Goal: Task Accomplishment & Management: Manage account settings

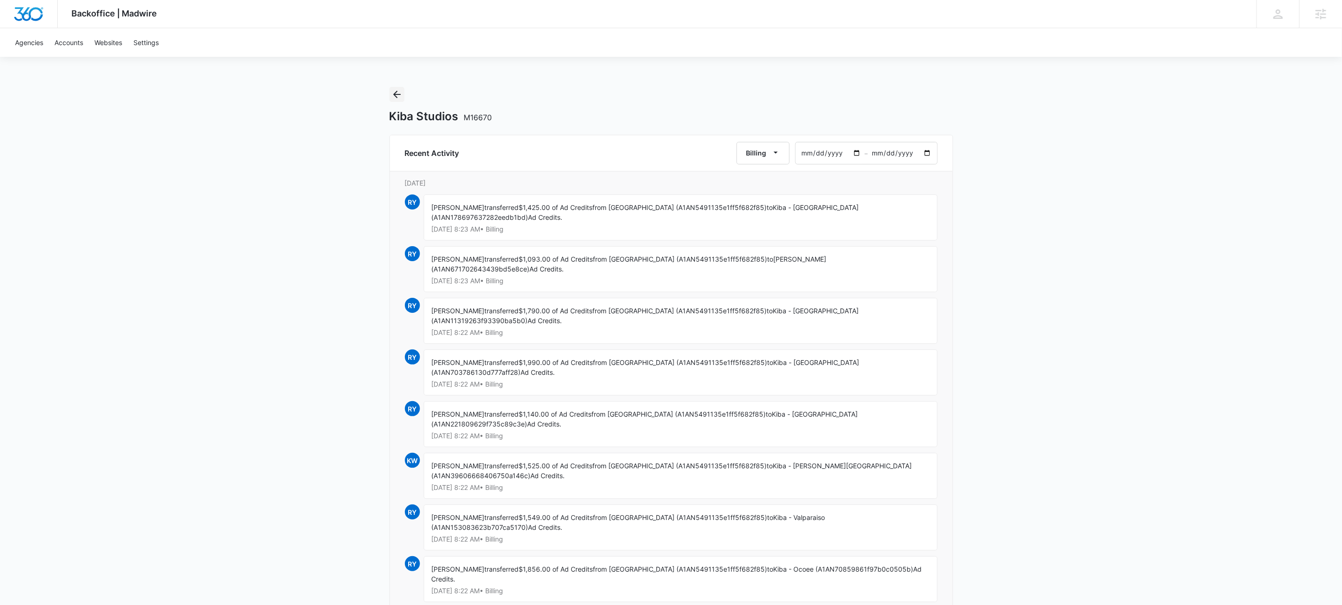
click at [393, 93] on icon "Back" at bounding box center [396, 94] width 11 height 11
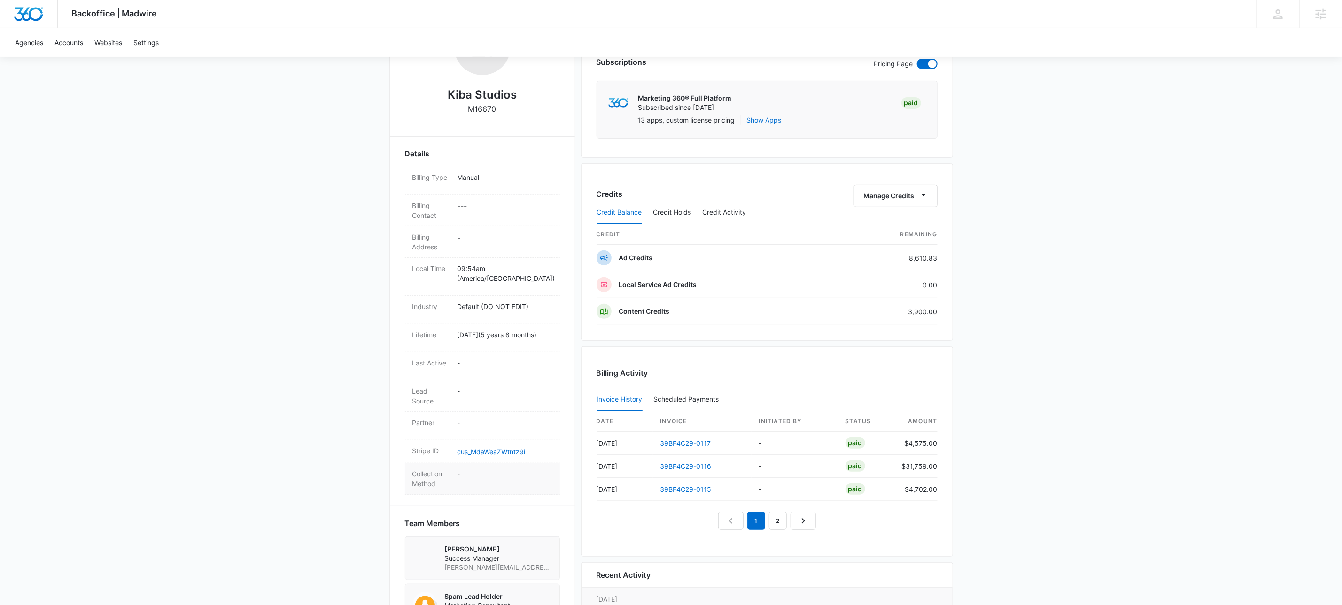
scroll to position [292, 0]
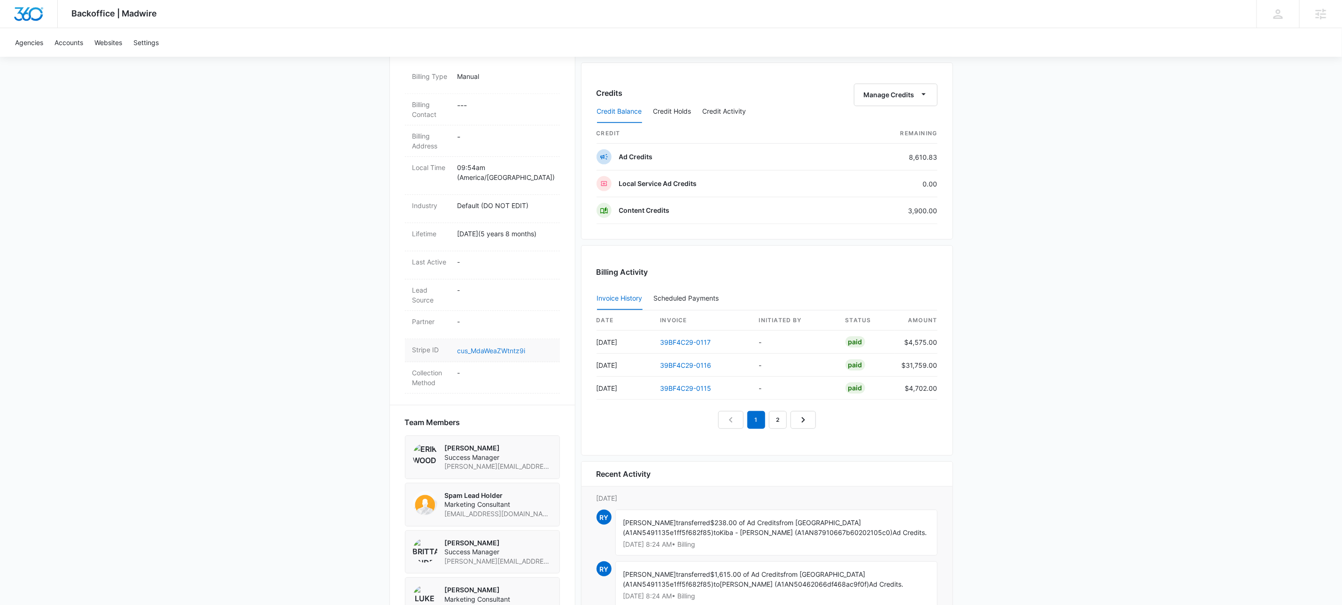
click at [474, 345] on div "Stripe ID cus_MdaWeaZWtntz9i" at bounding box center [482, 350] width 155 height 23
click at [474, 351] on link "cus_MdaWeaZWtntz9i" at bounding box center [491, 351] width 68 height 8
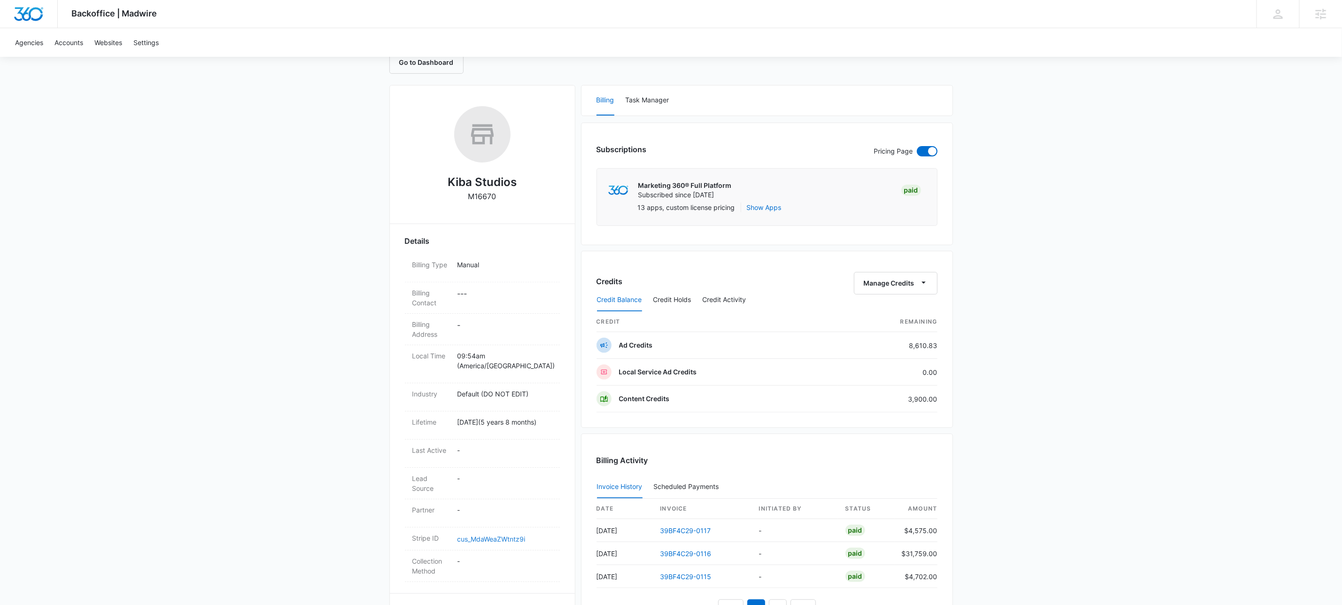
scroll to position [0, 0]
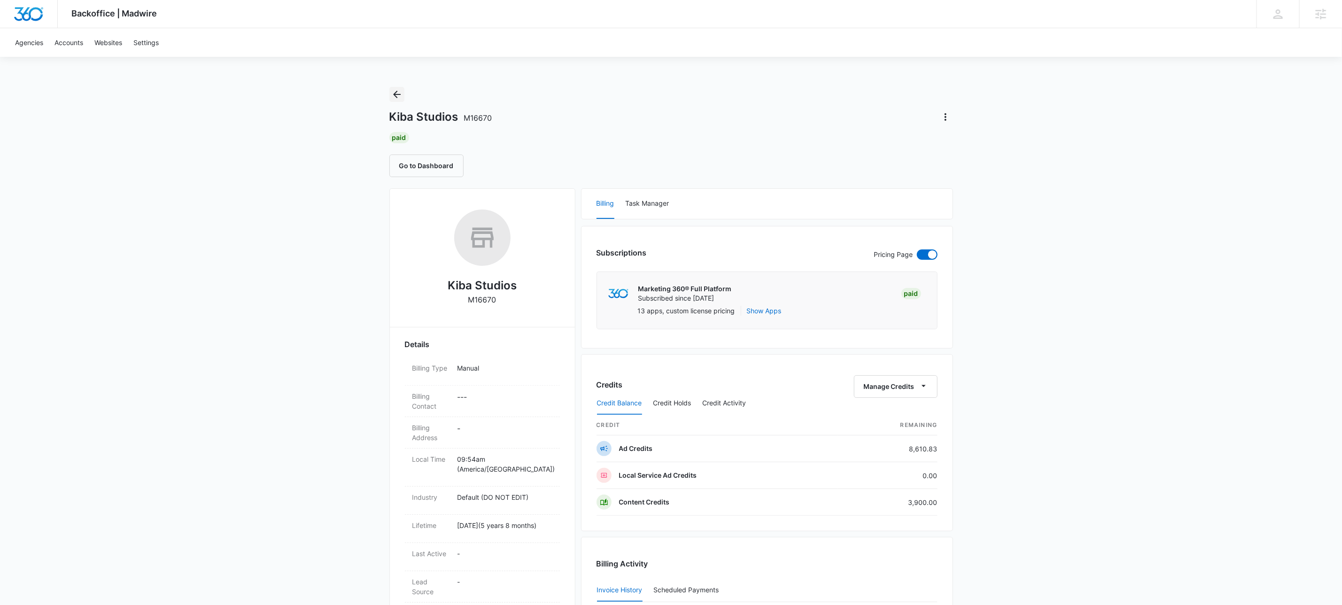
click at [397, 93] on icon "Back" at bounding box center [396, 94] width 11 height 11
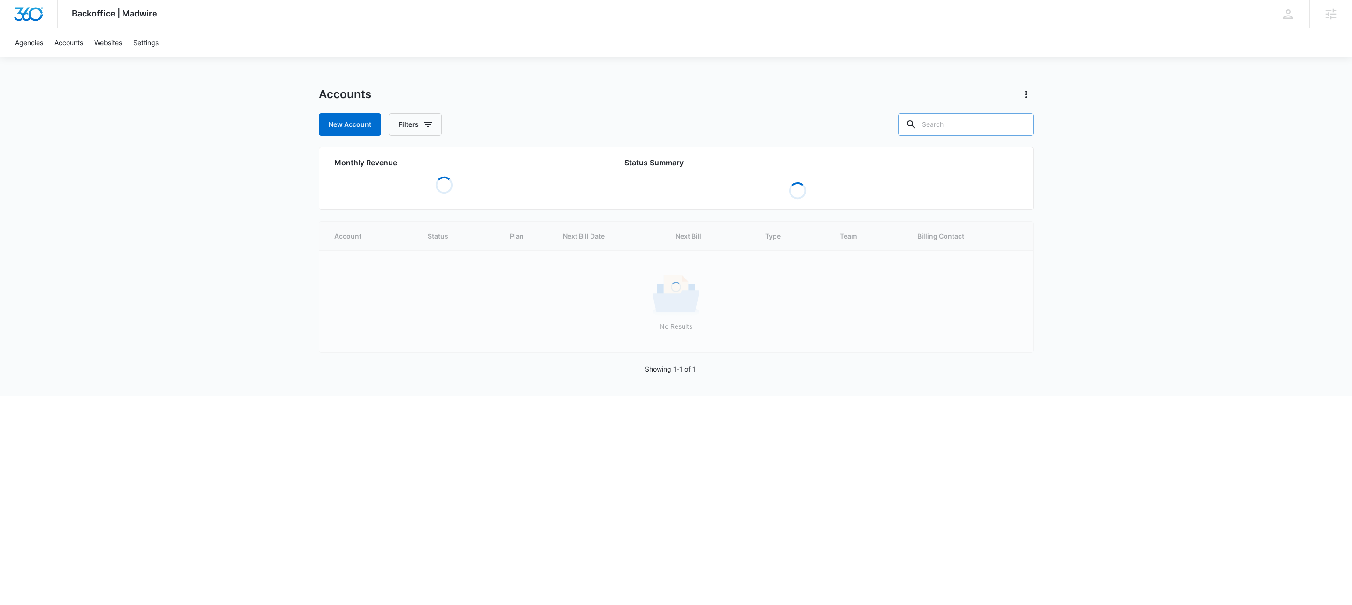
click at [992, 131] on input "text" at bounding box center [966, 124] width 136 height 23
paste input "M331917"
type input "M331917"
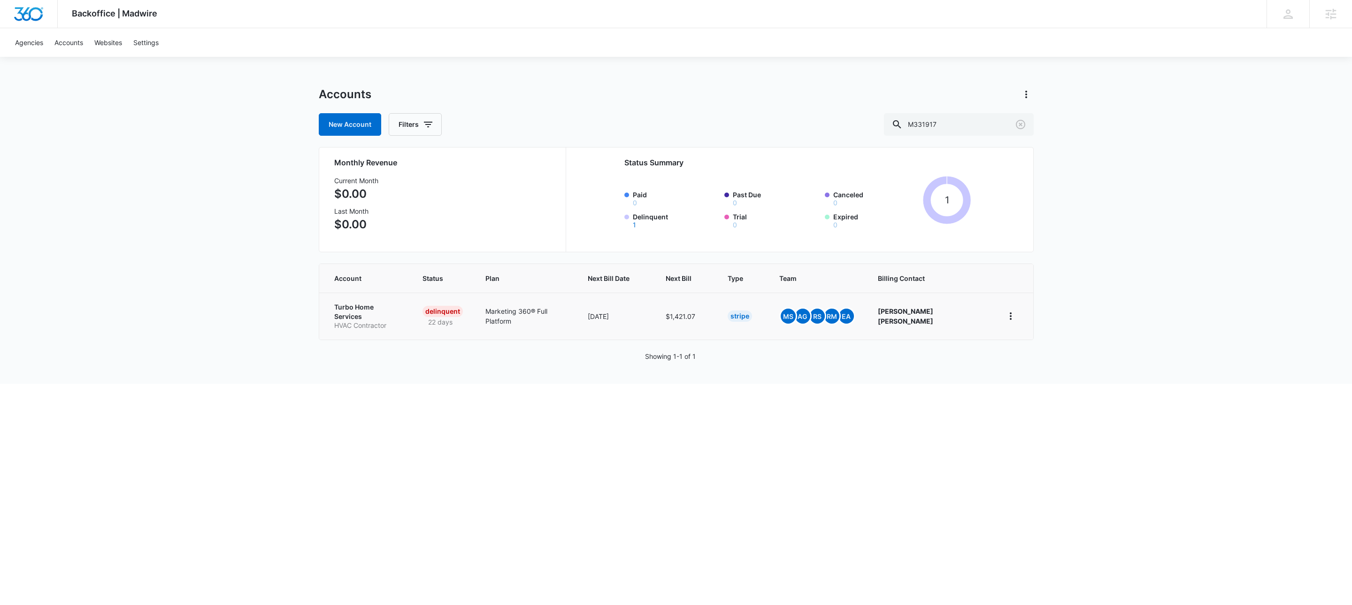
click at [369, 312] on p "Turbo Home Services" at bounding box center [367, 311] width 66 height 18
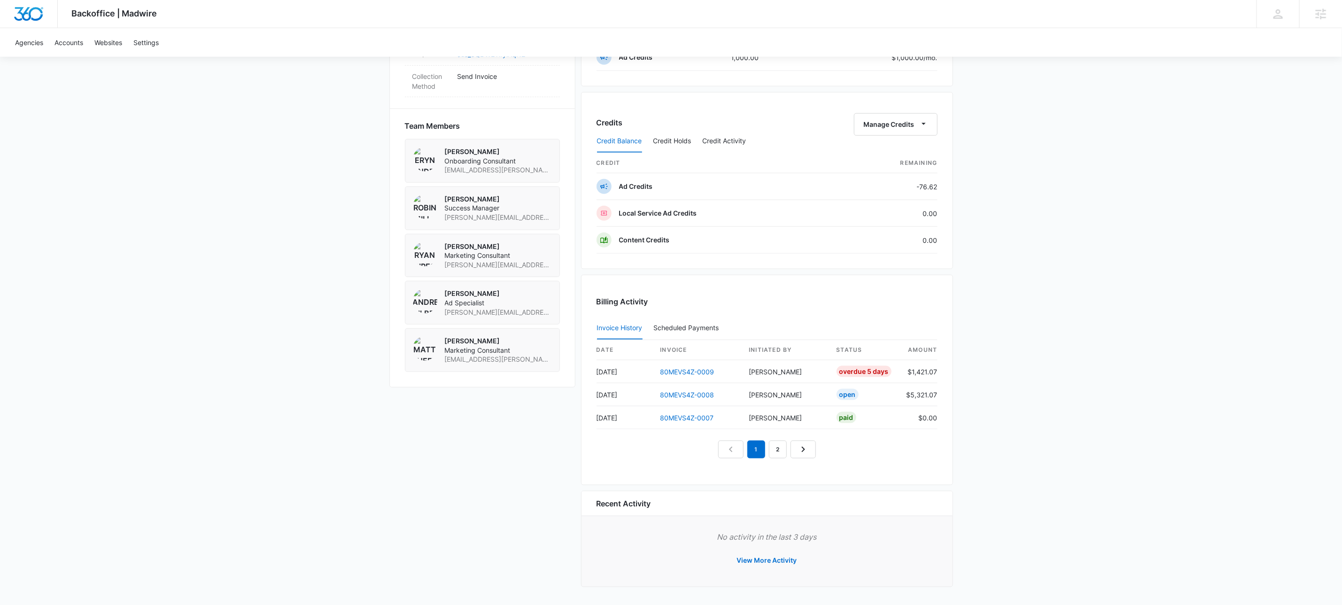
scroll to position [356, 0]
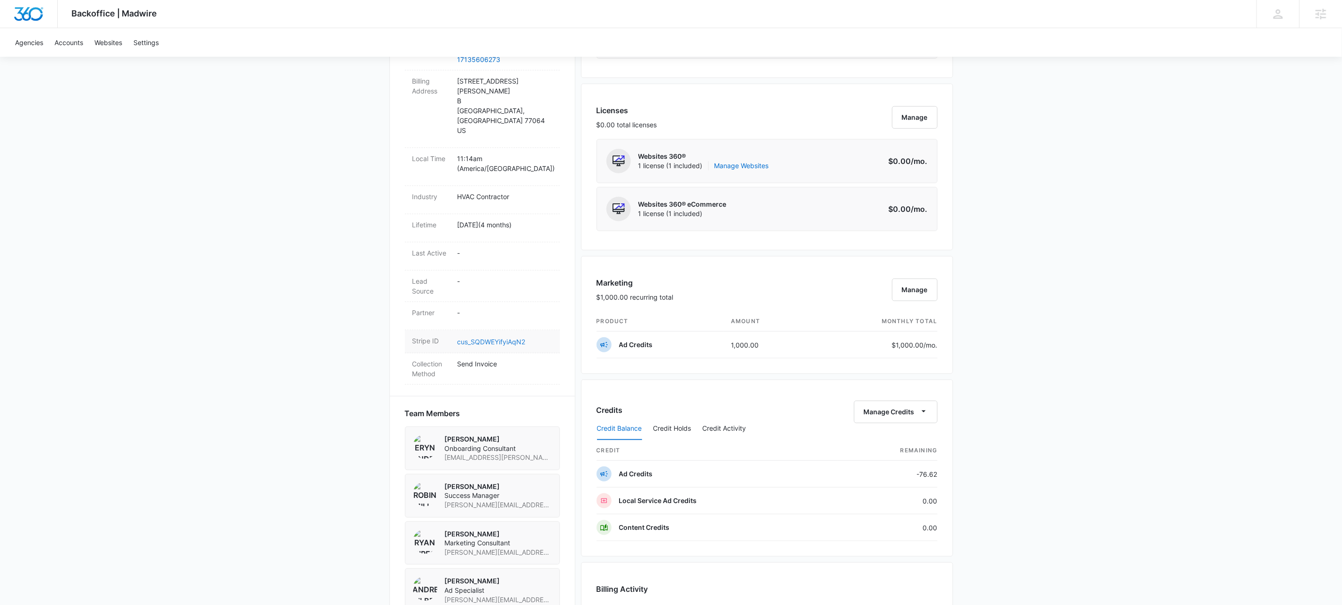
click at [494, 338] on link "cus_SQDWEYifyiAqN2" at bounding box center [491, 342] width 68 height 8
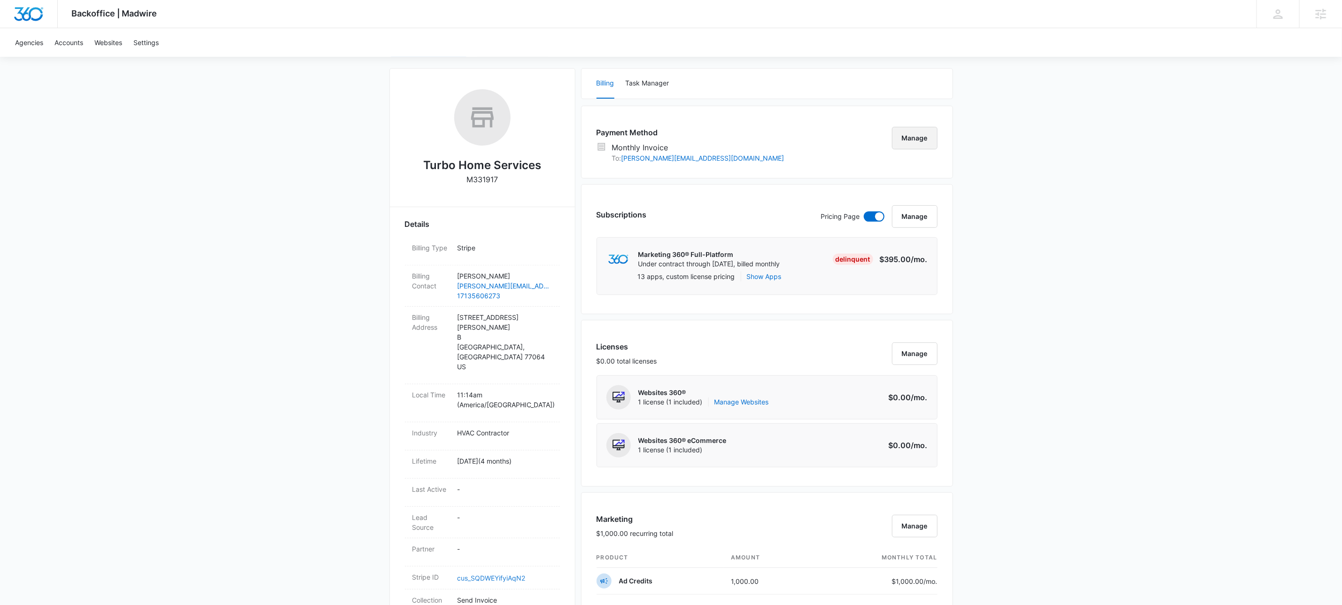
scroll to position [0, 0]
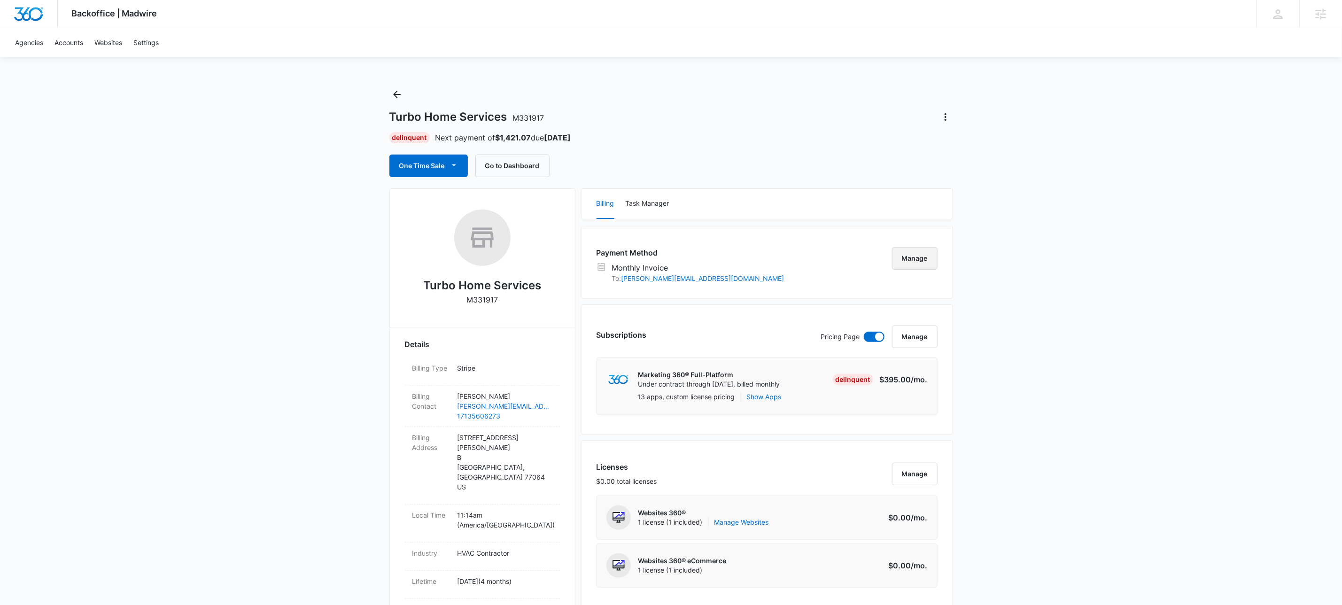
click at [923, 262] on button "Manage" at bounding box center [915, 258] width 46 height 23
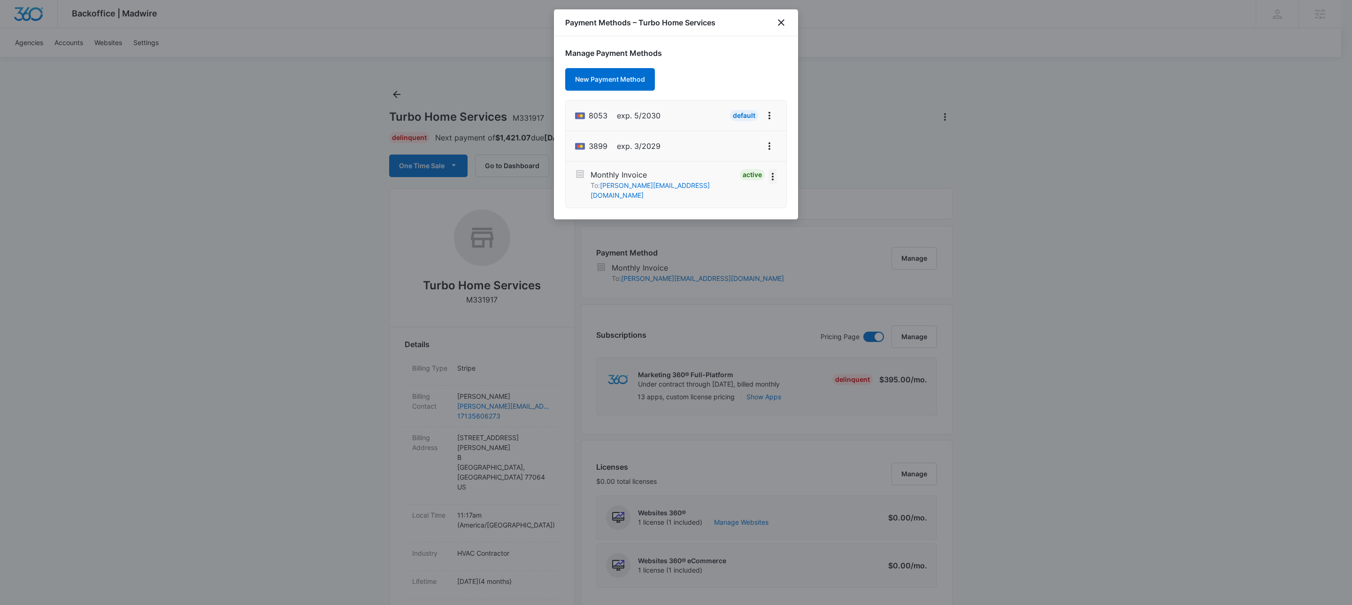
click at [772, 180] on icon "View More" at bounding box center [772, 176] width 11 height 11
click at [746, 157] on div "Deactivate" at bounding box center [737, 160] width 33 height 7
click at [783, 20] on icon "close" at bounding box center [781, 22] width 11 height 11
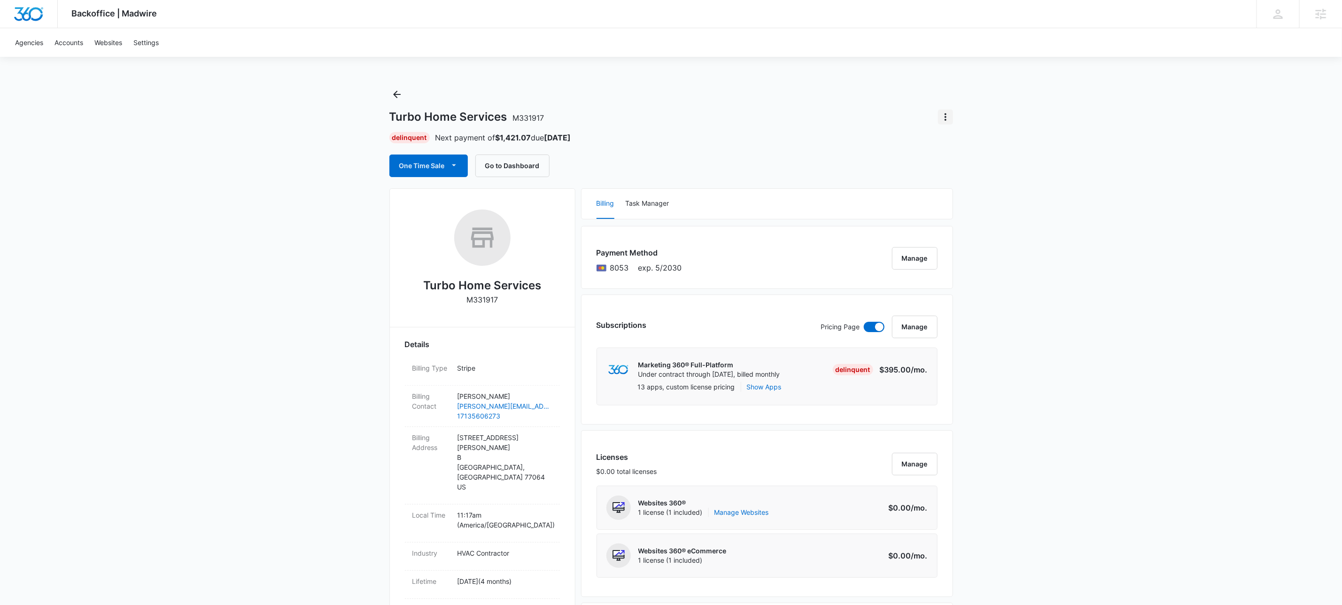
click at [946, 121] on icon "Actions" at bounding box center [945, 116] width 11 height 11
click at [956, 144] on div "Update Status" at bounding box center [973, 143] width 46 height 7
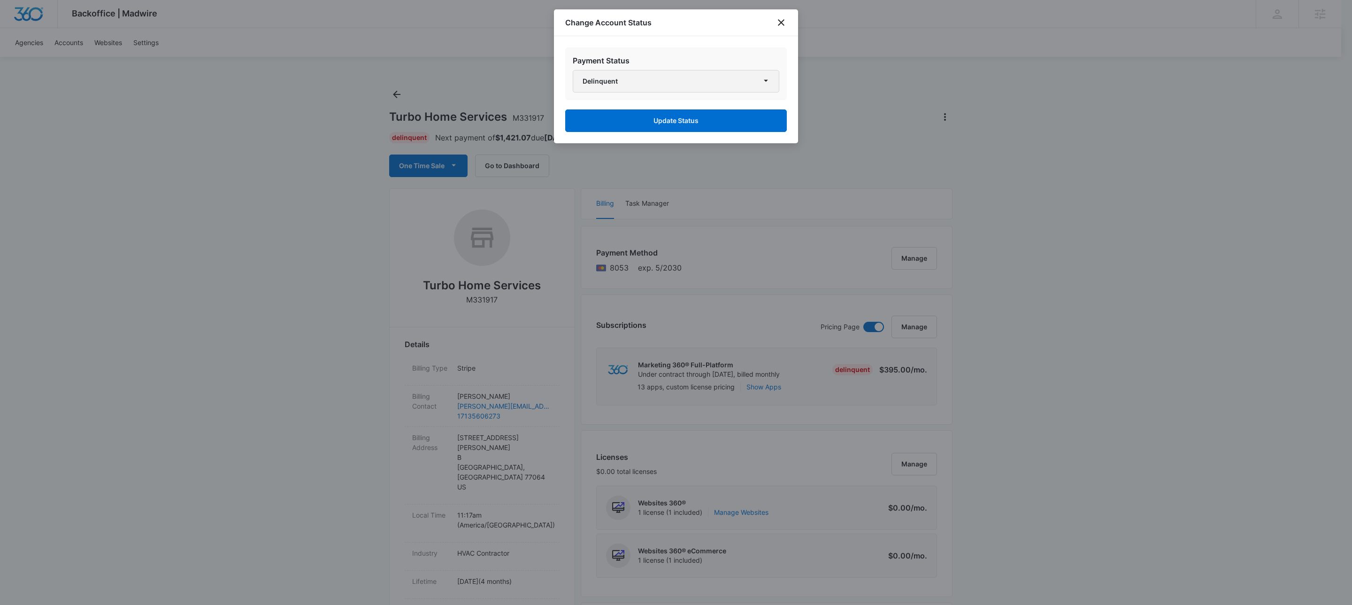
click at [670, 87] on button "Delinquent" at bounding box center [676, 81] width 207 height 23
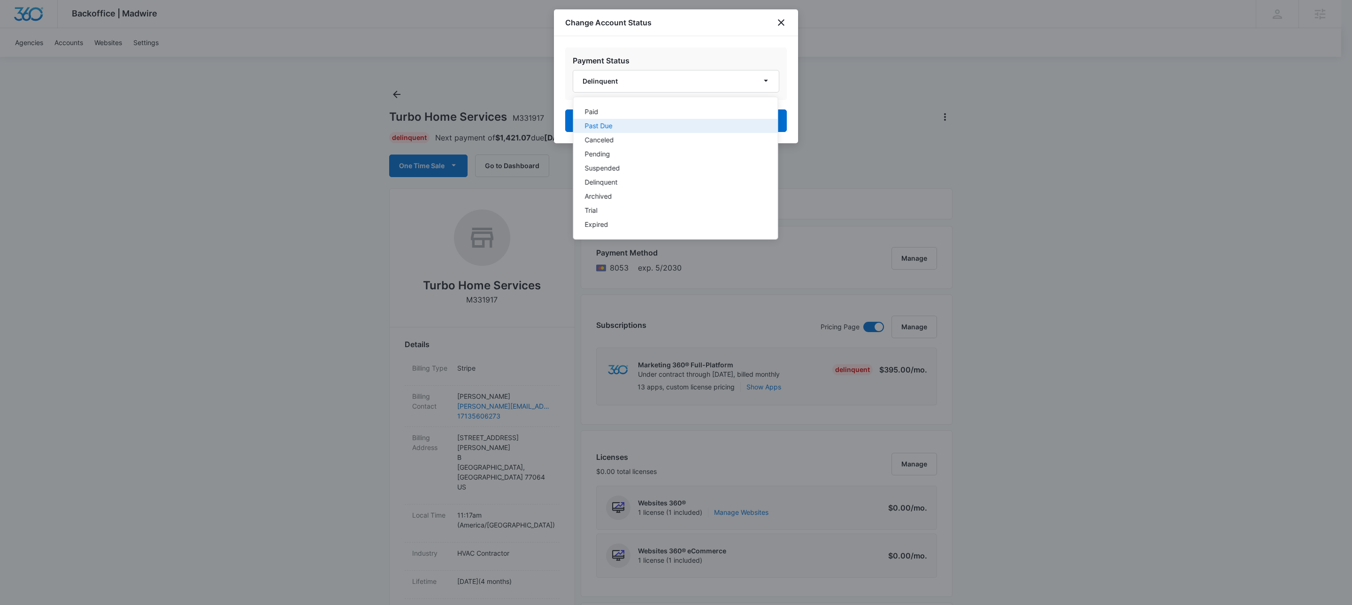
click at [621, 123] on div "Past Due" at bounding box center [670, 126] width 170 height 7
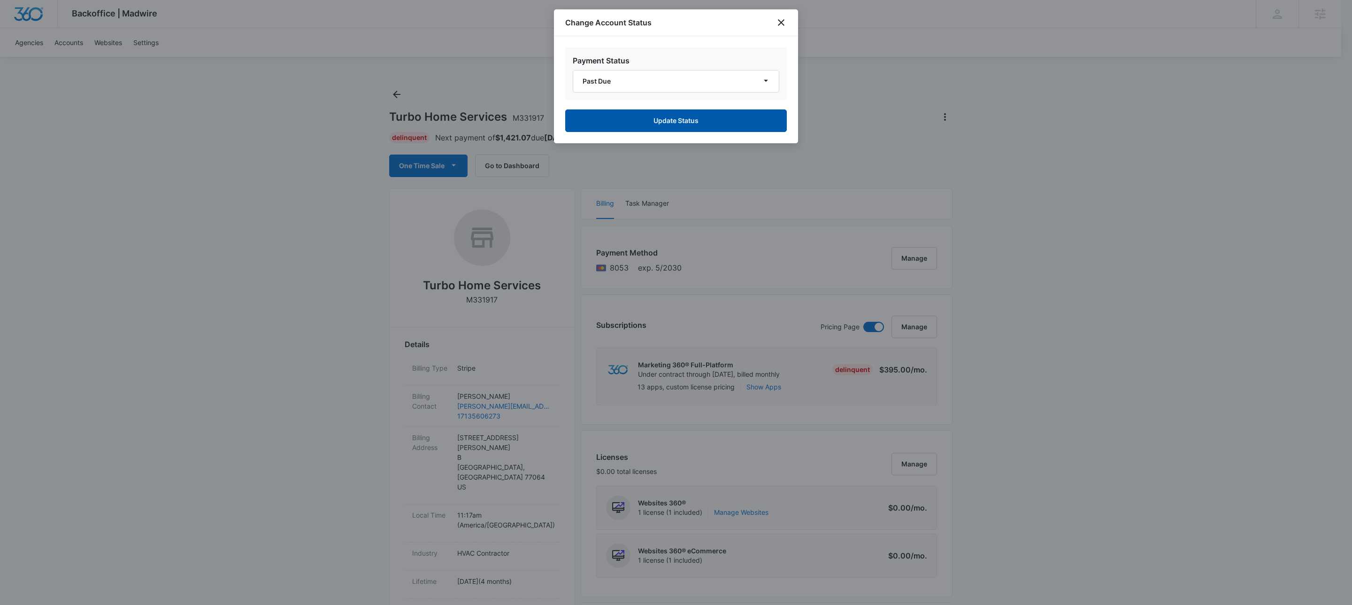
click at [657, 123] on button "Update Status" at bounding box center [676, 120] width 222 height 23
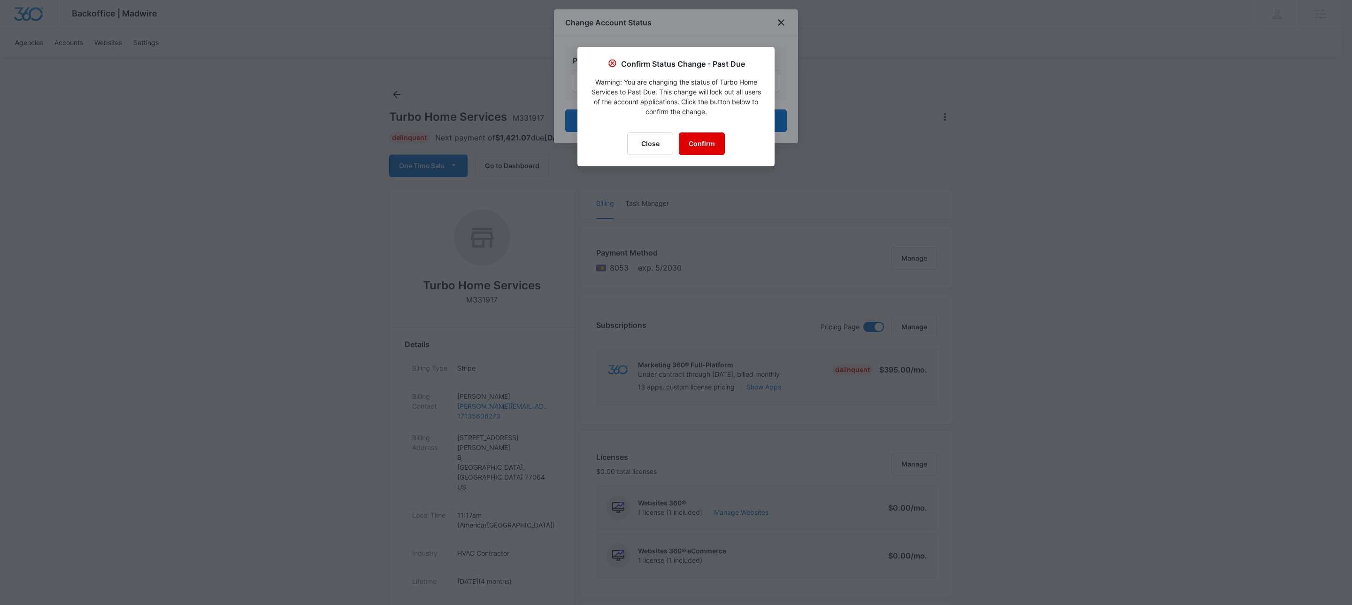
click at [702, 142] on button "Confirm" at bounding box center [702, 143] width 46 height 23
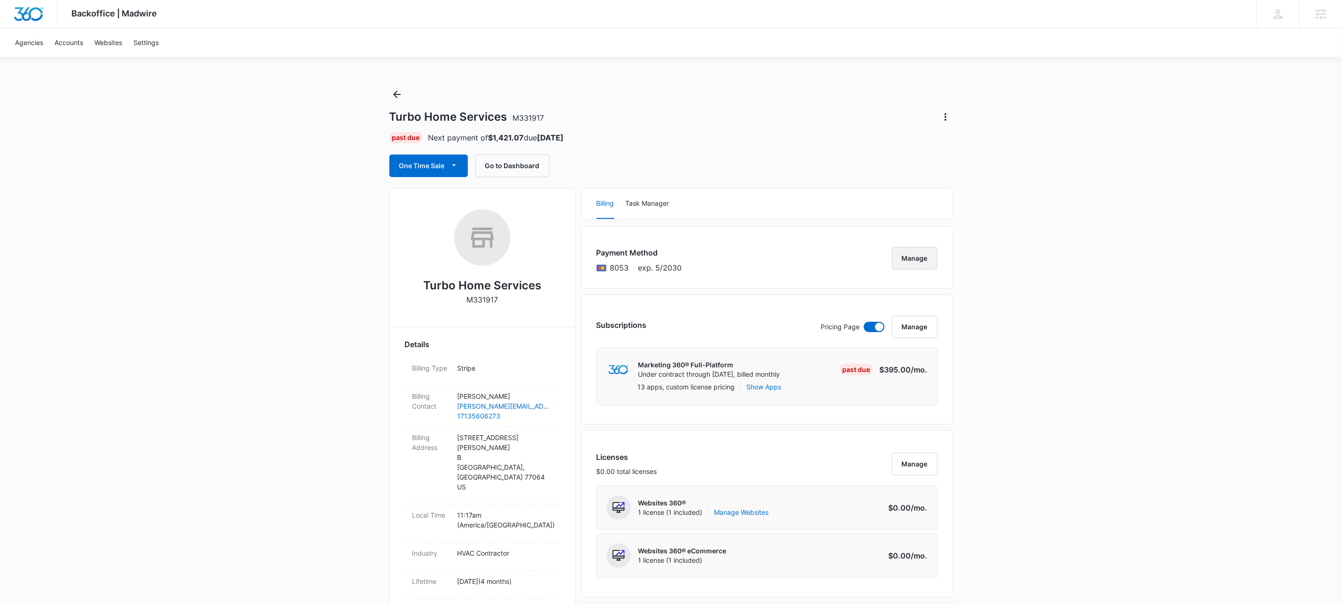
click at [931, 257] on button "Manage" at bounding box center [915, 258] width 46 height 23
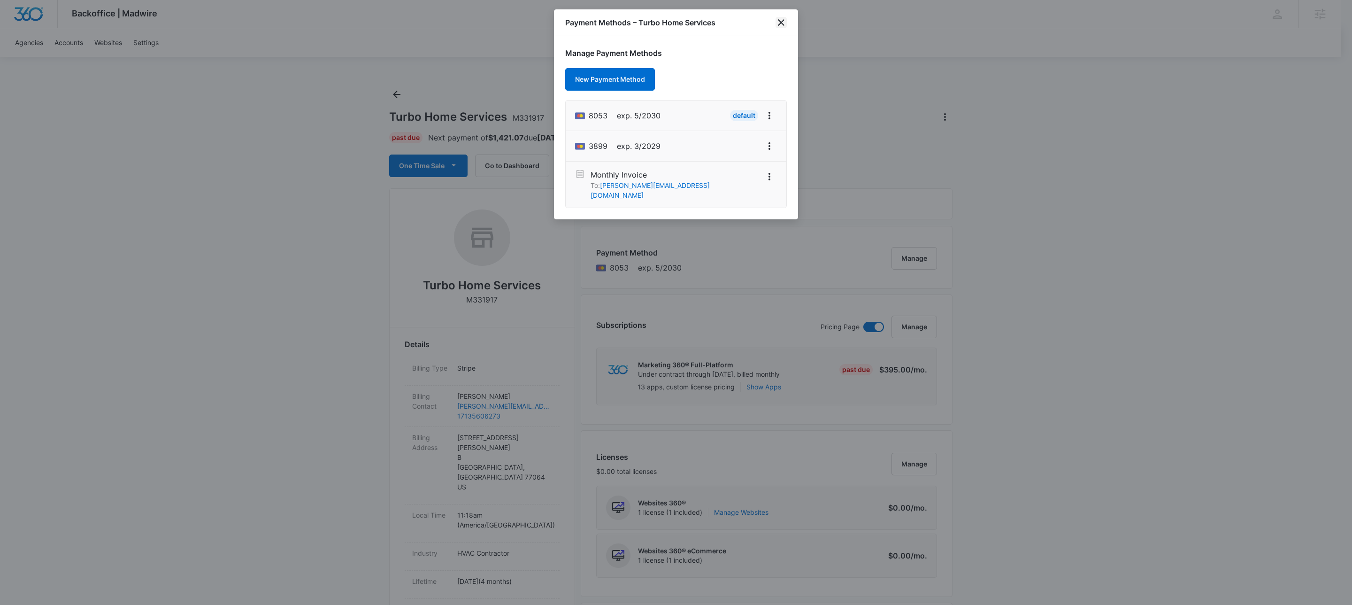
click at [783, 21] on icon "close" at bounding box center [781, 22] width 7 height 7
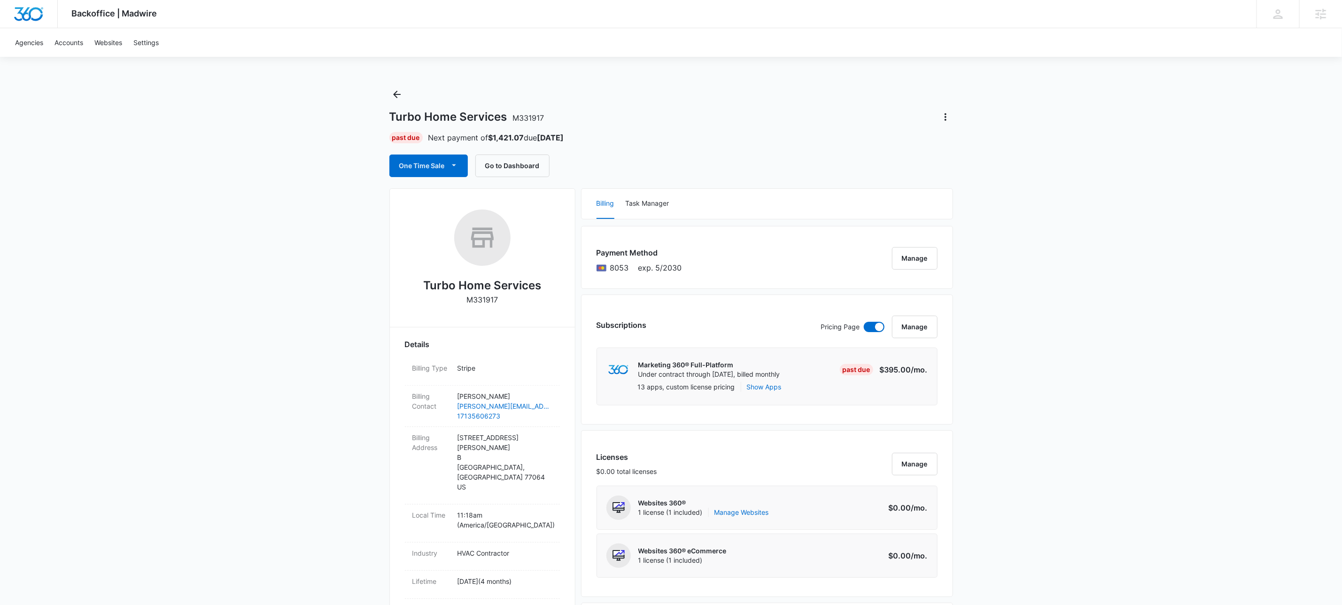
click at [409, 97] on div "Turbo Home Services M331917 Past Due Next payment of $1,421.07 due [DATE] One T…" at bounding box center [671, 132] width 564 height 90
click at [402, 95] on icon "Back" at bounding box center [396, 94] width 11 height 11
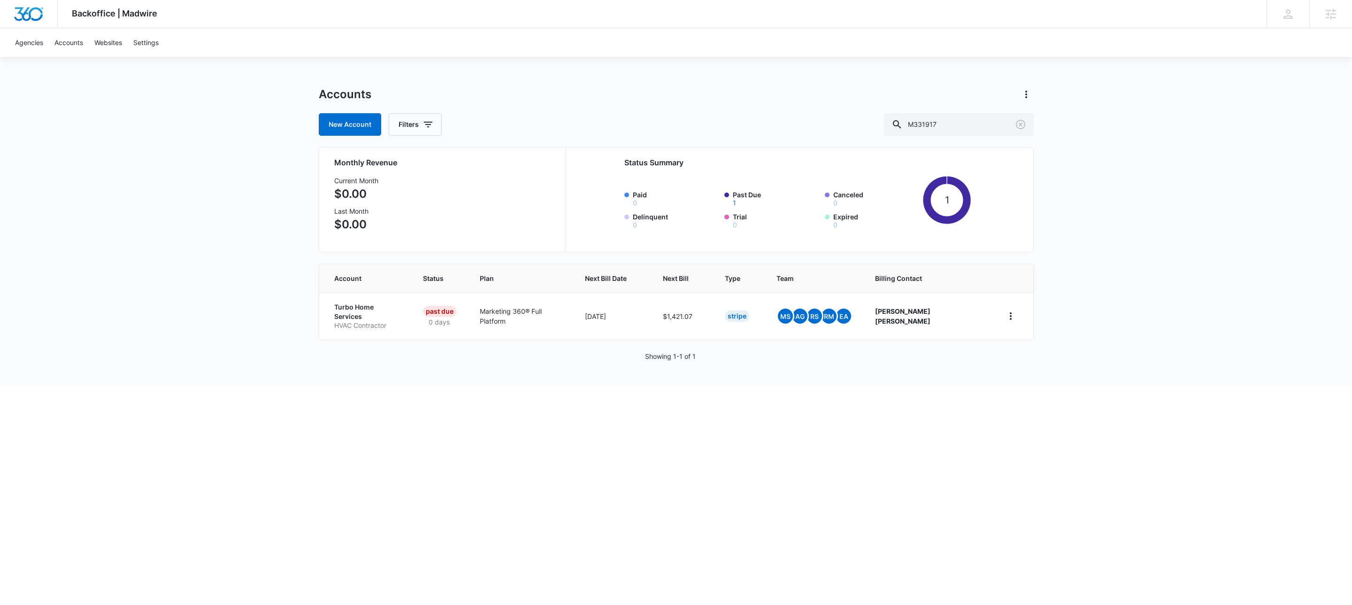
click at [985, 110] on div "Accounts New Account Filters M331917" at bounding box center [676, 111] width 715 height 49
click at [986, 124] on input "M331917" at bounding box center [959, 124] width 150 height 23
paste input "9675"
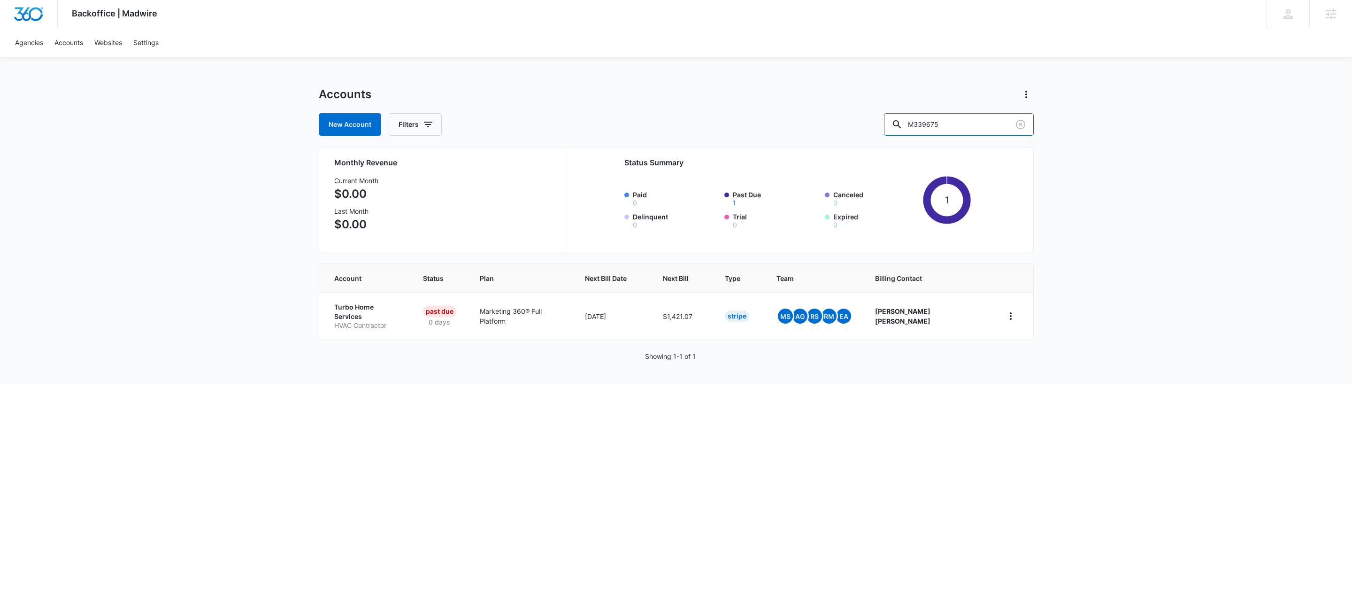
type input "M339675"
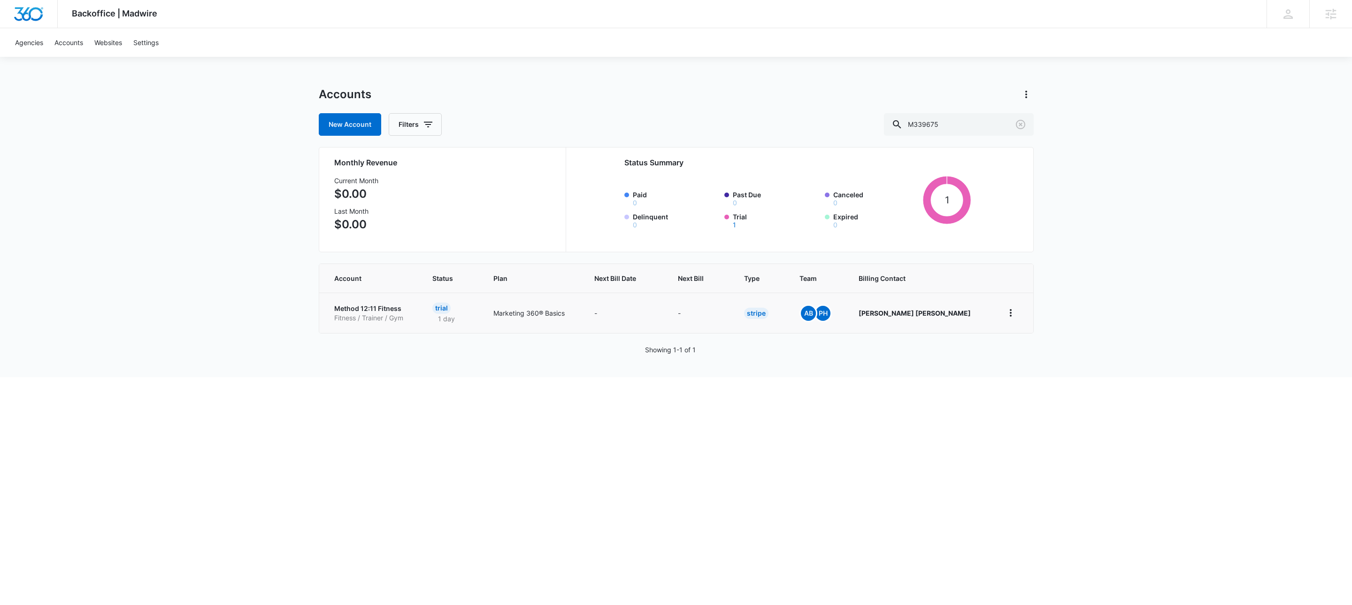
click at [390, 311] on p "Method 12:11 Fitness" at bounding box center [372, 308] width 76 height 9
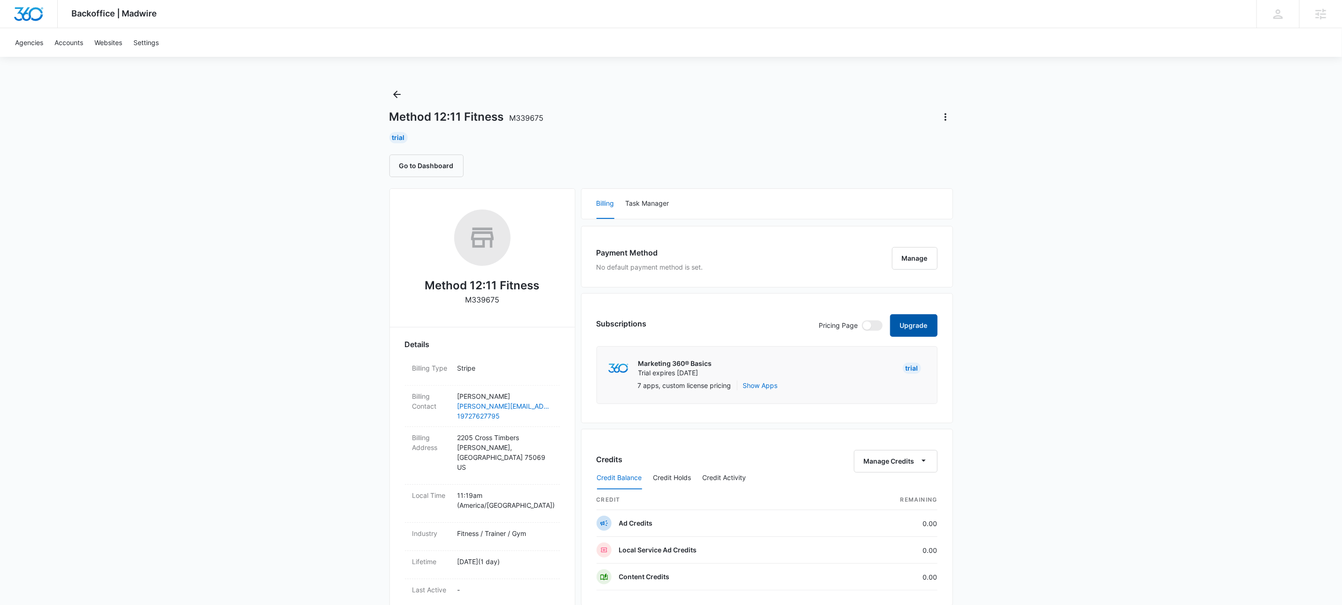
click at [928, 322] on button "Upgrade" at bounding box center [913, 325] width 47 height 23
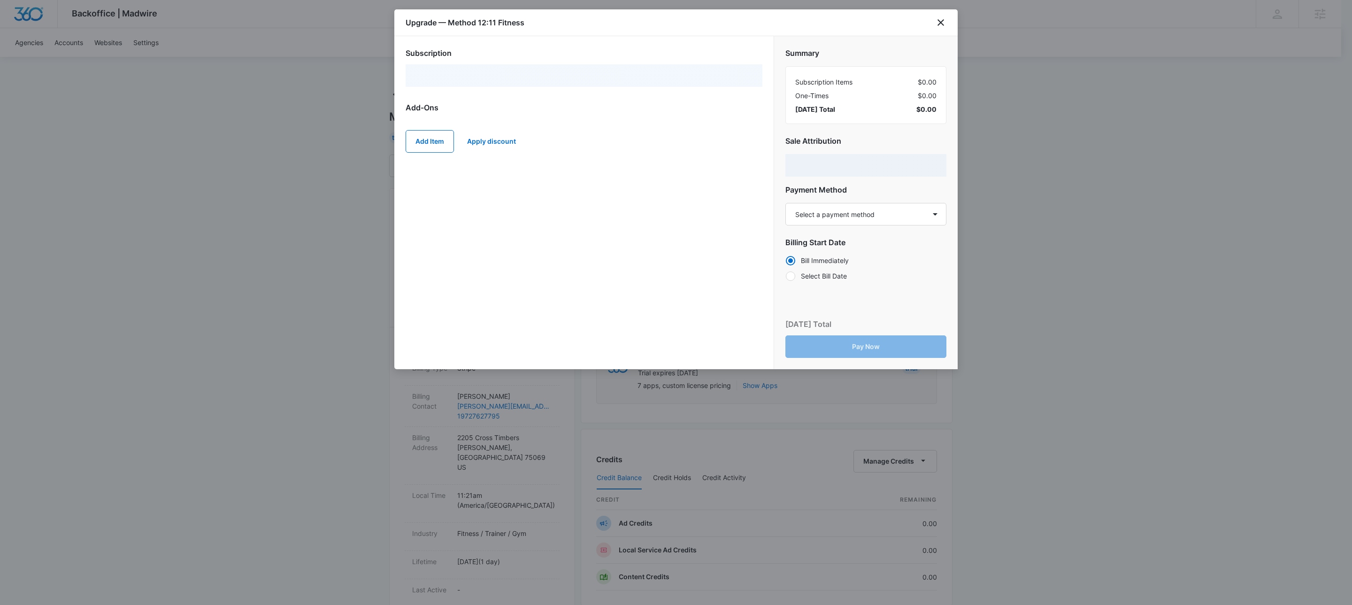
radio input "true"
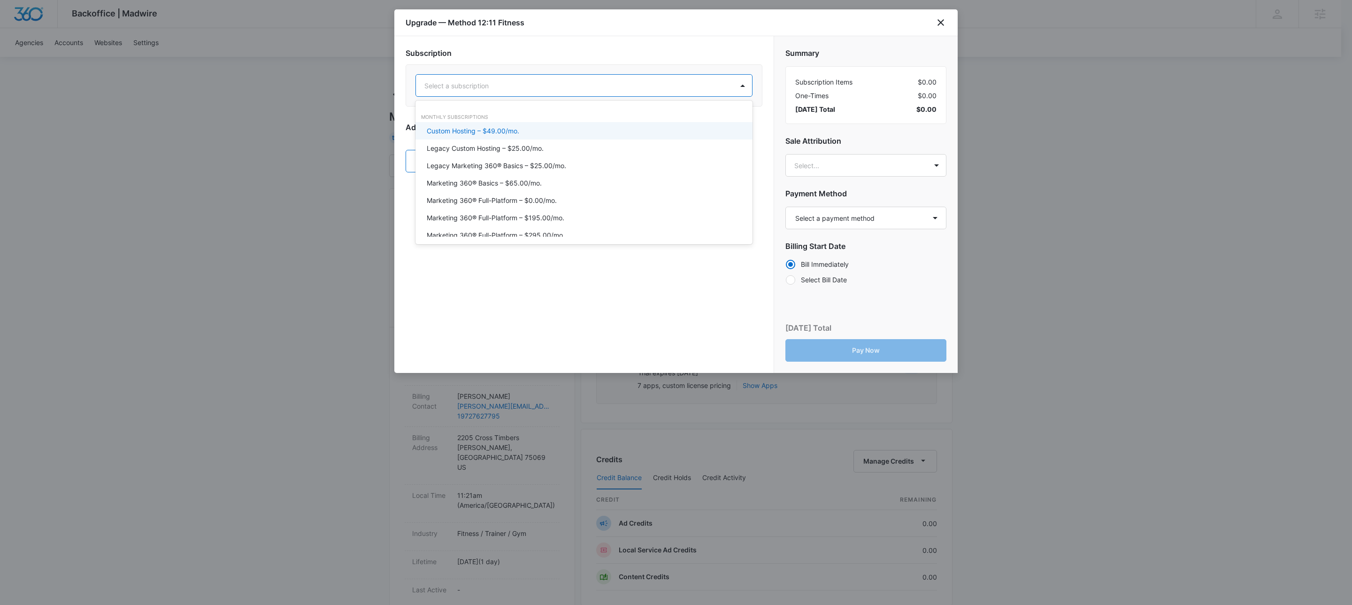
click at [611, 77] on div "Select a subscription" at bounding box center [574, 85] width 317 height 21
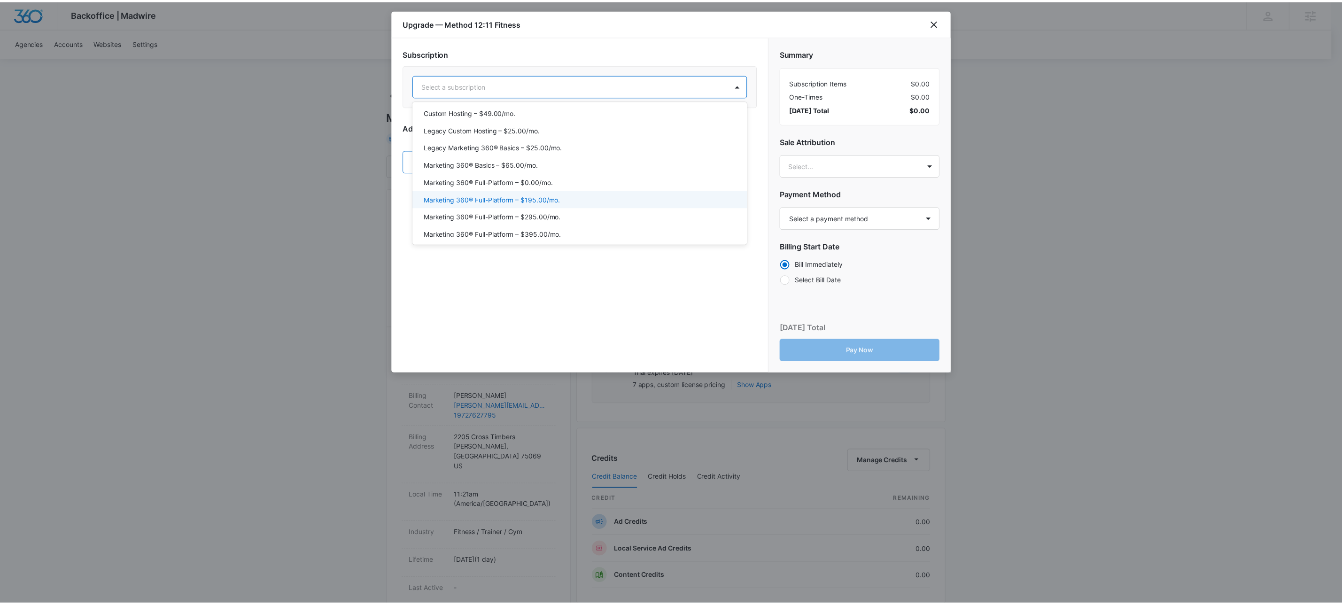
scroll to position [27, 0]
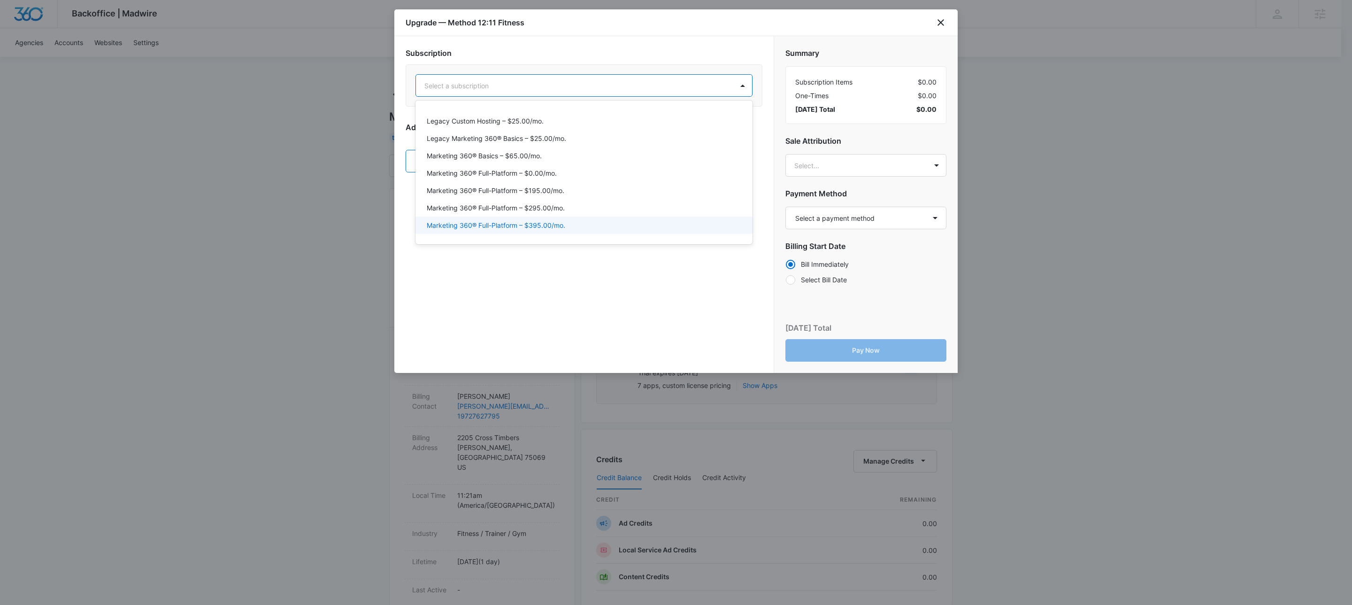
click at [550, 222] on p "Marketing 360® Full-Platform – $395.00/mo." at bounding box center [496, 225] width 139 height 10
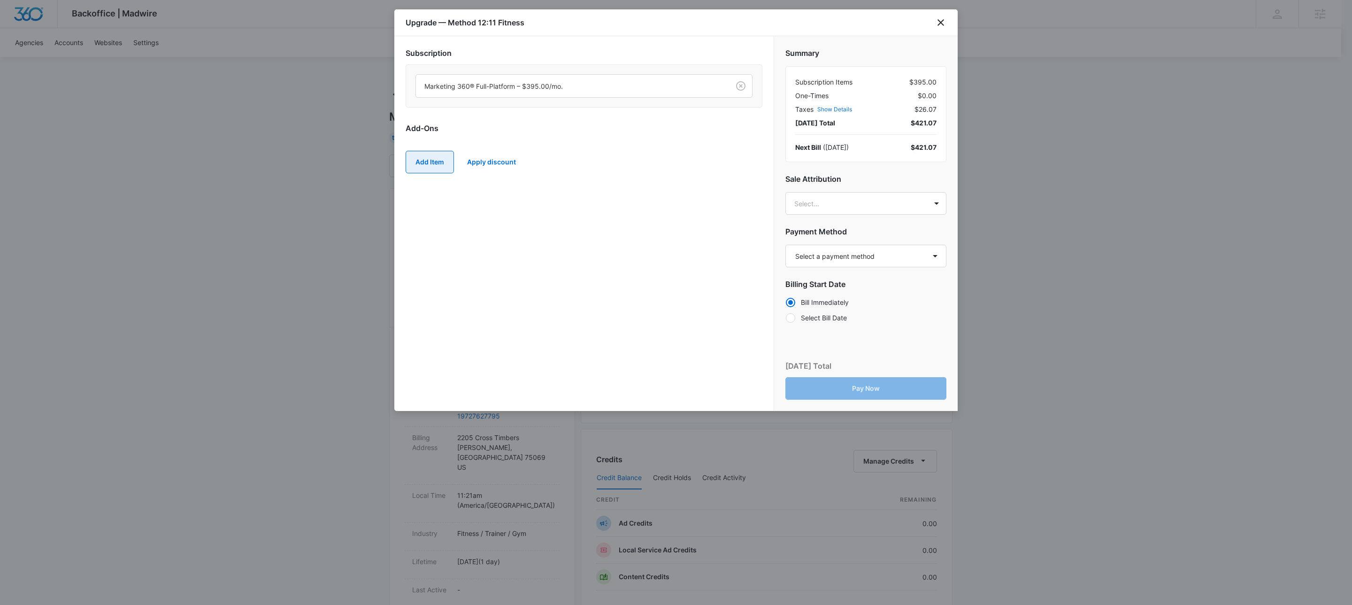
click at [442, 165] on button "Add Item" at bounding box center [430, 162] width 48 height 23
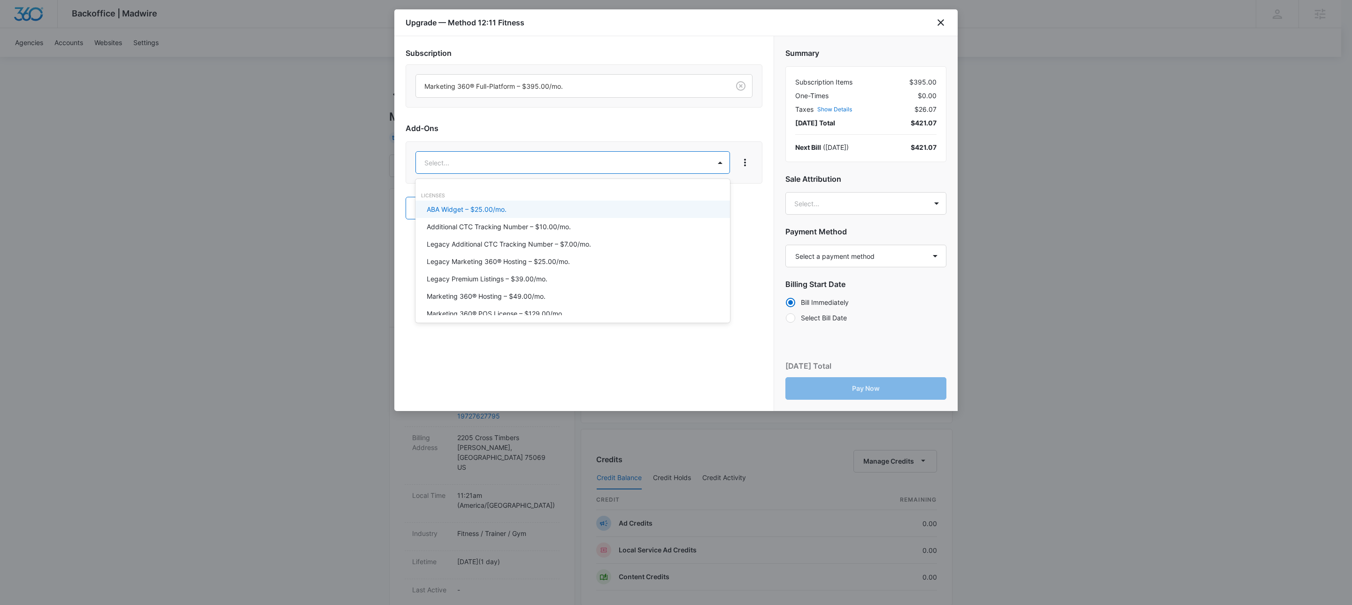
click at [494, 174] on body "Backoffice | Madwire Apps Settings KW Kait Weagraff [EMAIL_ADDRESS][PERSON_NAME…" at bounding box center [676, 467] width 1352 height 934
type input "content"
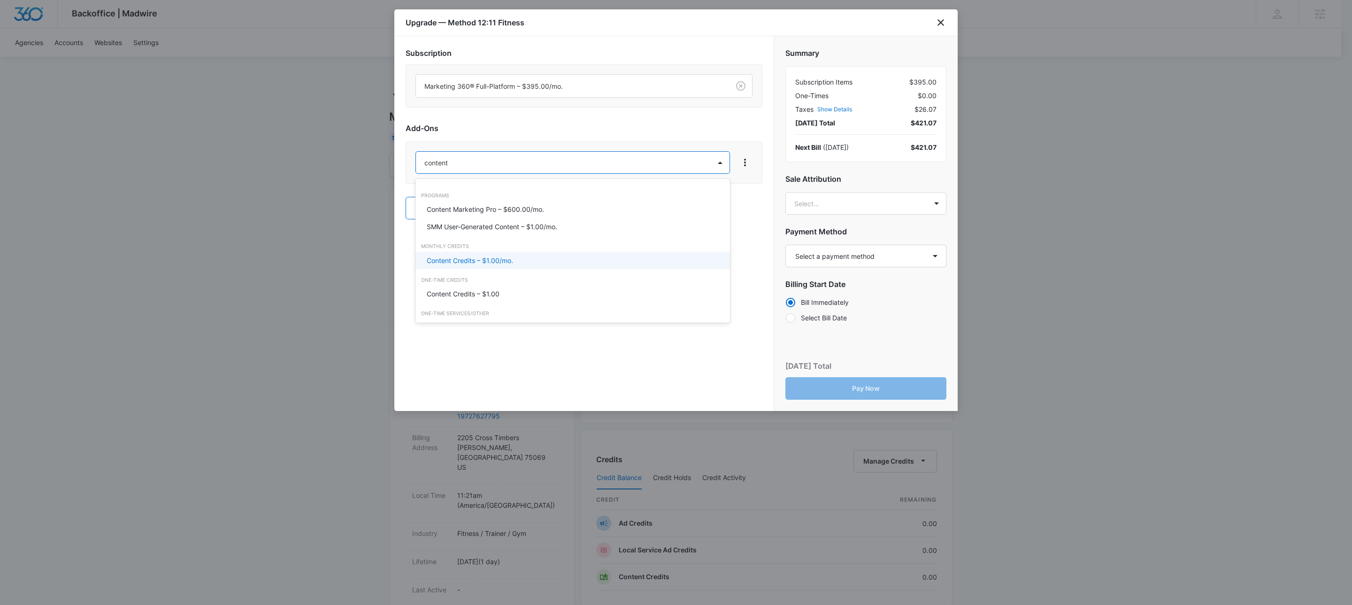
click at [504, 265] on p "Content Credits – $1.00/mo." at bounding box center [470, 260] width 86 height 10
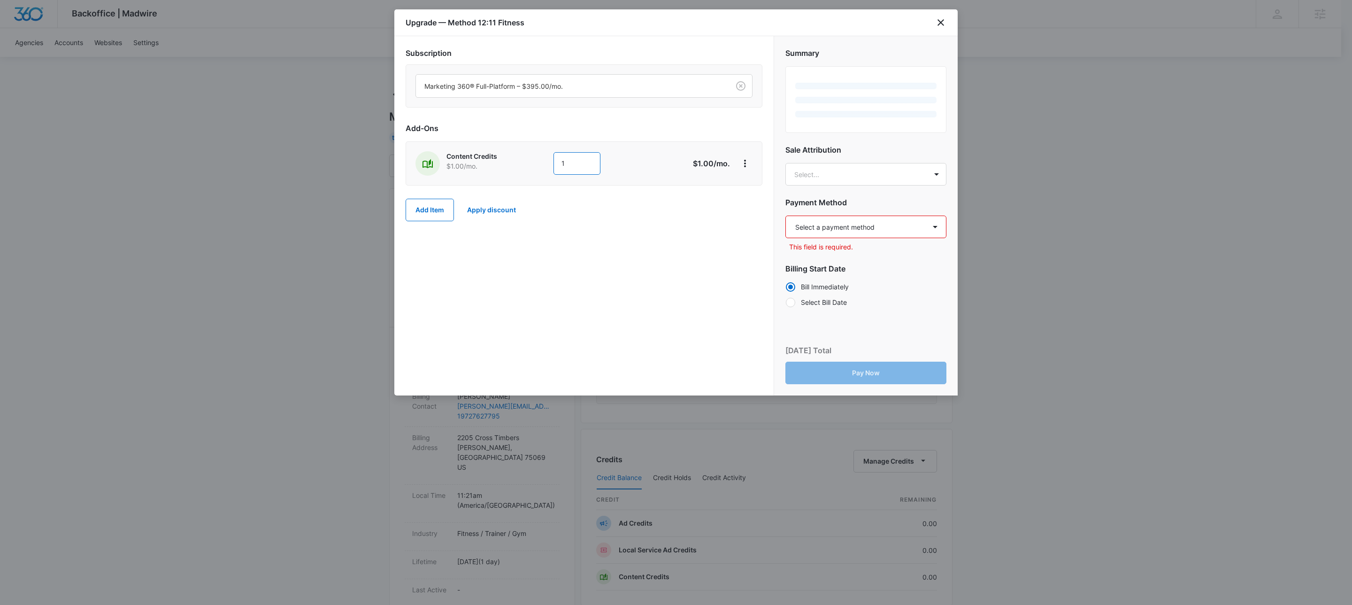
click at [579, 168] on input "1" at bounding box center [577, 163] width 47 height 23
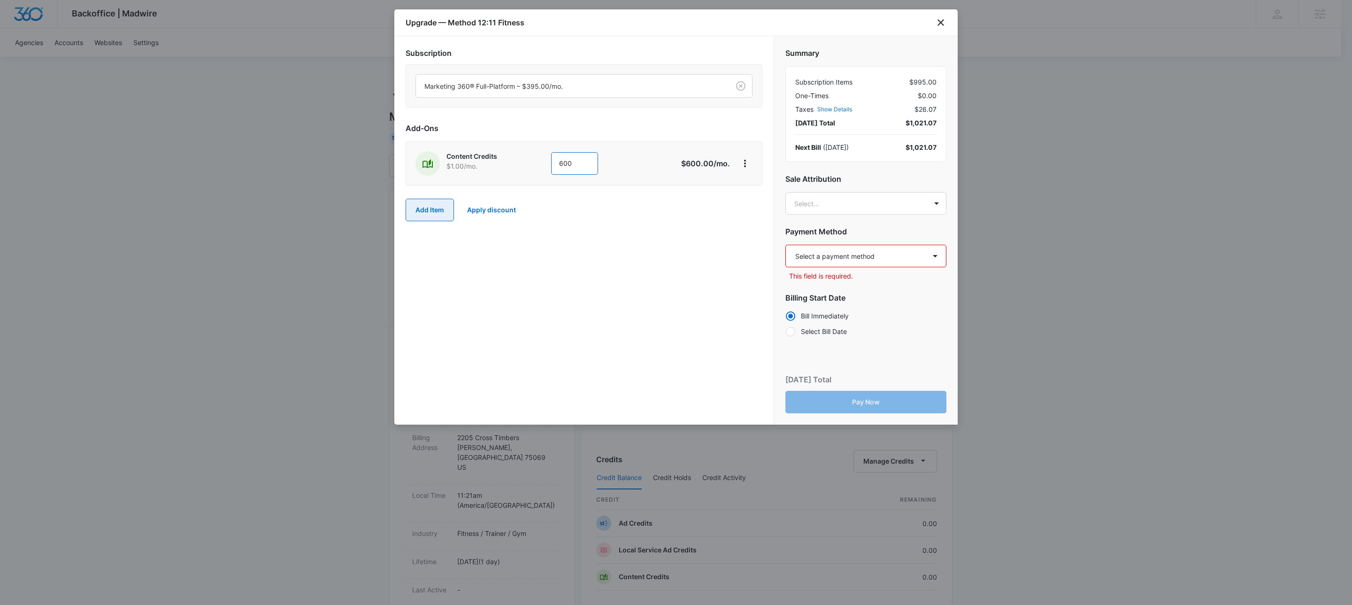
type input "600"
click at [444, 211] on button "Add Item" at bounding box center [430, 210] width 48 height 23
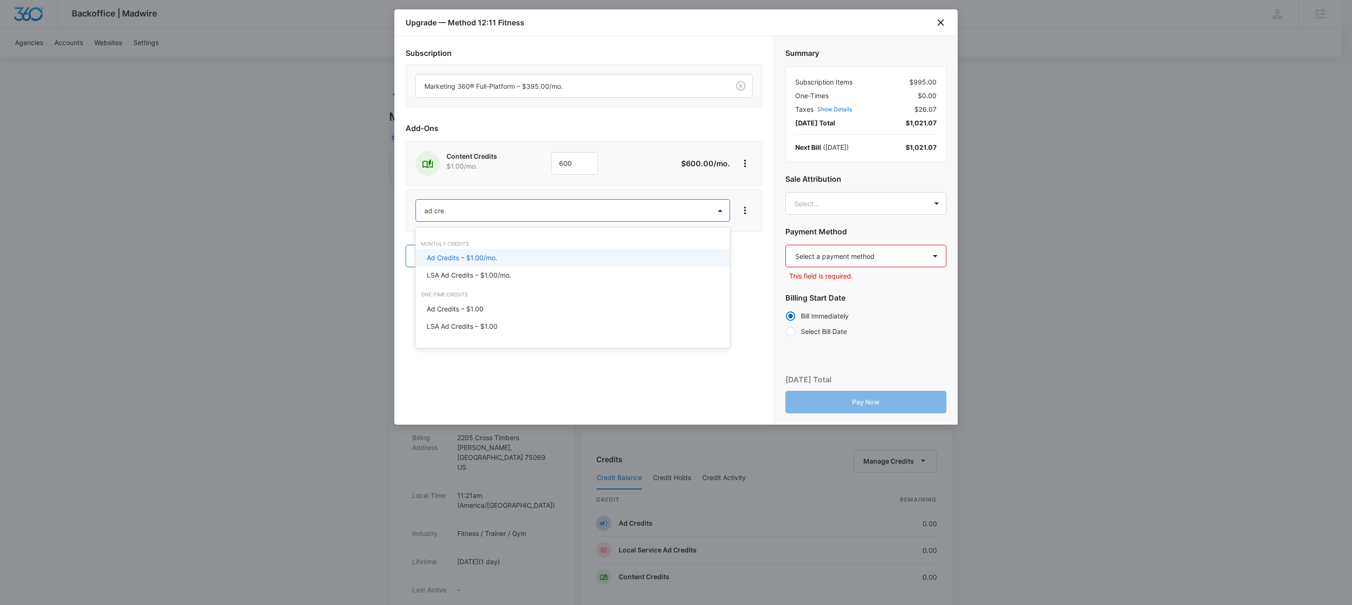
type input "ad cred"
click at [473, 255] on p "Ad Credits – $1.00/mo." at bounding box center [462, 258] width 70 height 10
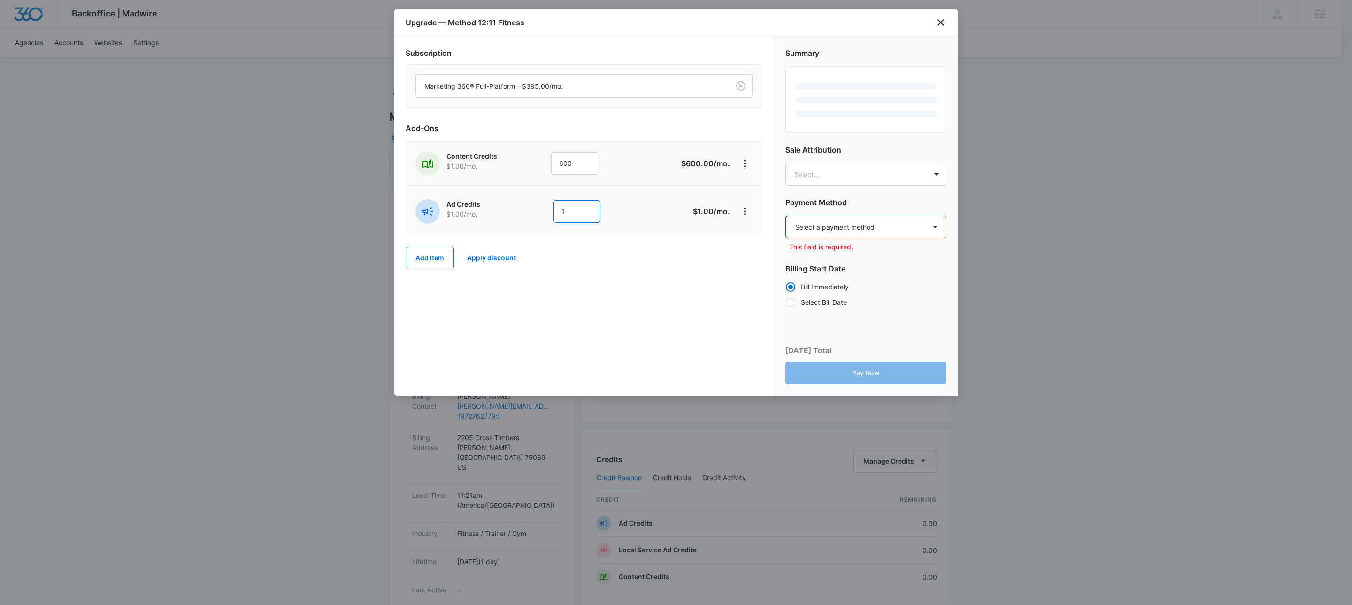
click at [573, 215] on input "1" at bounding box center [577, 211] width 47 height 23
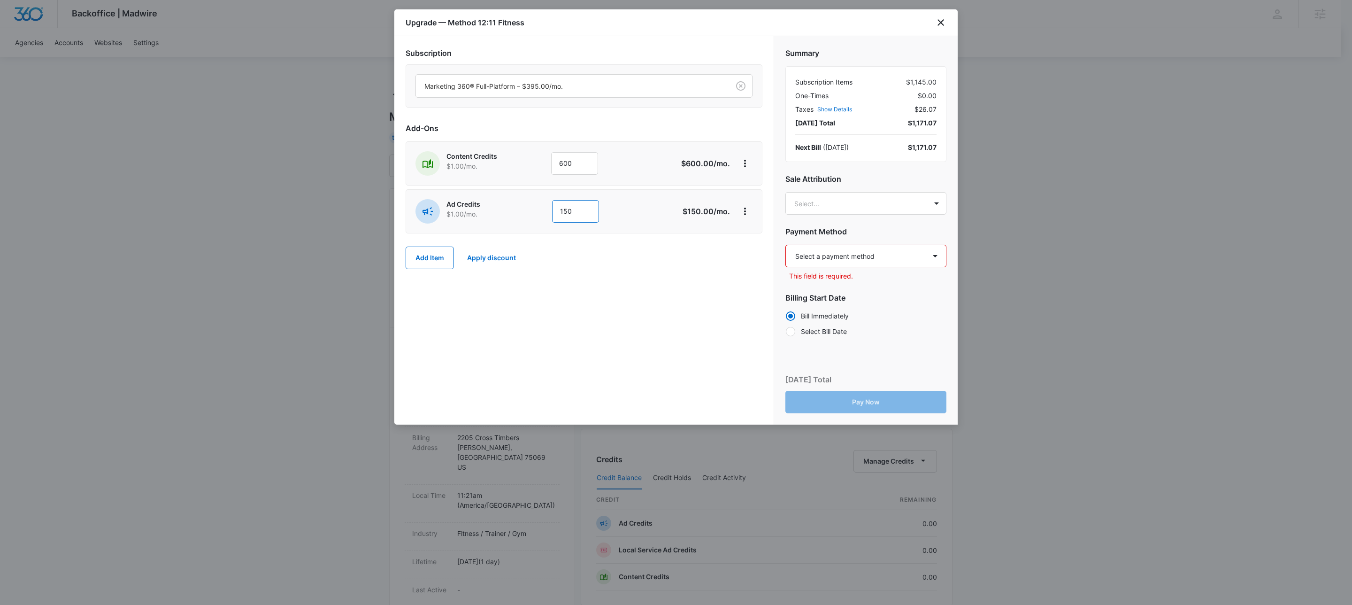
type input "150"
click at [896, 257] on select "Select a payment method Mastercard ending in 9668 New payment method Monthly in…" at bounding box center [866, 256] width 161 height 23
select select "pm_1SGiwxA4n8RTgNjUrKykIsCQ"
click at [786, 245] on select "Select a payment method Mastercard ending in 9668 New payment method Monthly in…" at bounding box center [866, 256] width 161 height 23
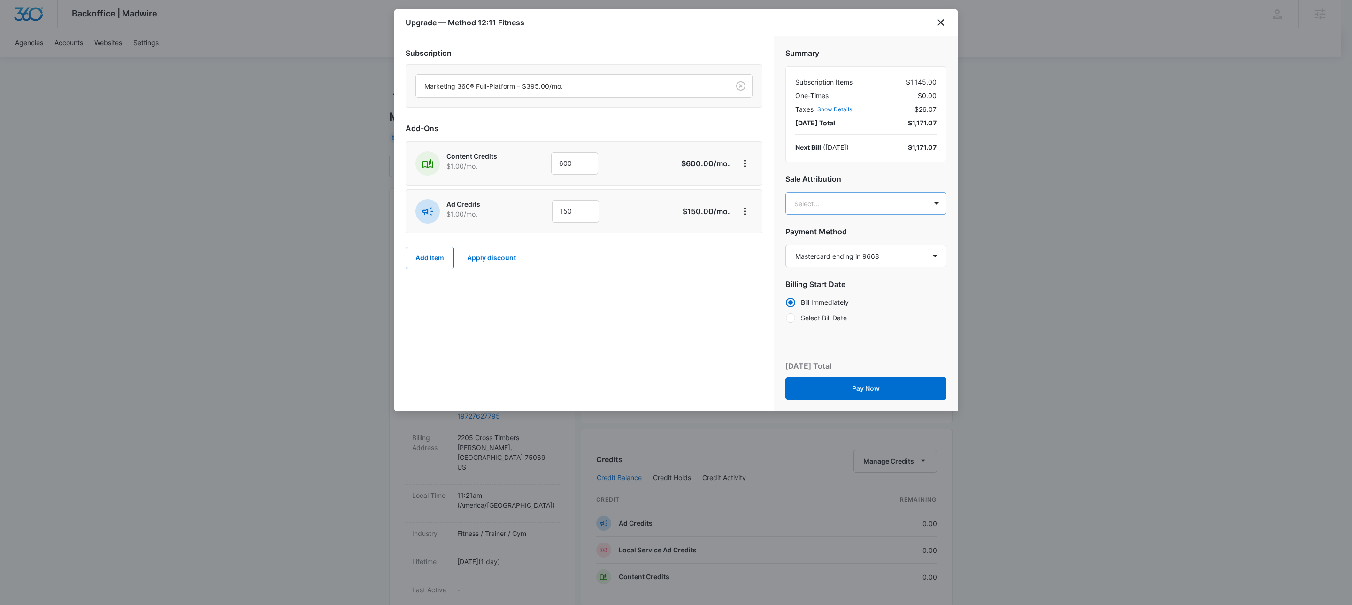
click at [884, 205] on body "Backoffice | Madwire Apps Settings KW Kait Weagraff [EMAIL_ADDRESS][PERSON_NAME…" at bounding box center [676, 467] width 1352 height 934
type input "[PERSON_NAME]"
click at [828, 276] on p "[PERSON_NAME]" at bounding box center [865, 281] width 136 height 10
type input "[PERSON_NAME]"
click at [825, 246] on p "[PERSON_NAME][EMAIL_ADDRESS][PERSON_NAME][DOMAIN_NAME]" at bounding box center [865, 254] width 136 height 20
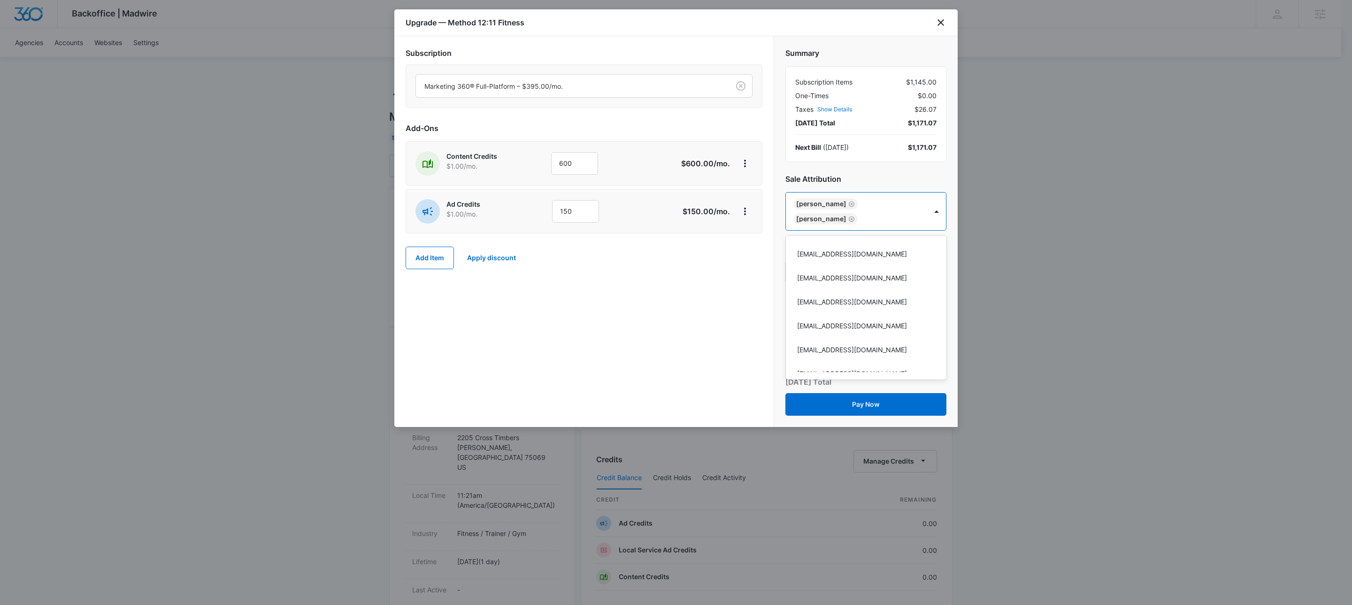
drag, startPoint x: 653, startPoint y: 350, endPoint x: 669, endPoint y: 355, distance: 16.2
click at [653, 350] on div at bounding box center [676, 302] width 1352 height 605
click at [823, 403] on button "Pay Now" at bounding box center [866, 404] width 161 height 23
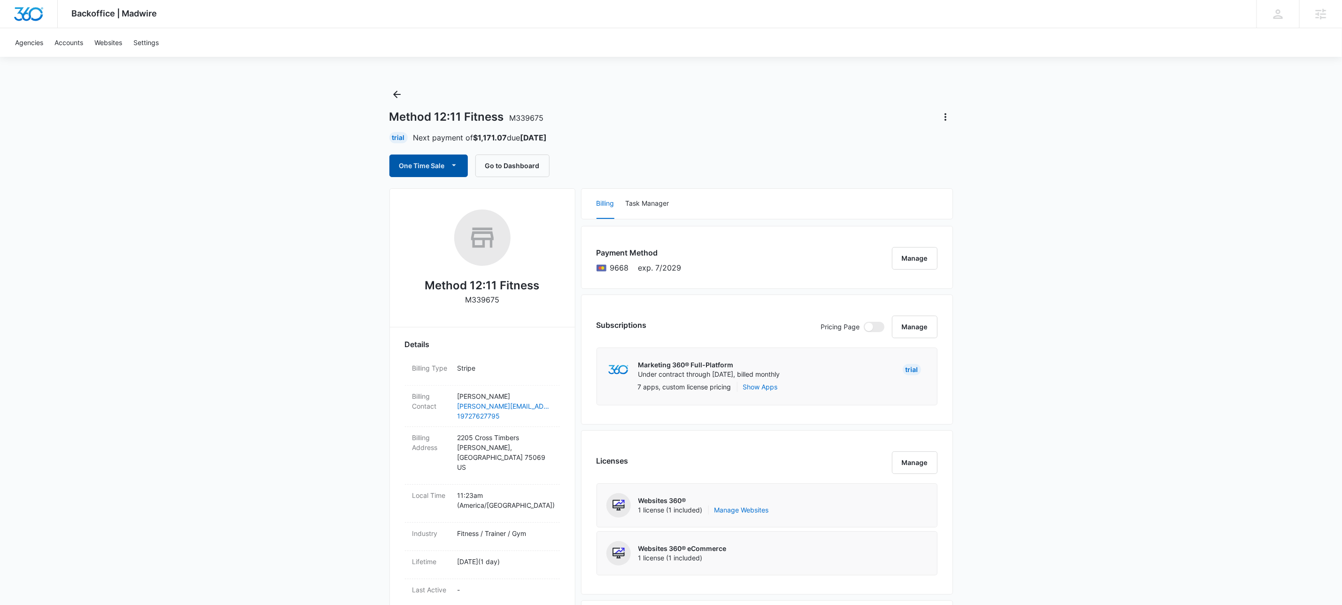
click at [466, 168] on button "One Time Sale" at bounding box center [428, 165] width 78 height 23
click at [460, 200] on div "Run One-Time Payment" at bounding box center [456, 198] width 108 height 10
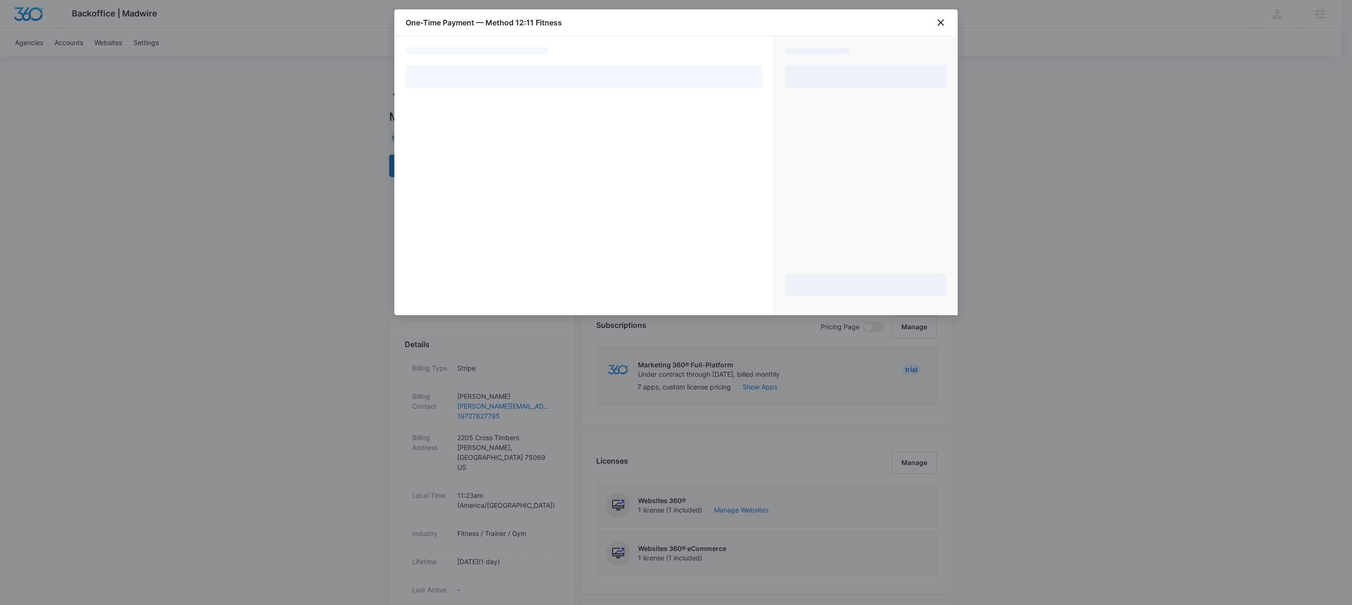
select select "pm_1SGiwxA4n8RTgNjUrKykIsCQ"
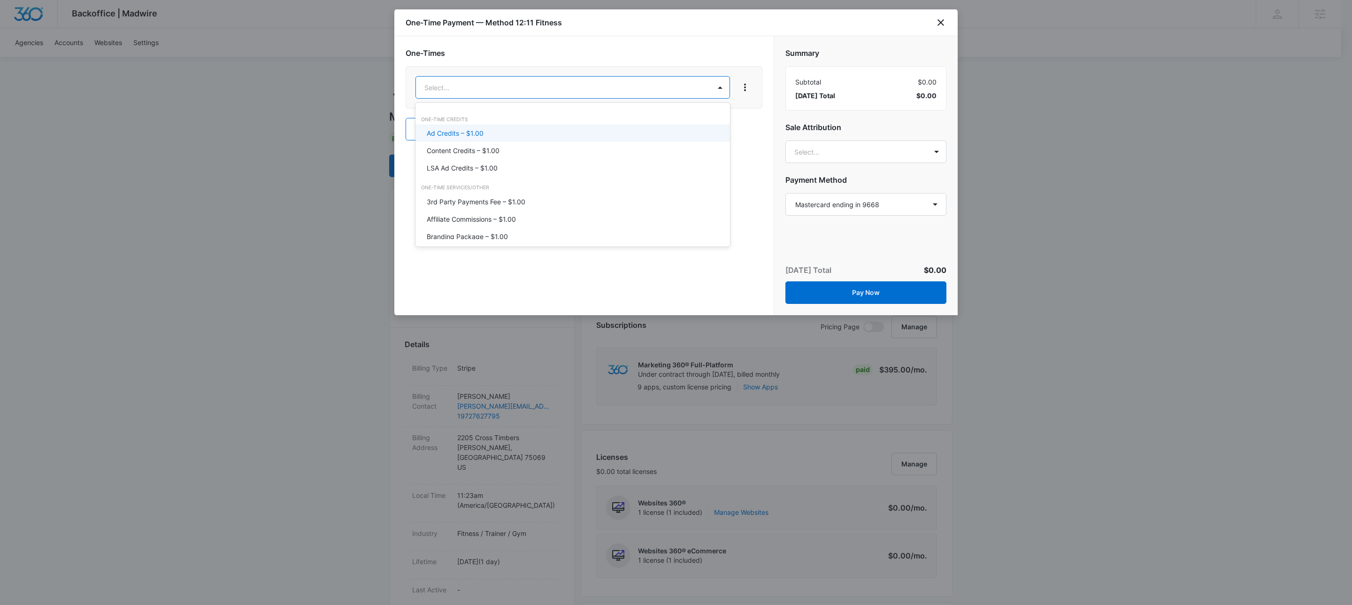
drag, startPoint x: 473, startPoint y: 137, endPoint x: 505, endPoint y: 113, distance: 40.0
click at [473, 137] on p "Ad Credits – $1.00" at bounding box center [455, 133] width 57 height 10
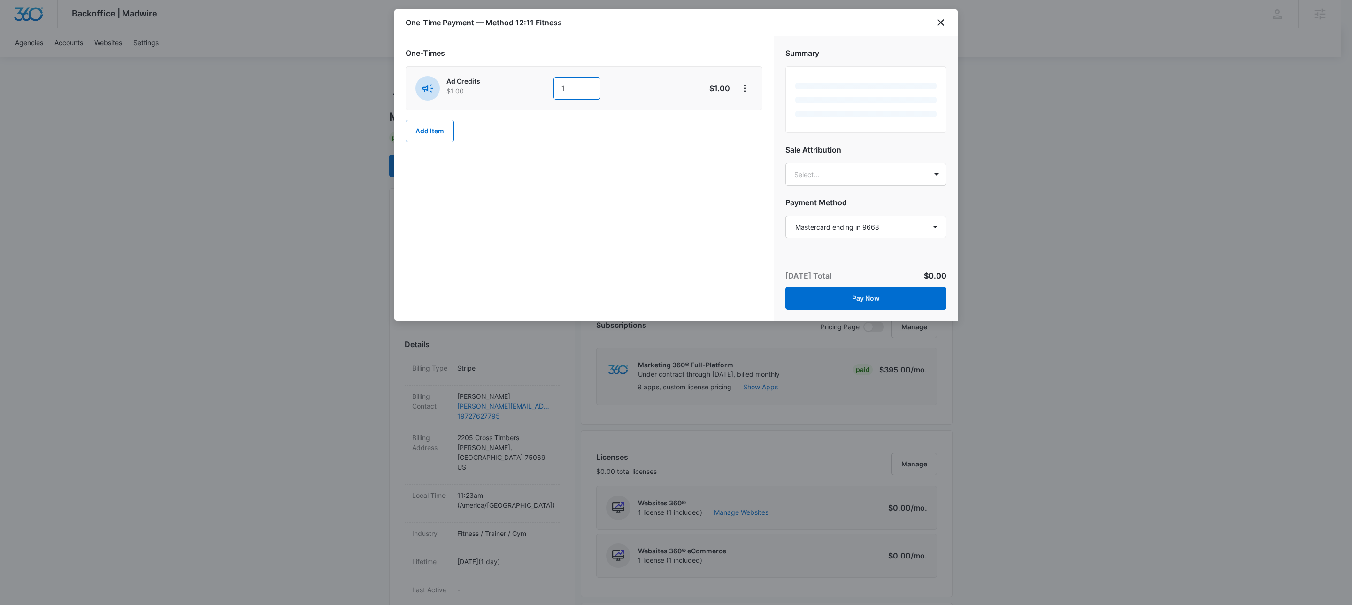
click at [588, 89] on input "1" at bounding box center [577, 88] width 47 height 23
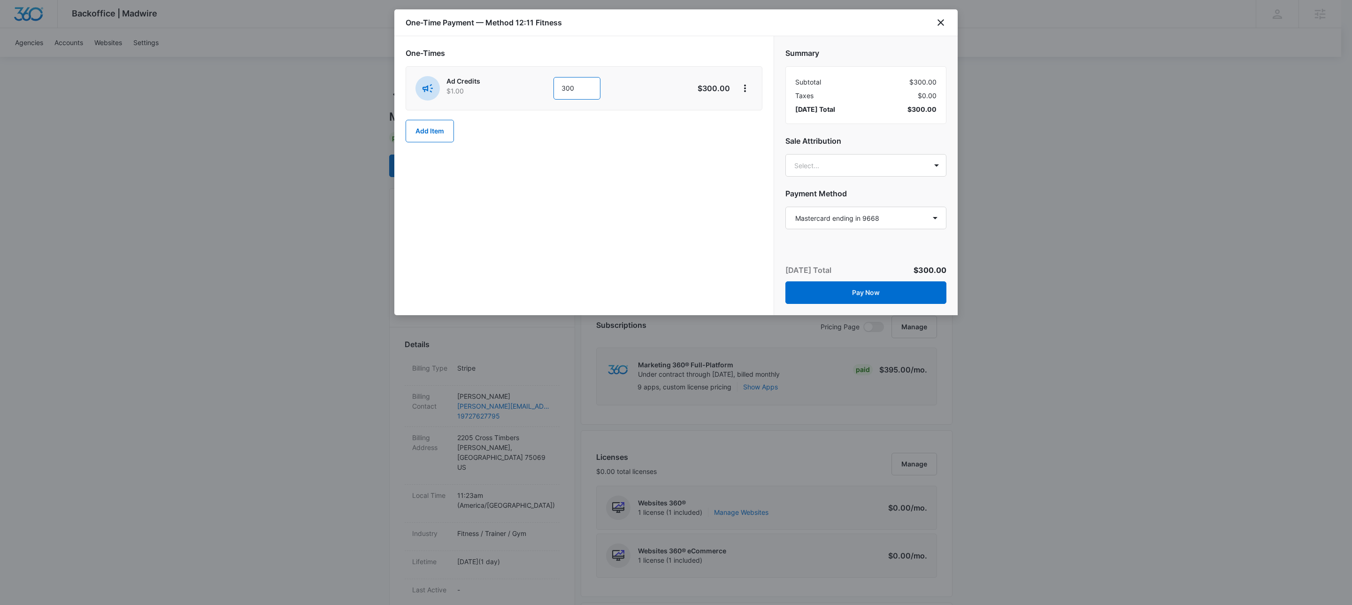
type input "300"
click at [674, 43] on div "One-Times Ad Credits $1.00 300 $300.00 Add Item" at bounding box center [583, 175] width 379 height 279
click at [745, 91] on icon "View More" at bounding box center [745, 89] width 2 height 8
drag, startPoint x: 770, startPoint y: 120, endPoint x: 764, endPoint y: 121, distance: 5.7
click at [769, 120] on button "Add Discount" at bounding box center [775, 115] width 75 height 14
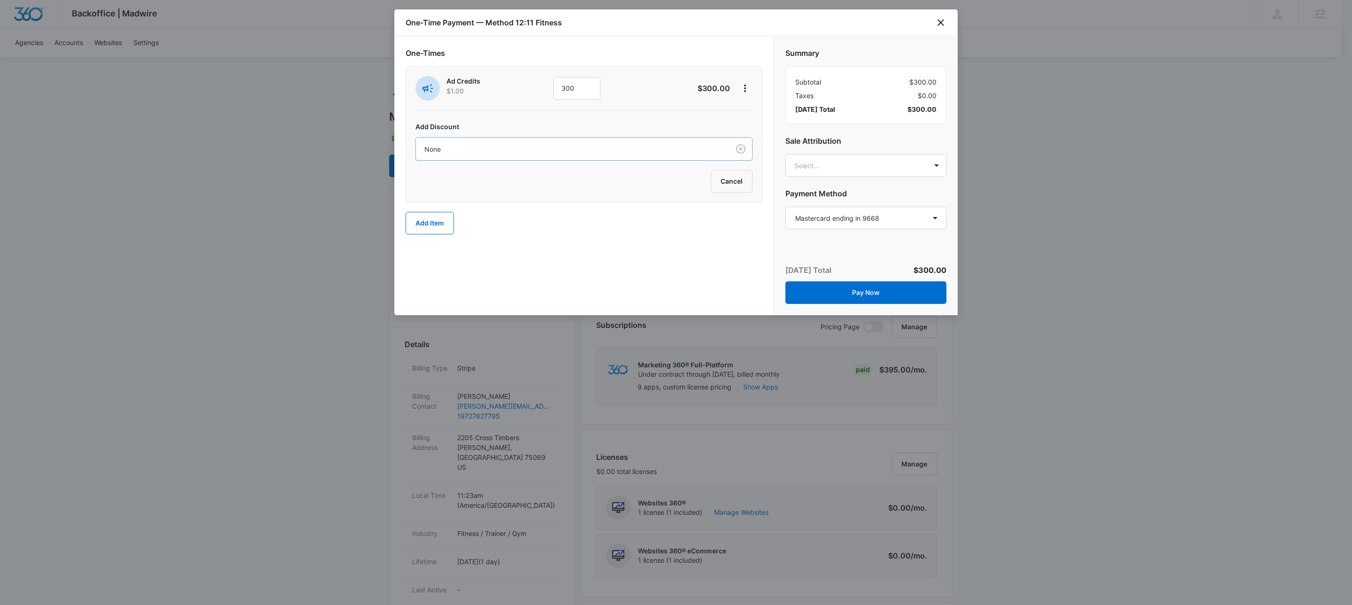
click at [472, 147] on div at bounding box center [571, 149] width 293 height 12
drag, startPoint x: 482, startPoint y: 218, endPoint x: 542, endPoint y: 249, distance: 67.6
click at [482, 218] on p "100% Discount - All Products — 100%" at bounding box center [485, 219] width 116 height 10
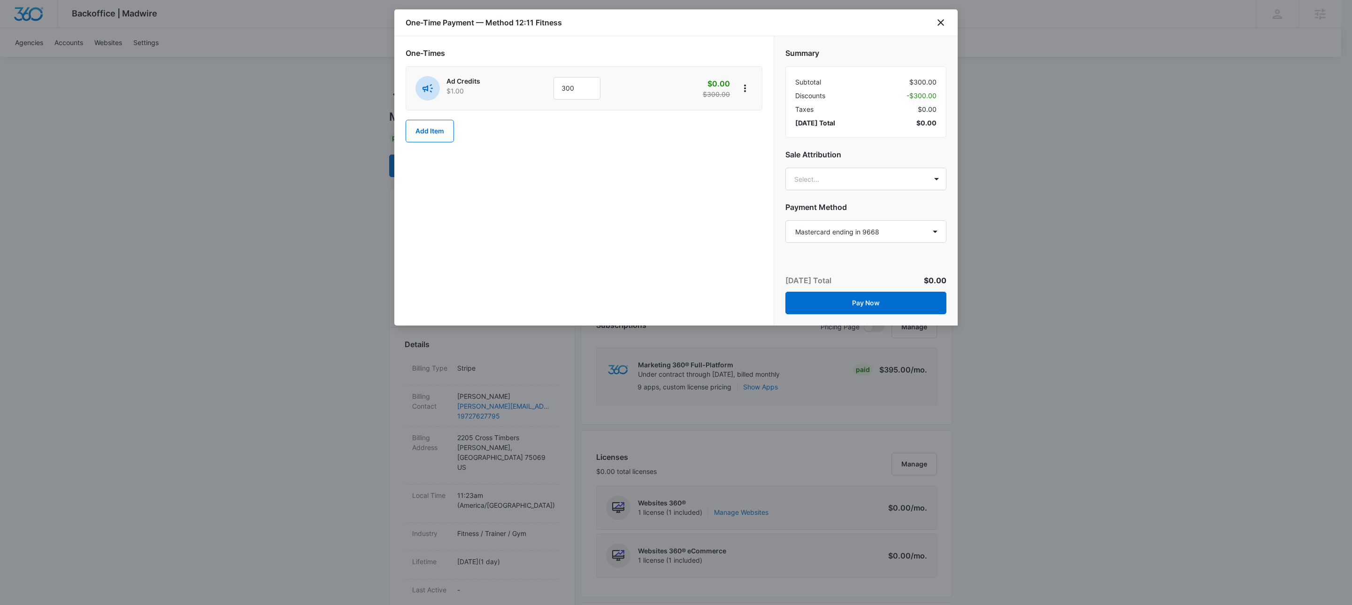
click at [587, 248] on div "One-Times Ad Credits $1.00 300 $0.00 $300.00 Add Item" at bounding box center [583, 180] width 379 height 289
drag, startPoint x: 873, startPoint y: 301, endPoint x: 809, endPoint y: 293, distance: 64.8
click at [873, 301] on button "Pay Now" at bounding box center [866, 303] width 161 height 23
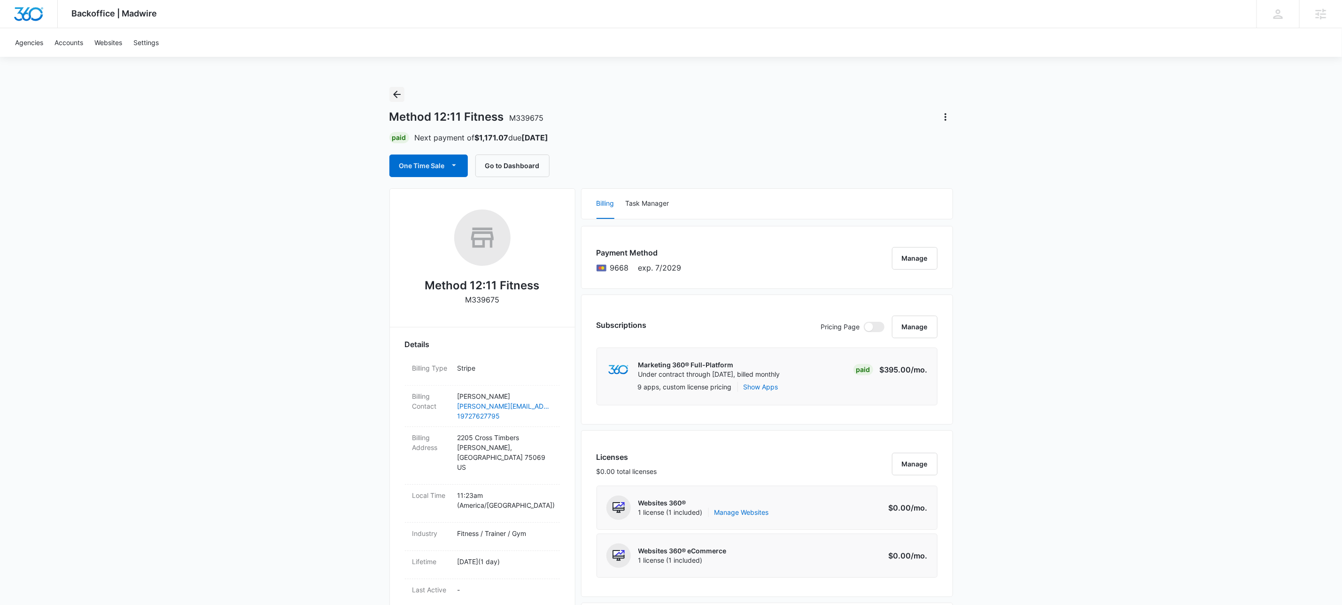
click at [396, 95] on icon "Back" at bounding box center [396, 94] width 11 height 11
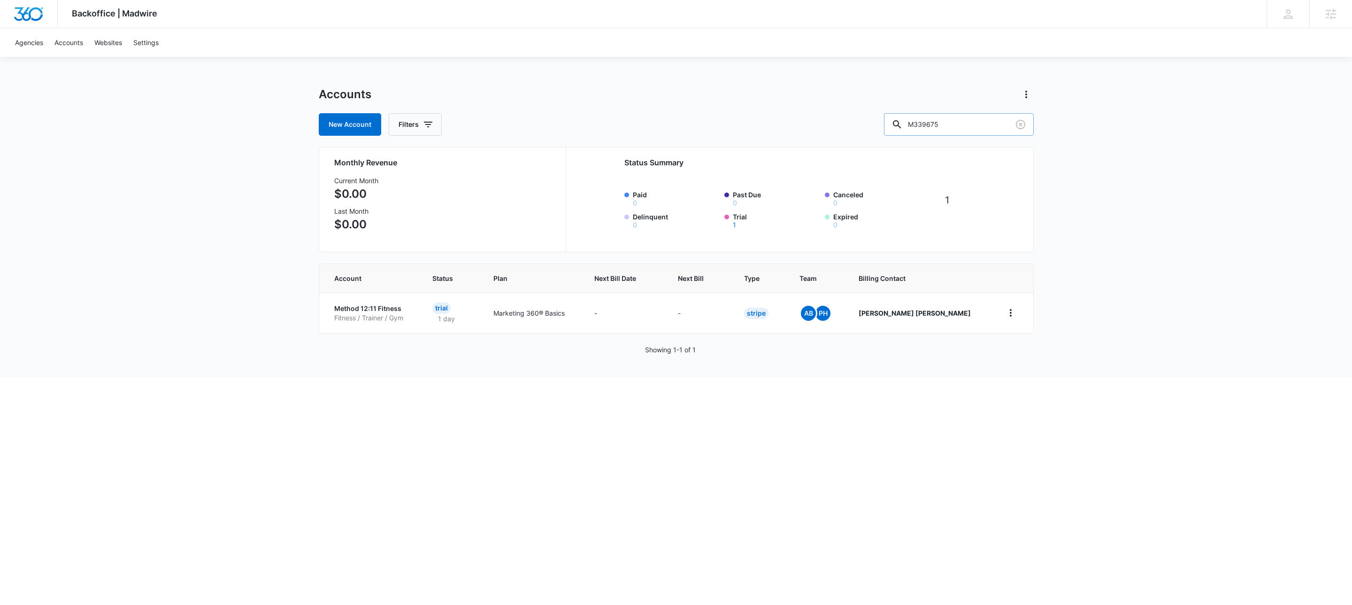
click at [964, 126] on input "M339675" at bounding box center [959, 124] width 150 height 23
click at [965, 126] on input "M339675" at bounding box center [959, 124] width 150 height 23
paste input "0"
type input "M339670"
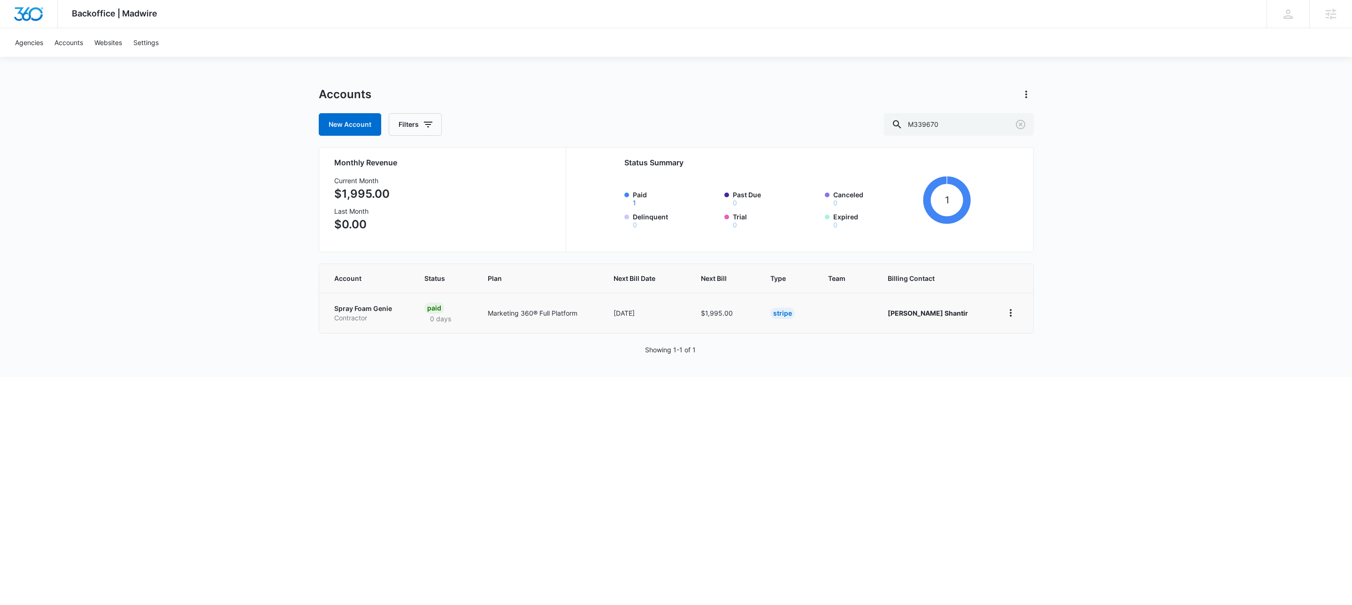
click at [382, 316] on p "Contractor" at bounding box center [368, 317] width 68 height 9
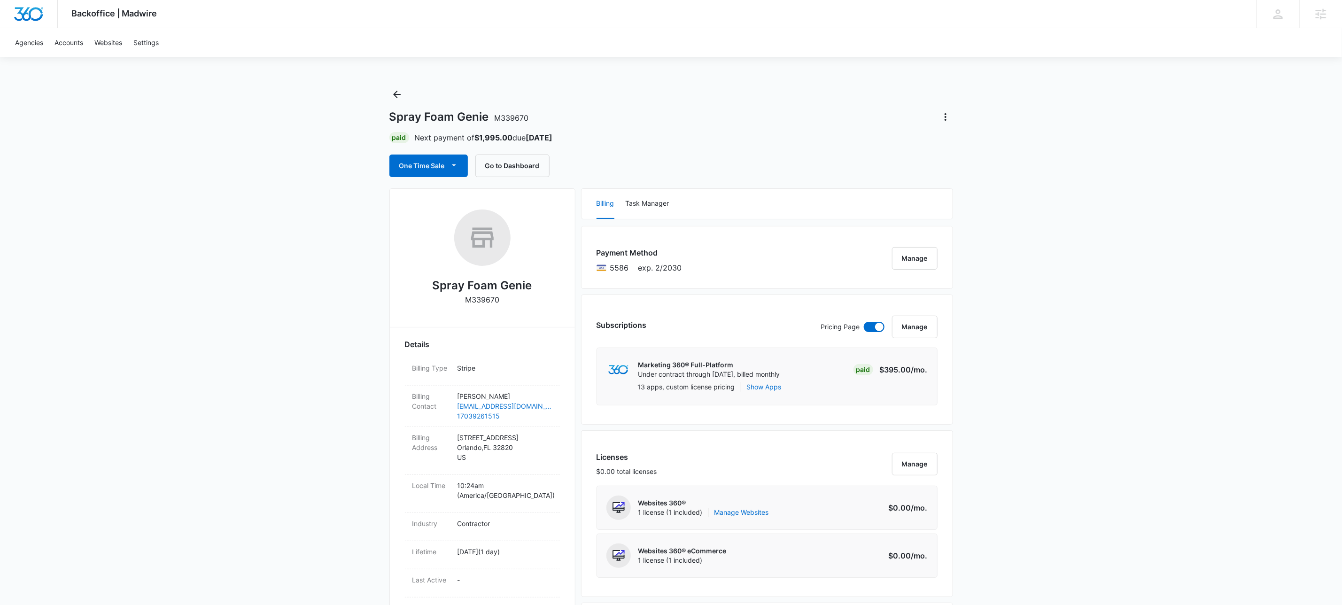
click at [485, 299] on p "M339670" at bounding box center [482, 299] width 34 height 11
copy p "M339670"
drag, startPoint x: 405, startPoint y: 94, endPoint x: 399, endPoint y: 94, distance: 5.6
click at [402, 94] on div "Spray Foam Genie M339670 Paid Next payment of $1,995.00 due [DATE] One Time Sal…" at bounding box center [671, 132] width 564 height 90
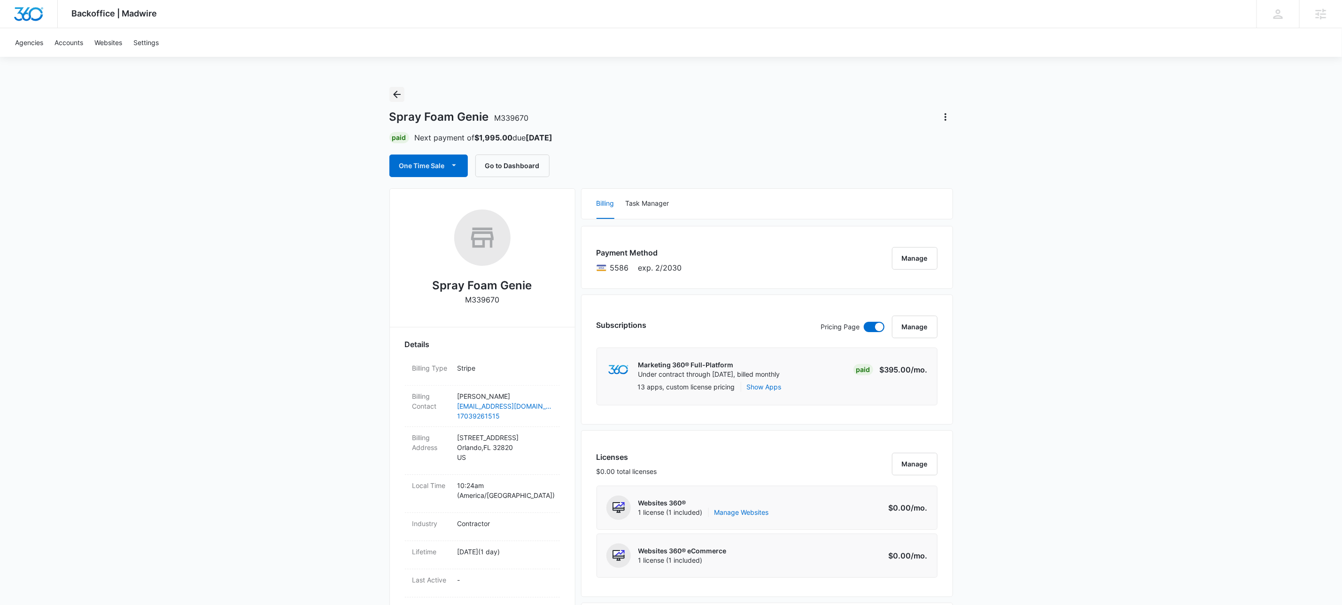
click at [398, 94] on icon "Back" at bounding box center [397, 95] width 8 height 8
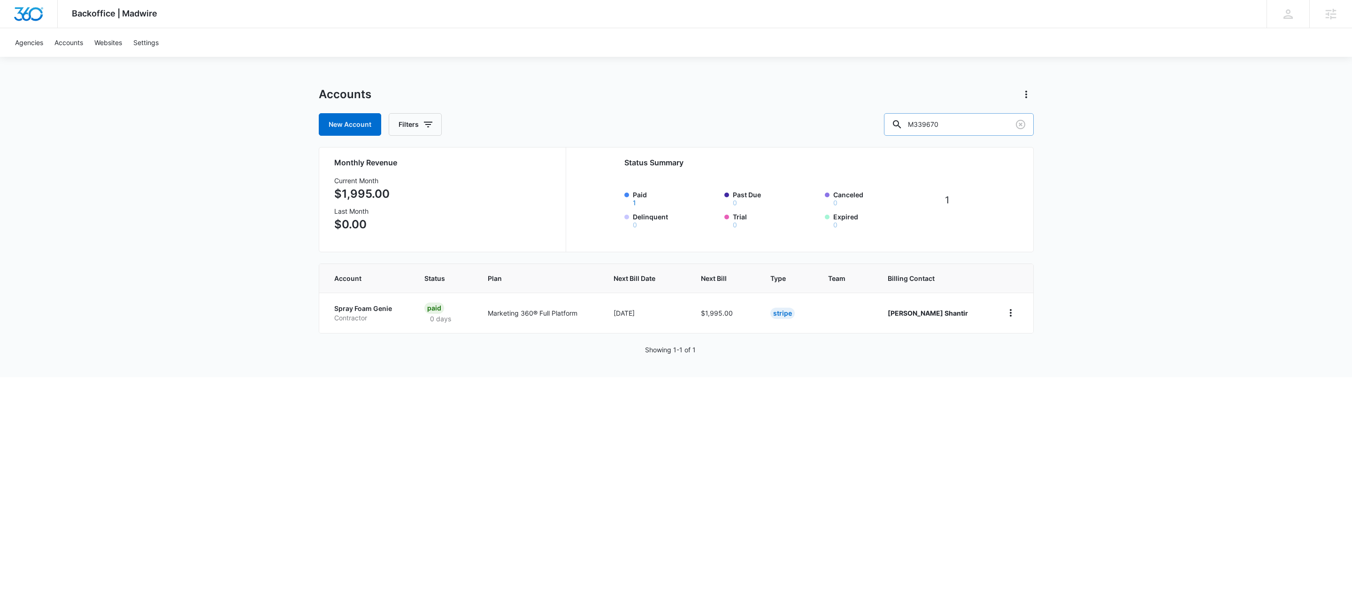
click at [999, 120] on input "M339670" at bounding box center [959, 124] width 150 height 23
type input "M"
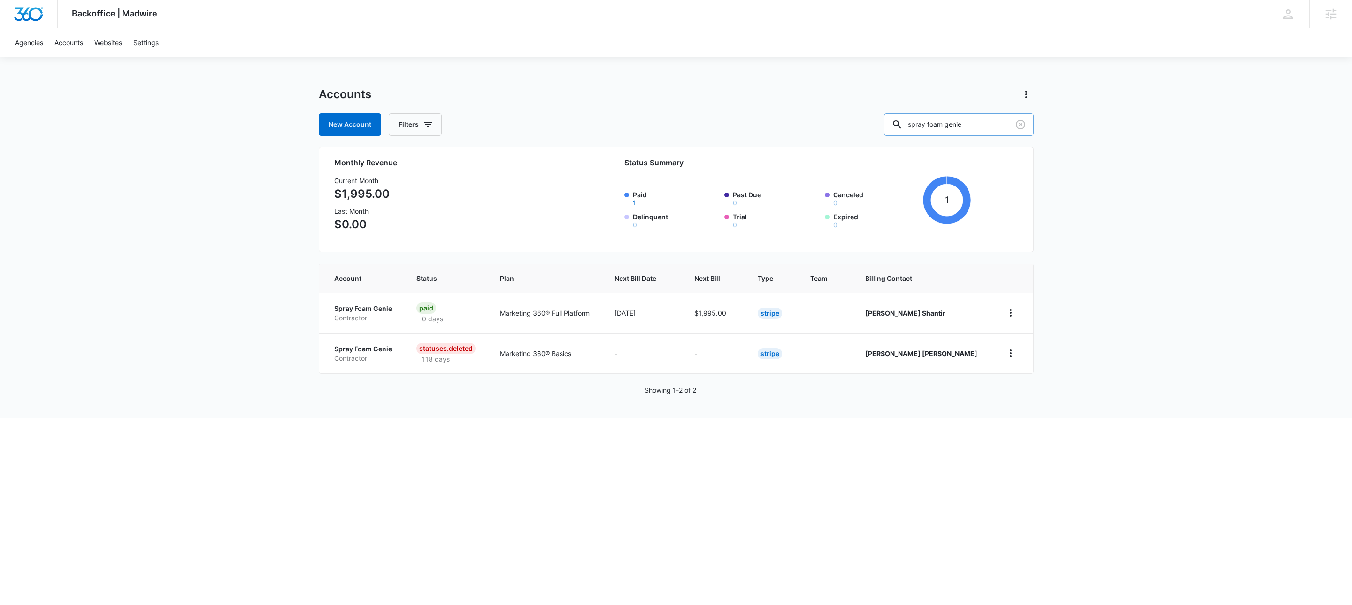
click at [967, 122] on input "spray foam genie" at bounding box center [959, 124] width 150 height 23
paste input "M339141"
type input "M339141"
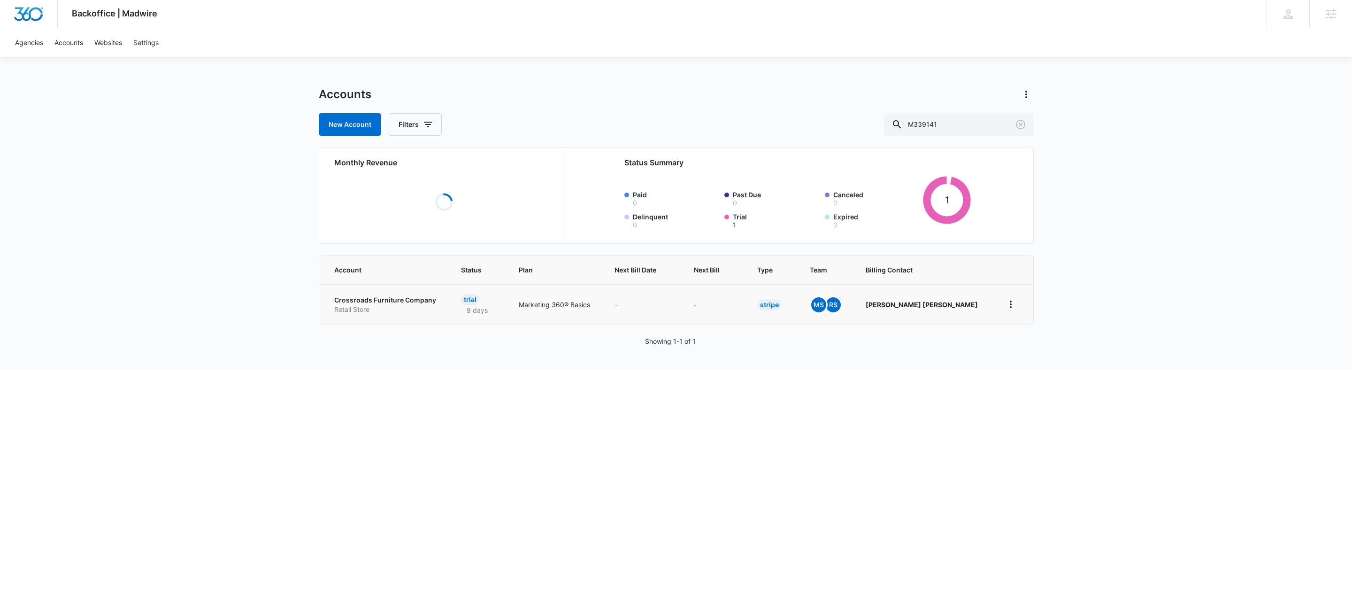
click at [396, 307] on p "Retail Store" at bounding box center [386, 309] width 104 height 9
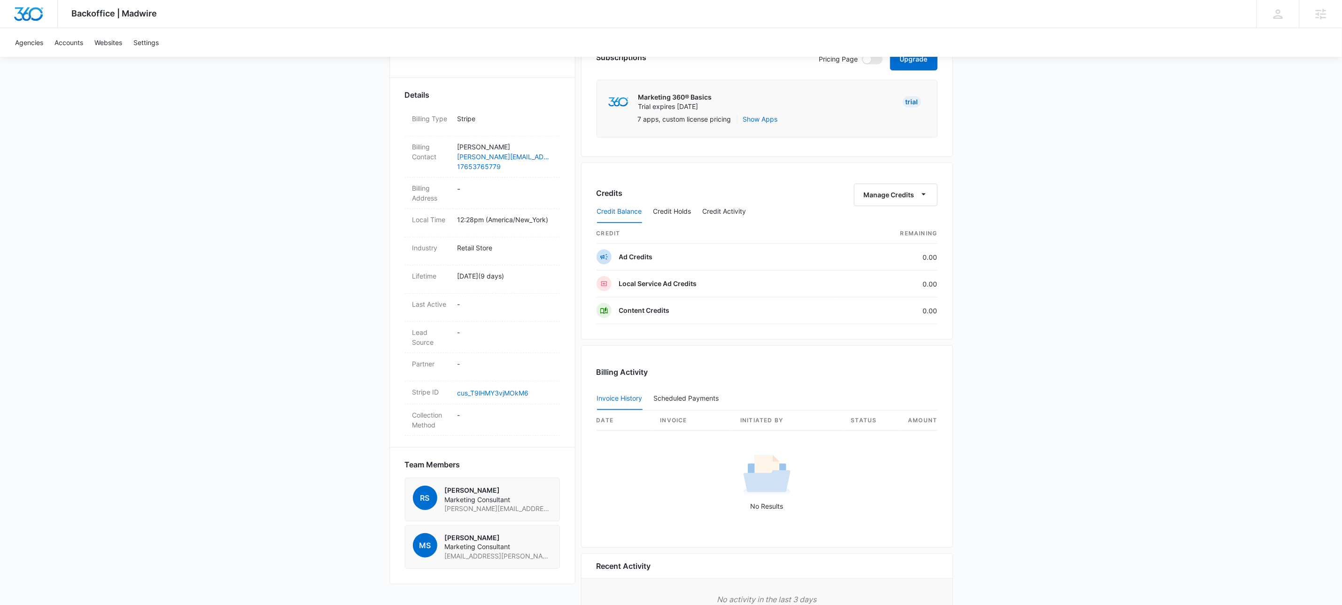
scroll to position [332, 0]
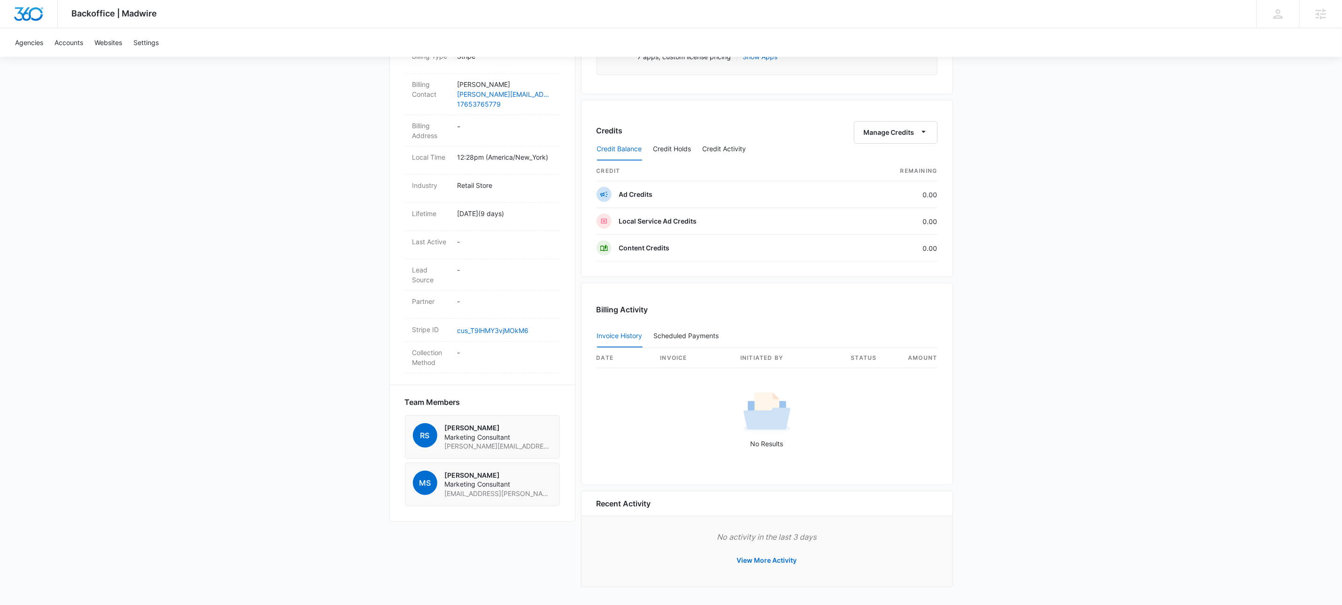
click at [344, 349] on div "Backoffice | Madwire Apps Settings KW Kait Weagraff [EMAIL_ADDRESS][PERSON_NAME…" at bounding box center [671, 138] width 1342 height 934
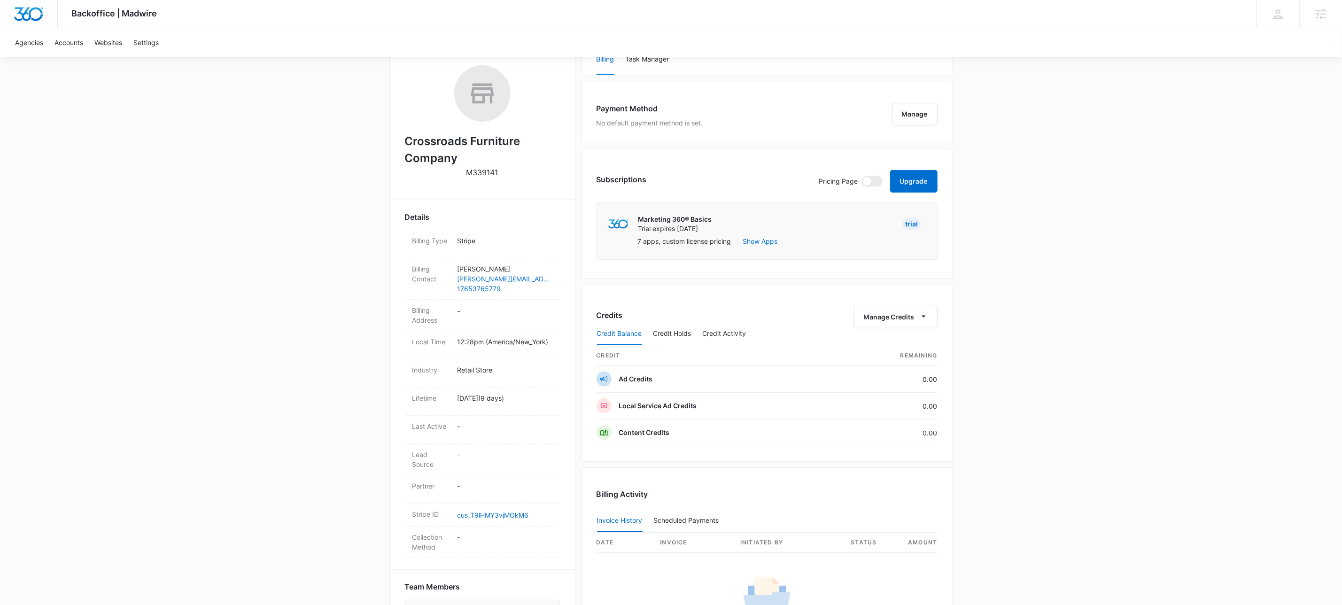
scroll to position [0, 0]
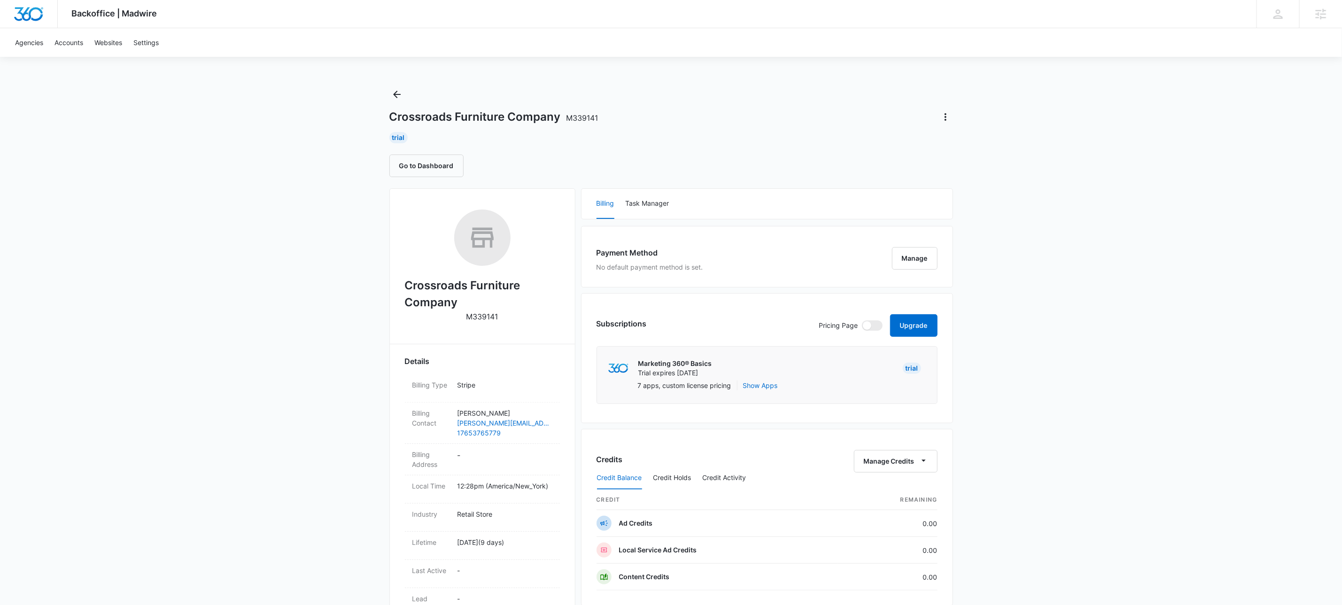
click at [1090, 448] on div "Backoffice | Madwire Apps Settings KW Kait Weagraff [EMAIL_ADDRESS][PERSON_NAME…" at bounding box center [671, 467] width 1342 height 934
click at [921, 331] on button "Upgrade" at bounding box center [913, 325] width 47 height 23
select select "US"
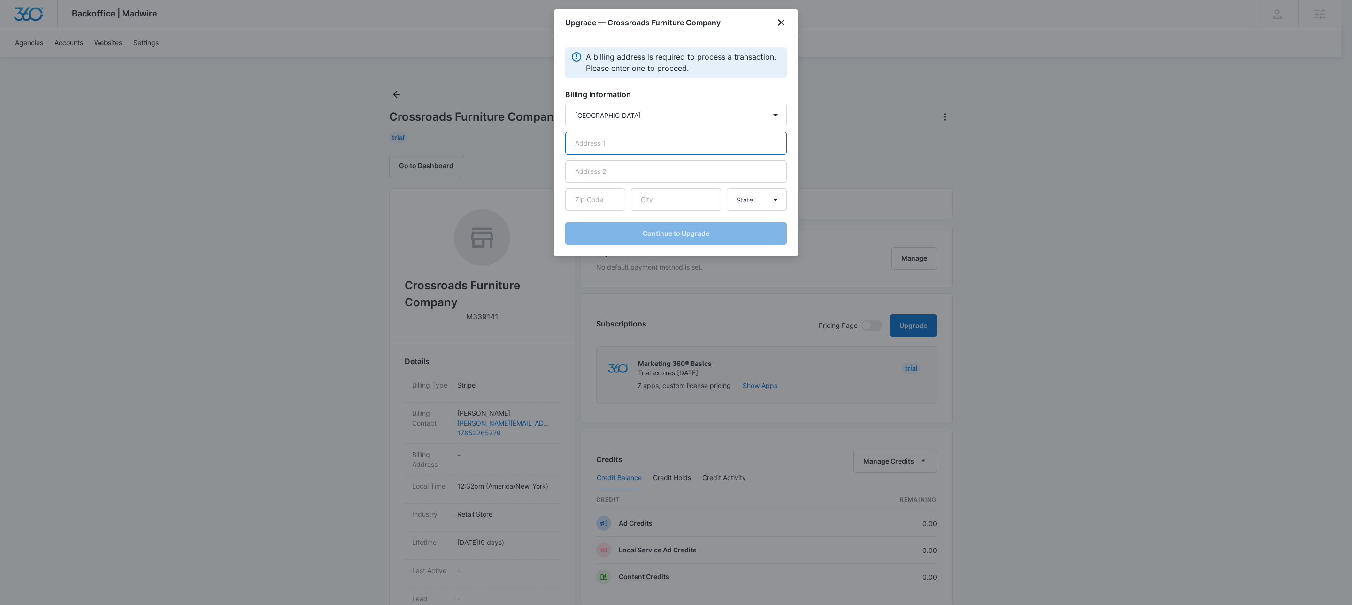
click at [596, 144] on input "text" at bounding box center [676, 143] width 222 height 23
type input "[STREET_ADDRESS][US_STATE]"
type input "47933"
type input "[GEOGRAPHIC_DATA]"
select select "IN"
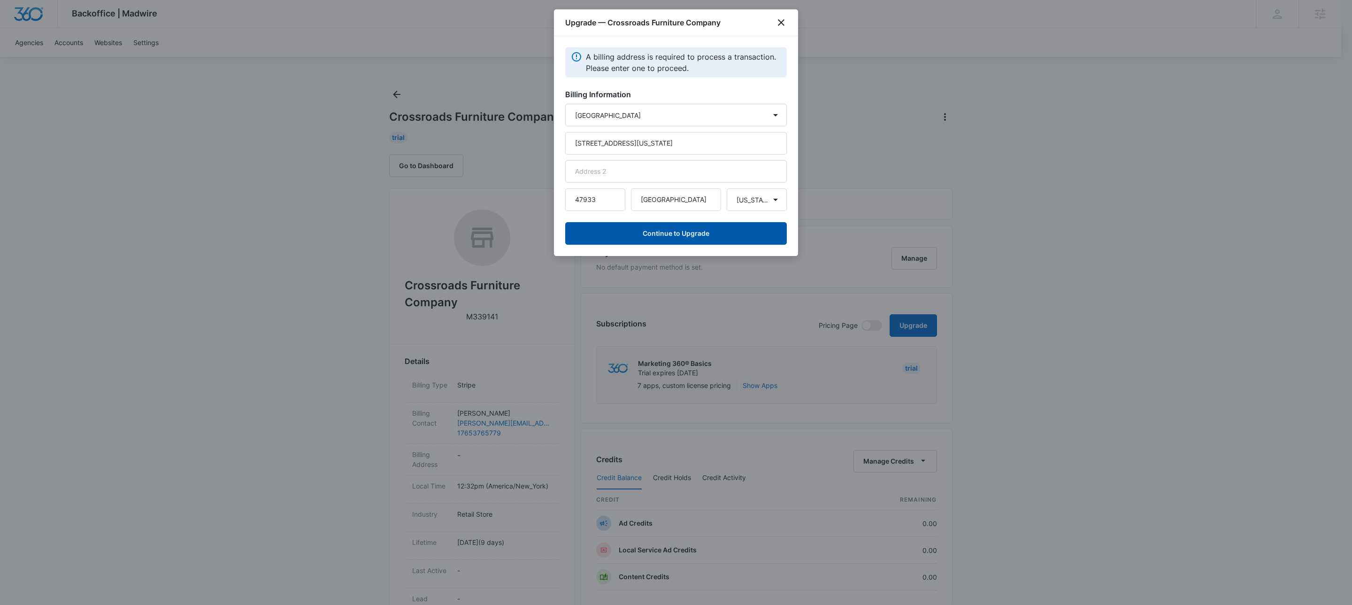
click at [702, 236] on button "Continue to Upgrade" at bounding box center [676, 233] width 222 height 23
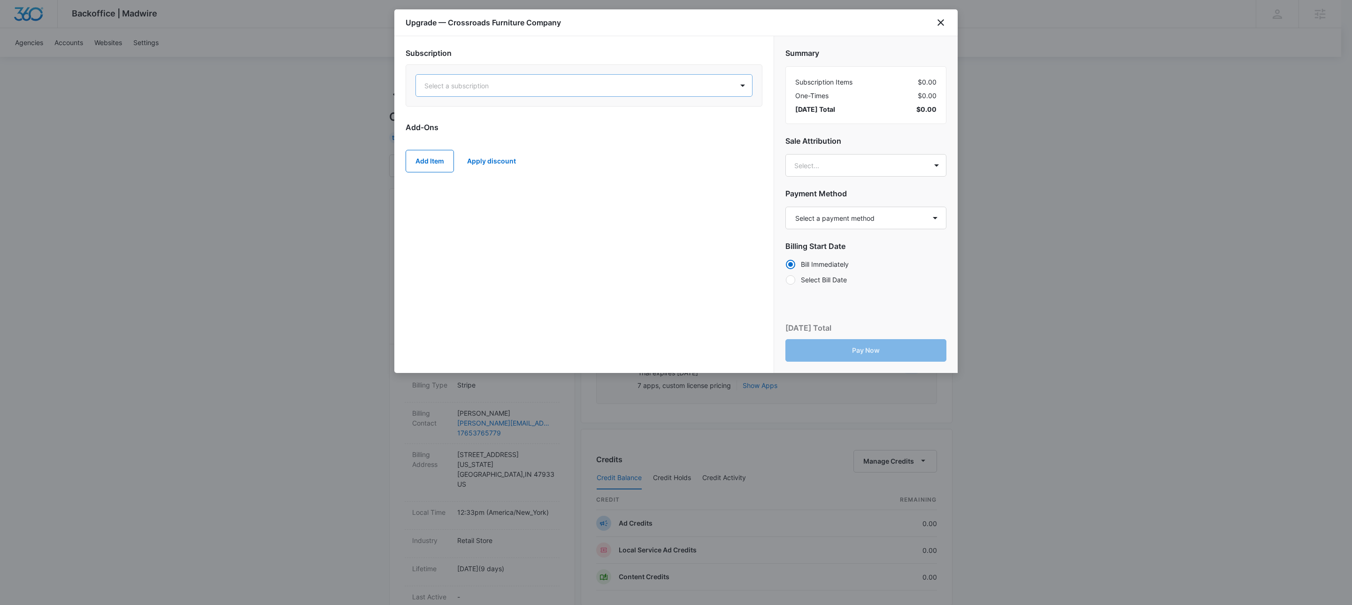
click at [559, 81] on div at bounding box center [573, 86] width 297 height 12
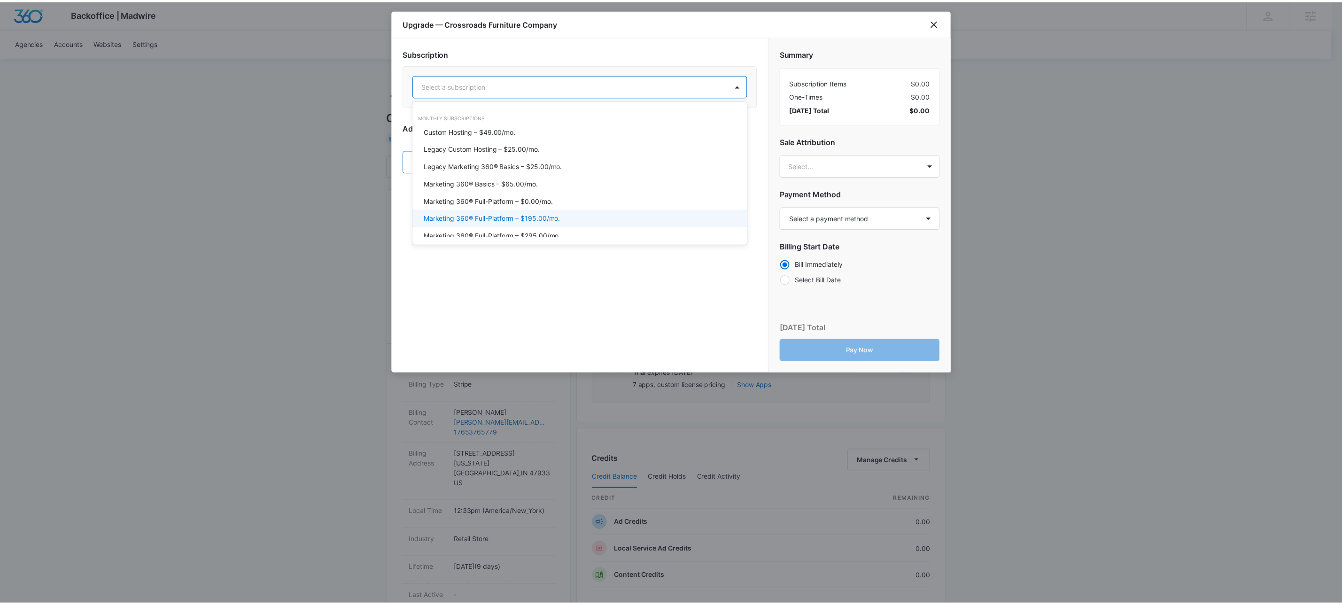
scroll to position [118, 0]
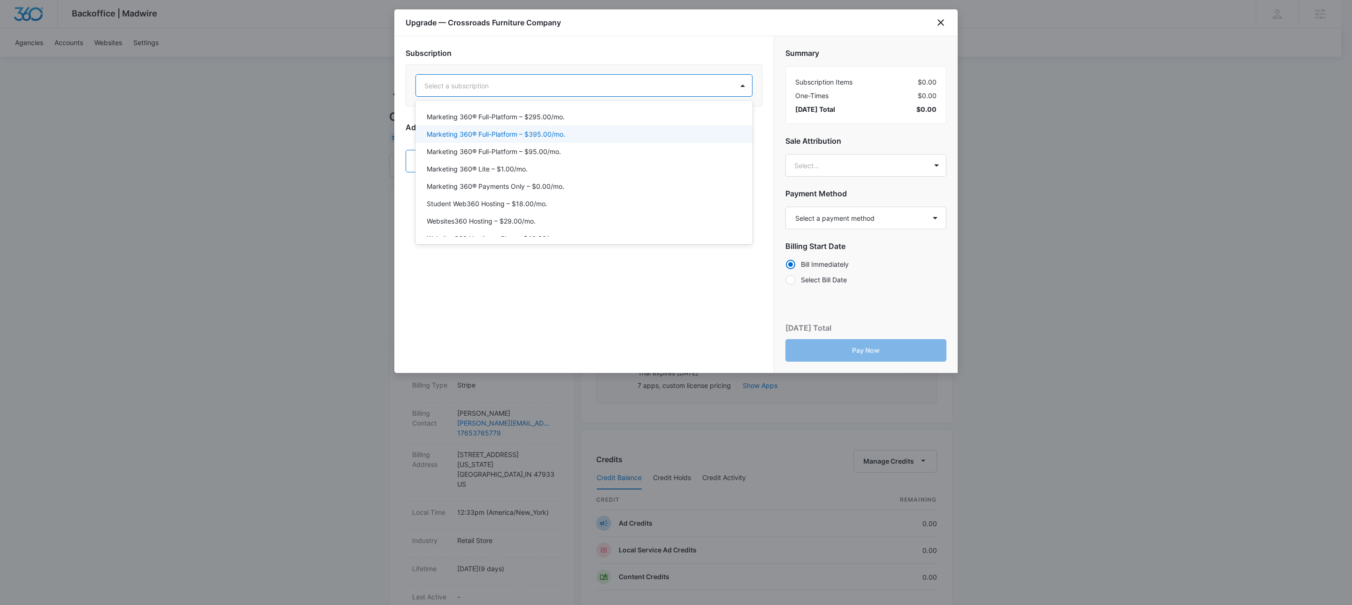
click at [548, 135] on p "Marketing 360® Full-Platform – $395.00/mo." at bounding box center [496, 134] width 139 height 10
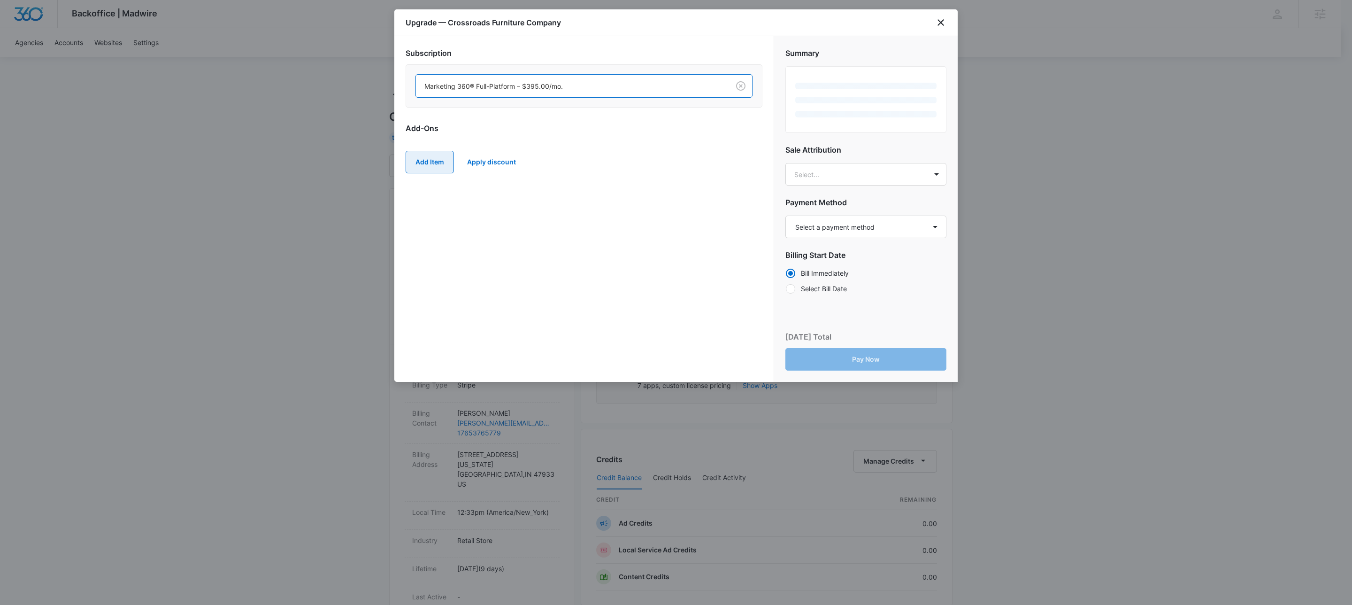
click at [436, 162] on button "Add Item" at bounding box center [430, 162] width 48 height 23
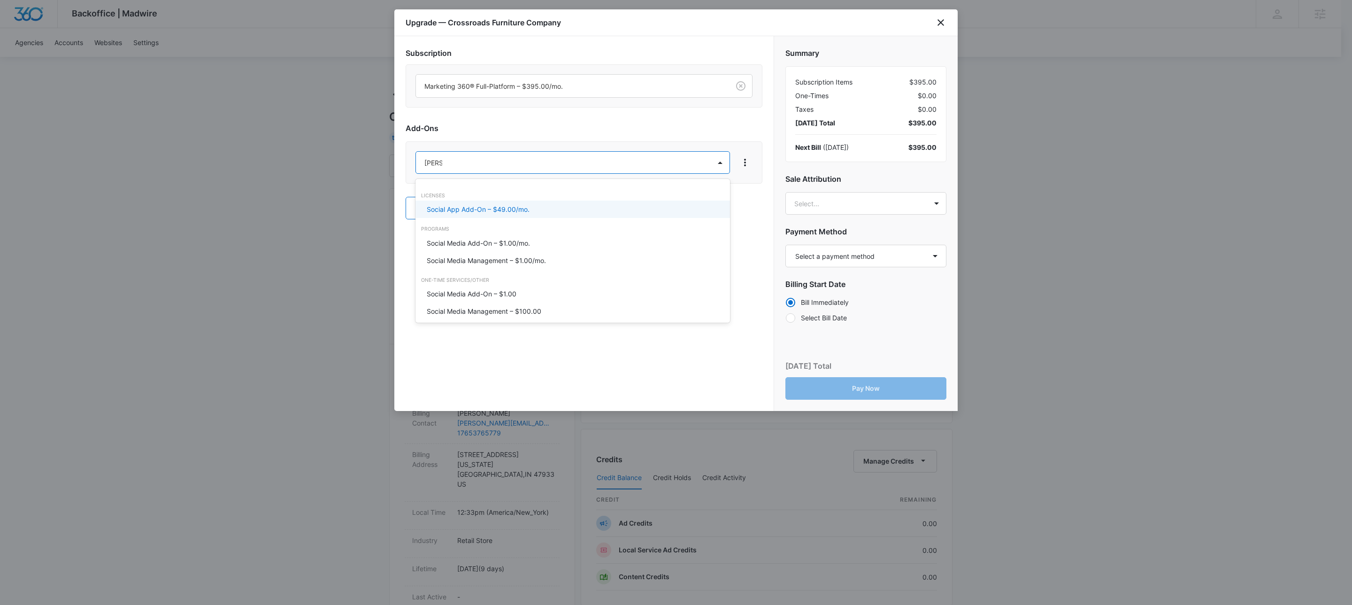
type input "social"
click at [539, 259] on p "Social Media Management – $1.00/mo." at bounding box center [486, 260] width 119 height 10
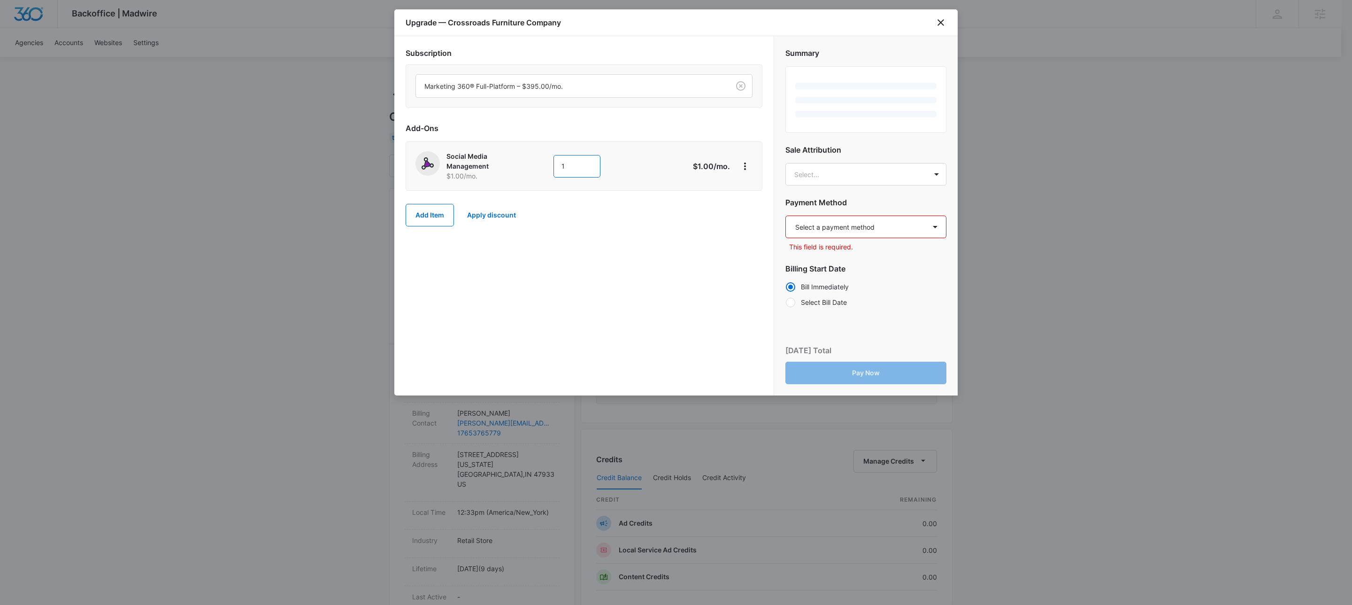
click at [568, 170] on input "1" at bounding box center [577, 166] width 47 height 23
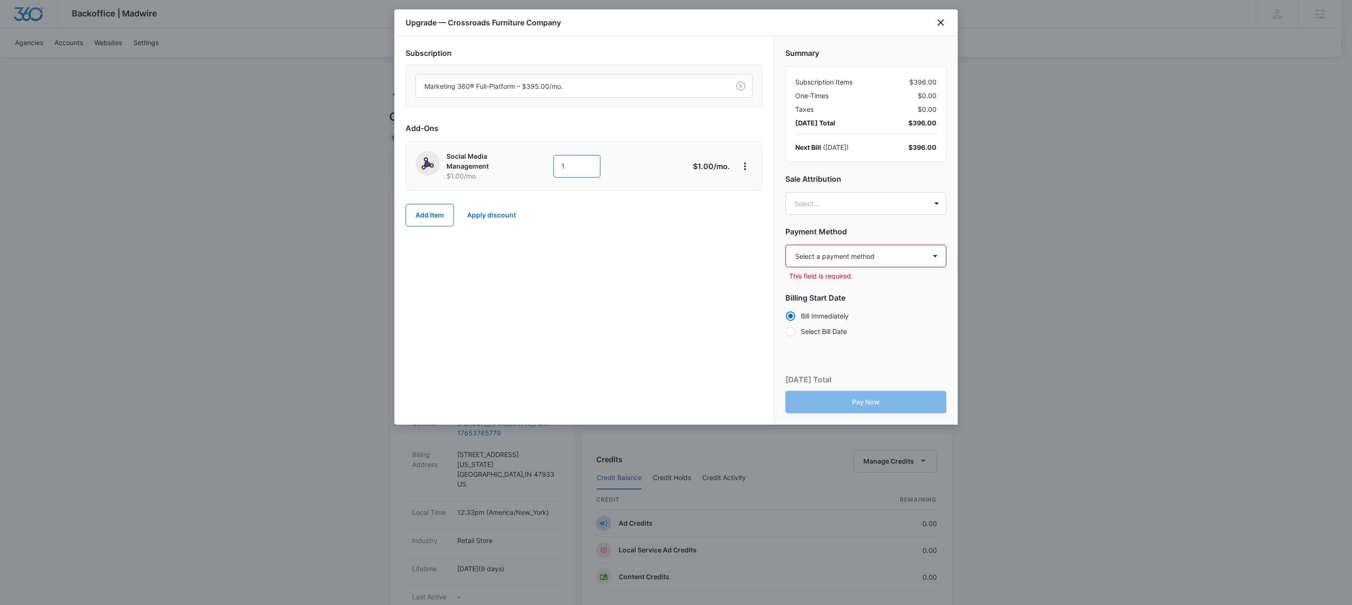
click at [568, 170] on input "1" at bounding box center [577, 166] width 47 height 23
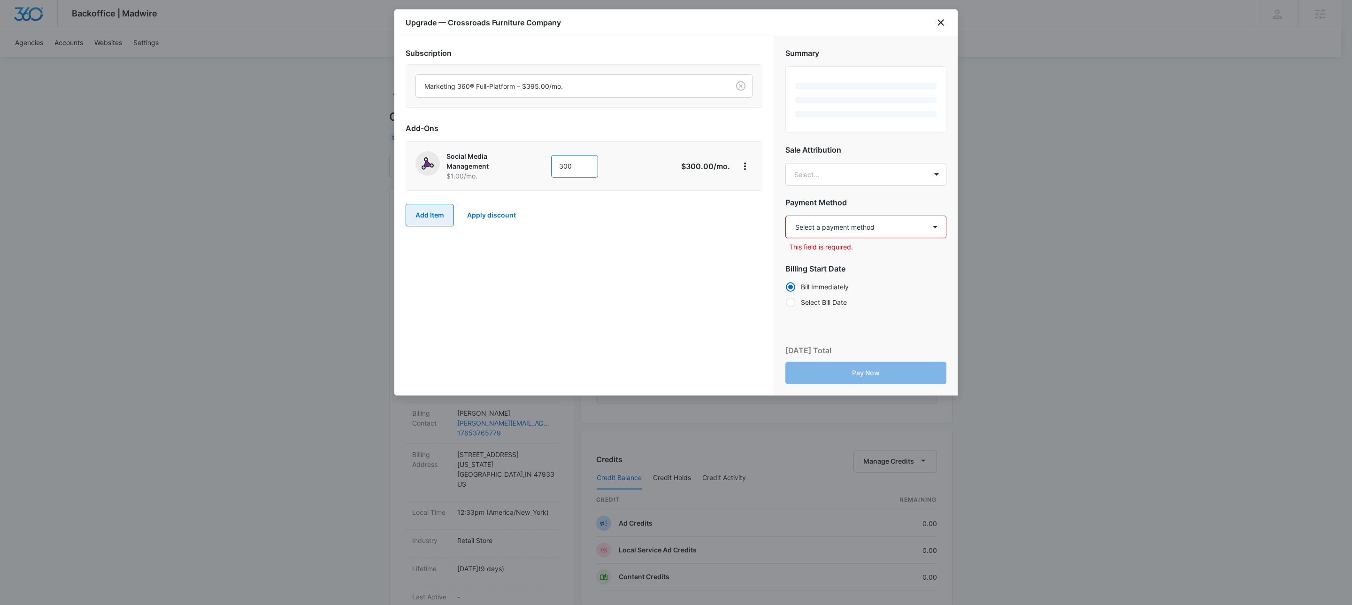
type input "300"
click at [437, 216] on button "Add Item" at bounding box center [430, 215] width 48 height 23
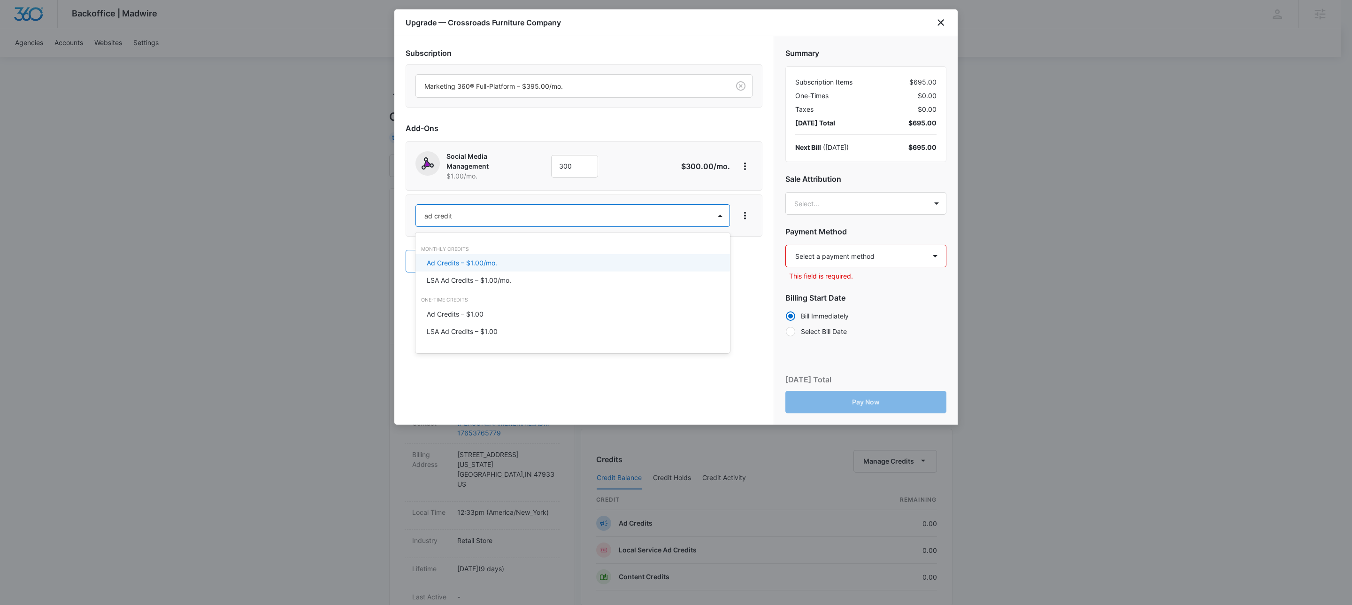
type input "ad credits"
click at [491, 264] on p "Ad Credits – $1.00/mo." at bounding box center [462, 263] width 70 height 10
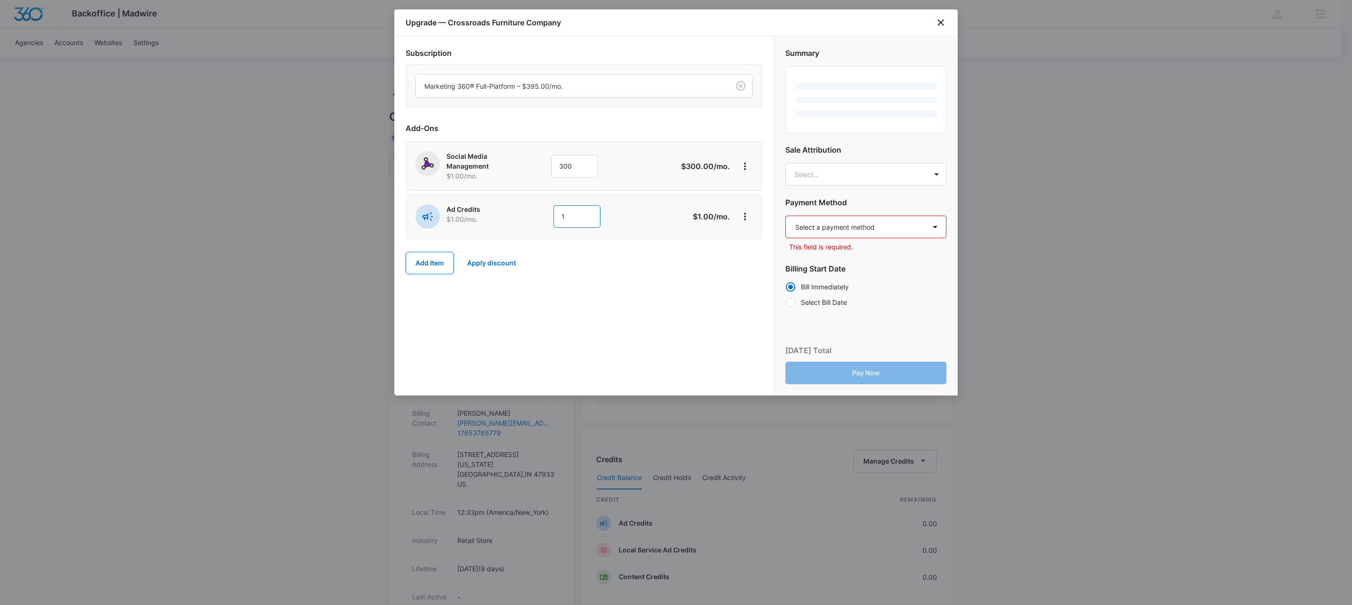
click at [587, 221] on input "1" at bounding box center [577, 216] width 47 height 23
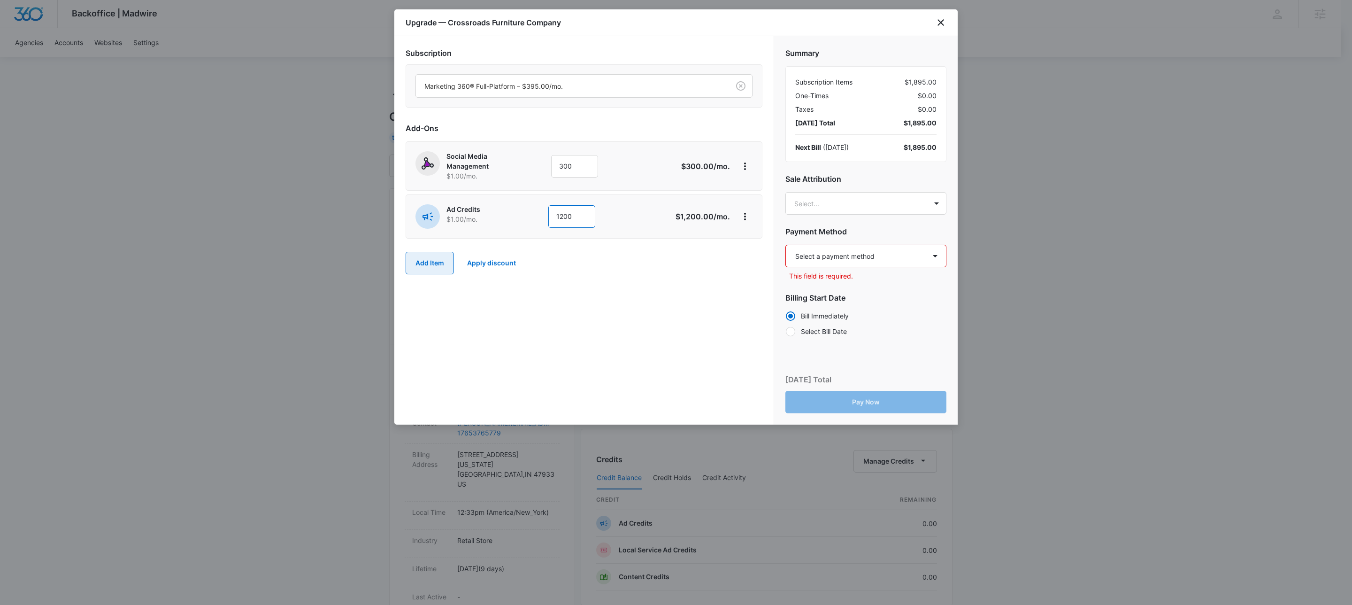
type input "1200"
click at [433, 267] on button "Add Item" at bounding box center [430, 263] width 48 height 23
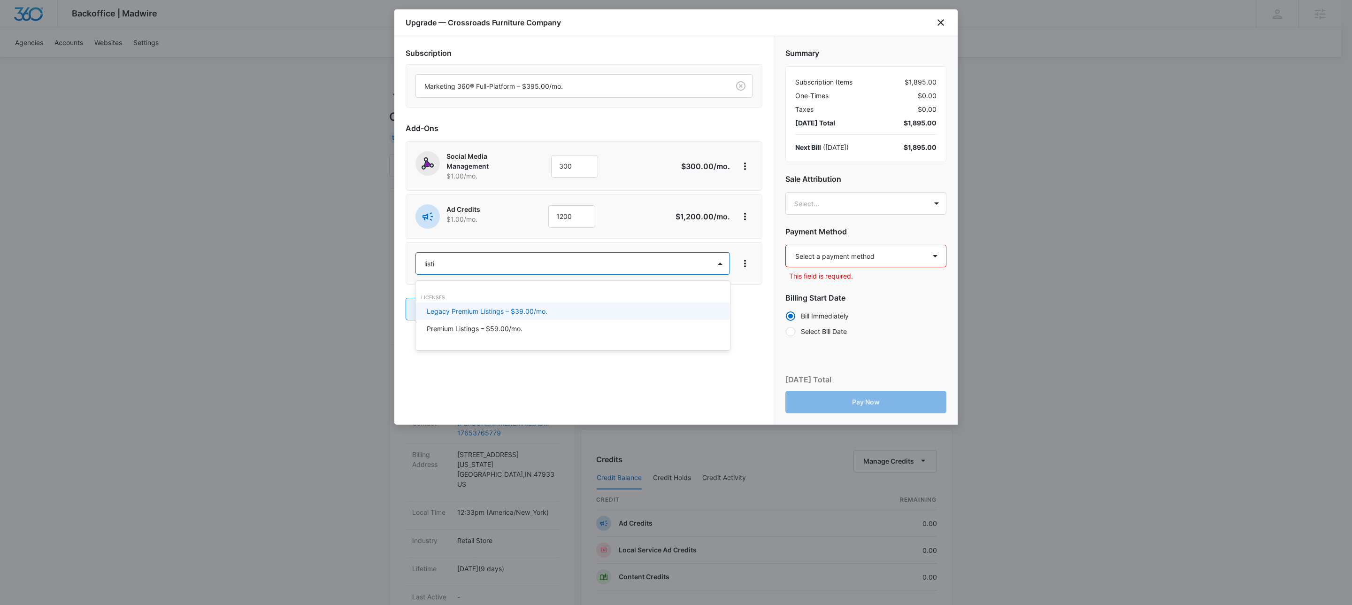
type input "listings"
click at [454, 327] on p "Premium Listings – $59.00/mo." at bounding box center [475, 329] width 96 height 10
click at [444, 312] on button "Add Item" at bounding box center [430, 311] width 48 height 23
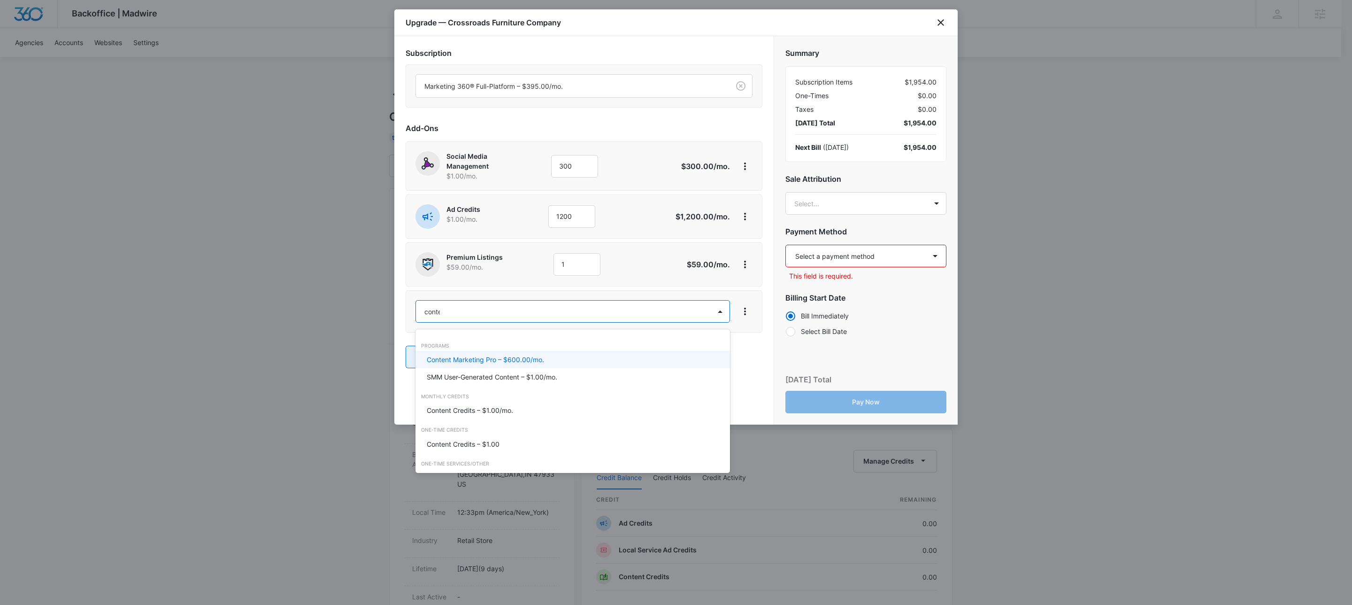
type input "content"
click at [487, 409] on p "Content Credits – $1.00/mo." at bounding box center [470, 410] width 86 height 10
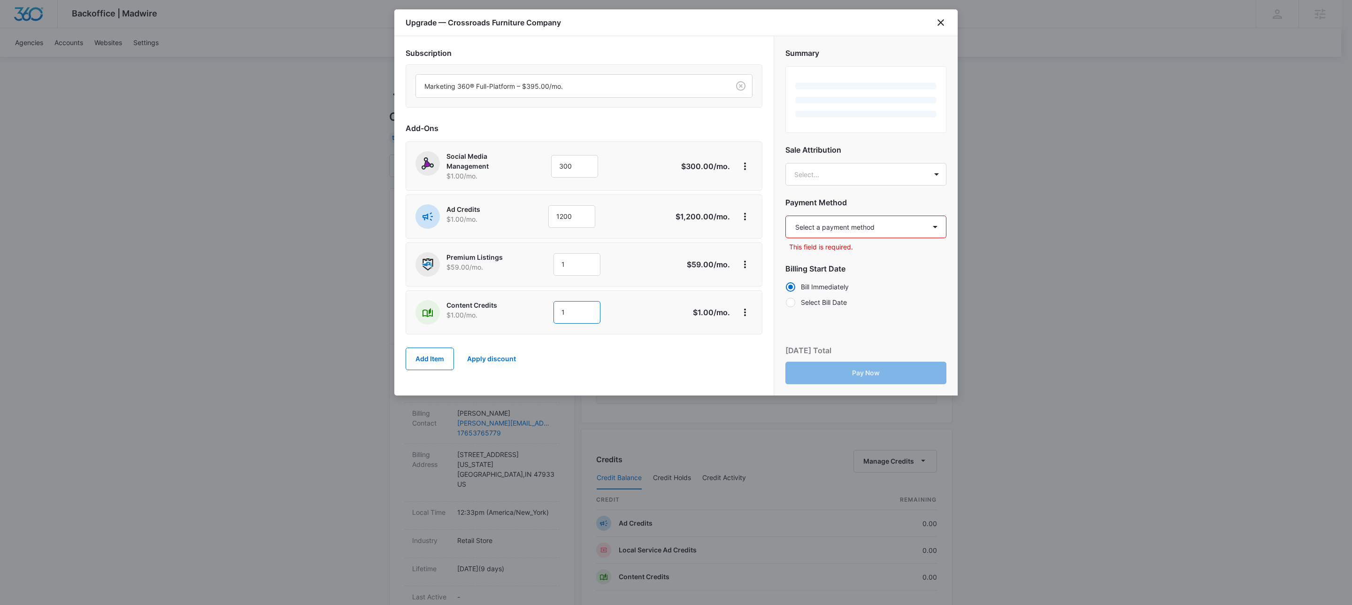
click at [587, 319] on input "1" at bounding box center [577, 312] width 47 height 23
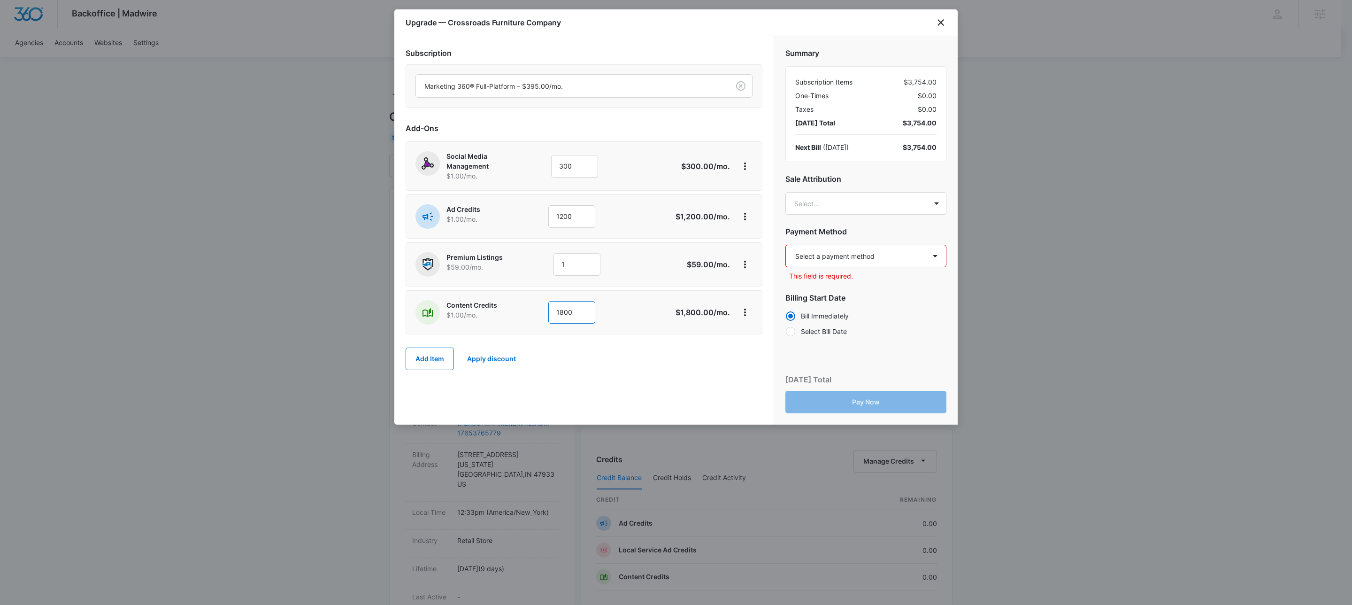
type input "1800"
click at [636, 348] on div "Add Item Apply discount" at bounding box center [584, 358] width 357 height 41
click at [846, 263] on select "Select a payment method Mastercard ending in [DATE] New payment method Monthly …" at bounding box center [866, 256] width 161 height 23
select select "pm_1SGj2SA4n8RTgNjUHO5DeMoo"
click at [786, 245] on select "Select a payment method Mastercard ending in [DATE] New payment method Monthly …" at bounding box center [866, 256] width 161 height 23
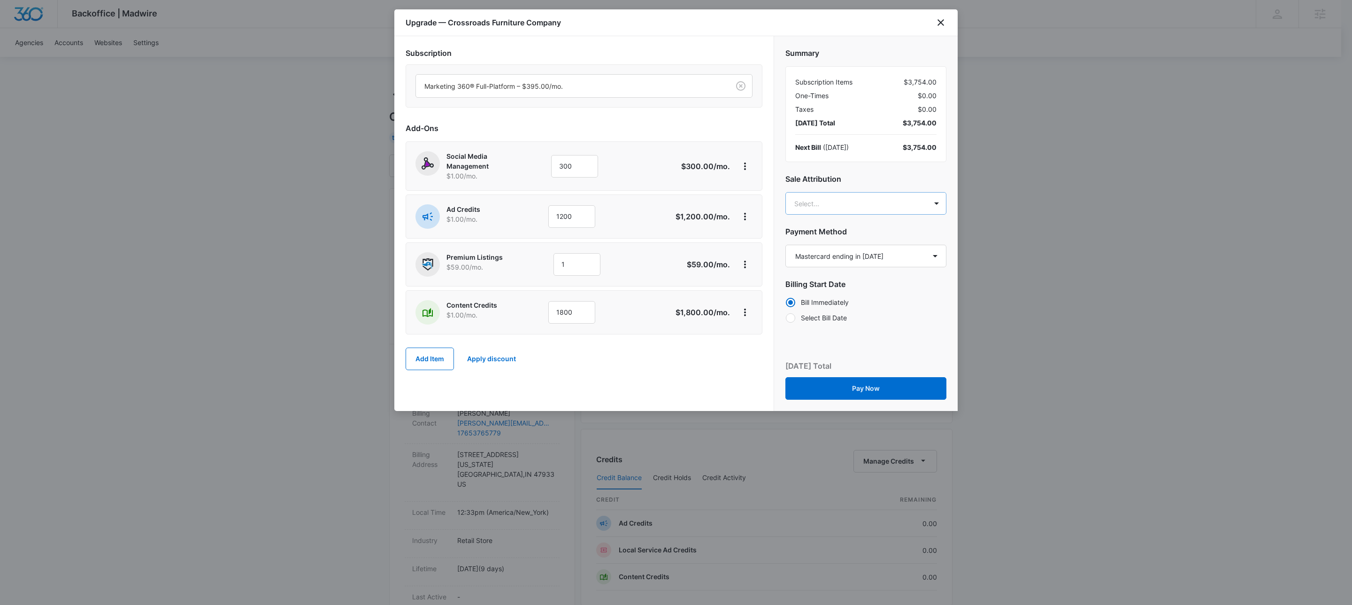
click at [860, 207] on body "Backoffice | Madwire Apps Settings KW Kait Weagraff [EMAIL_ADDRESS][PERSON_NAME…" at bounding box center [676, 467] width 1352 height 934
type input "[PERSON_NAME]"
click at [879, 249] on p "[EMAIL_ADDRESS][PERSON_NAME][DOMAIN_NAME]" at bounding box center [865, 252] width 136 height 20
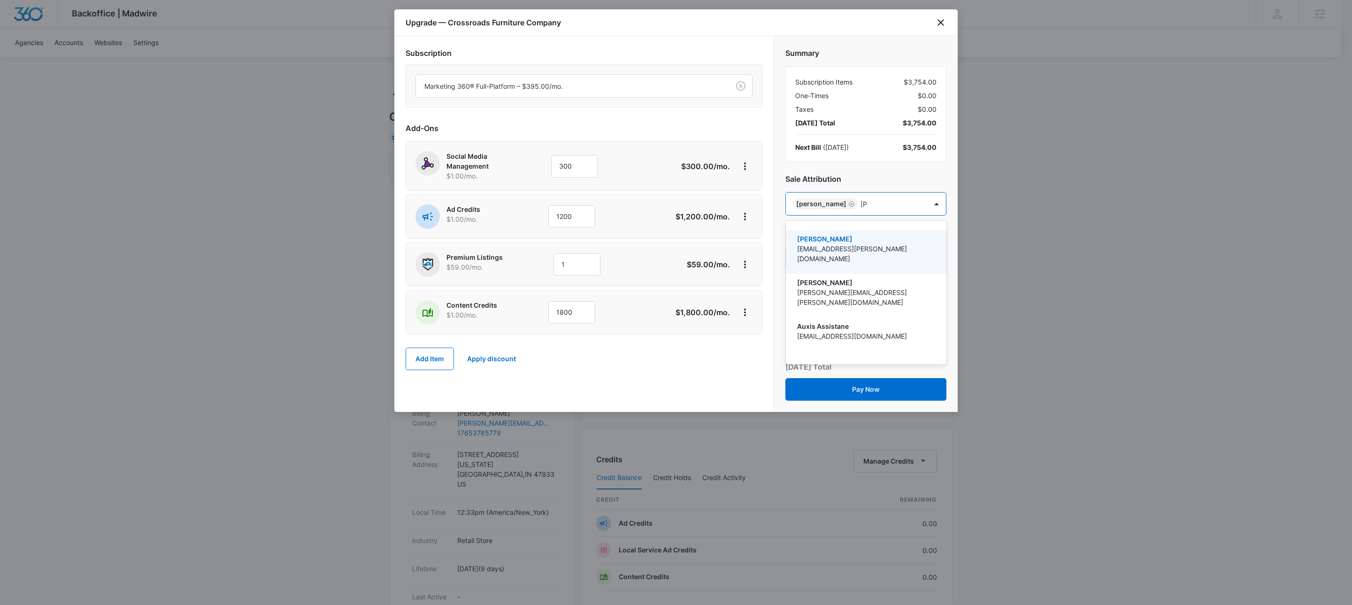
type input "[PERSON_NAME]"
click at [860, 232] on div "[PERSON_NAME] [PERSON_NAME][EMAIL_ADDRESS][PERSON_NAME][DOMAIN_NAME]" at bounding box center [866, 252] width 161 height 44
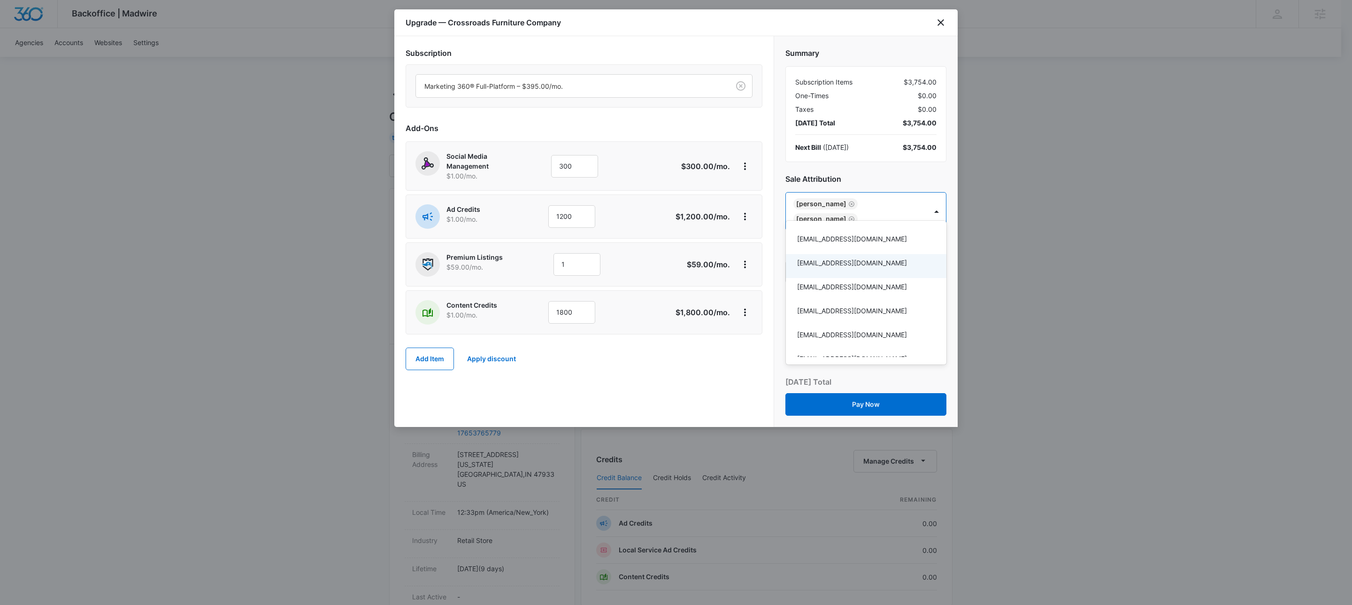
click at [664, 363] on div at bounding box center [676, 302] width 1352 height 605
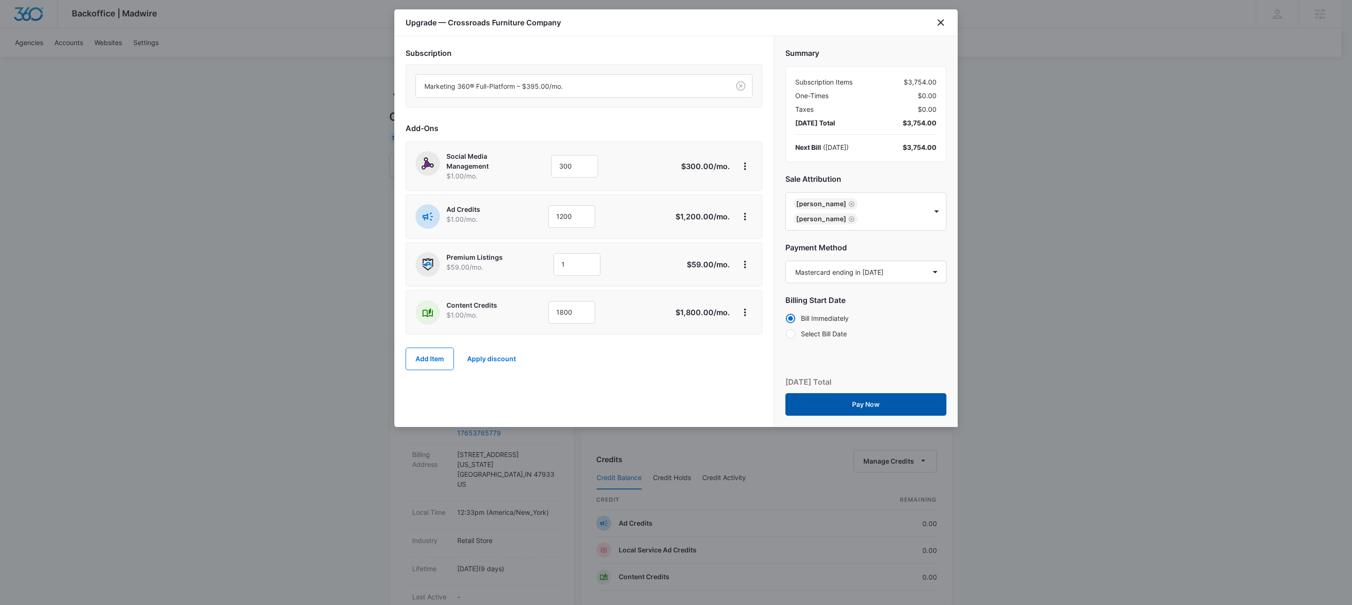
click at [889, 393] on button "Pay Now" at bounding box center [866, 404] width 161 height 23
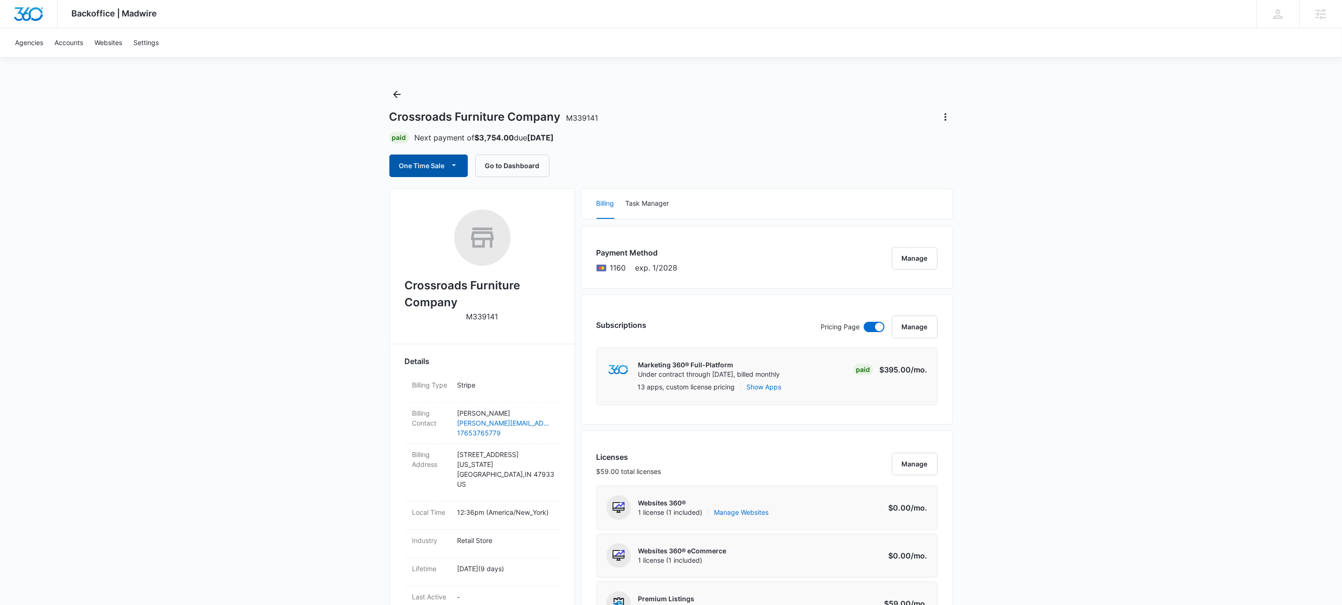
click at [463, 164] on button "One Time Sale" at bounding box center [428, 165] width 78 height 23
click at [462, 195] on div "Run One-Time Payment" at bounding box center [456, 198] width 108 height 10
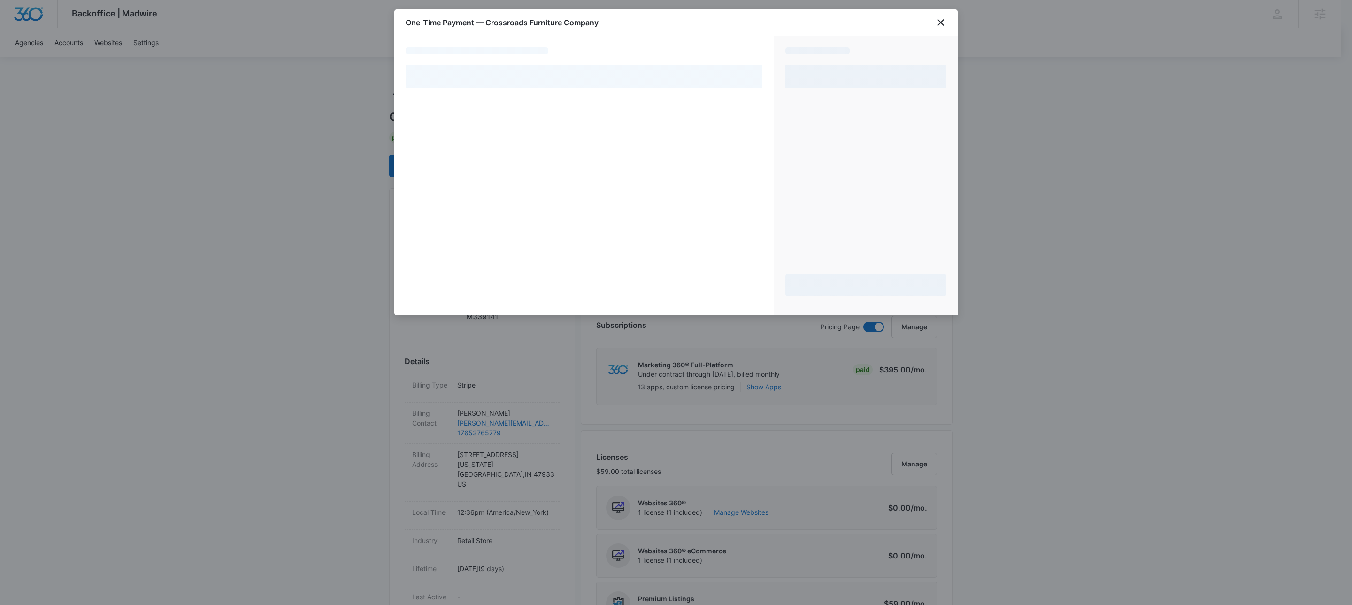
select select "pm_1SGj2SA4n8RTgNjUHO5DeMoo"
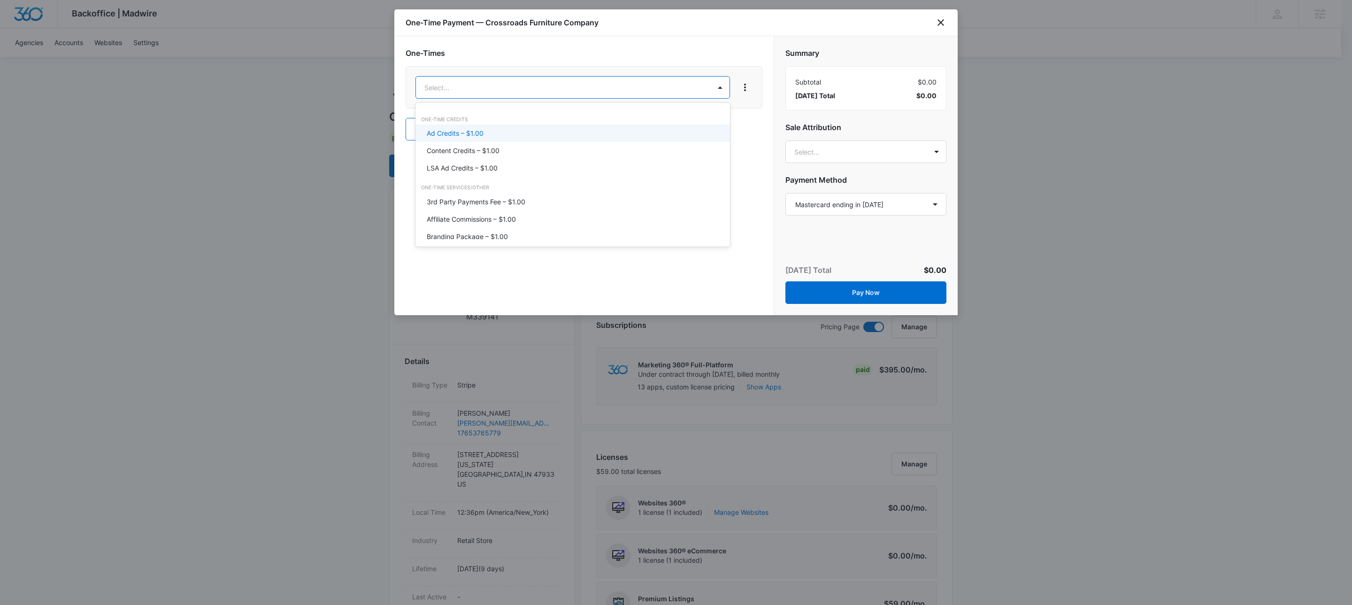
drag, startPoint x: 487, startPoint y: 136, endPoint x: 492, endPoint y: 125, distance: 12.0
click at [487, 135] on div "Ad Credits – $1.00" at bounding box center [572, 133] width 290 height 10
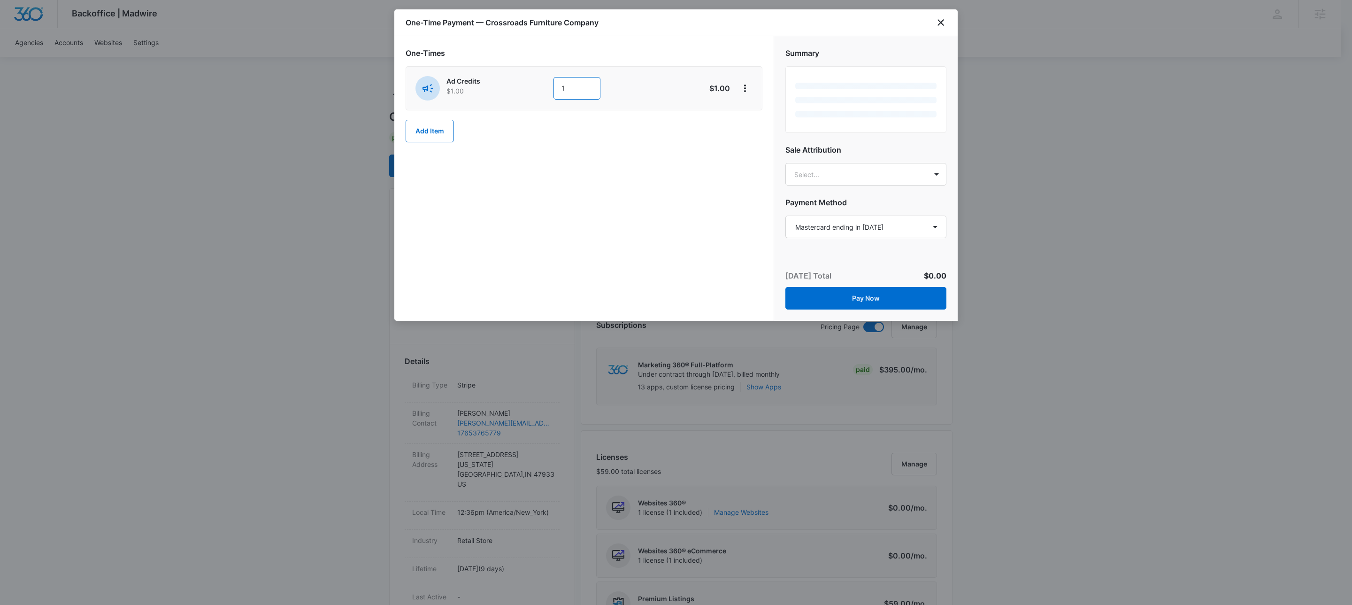
click at [570, 85] on input "1" at bounding box center [577, 88] width 47 height 23
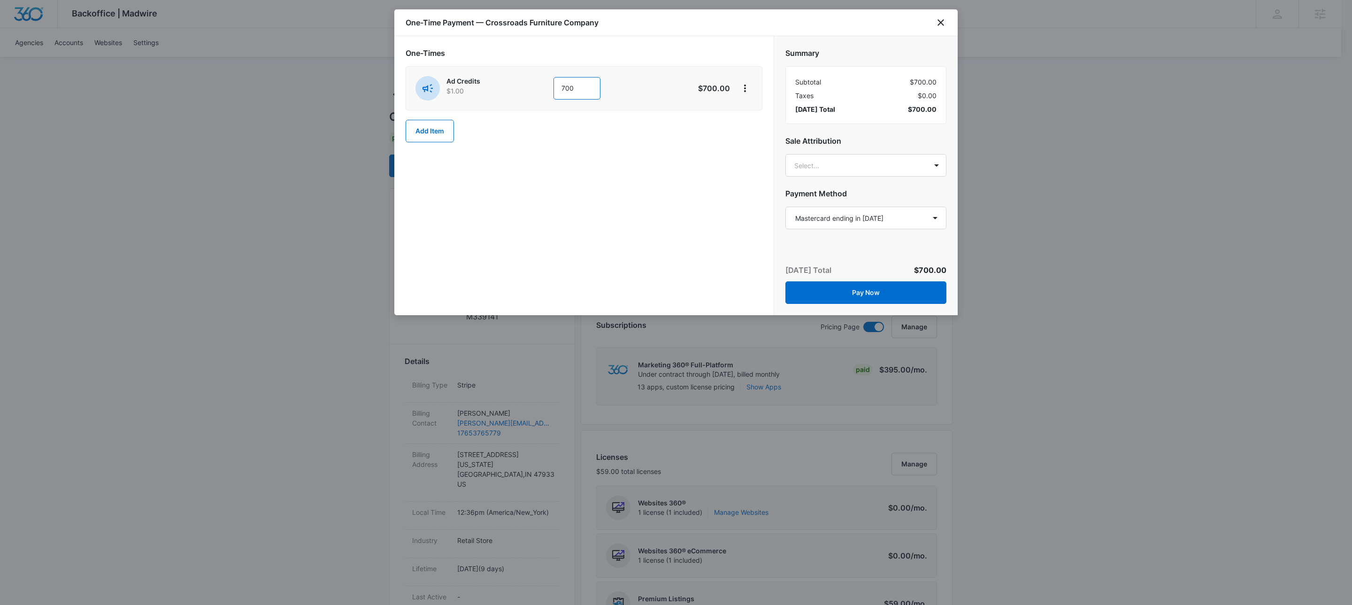
type input "700"
click at [735, 36] on div "One-Times Ad Credits $1.00 700 $700.00 Add Item" at bounding box center [583, 175] width 379 height 279
click at [741, 93] on icon "View More" at bounding box center [745, 88] width 11 height 11
click at [766, 114] on div "Add Discount" at bounding box center [769, 115] width 41 height 7
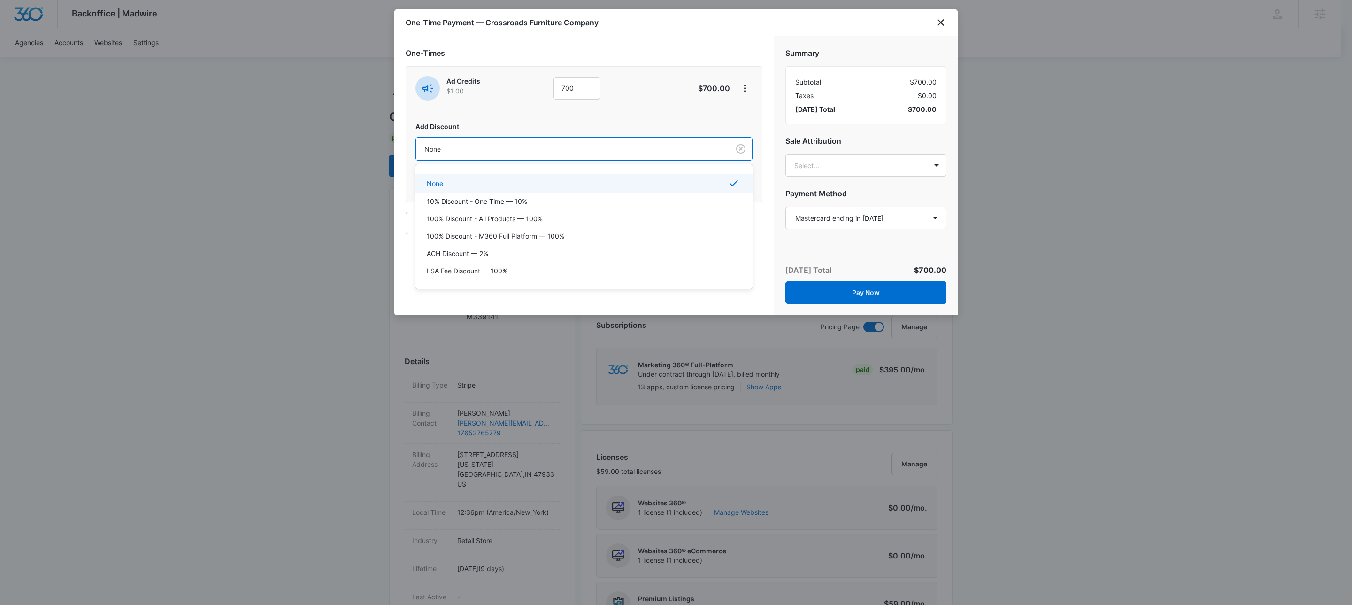
drag, startPoint x: 481, startPoint y: 150, endPoint x: 482, endPoint y: 182, distance: 31.5
click at [481, 150] on div at bounding box center [571, 149] width 293 height 12
click at [486, 217] on p "100% Discount - All Products — 100%" at bounding box center [485, 219] width 116 height 10
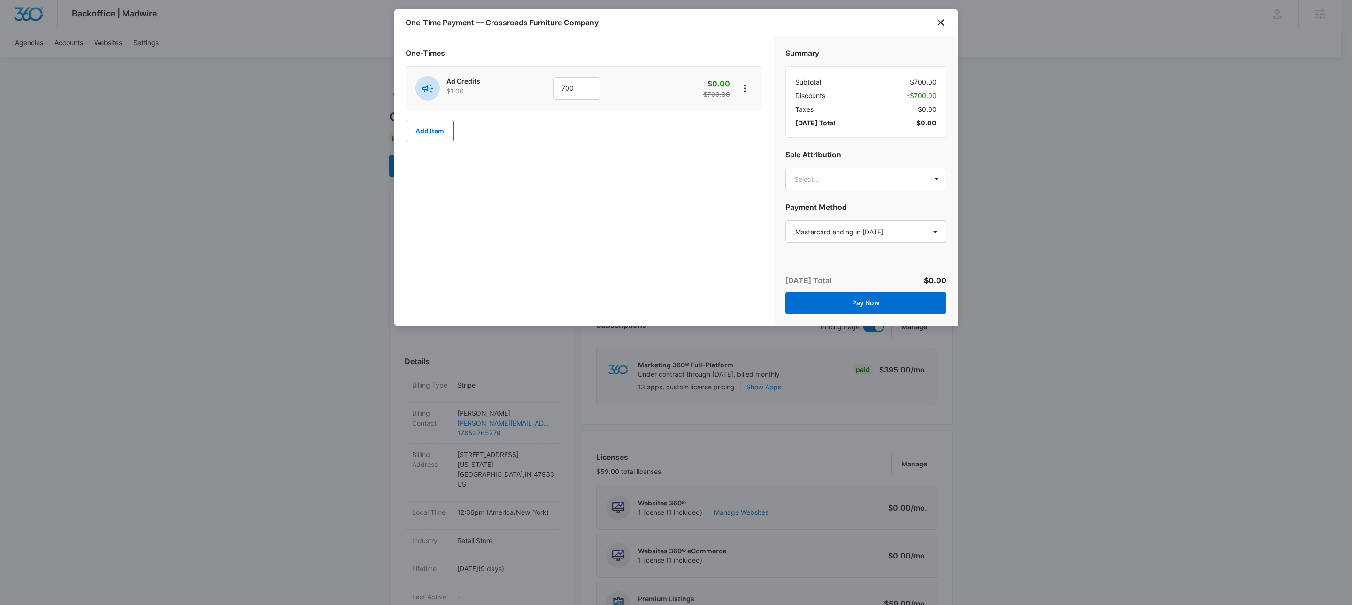
drag, startPoint x: 573, startPoint y: 225, endPoint x: 583, endPoint y: 225, distance: 9.9
click at [573, 225] on div "One-Times Ad Credits $1.00 700 $0.00 $700.00 Add Item" at bounding box center [583, 180] width 379 height 289
click at [869, 301] on button "Pay Now" at bounding box center [866, 303] width 161 height 23
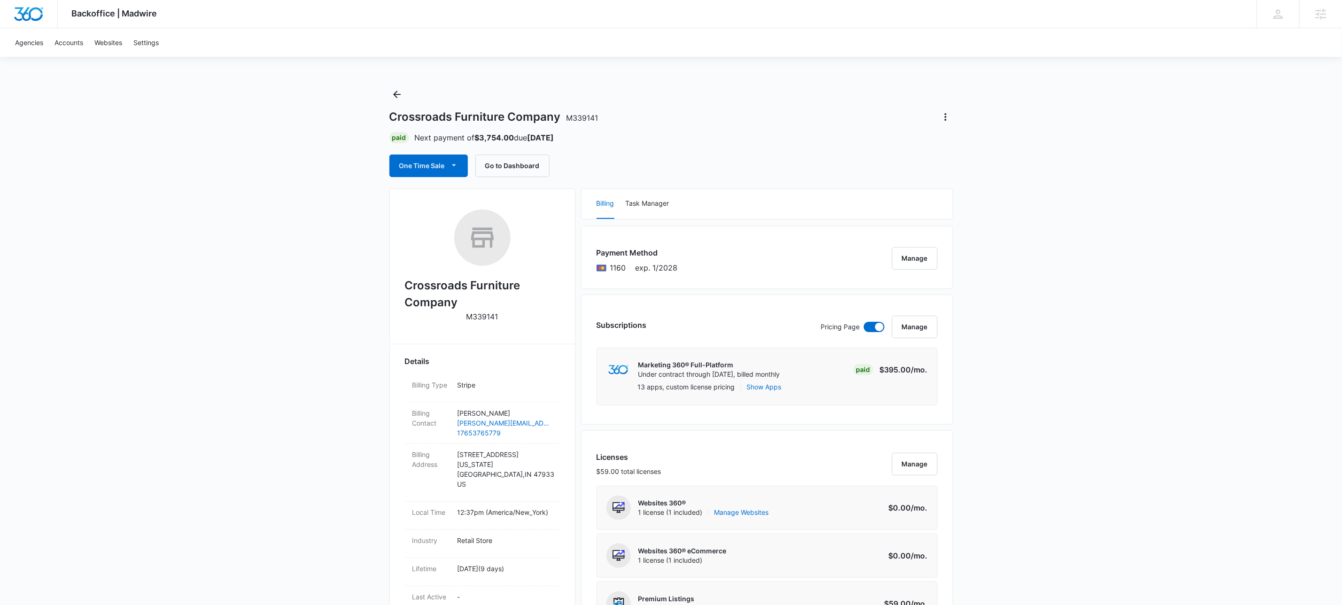
click at [402, 93] on icon "Back" at bounding box center [396, 94] width 11 height 11
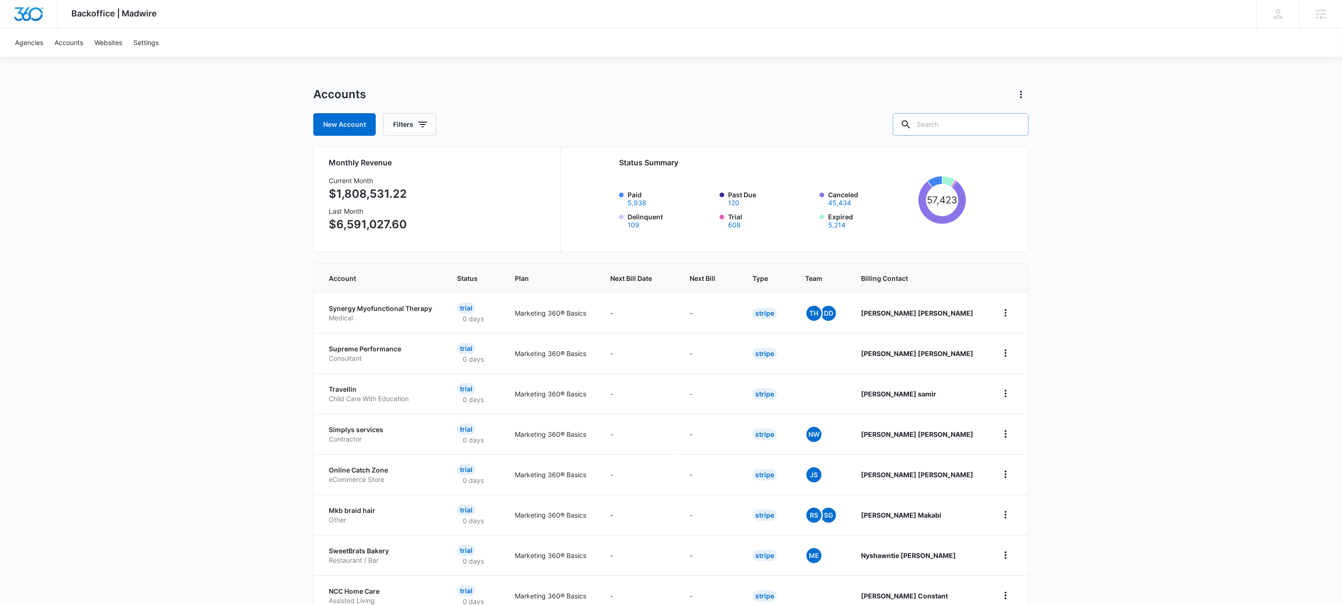
click at [942, 125] on input "text" at bounding box center [961, 124] width 136 height 23
type input "m339677"
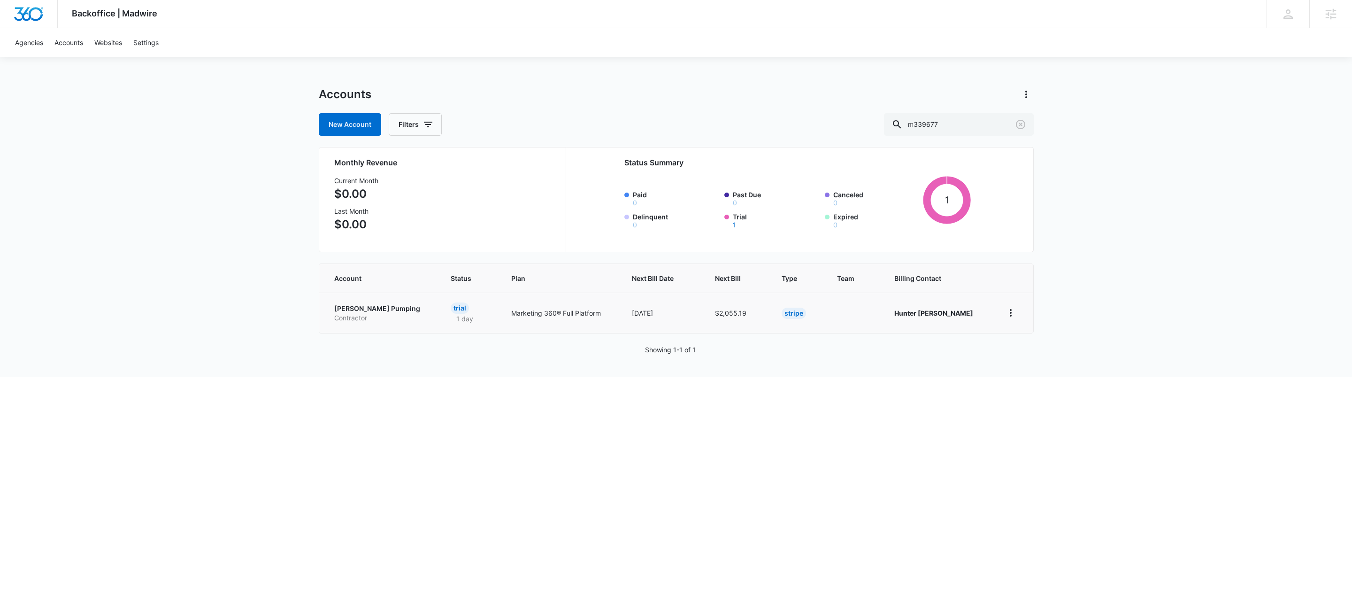
click at [356, 306] on p "Rushing Pumping" at bounding box center [381, 308] width 94 height 9
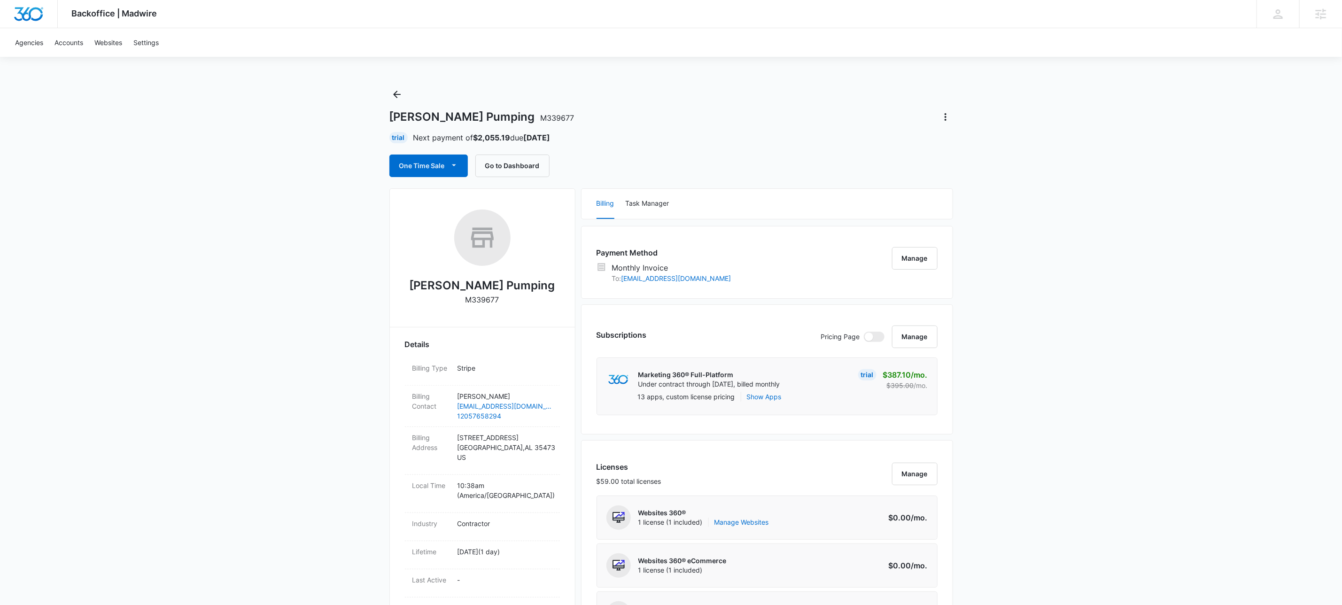
scroll to position [825, 0]
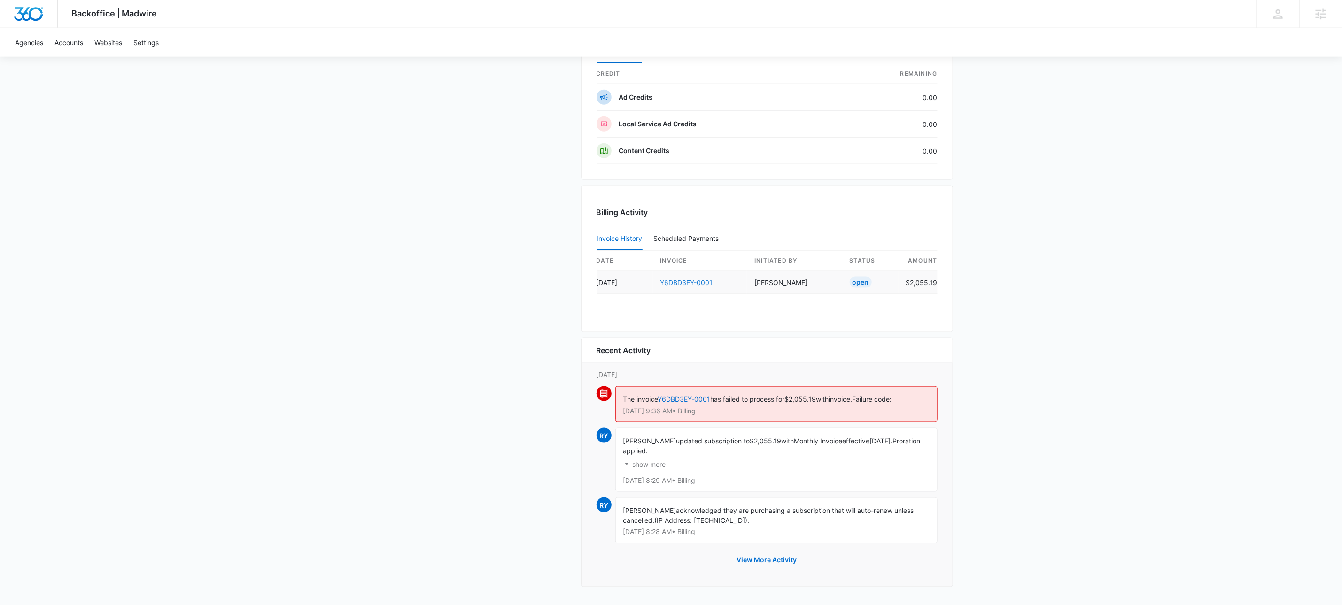
click at [672, 278] on link "Y6DBD3EY-0001" at bounding box center [686, 282] width 53 height 8
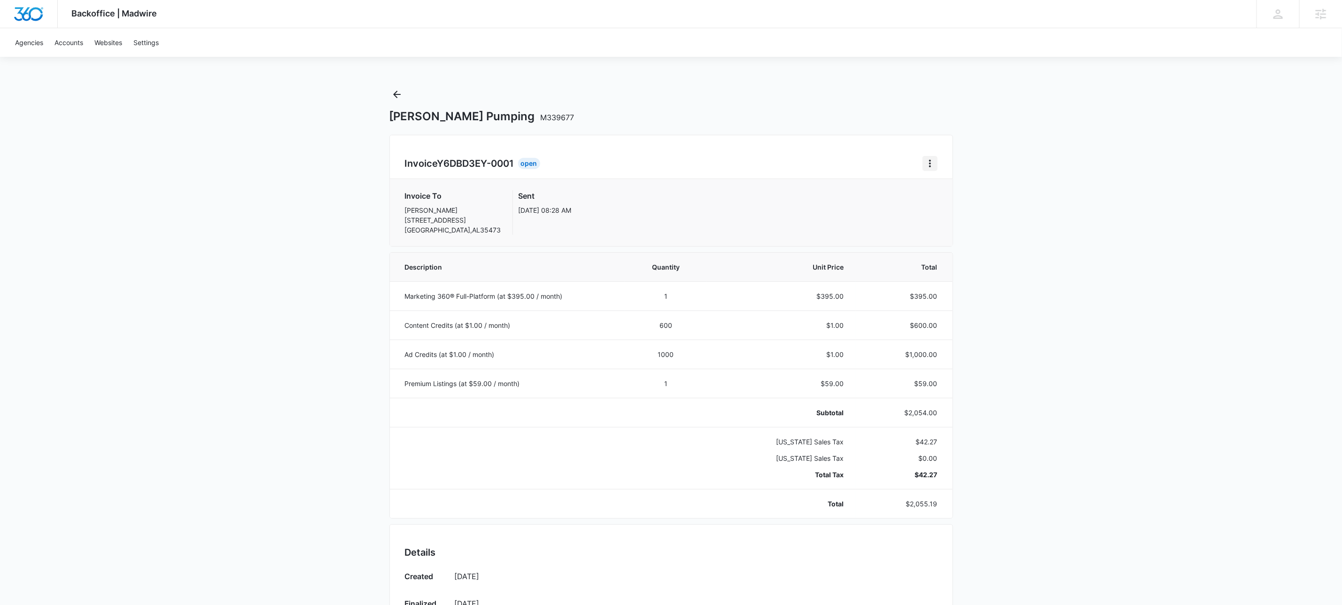
click at [922, 160] on button "Home" at bounding box center [929, 163] width 15 height 15
click at [973, 192] on link "Download Invoice" at bounding box center [961, 189] width 54 height 8
click at [932, 163] on icon "Home" at bounding box center [929, 163] width 11 height 11
click at [951, 186] on link "Download Invoice" at bounding box center [961, 189] width 54 height 8
click at [400, 96] on icon "Back" at bounding box center [396, 94] width 11 height 11
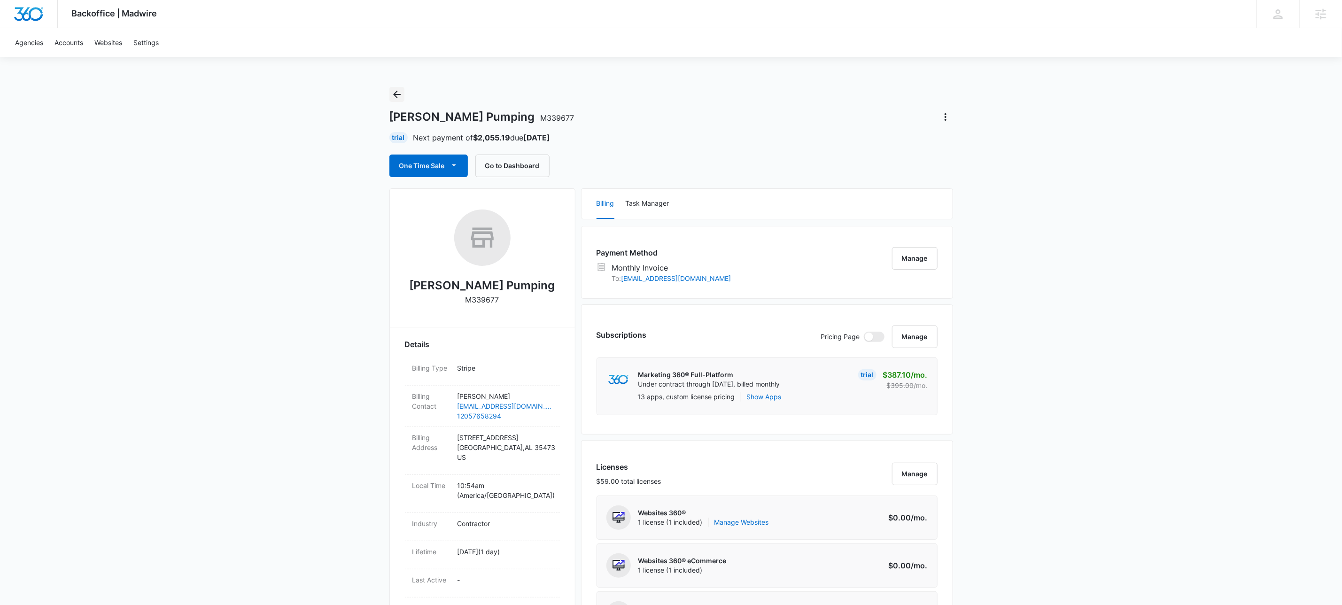
click at [400, 95] on icon "Back" at bounding box center [396, 94] width 11 height 11
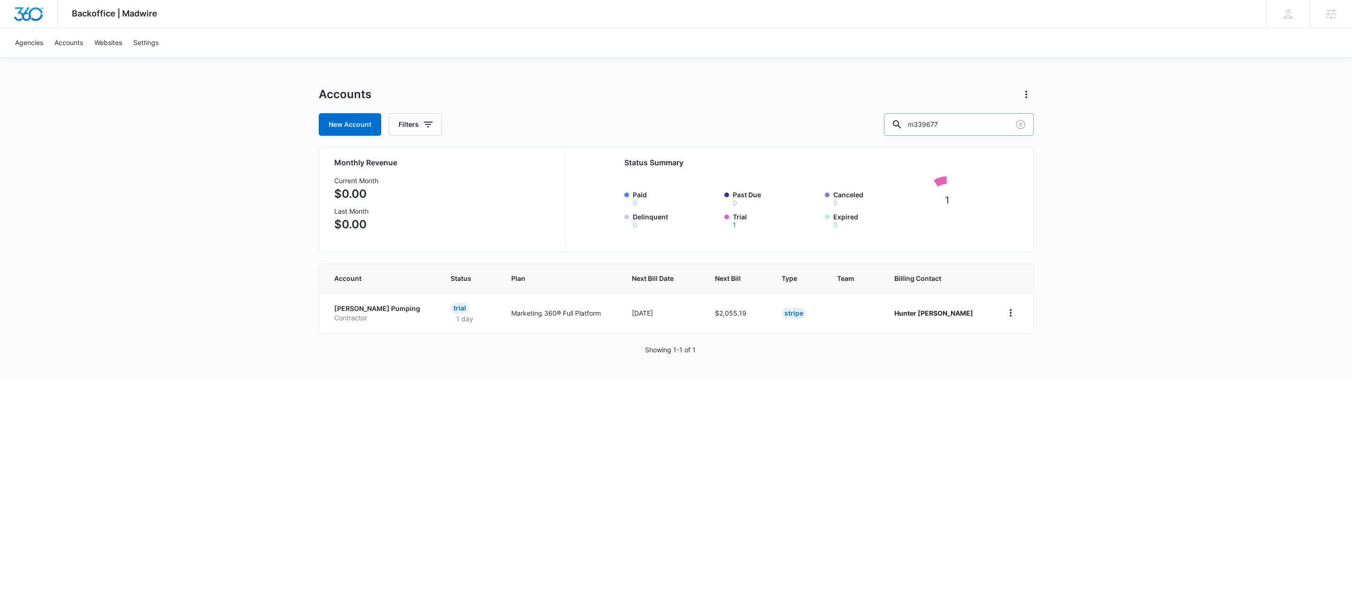
click at [990, 130] on input "m339677" at bounding box center [959, 124] width 150 height 23
paste input "M328345"
type input "M328345"
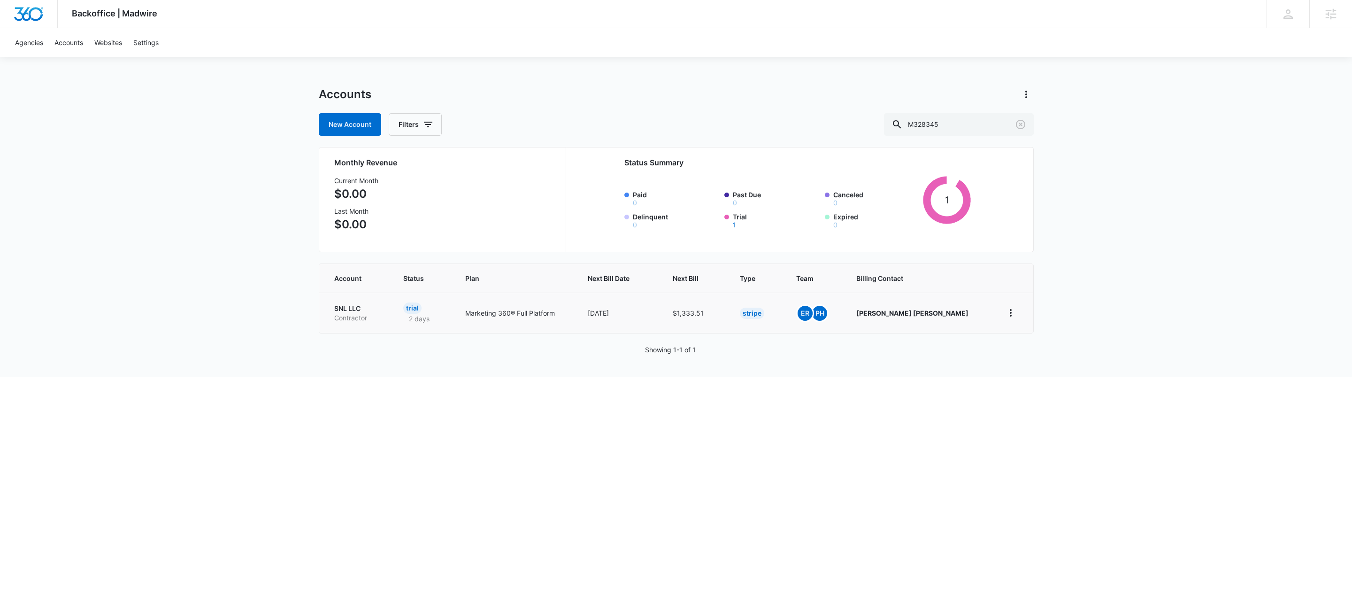
click at [350, 310] on p "SNL LLC" at bounding box center [357, 308] width 47 height 9
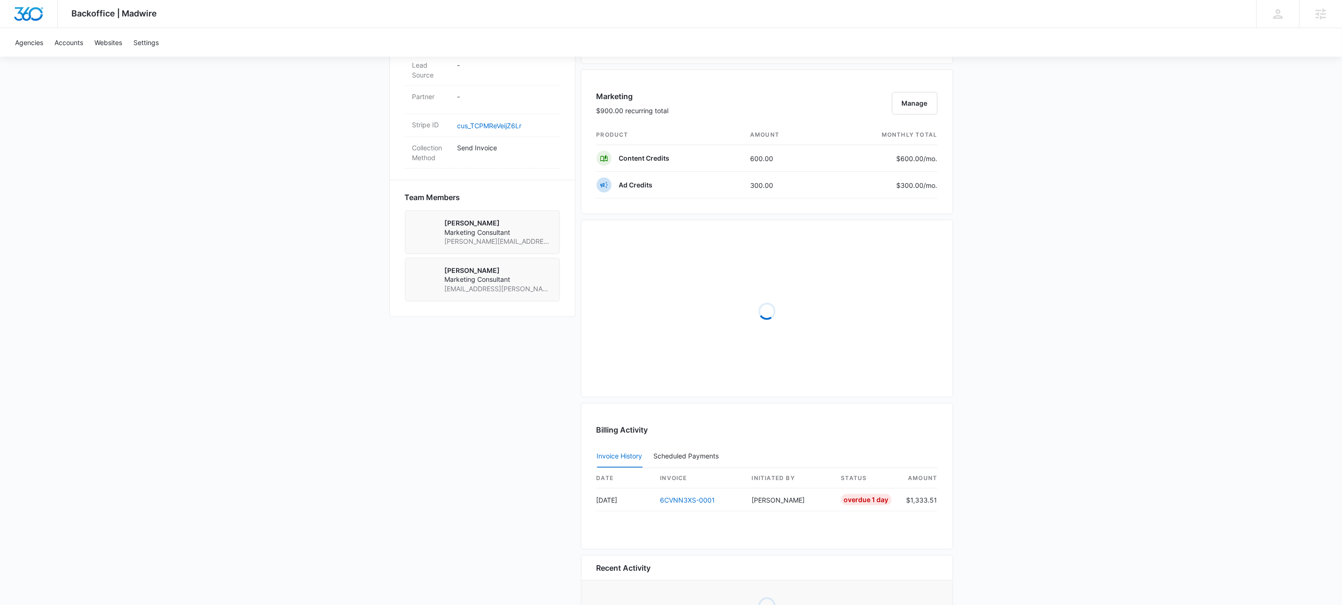
scroll to position [615, 0]
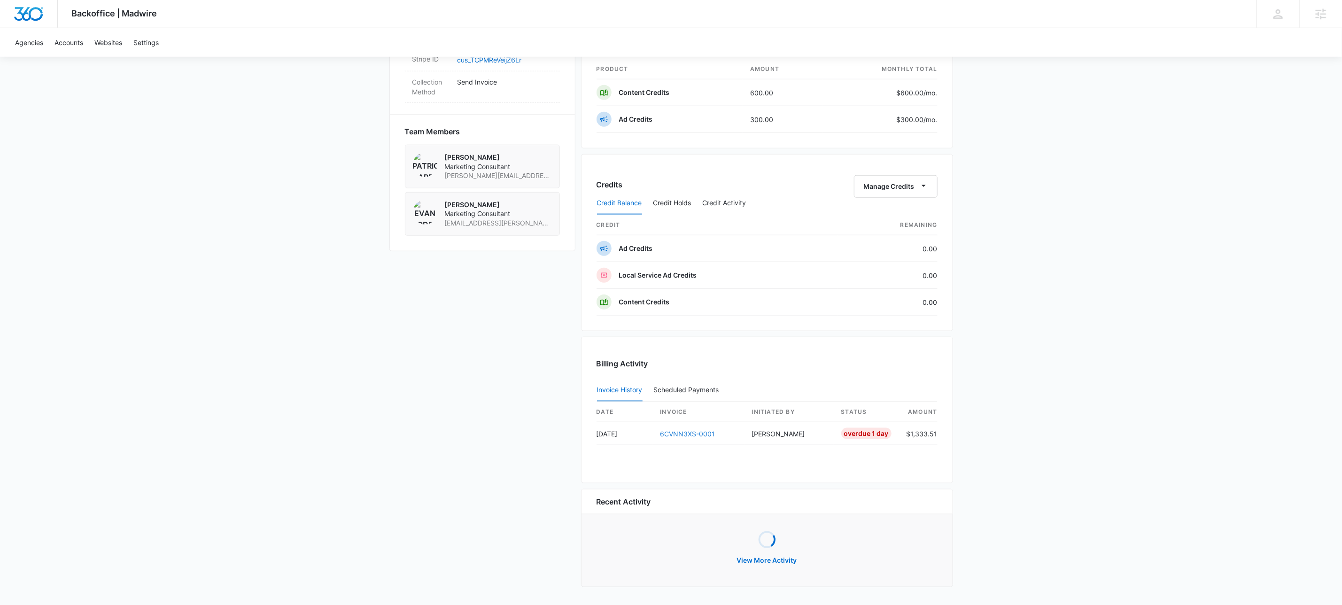
click at [674, 430] on link "6CVNN3XS-0001" at bounding box center [687, 434] width 55 height 8
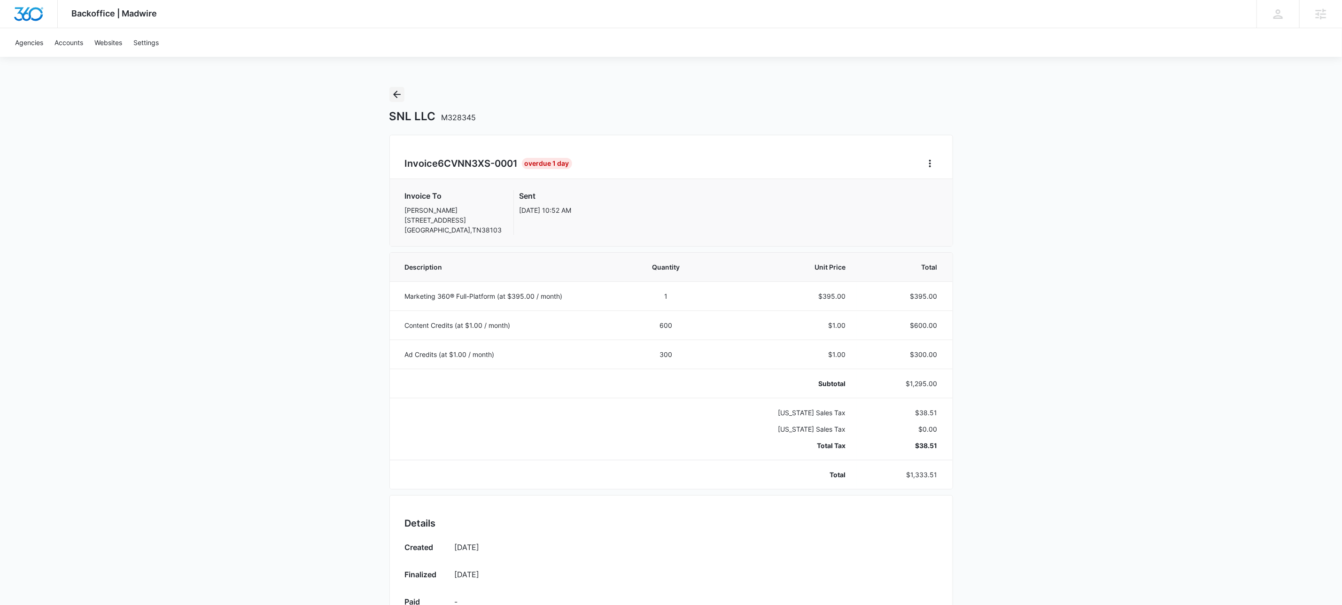
click at [401, 95] on icon "Back" at bounding box center [396, 94] width 11 height 11
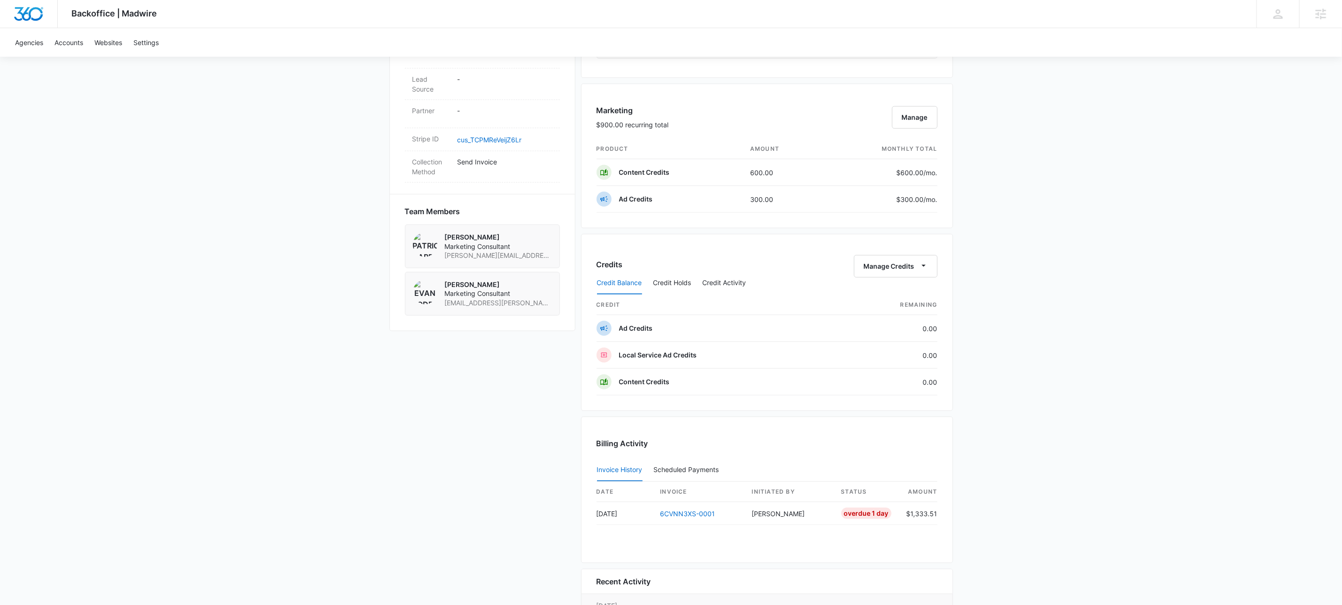
scroll to position [767, 0]
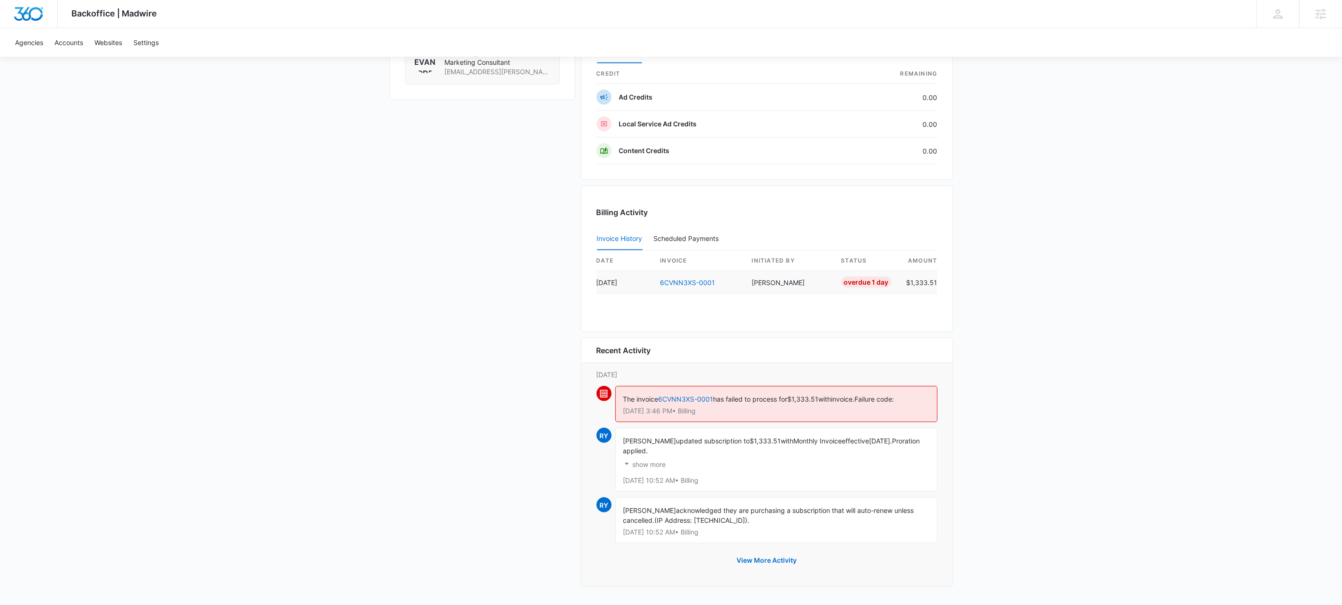
click at [676, 274] on td "6CVNN3XS-0001" at bounding box center [699, 282] width 92 height 23
click at [676, 278] on link "6CVNN3XS-0001" at bounding box center [687, 282] width 55 height 8
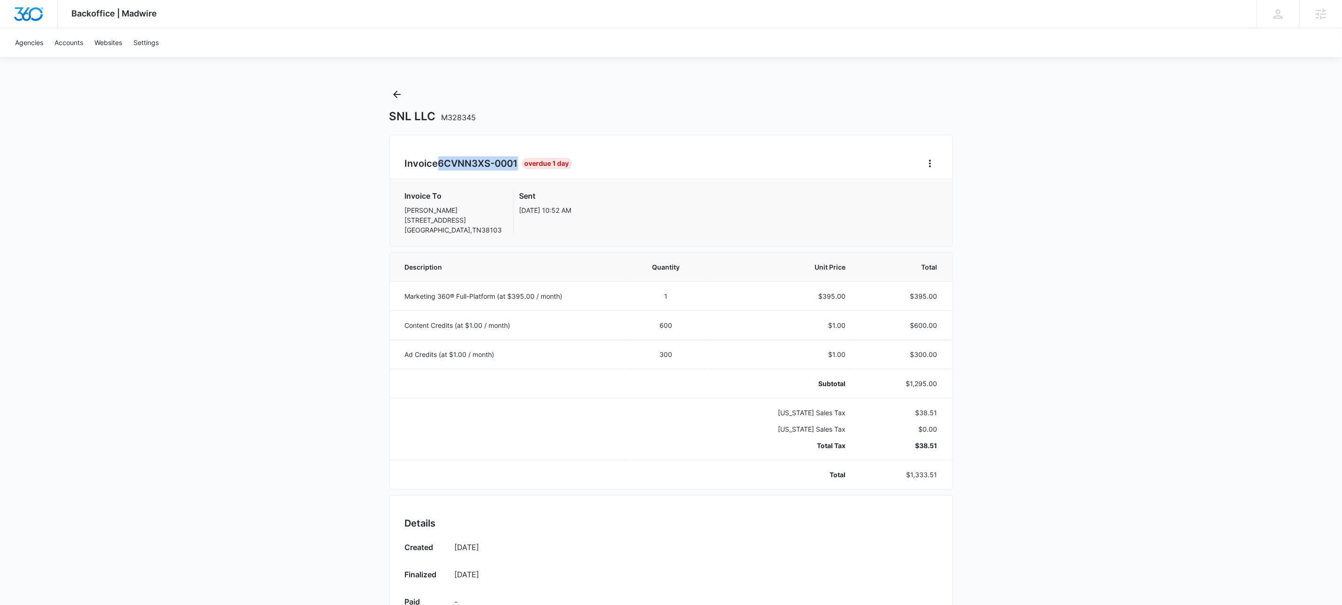
drag, startPoint x: 440, startPoint y: 161, endPoint x: 520, endPoint y: 162, distance: 79.8
click at [520, 162] on h2 "Invoice 6CVNN3XS-0001" at bounding box center [463, 163] width 117 height 14
copy span "6CVNN3XS-0001"
click at [737, 152] on div "Invoice 6CVNN3XS-0001 Overdue 1 Day Invoice To Corey Lee 655 Riverside Drive Me…" at bounding box center [671, 191] width 564 height 112
click at [398, 94] on icon "Back" at bounding box center [397, 95] width 8 height 8
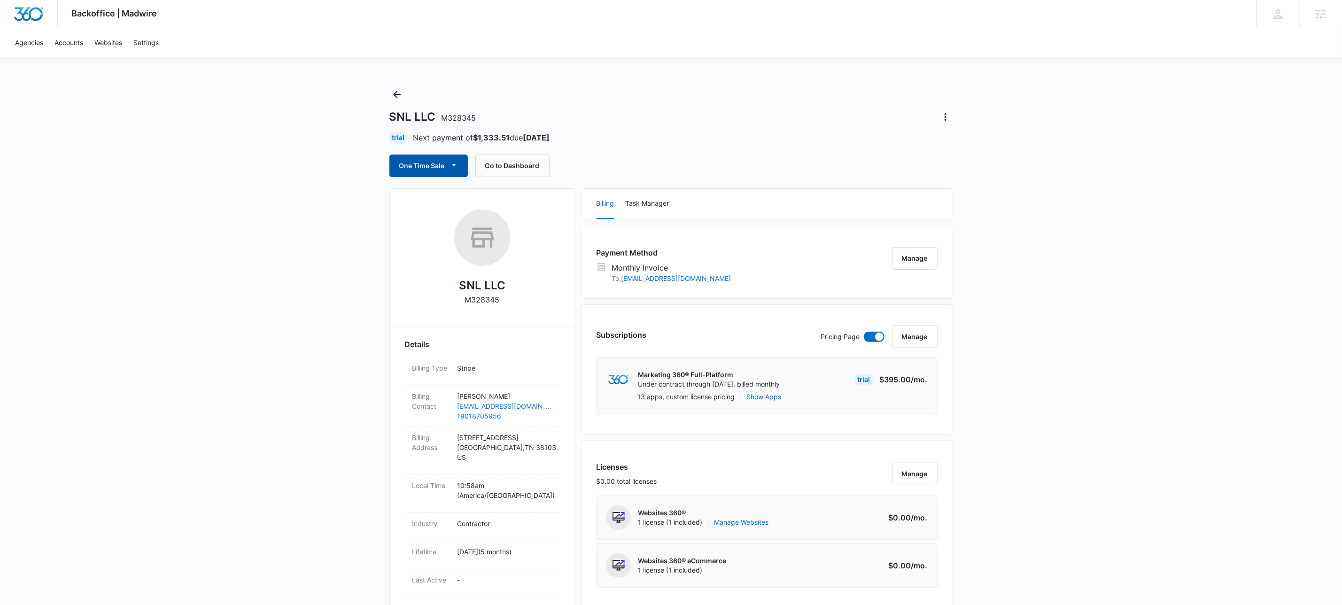
click at [462, 171] on button "One Time Sale" at bounding box center [428, 165] width 78 height 23
click at [465, 200] on div "Run One-Time Payment" at bounding box center [456, 198] width 108 height 10
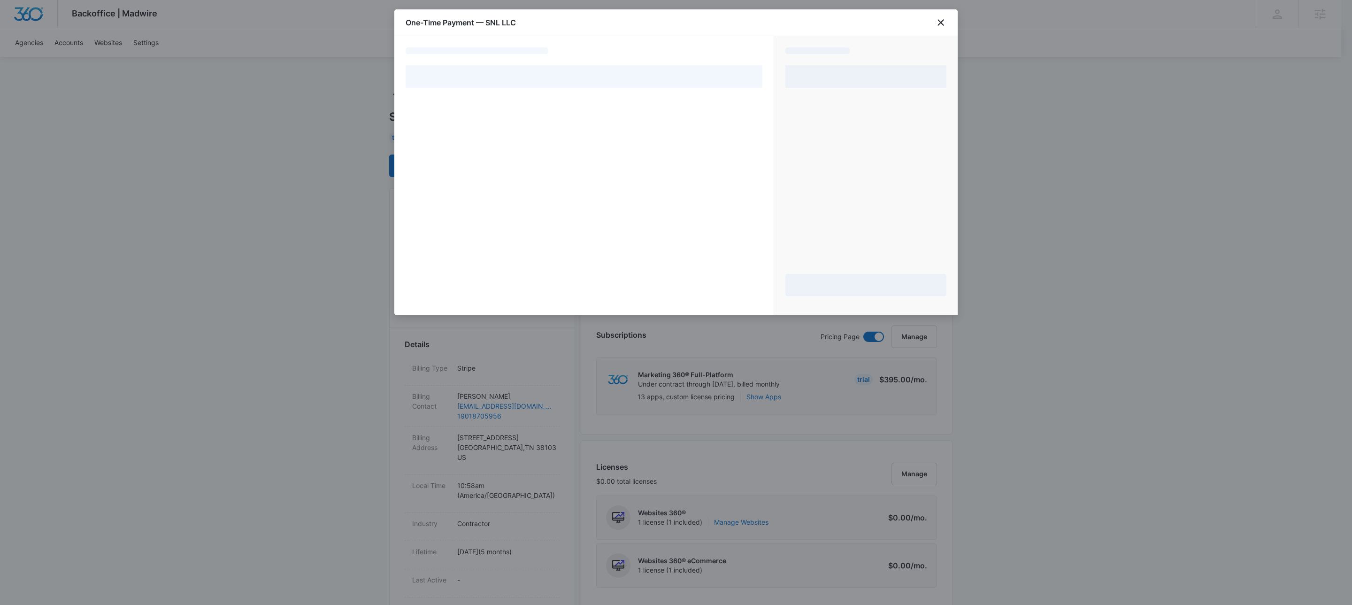
select select "MANUAL_INVOICE"
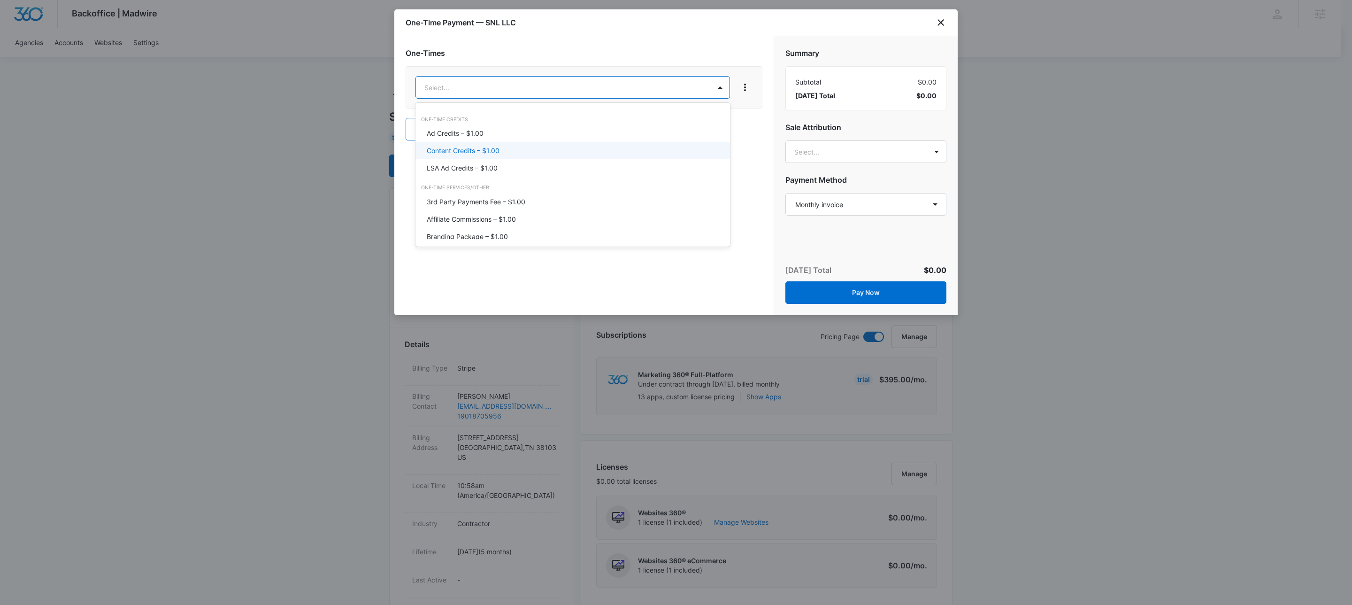
click at [462, 147] on p "Content Credits – $1.00" at bounding box center [463, 151] width 73 height 10
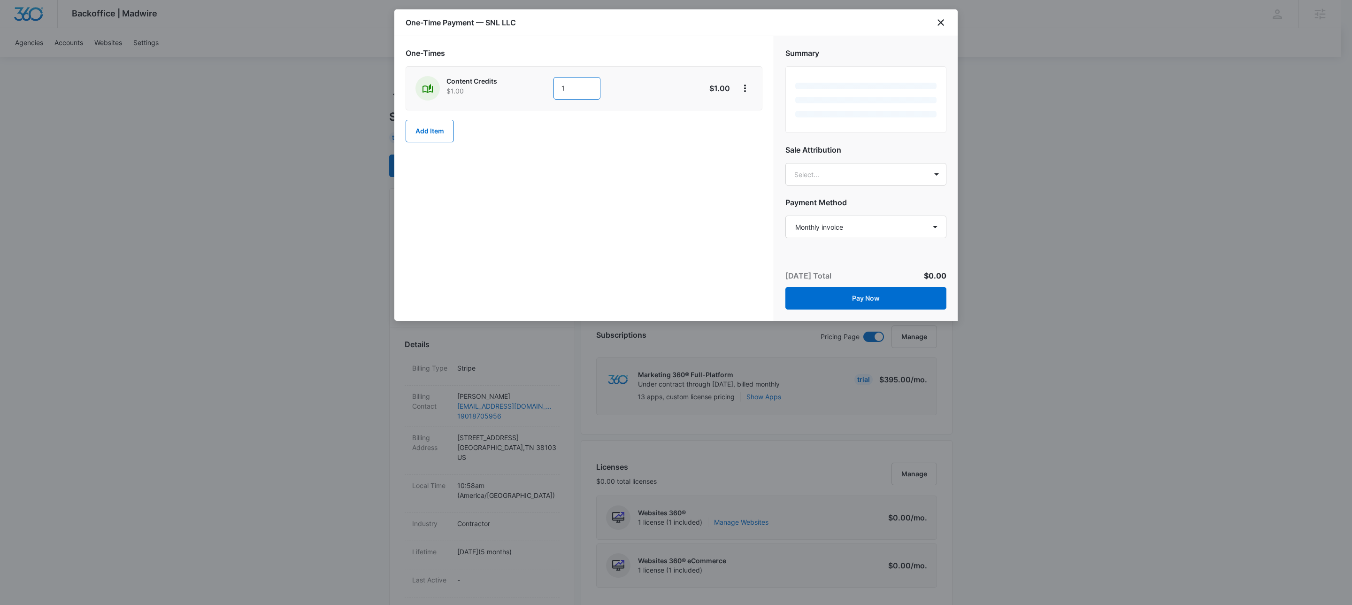
click at [587, 85] on input "1" at bounding box center [577, 88] width 47 height 23
type input "600"
click at [676, 64] on div "One-Times Content Credits $1.00 600 $600.00 Add Item" at bounding box center [584, 94] width 357 height 95
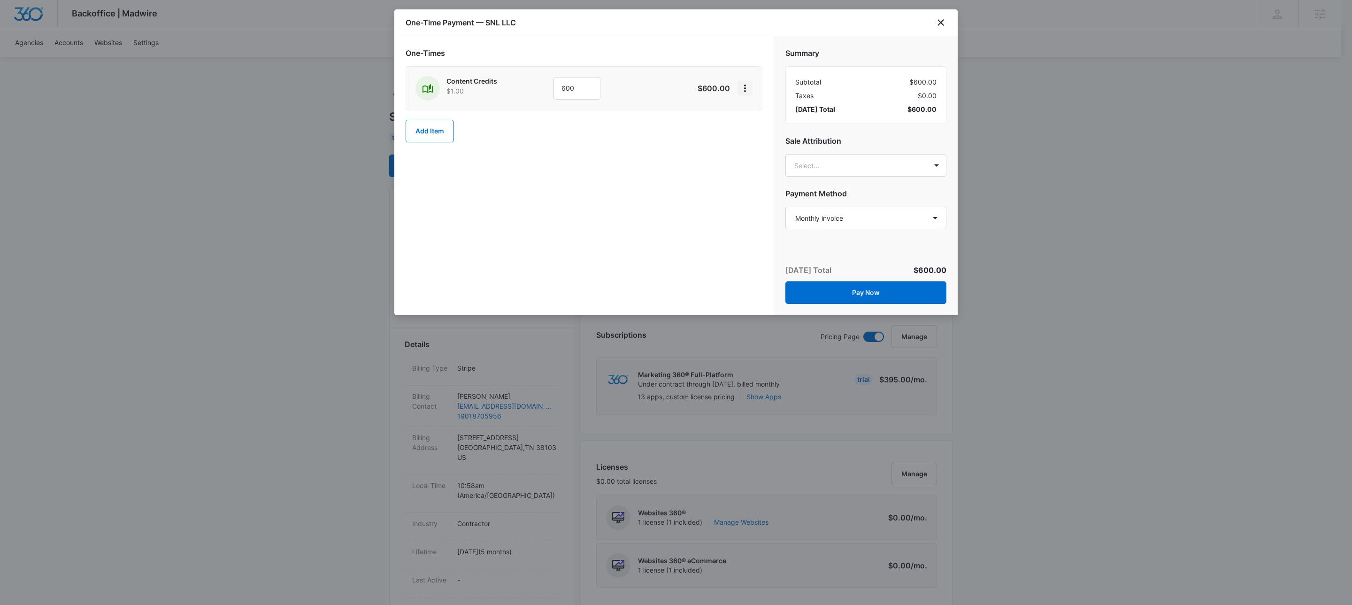
click at [743, 92] on icon "View More" at bounding box center [745, 88] width 11 height 11
click at [745, 112] on button "Add Discount" at bounding box center [775, 115] width 75 height 14
drag, startPoint x: 479, startPoint y: 142, endPoint x: 483, endPoint y: 146, distance: 5.3
click at [480, 142] on div "None" at bounding box center [573, 149] width 314 height 21
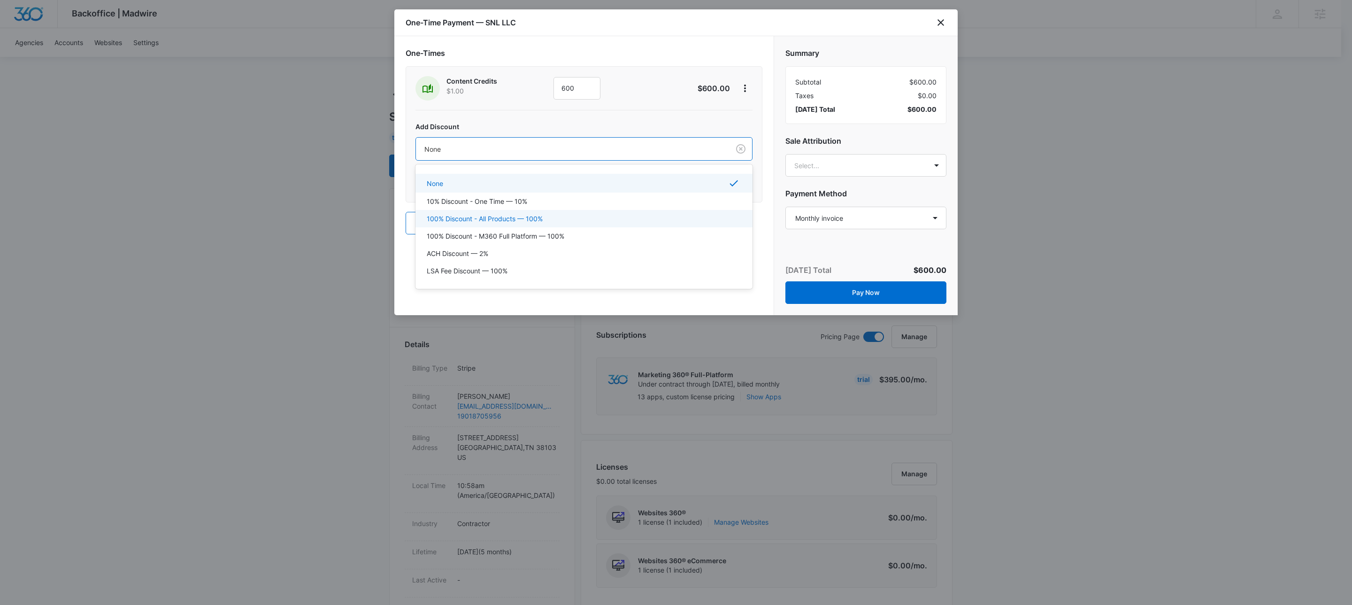
click at [492, 220] on p "100% Discount - All Products — 100%" at bounding box center [485, 219] width 116 height 10
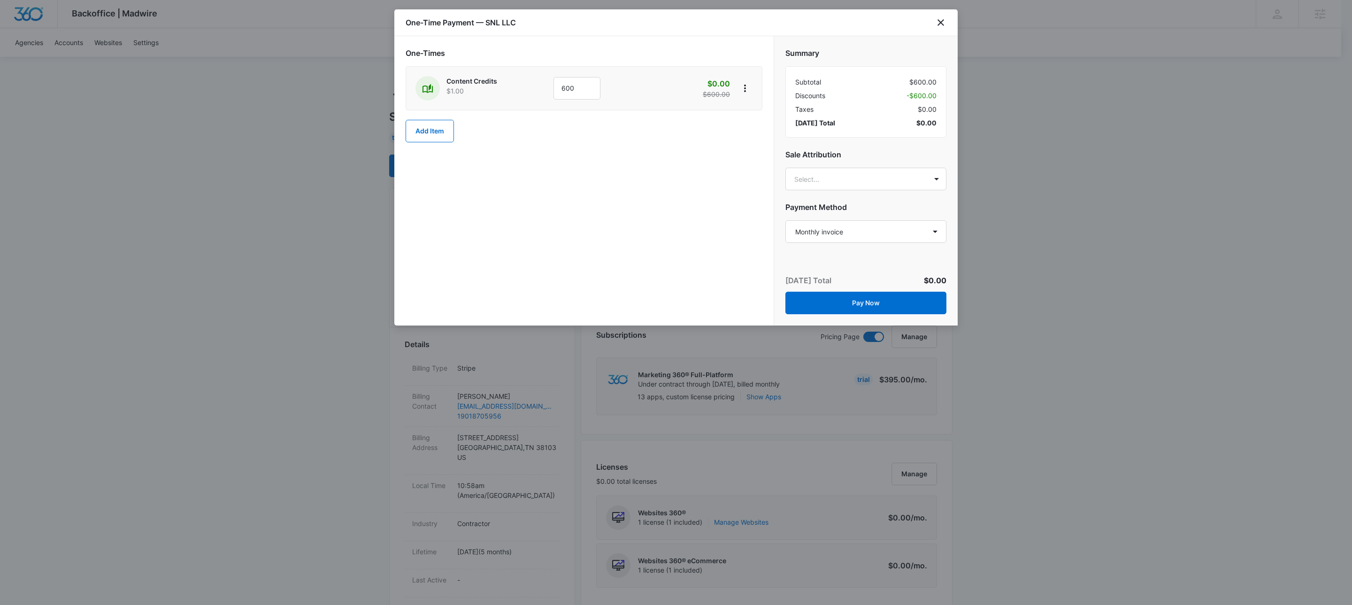
click at [615, 233] on div "One-Times Content Credits $1.00 600 $0.00 $600.00 Add Item" at bounding box center [583, 180] width 379 height 289
drag, startPoint x: 880, startPoint y: 310, endPoint x: 890, endPoint y: 307, distance: 10.4
click at [880, 310] on button "Pay Now" at bounding box center [866, 303] width 161 height 23
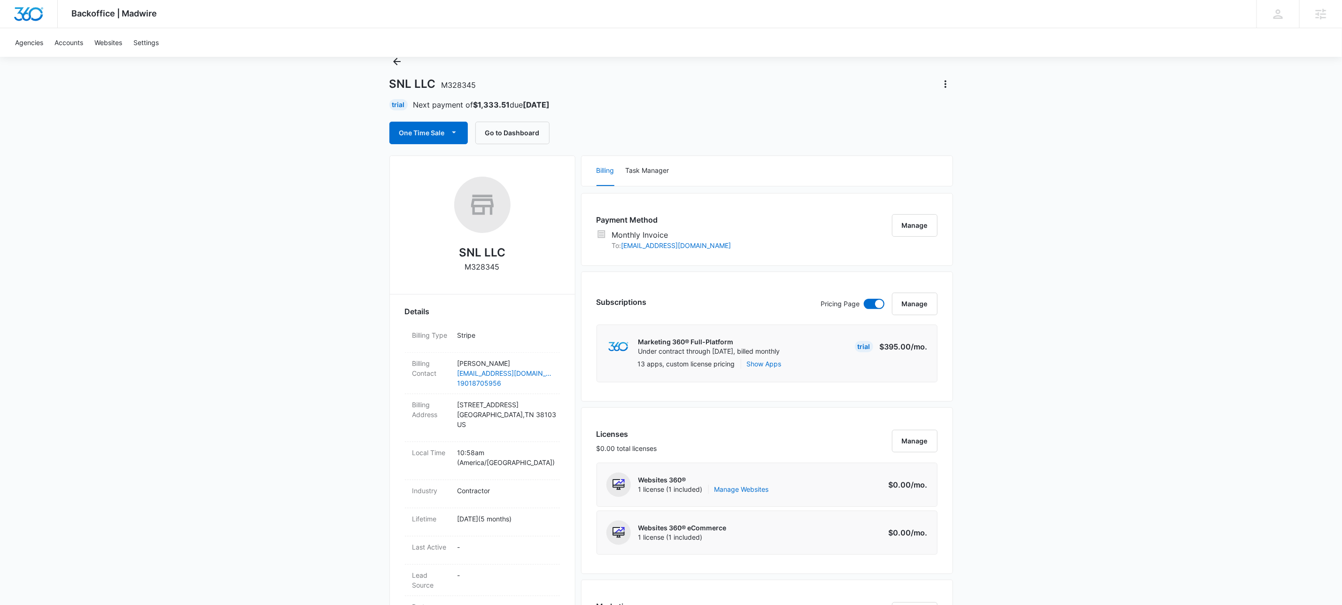
scroll to position [767, 0]
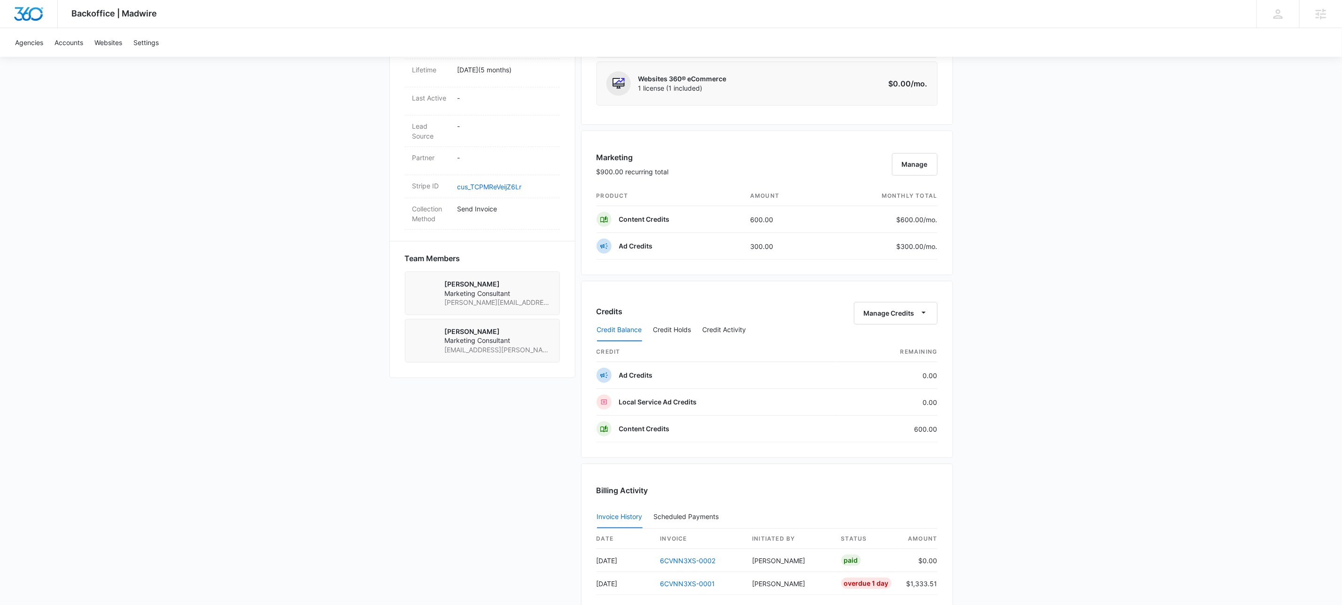
scroll to position [638, 0]
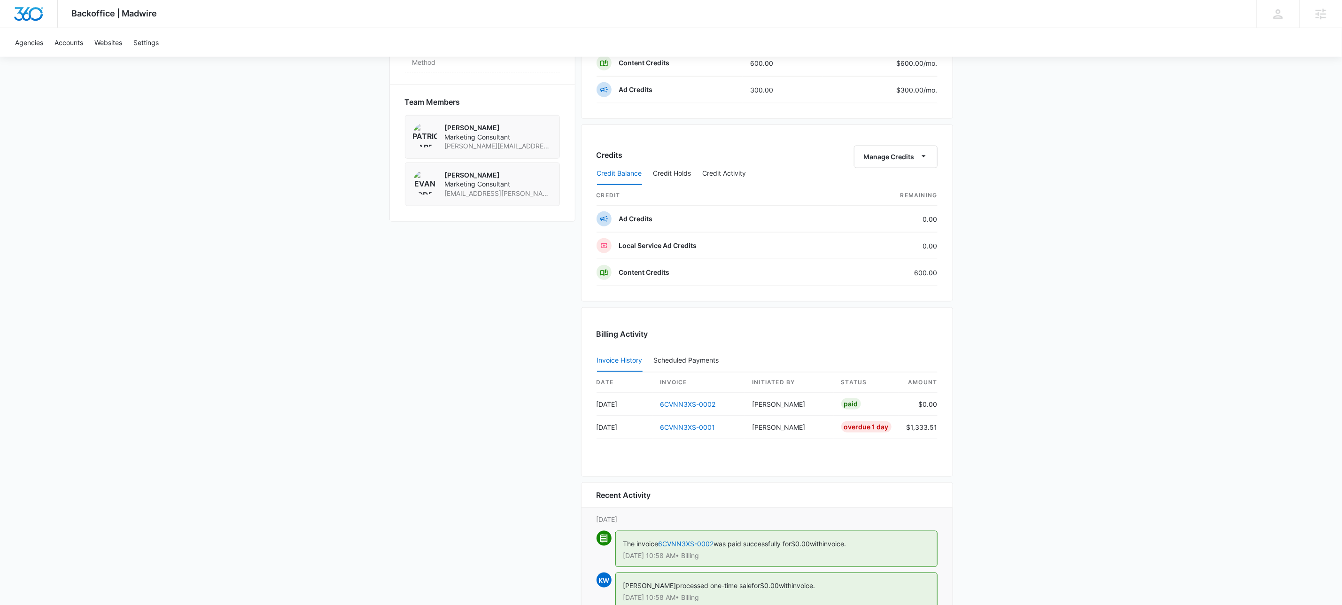
click at [527, 369] on div "SNL LLC M328345 Details Billing Type Stripe Billing Contact Corey Lee clee1911@…" at bounding box center [671, 168] width 564 height 1236
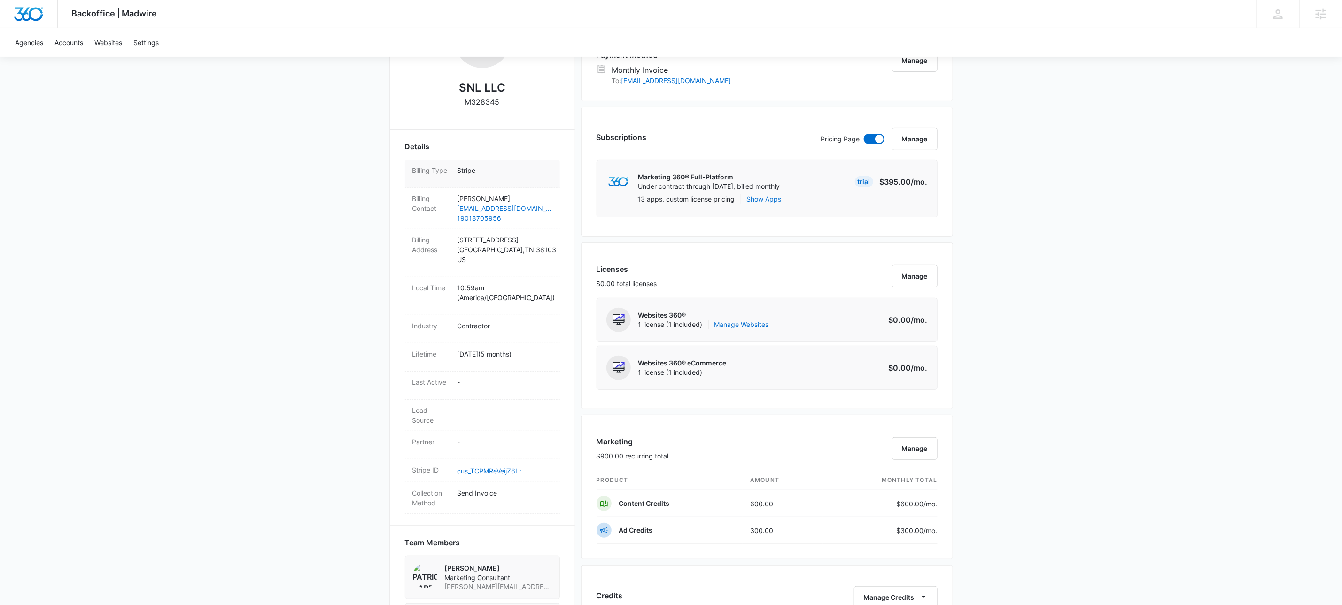
scroll to position [0, 0]
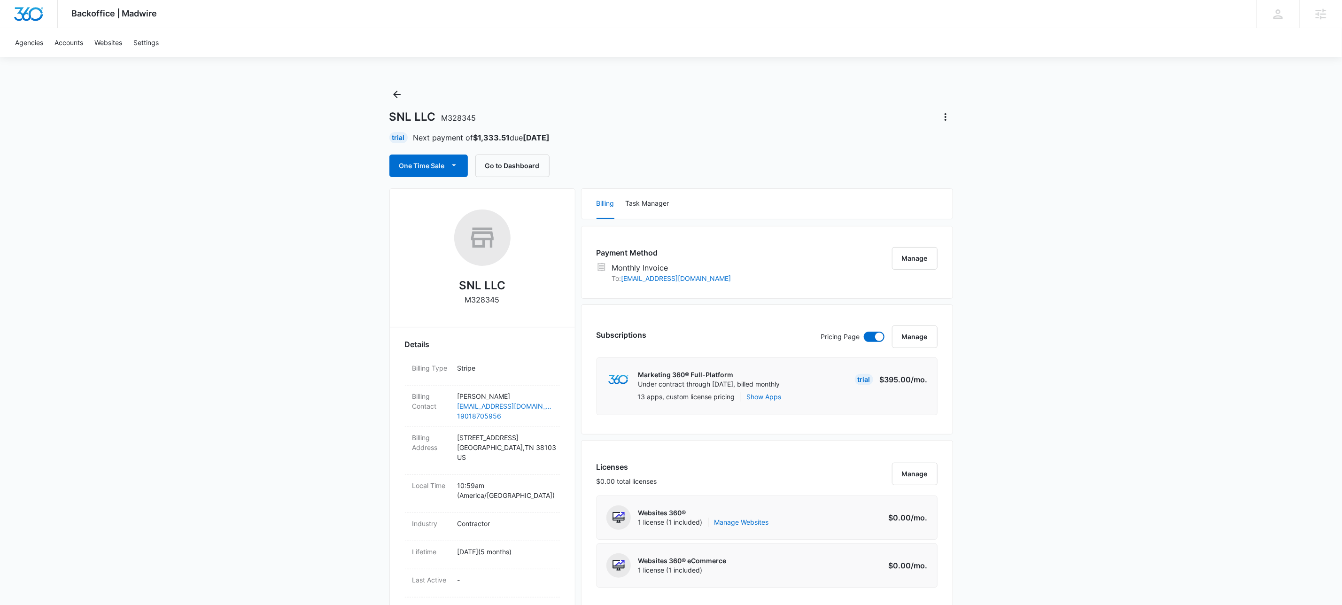
click at [398, 95] on icon "Back" at bounding box center [396, 94] width 11 height 11
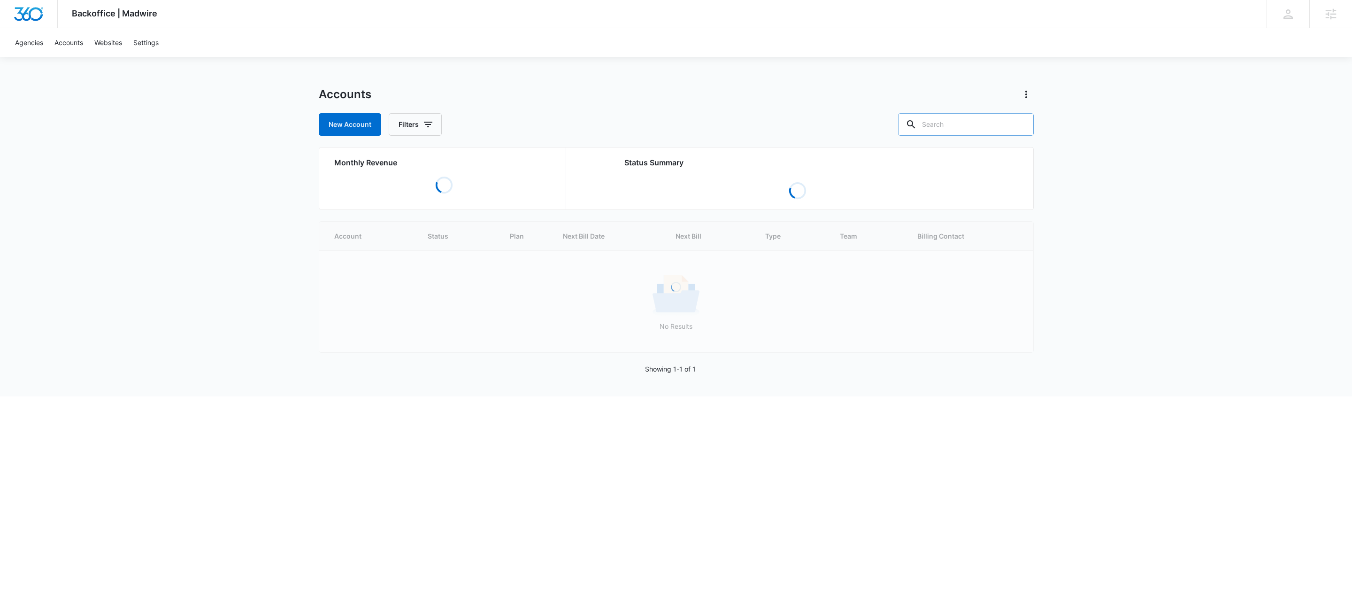
click at [960, 128] on input "text" at bounding box center [966, 124] width 136 height 23
type input "m338508"
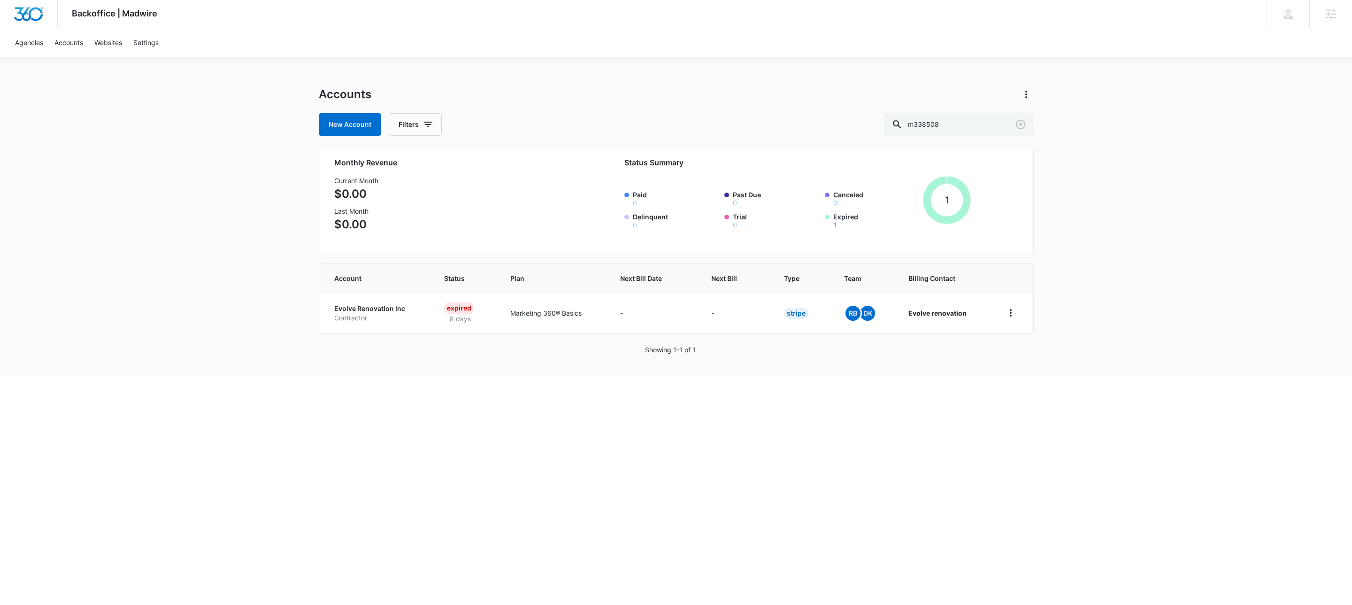
click at [141, 340] on div "Backoffice | Madwire Apps Settings KW Kait Weagraff kaitlyn.weagraff@madwire.co…" at bounding box center [676, 188] width 1352 height 377
click at [372, 311] on p "Evolve Renovation Inc" at bounding box center [377, 308] width 87 height 9
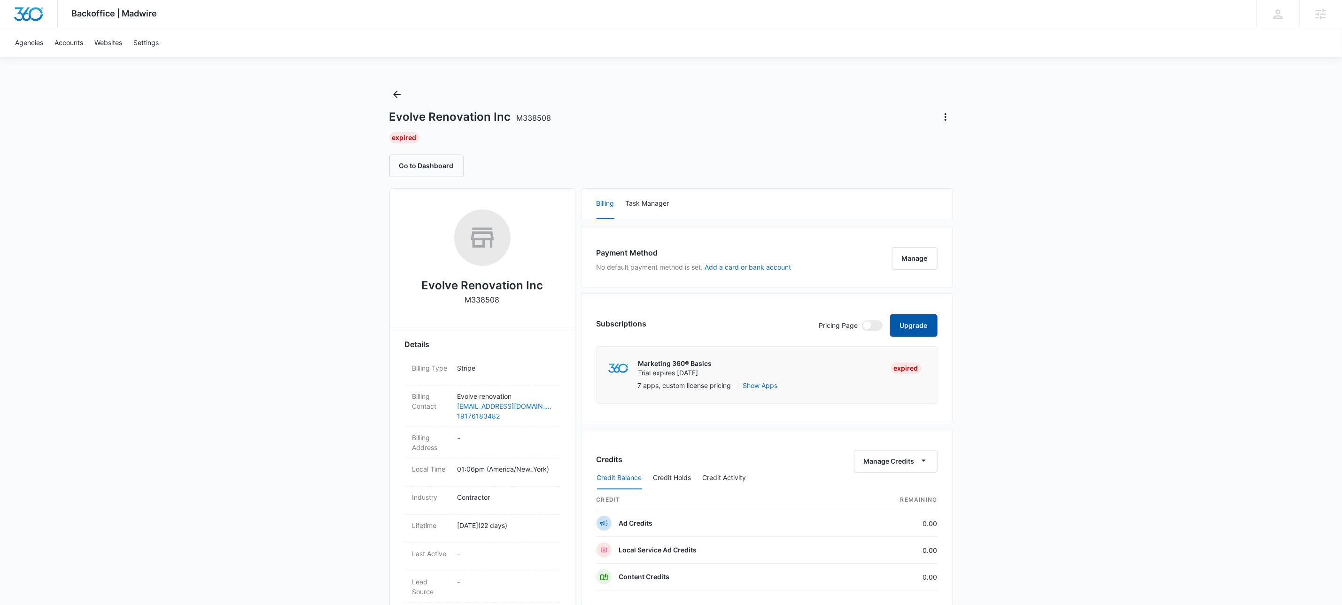
click at [914, 332] on button "Upgrade" at bounding box center [913, 325] width 47 height 23
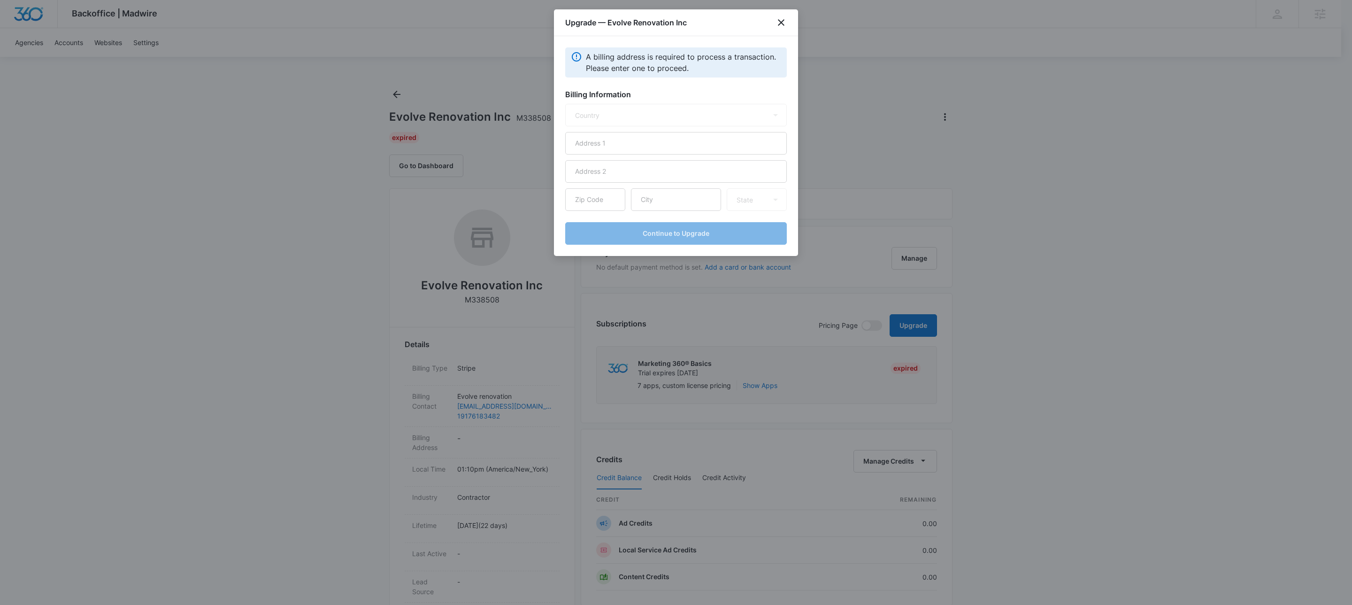
select select "US"
click at [691, 138] on input "text" at bounding box center [676, 143] width 222 height 23
type input "1825 Coney Island Ave"
type input "Fl 1"
type input "11220"
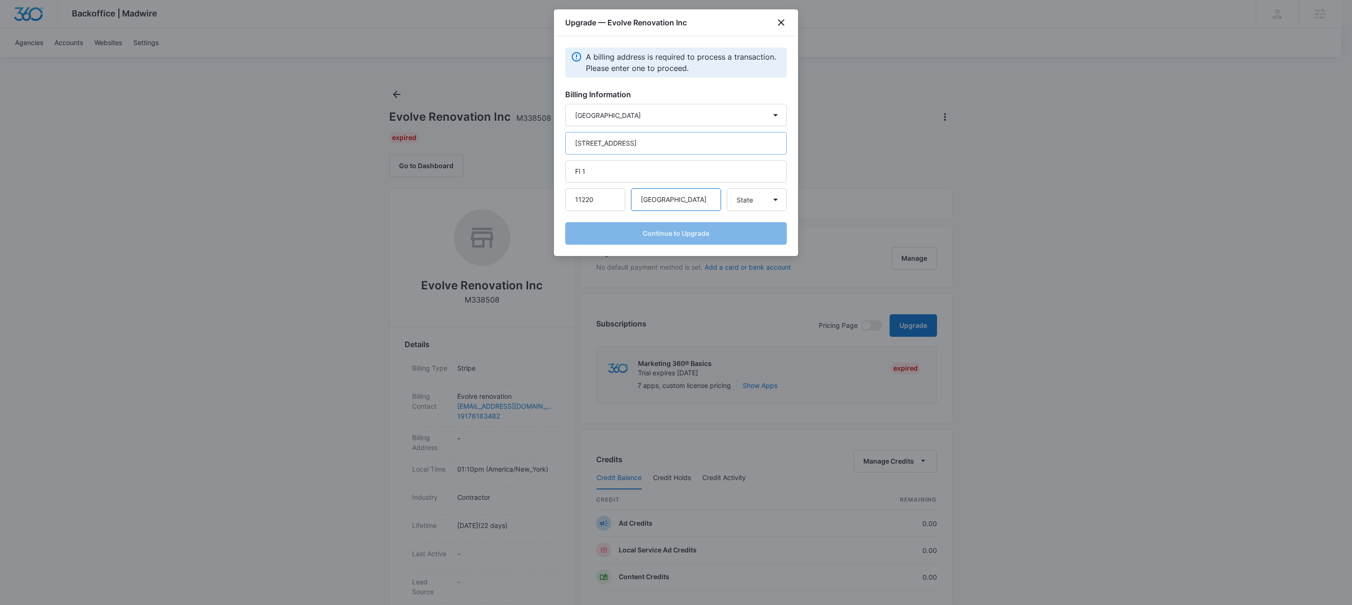
type input "Brooklyn"
select select "NY"
click at [727, 188] on select "State [US_STATE] [US_STATE] [US_STATE] [US_STATE] [US_STATE] [US_STATE] [US_STA…" at bounding box center [757, 199] width 60 height 23
click at [781, 49] on div "A billing address is required to process a transaction. Please enter one to pro…" at bounding box center [676, 62] width 222 height 30
click at [710, 235] on button "Continue to Upgrade" at bounding box center [676, 233] width 222 height 23
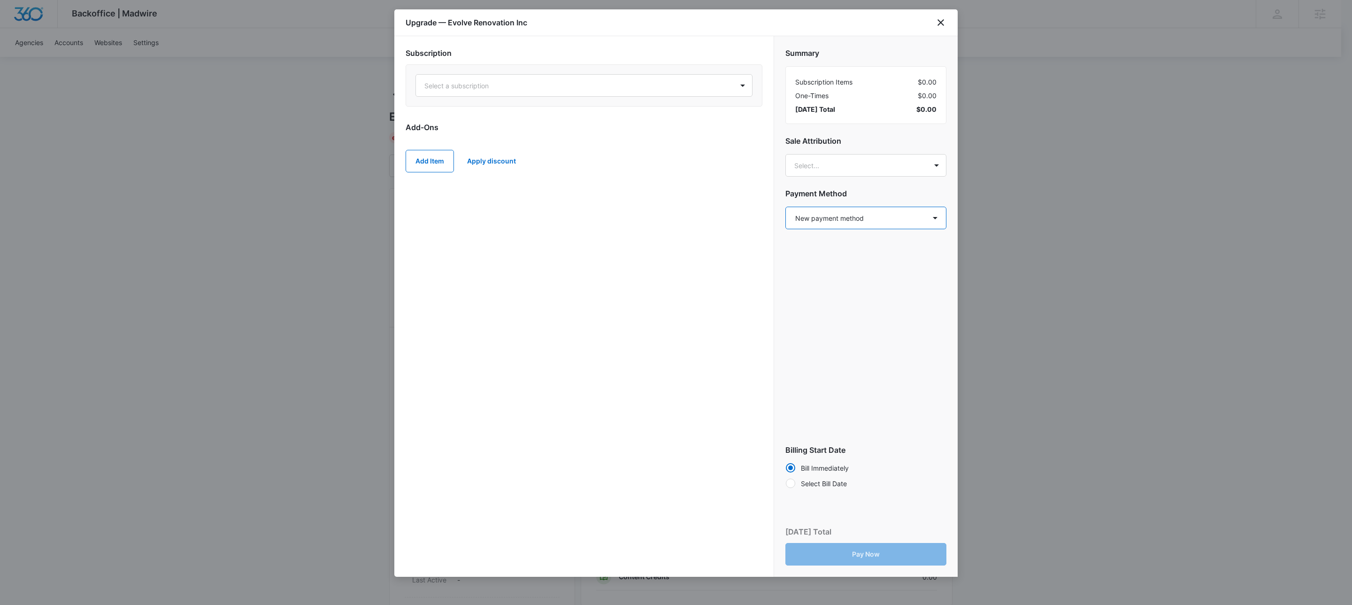
click at [874, 219] on select "Select a payment method New payment method Monthly invoice" at bounding box center [866, 218] width 161 height 23
select select "MANUAL_INVOICE"
click at [786, 207] on select "Select a payment method New payment method Monthly invoice" at bounding box center [866, 218] width 161 height 23
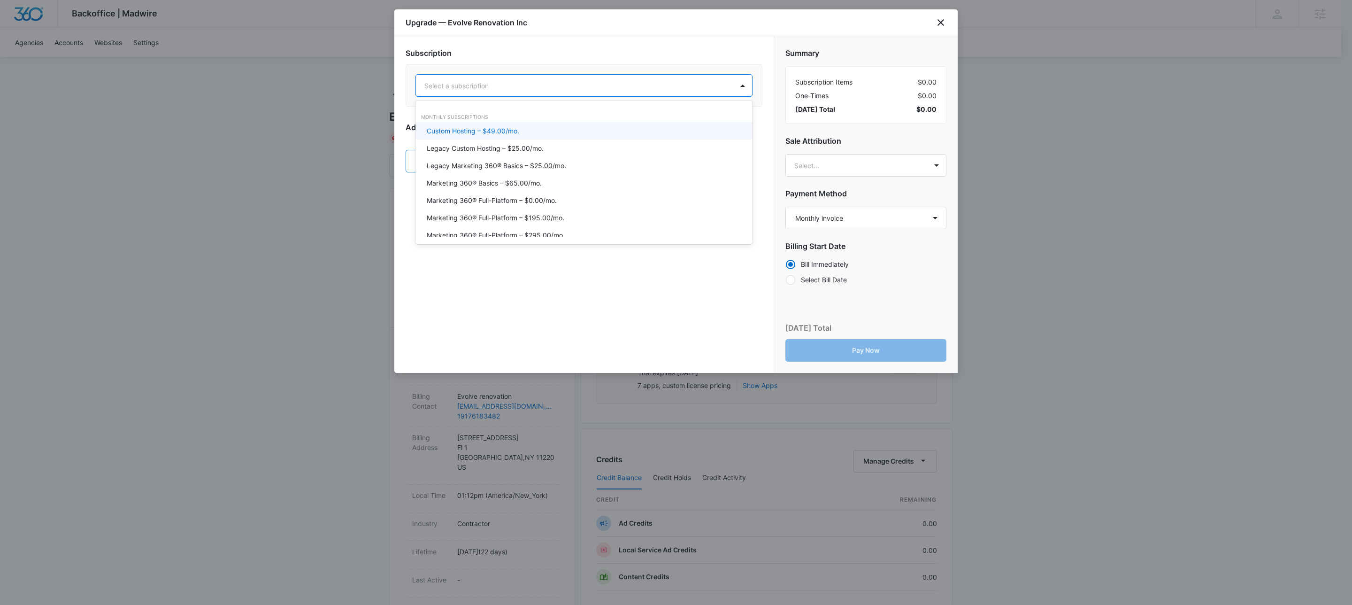
click at [513, 85] on div at bounding box center [573, 86] width 297 height 12
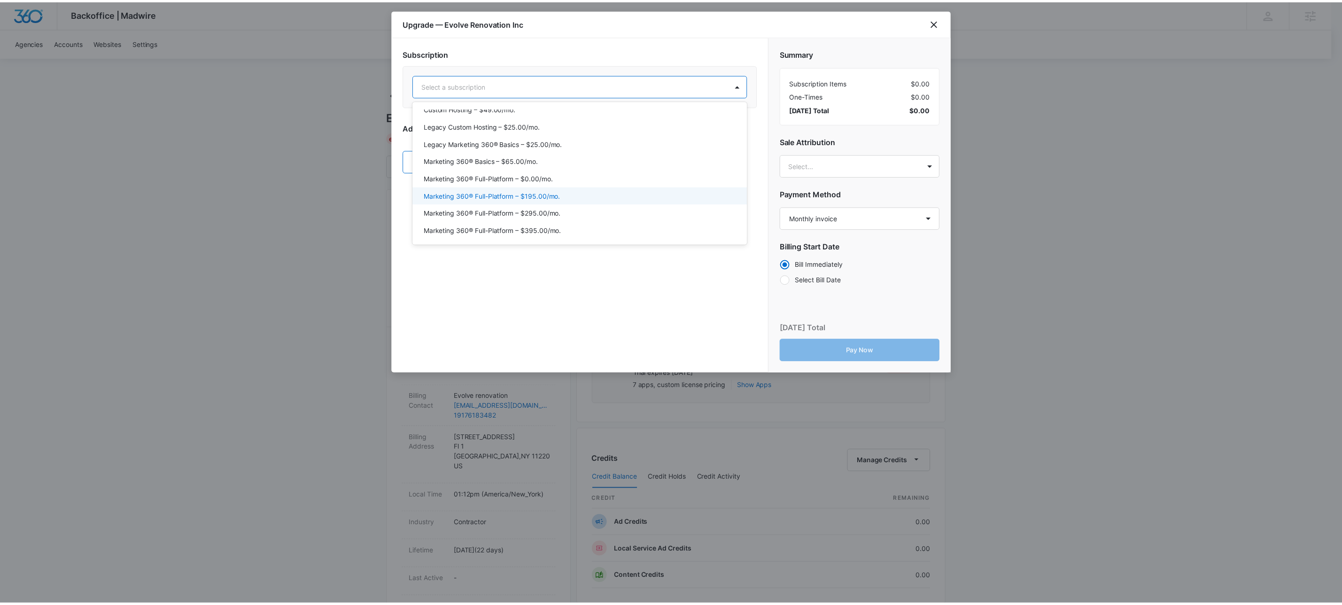
scroll to position [25, 0]
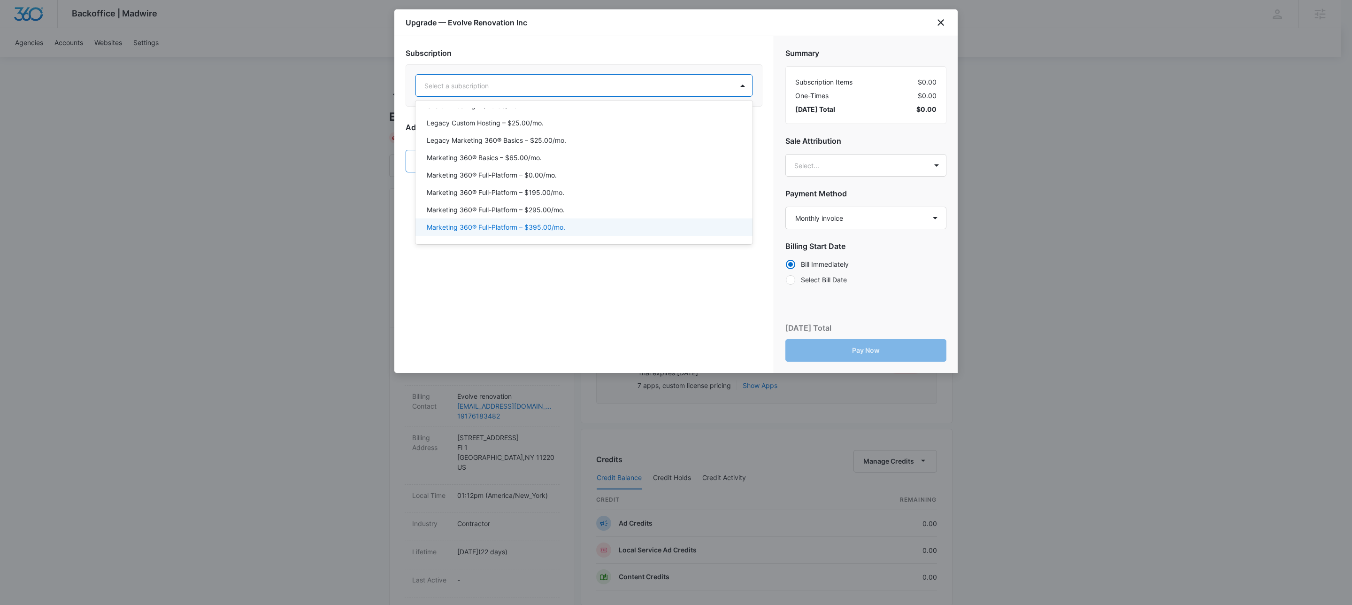
click at [560, 223] on p "Marketing 360® Full-Platform – $395.00/mo." at bounding box center [496, 227] width 139 height 10
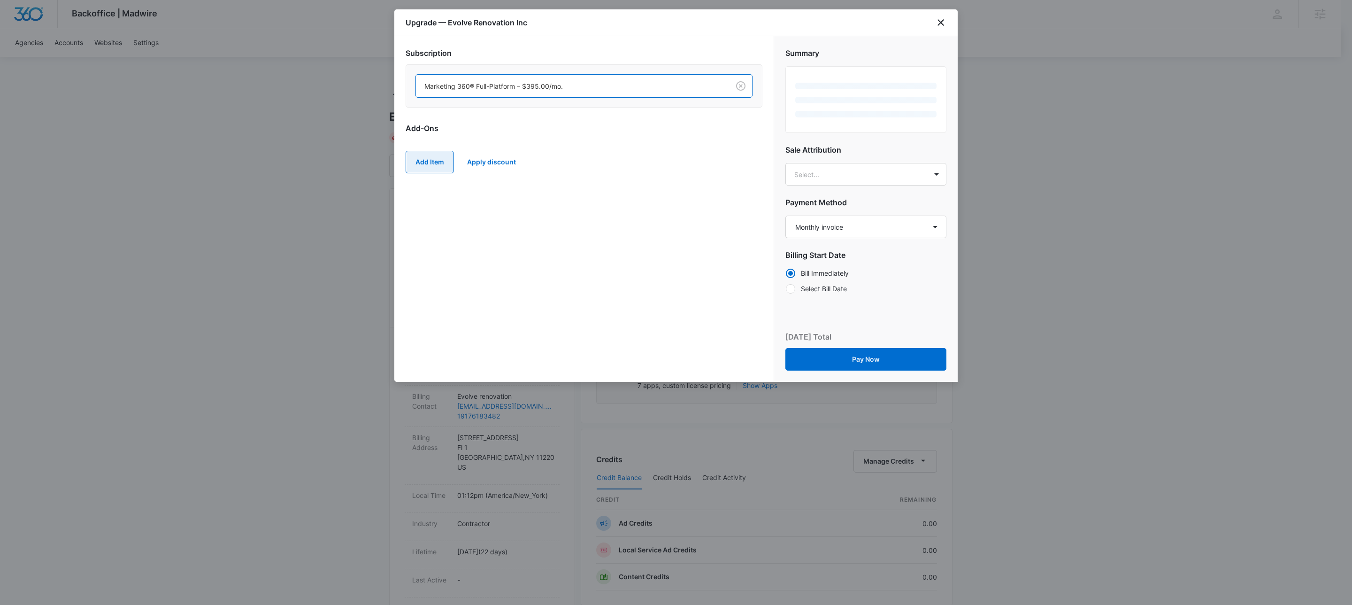
click at [431, 162] on button "Add Item" at bounding box center [430, 162] width 48 height 23
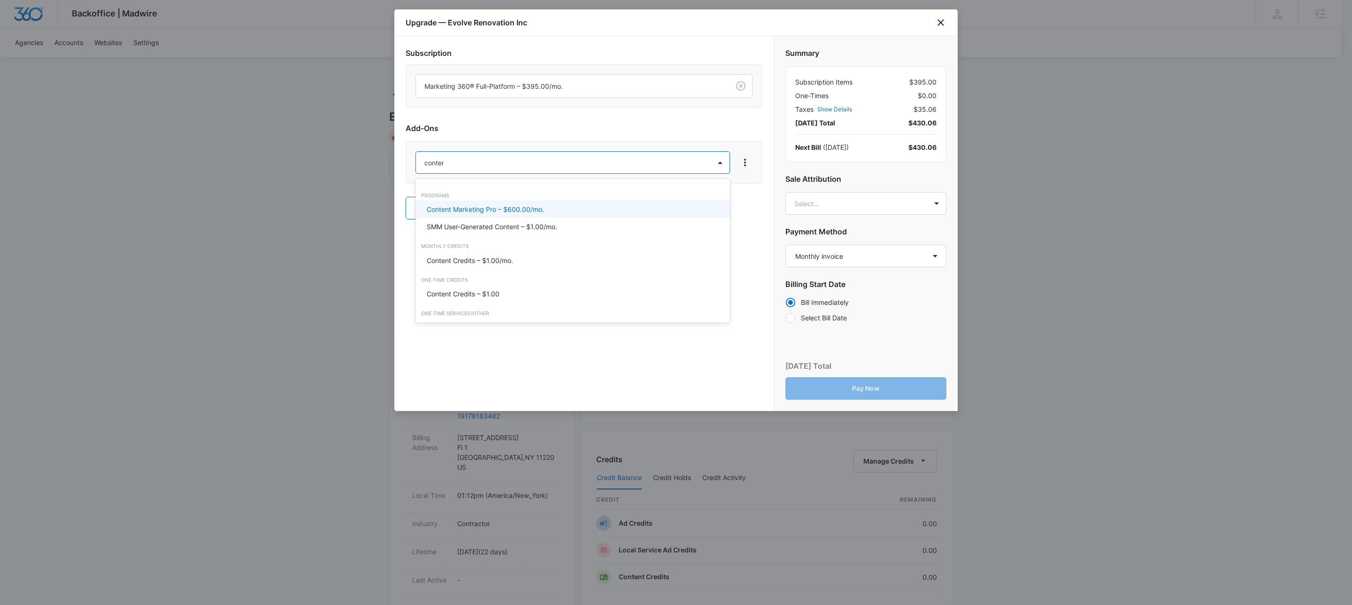
type input "content"
click at [509, 260] on p "Content Credits – $1.00/mo." at bounding box center [470, 260] width 86 height 10
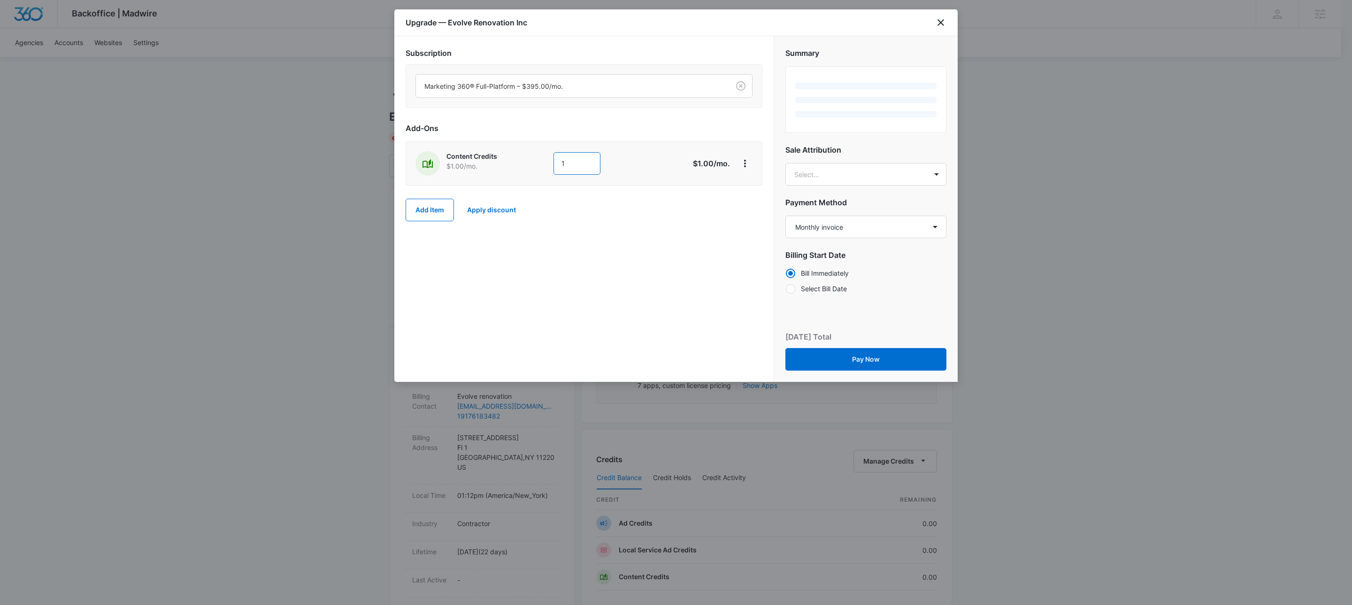
click at [583, 168] on input "1" at bounding box center [577, 163] width 47 height 23
click at [584, 168] on input "1" at bounding box center [577, 163] width 47 height 23
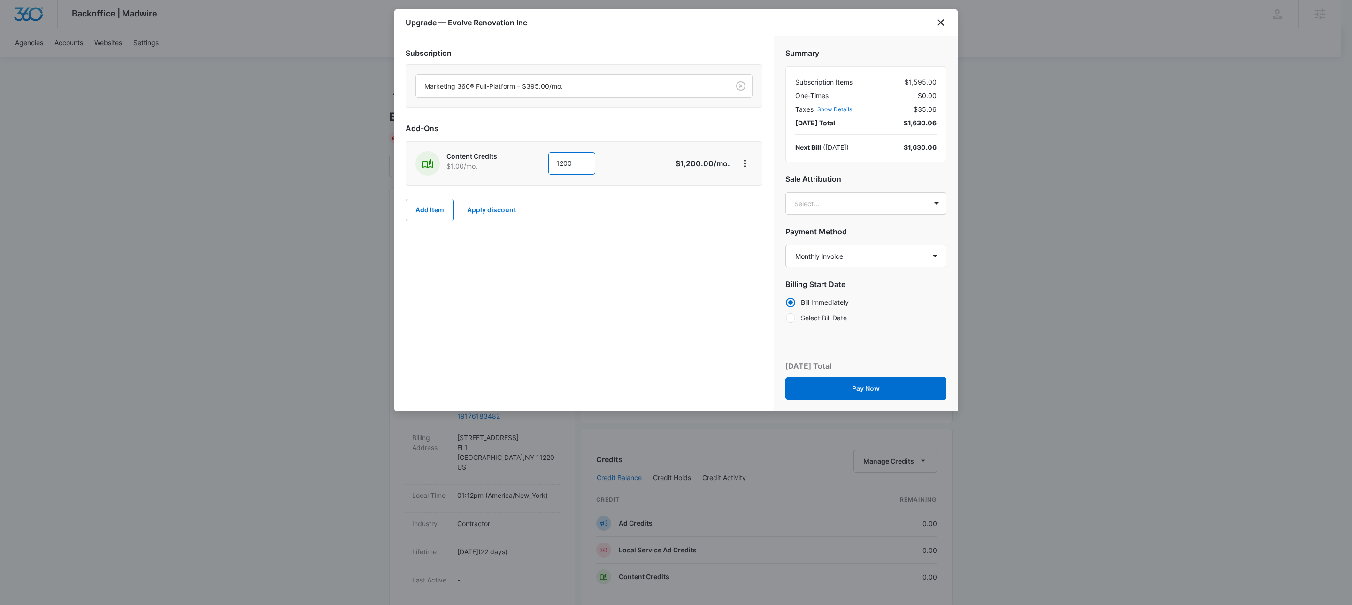
type input "1200"
click at [521, 298] on div "Subscription Marketing 360® Full-Platform – $395.00/mo. Add-Ons Content Credits…" at bounding box center [583, 223] width 379 height 375
click at [426, 210] on button "Add Item" at bounding box center [430, 210] width 48 height 23
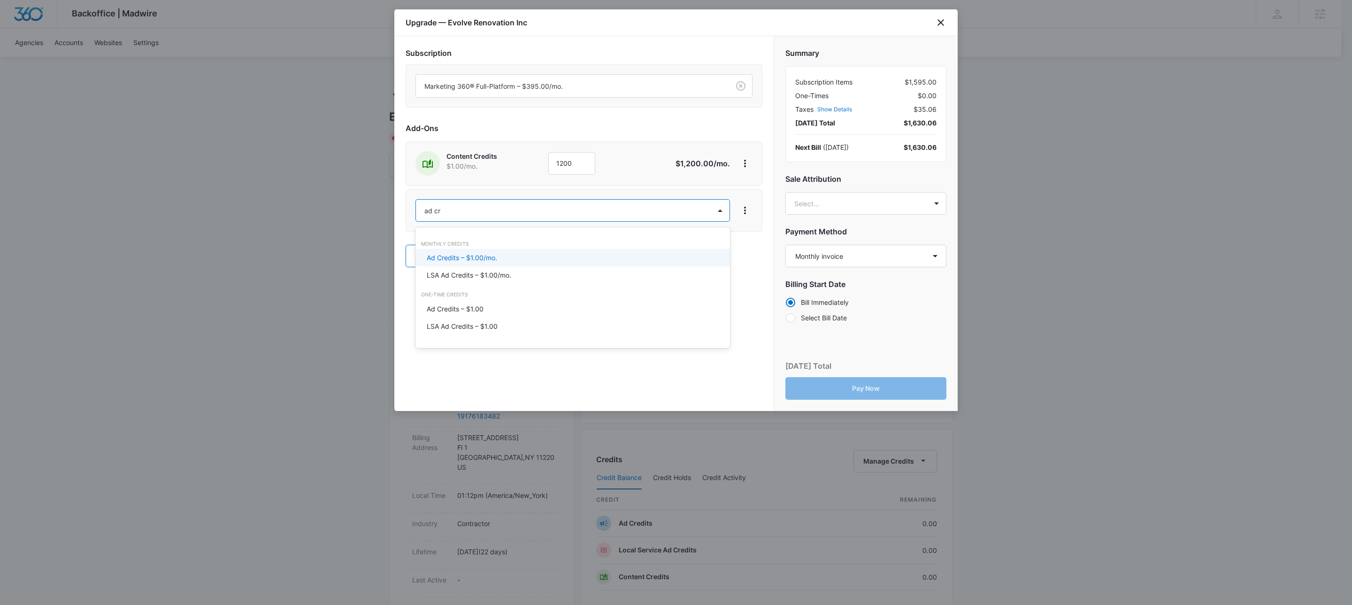
type input "ad cre"
click at [442, 257] on p "Ad Credits – $1.00/mo." at bounding box center [462, 258] width 70 height 10
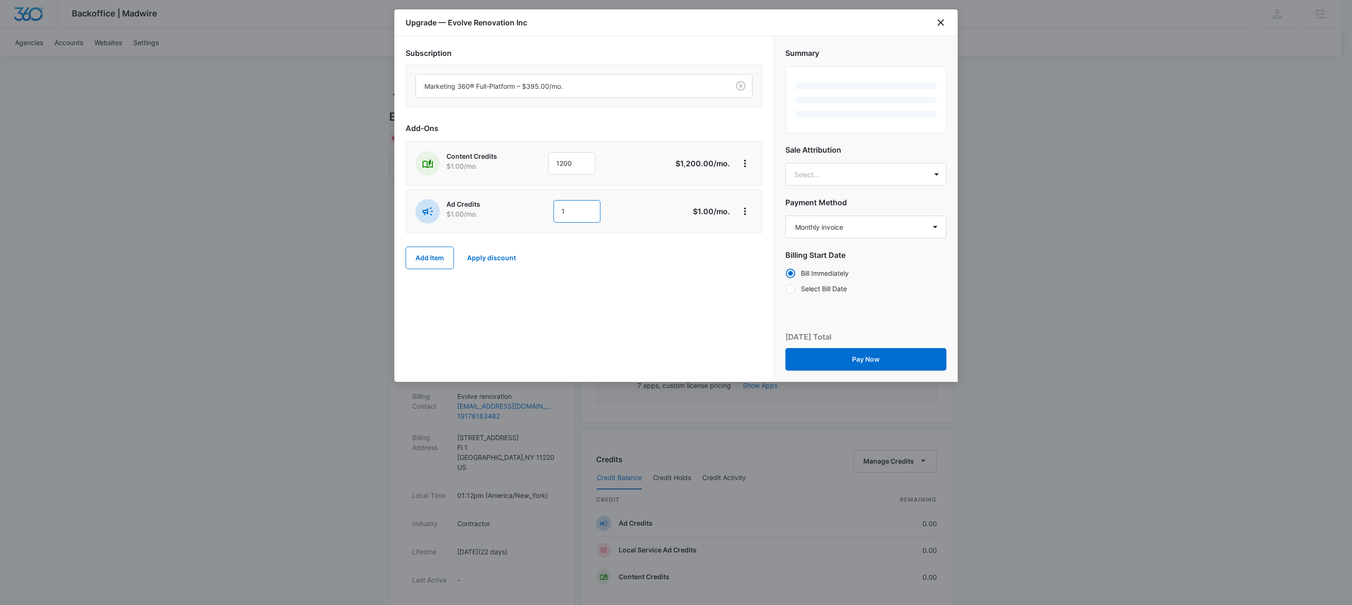
click at [584, 213] on input "1" at bounding box center [577, 211] width 47 height 23
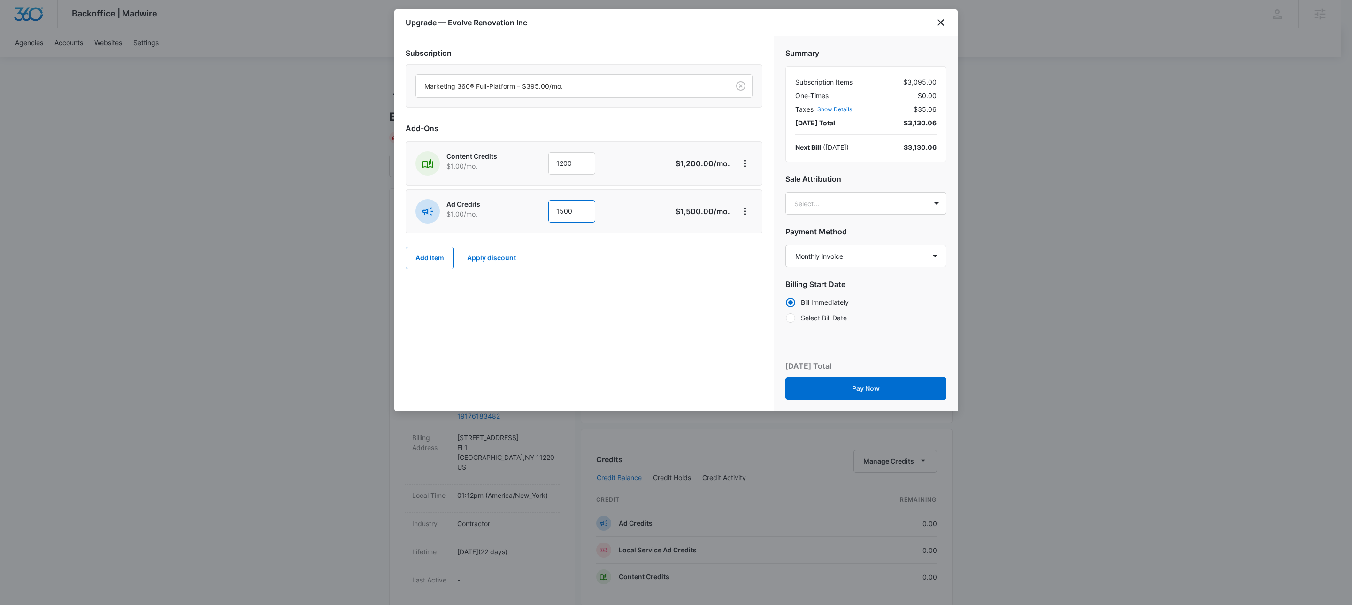
type input "1500"
drag, startPoint x: 497, startPoint y: 313, endPoint x: 465, endPoint y: 276, distance: 48.9
click at [496, 313] on div "Subscription Marketing 360® Full-Platform – $395.00/mo. Add-Ons Content Credits…" at bounding box center [583, 223] width 379 height 375
click at [421, 267] on button "Add Item" at bounding box center [430, 258] width 48 height 23
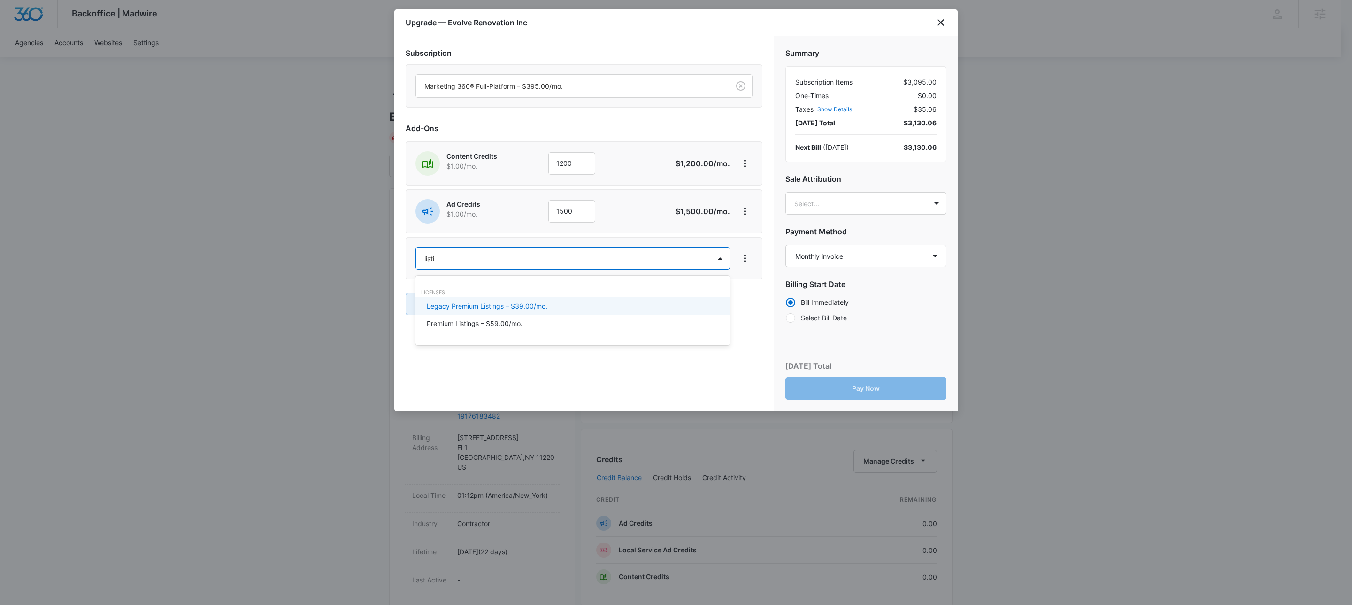
type input "listings"
click at [476, 325] on p "Premium Listings – $59.00/mo." at bounding box center [475, 323] width 96 height 10
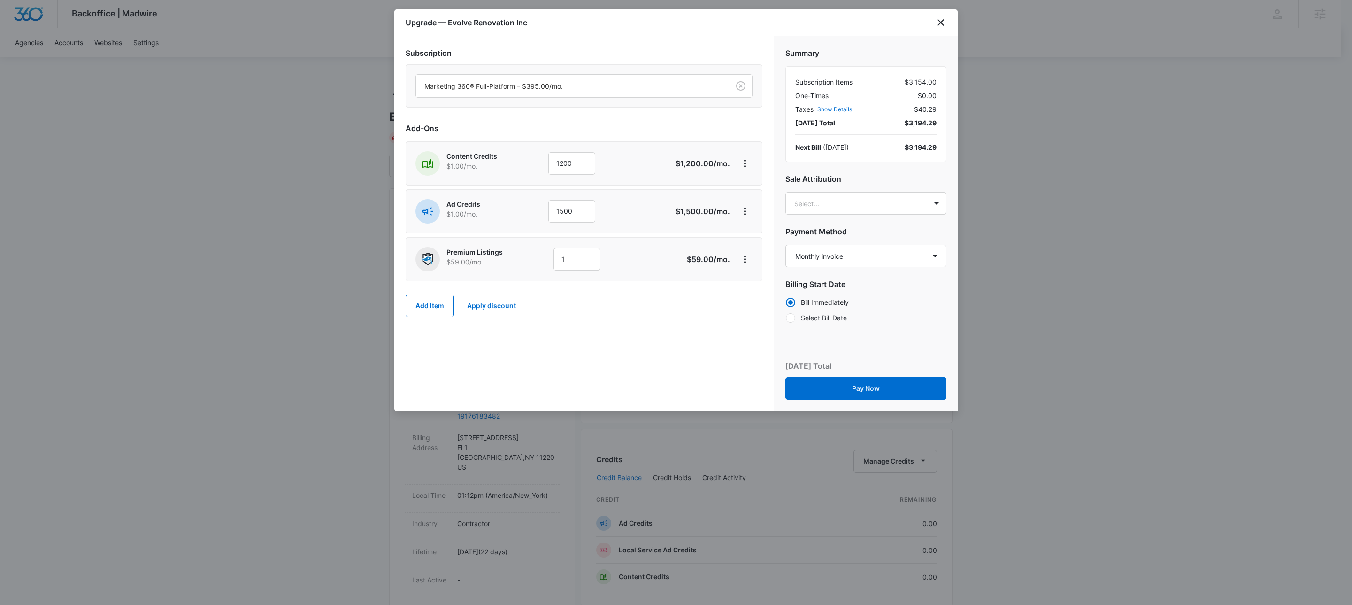
click at [688, 324] on div "Add Item Apply discount" at bounding box center [584, 305] width 357 height 41
click at [871, 269] on div "Summary Subscription Items $3,154.00 One-Times $0.00 Taxes Show Details $40.29 …" at bounding box center [866, 182] width 184 height 292
click at [863, 197] on body "Backoffice | Madwire Apps Settings KW Kait Weagraff kaitlyn.weagraff@madwire.co…" at bounding box center [676, 467] width 1352 height 934
type input "korecki"
click at [864, 245] on p "[PERSON_NAME][EMAIL_ADDRESS][PERSON_NAME][DOMAIN_NAME]" at bounding box center [865, 252] width 136 height 20
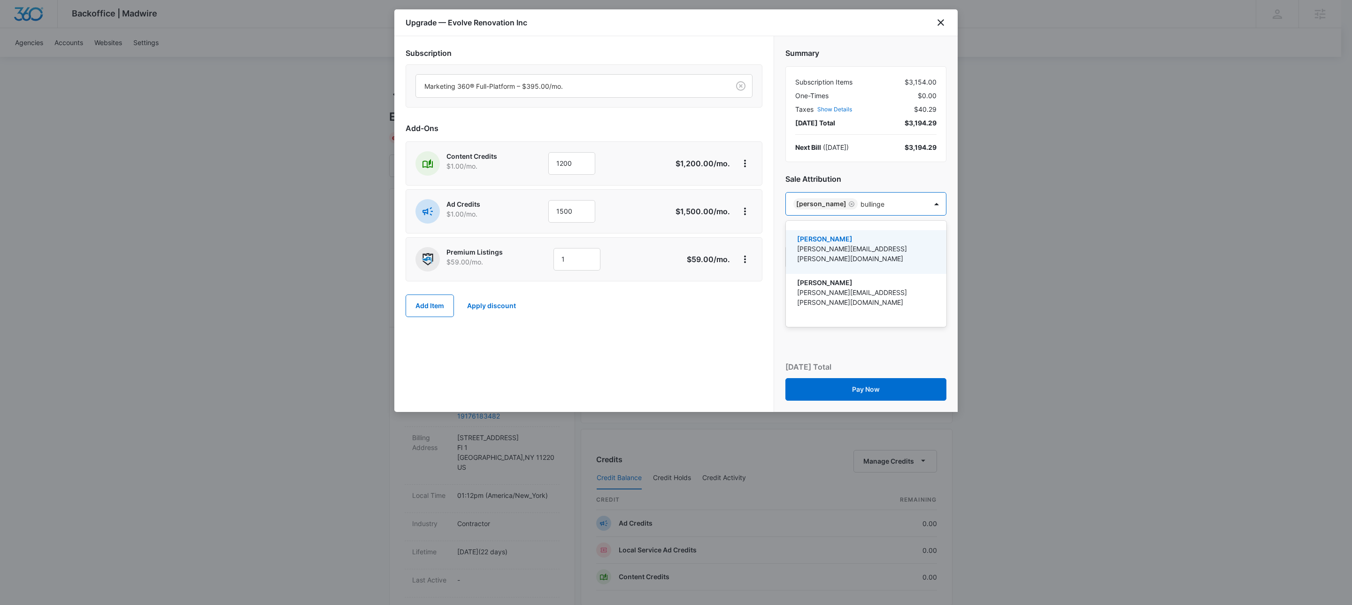
type input "bullinger"
click at [864, 278] on p "[PERSON_NAME]" at bounding box center [865, 283] width 136 height 10
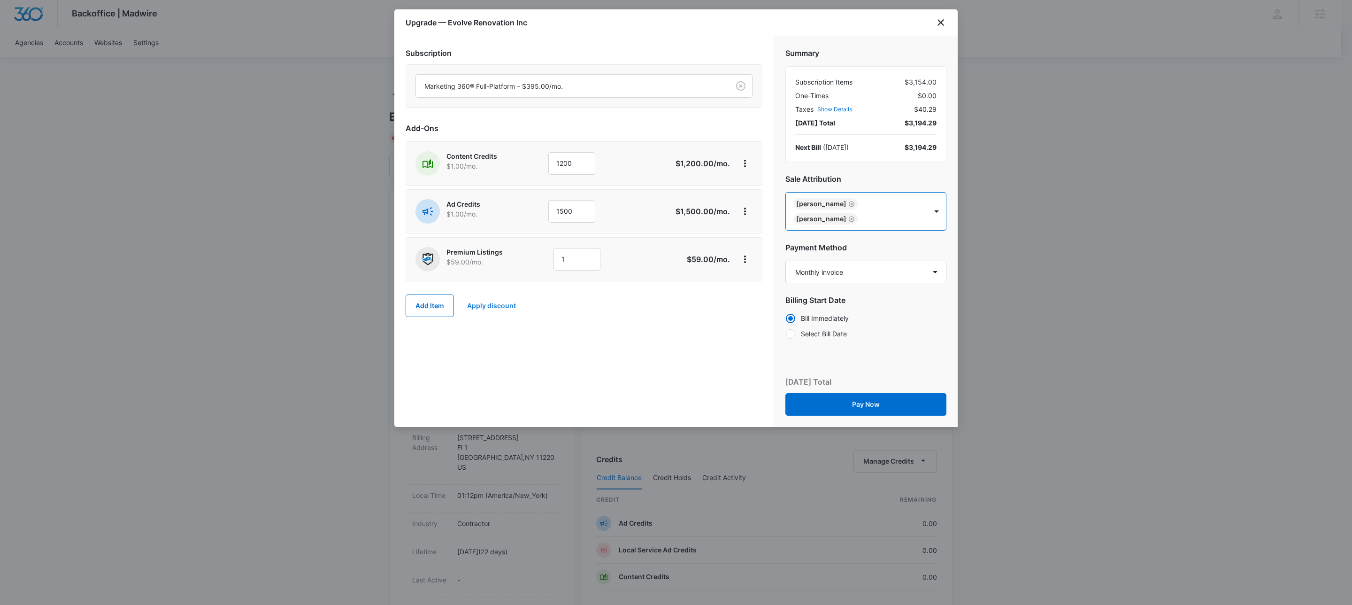
click at [495, 311] on button "Apply discount" at bounding box center [492, 305] width 68 height 23
click at [483, 370] on body "Backoffice | Madwire Apps Settings KW Kait Weagraff kaitlyn.weagraff@madwire.co…" at bounding box center [676, 467] width 1352 height 934
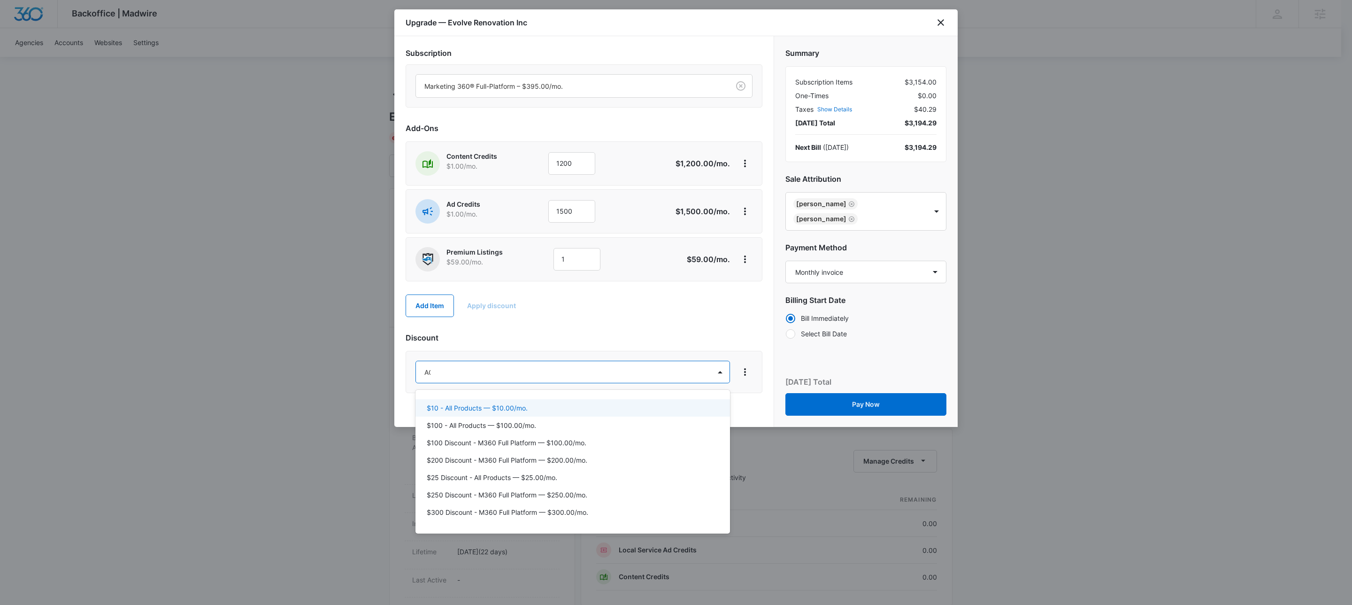
type input "ACH"
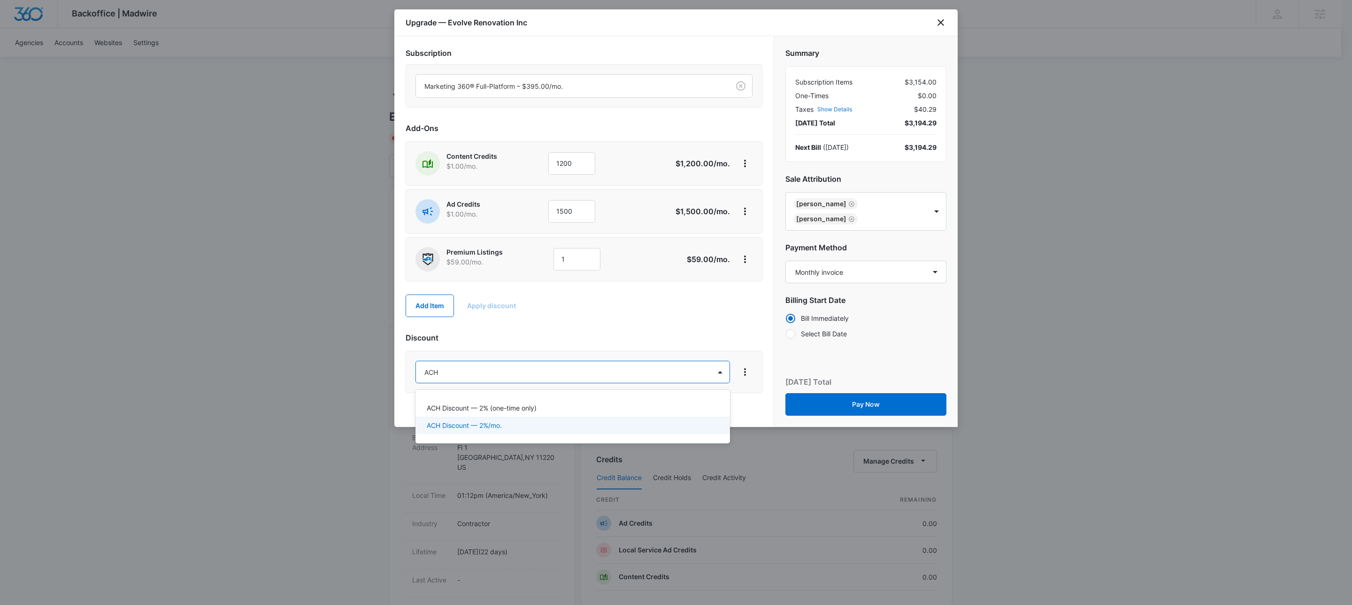
click at [495, 426] on p "ACH Discount — 2%/mo." at bounding box center [464, 425] width 75 height 10
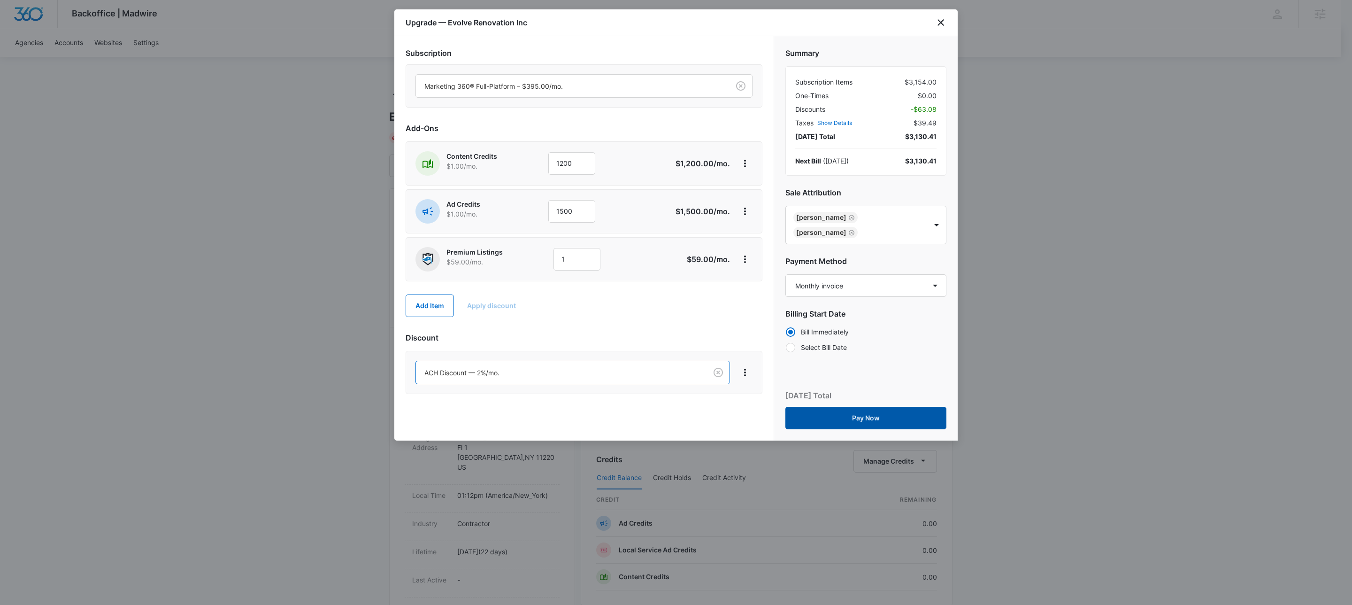
click at [894, 407] on button "Pay Now" at bounding box center [866, 418] width 161 height 23
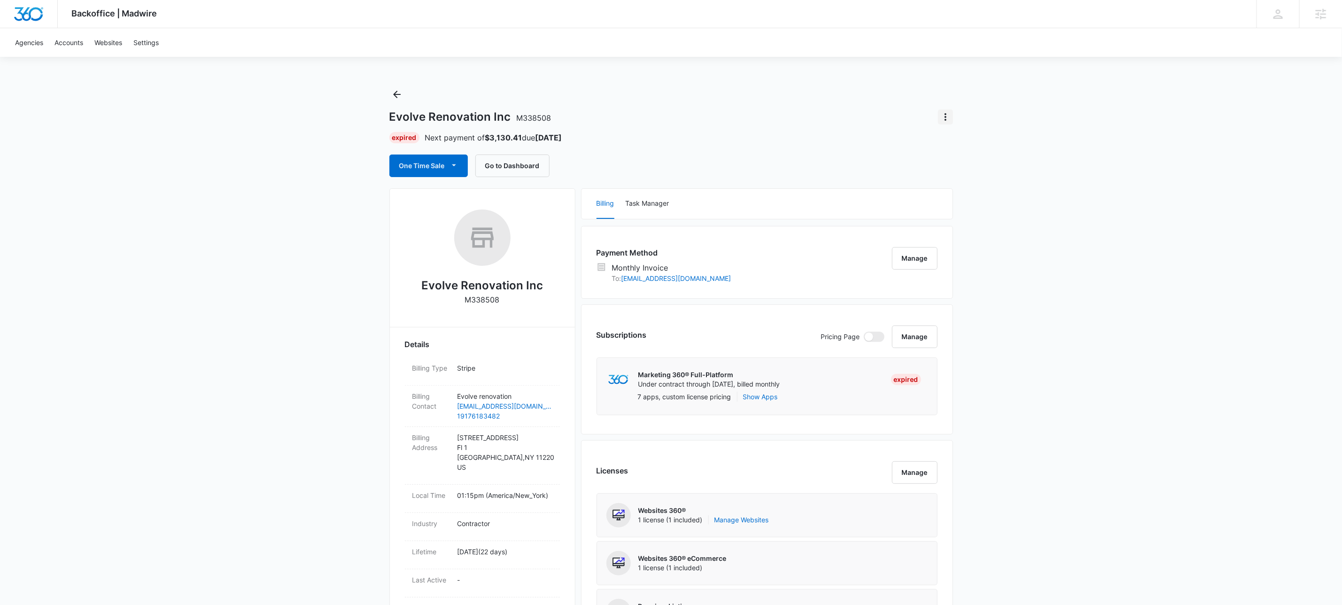
click at [952, 117] on button "Actions" at bounding box center [945, 116] width 15 height 15
click at [961, 146] on div "Update Status" at bounding box center [973, 143] width 46 height 7
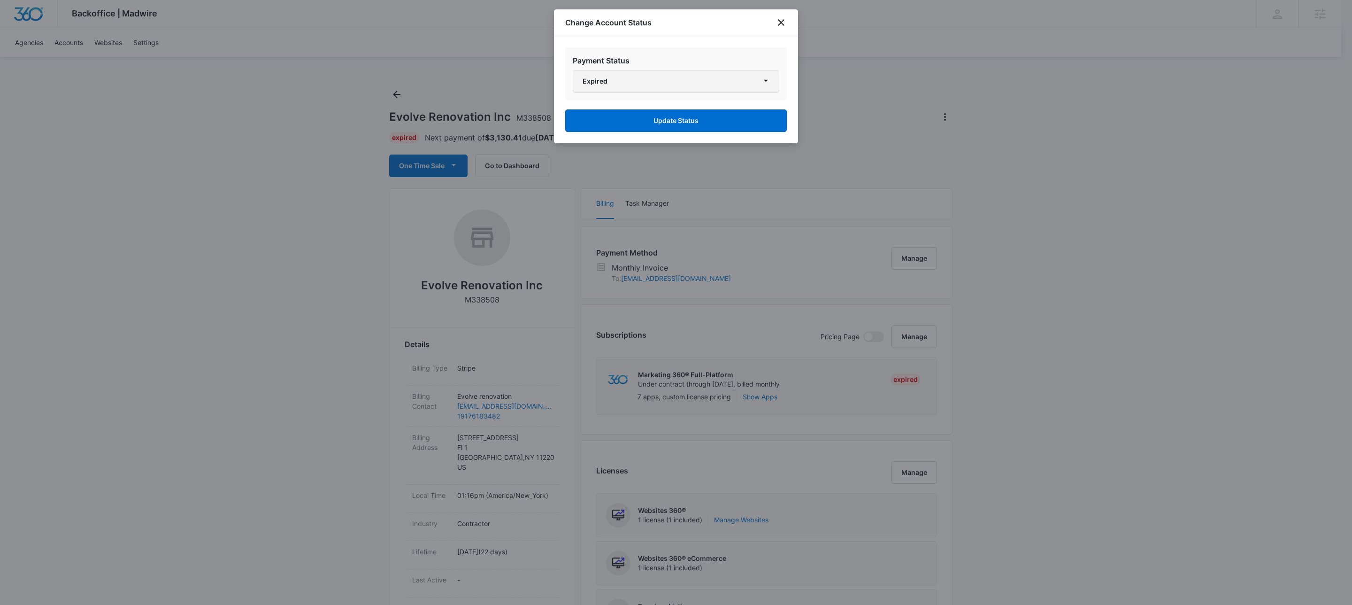
click at [695, 80] on button "Expired" at bounding box center [676, 81] width 207 height 23
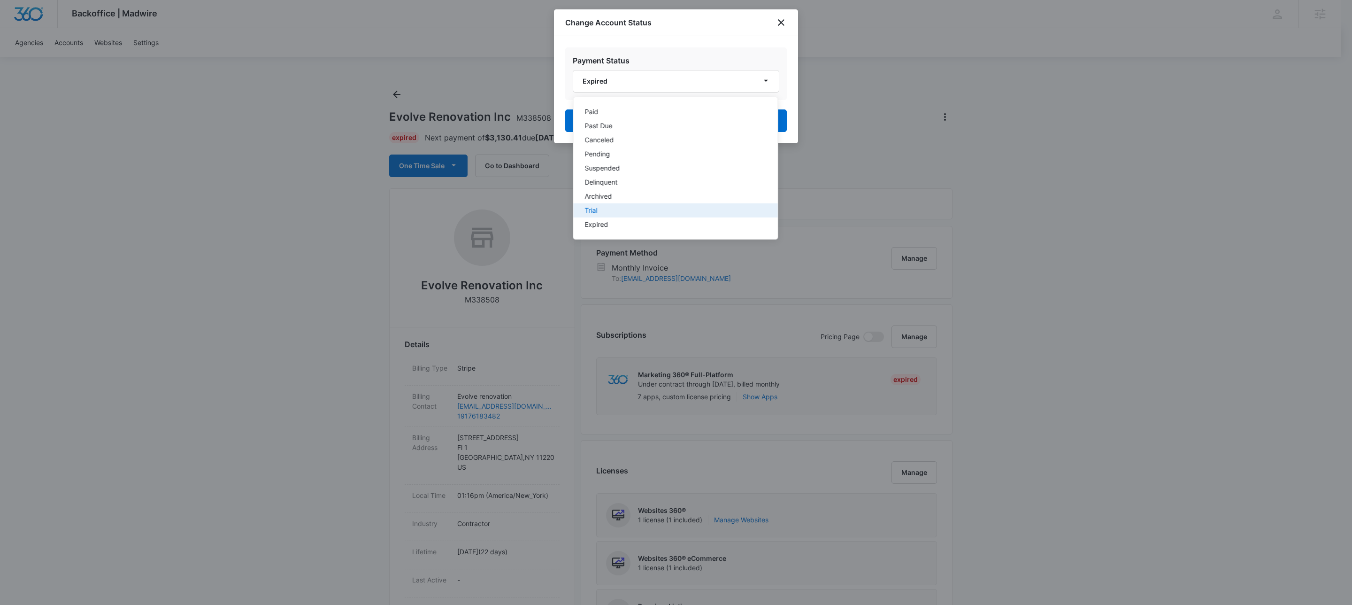
click at [595, 213] on div "Trial" at bounding box center [670, 210] width 170 height 7
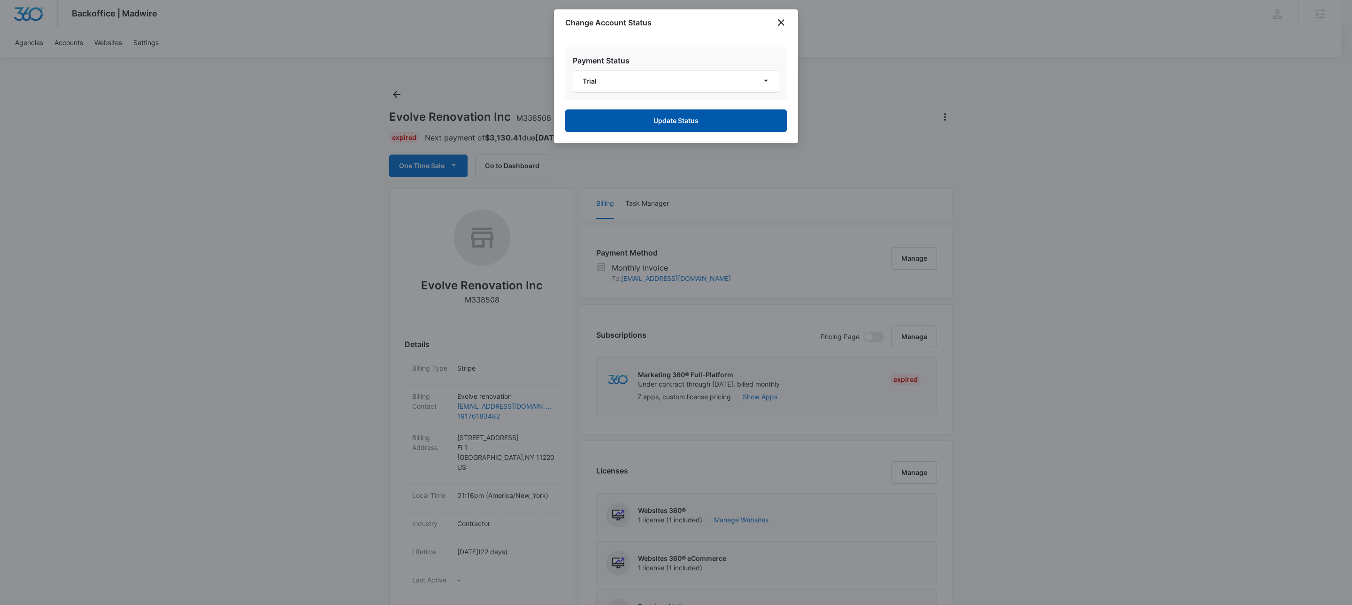
click at [670, 123] on button "Update Status" at bounding box center [676, 120] width 222 height 23
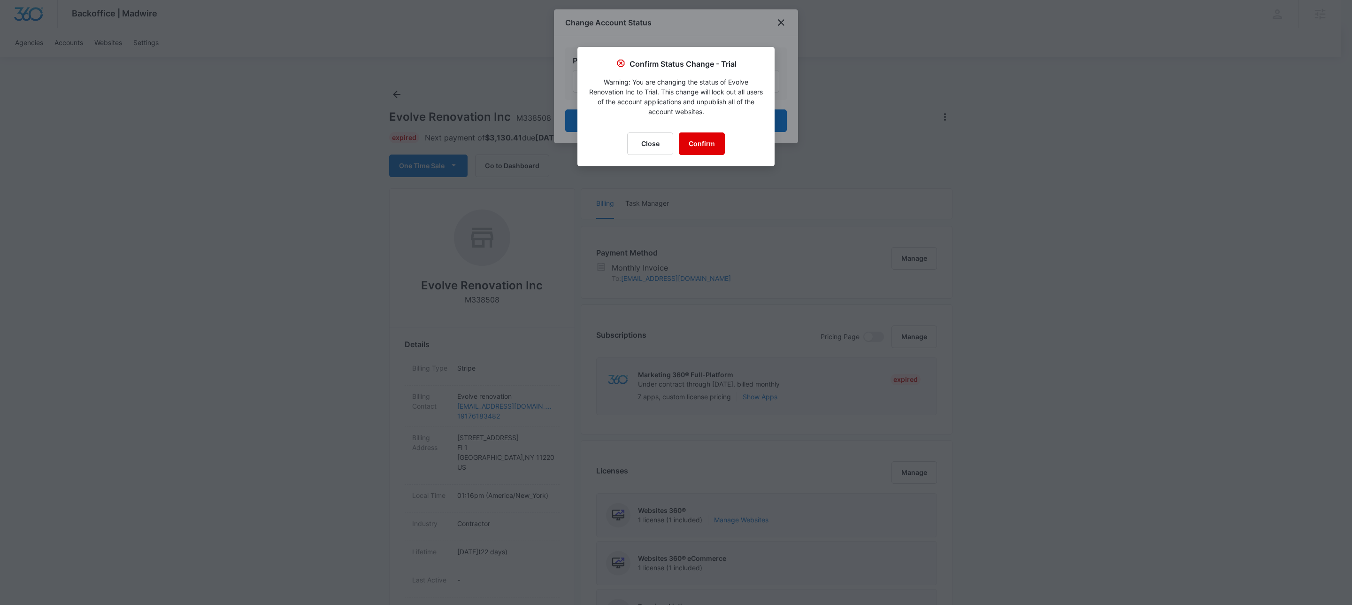
click at [708, 145] on button "Confirm" at bounding box center [702, 143] width 46 height 23
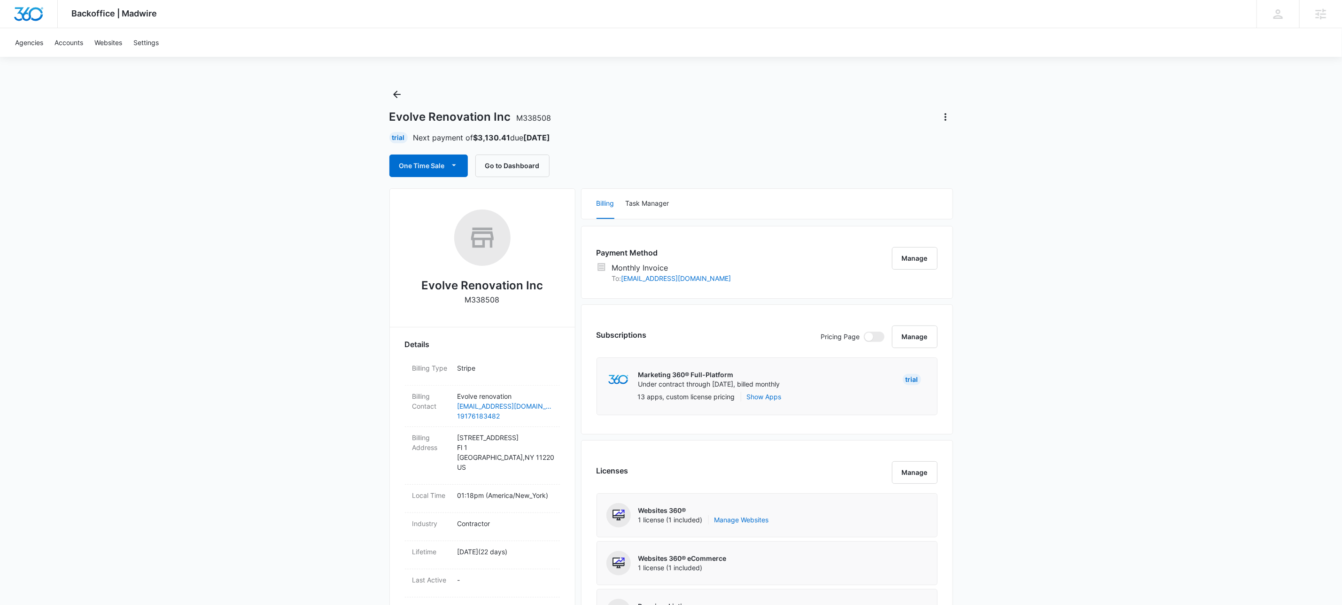
click at [695, 149] on div "Evolve Renovation Inc M338508 Trial Next payment of $3,130.41 due Nov 10 One Ti…" at bounding box center [671, 132] width 564 height 90
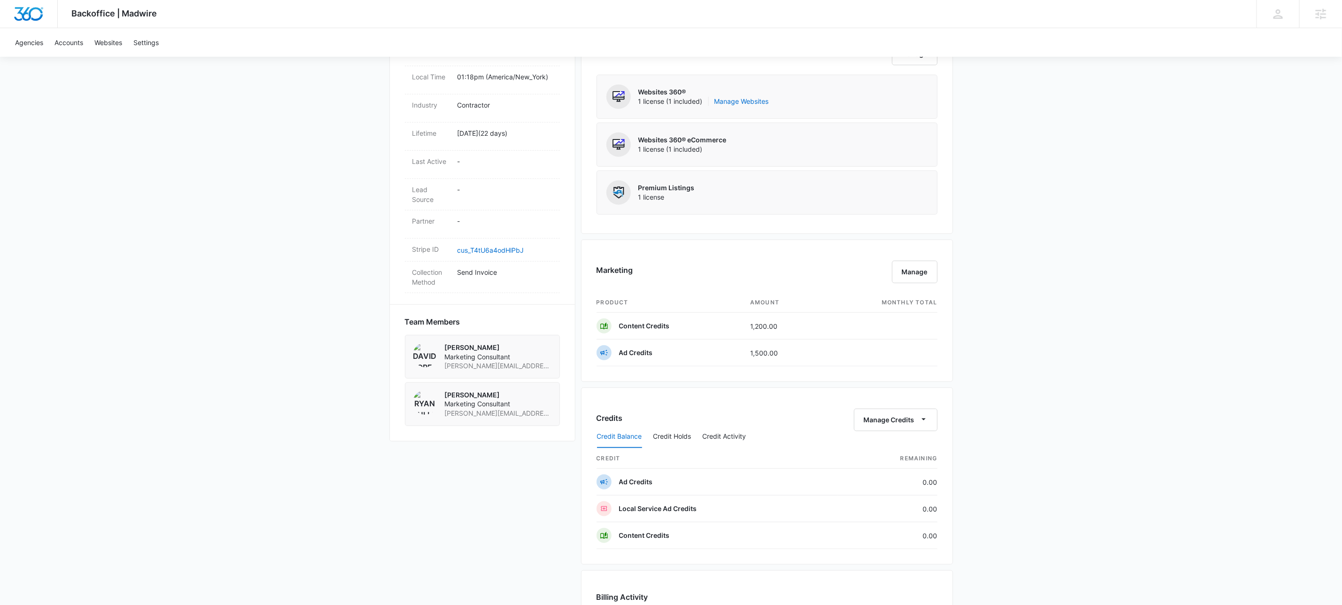
scroll to position [566, 0]
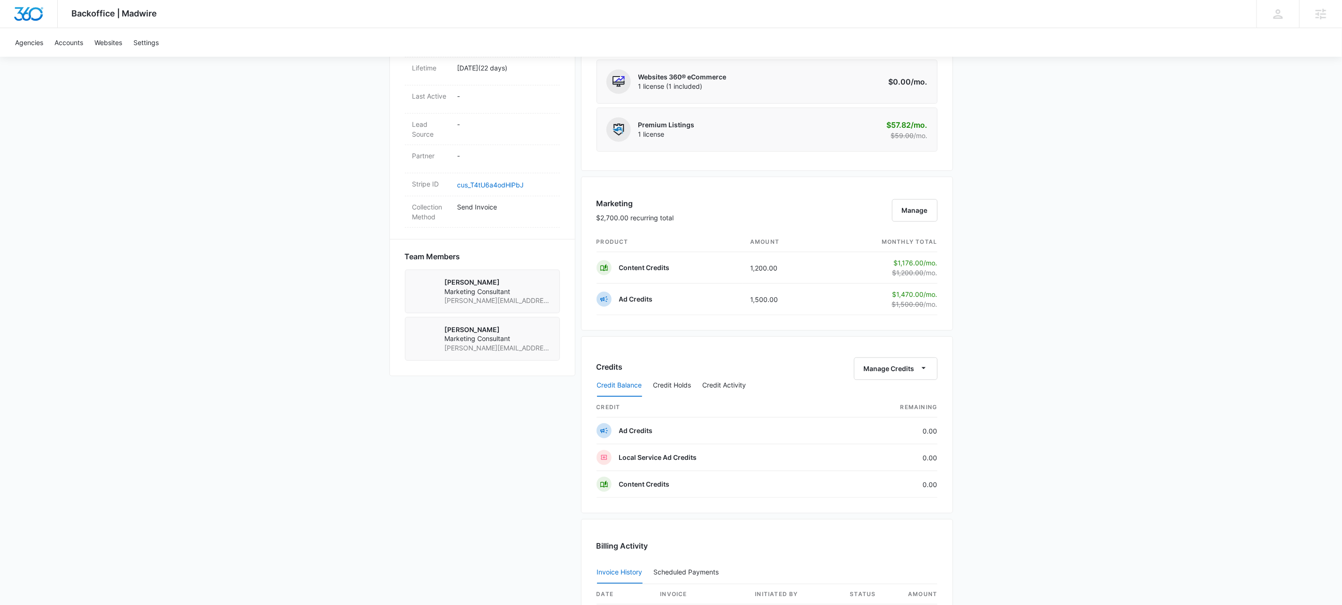
scroll to position [275, 0]
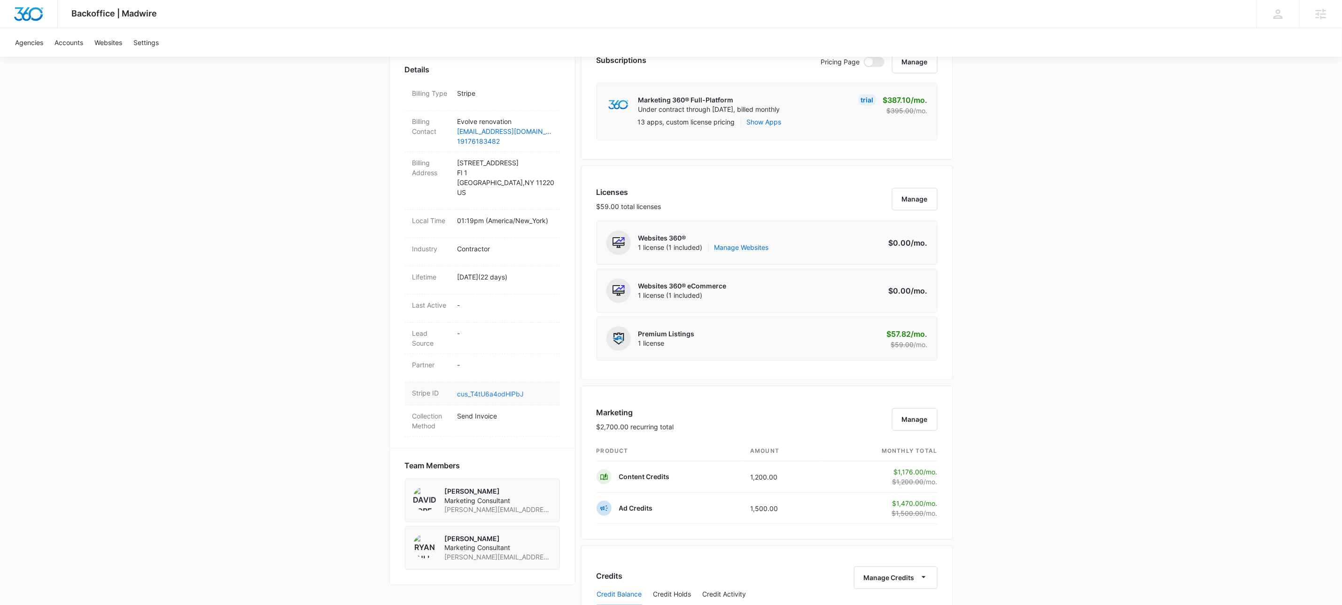
click at [495, 396] on link "cus_T4tU6a4odHlPbJ" at bounding box center [490, 394] width 67 height 8
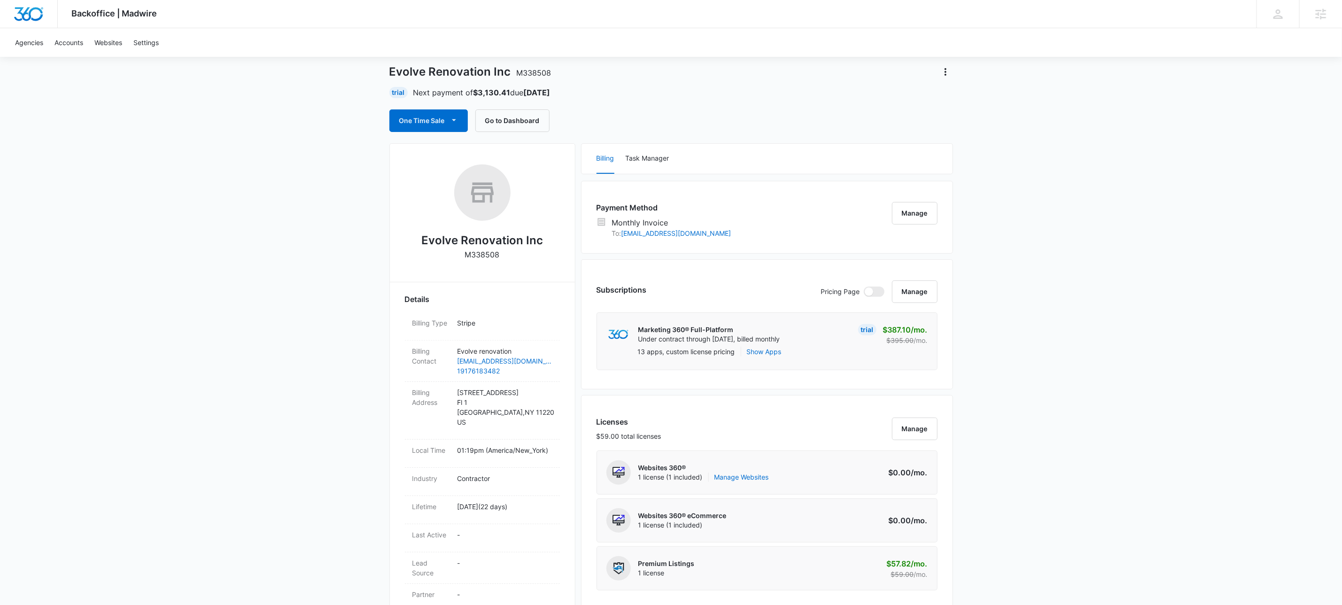
scroll to position [0, 0]
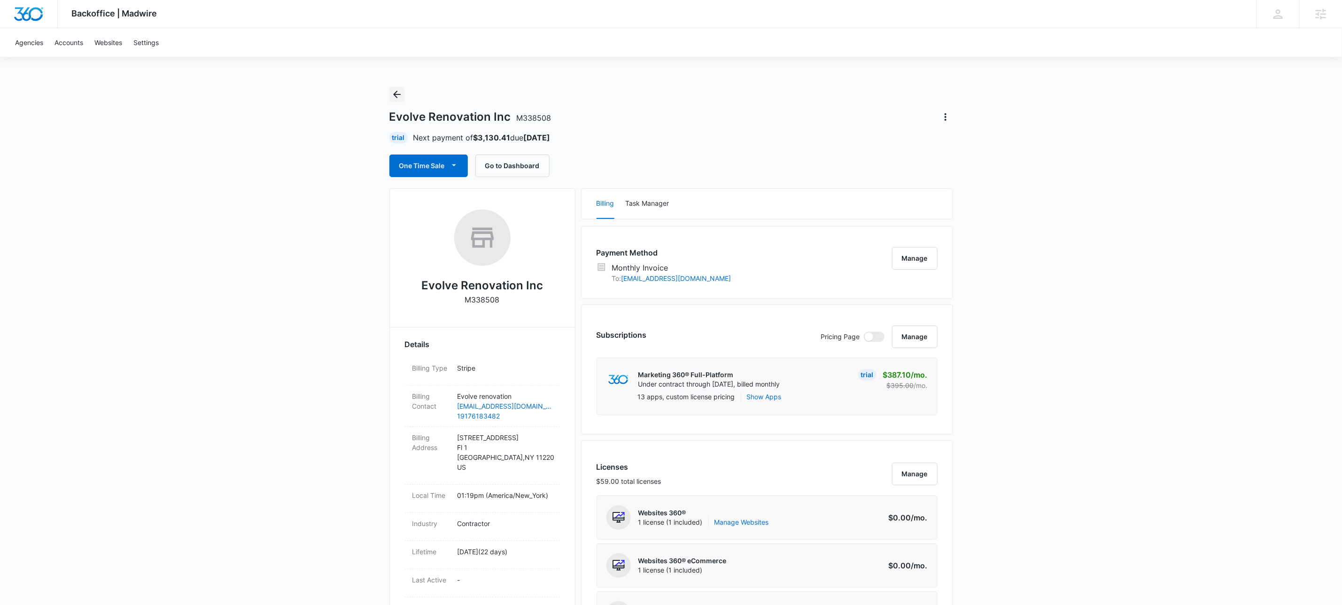
click at [397, 100] on button "Back" at bounding box center [396, 94] width 15 height 15
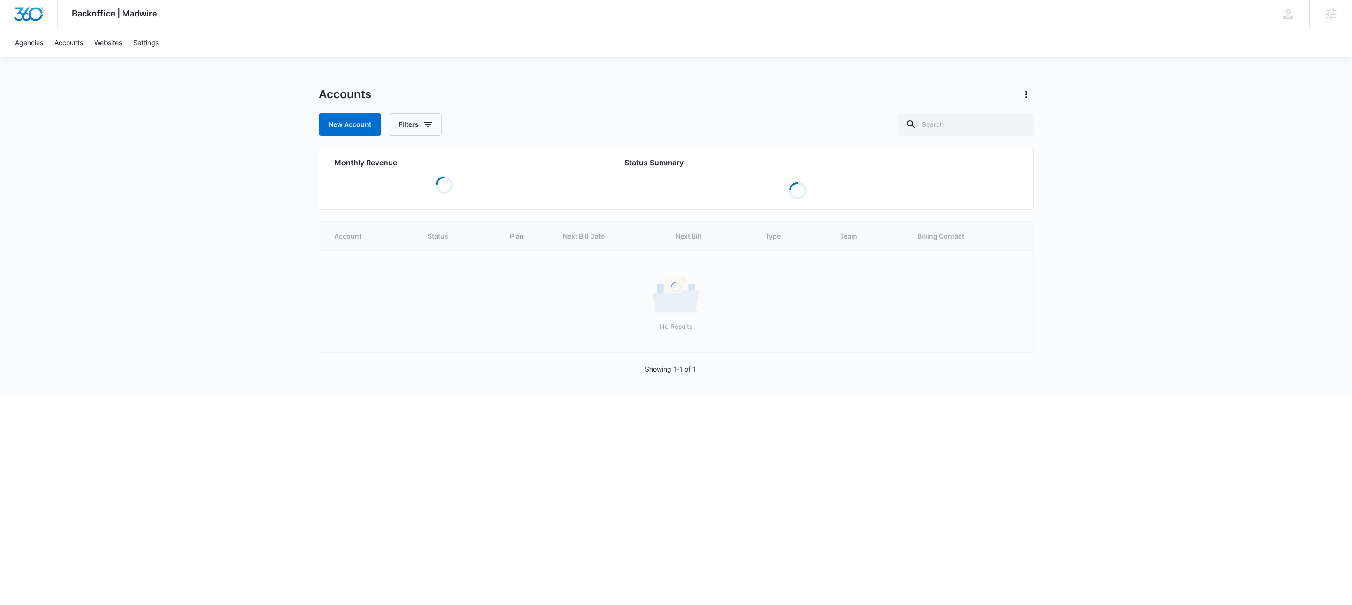
click at [950, 137] on div "Accounts New Account Filters Monthly Revenue Loading Status Summary Loading Loa…" at bounding box center [676, 241] width 715 height 309
click at [972, 122] on input "text" at bounding box center [966, 124] width 136 height 23
type input "m335827"
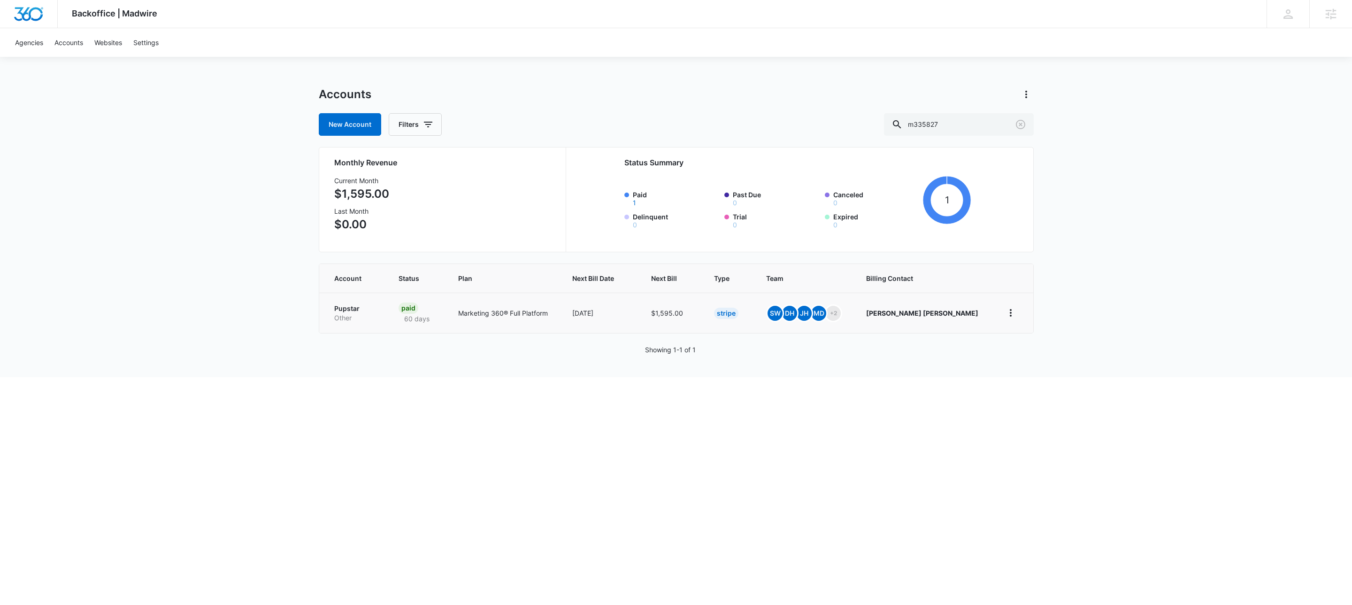
click at [344, 309] on p "Pupstar" at bounding box center [355, 308] width 42 height 9
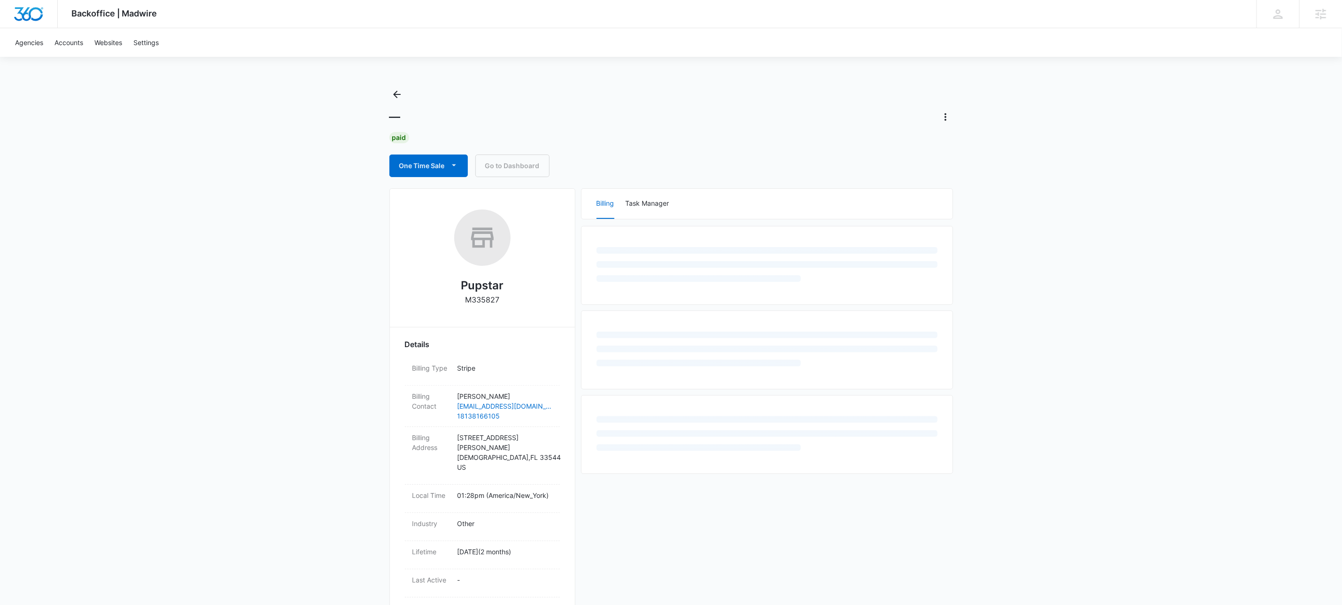
click at [207, 276] on div "Backoffice | Madwire Apps Settings KW Kait Weagraff kaitlyn.weagraff@madwire.co…" at bounding box center [671, 409] width 1342 height 819
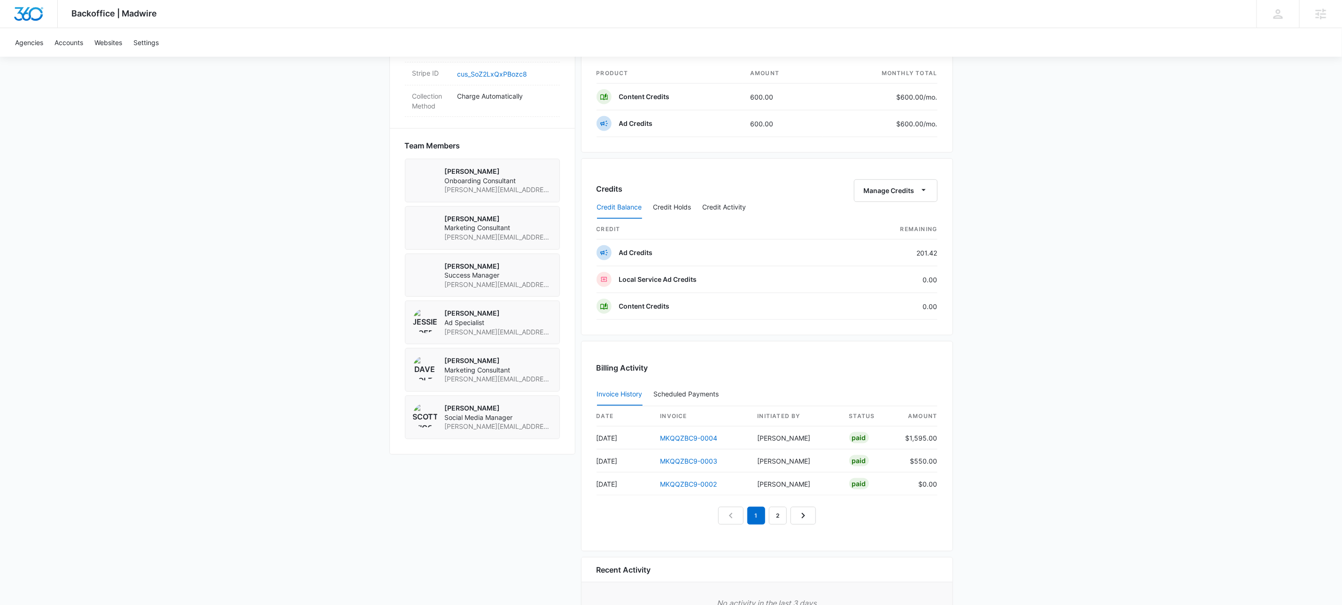
scroll to position [532, 0]
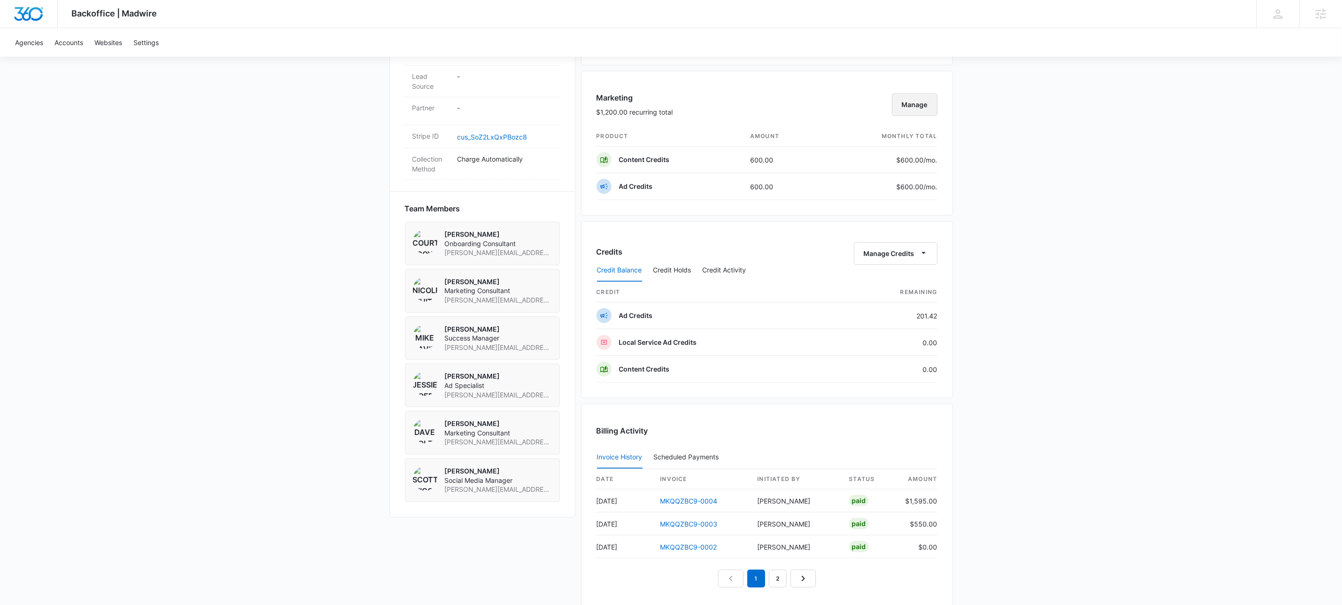
click at [915, 109] on button "Manage" at bounding box center [915, 104] width 46 height 23
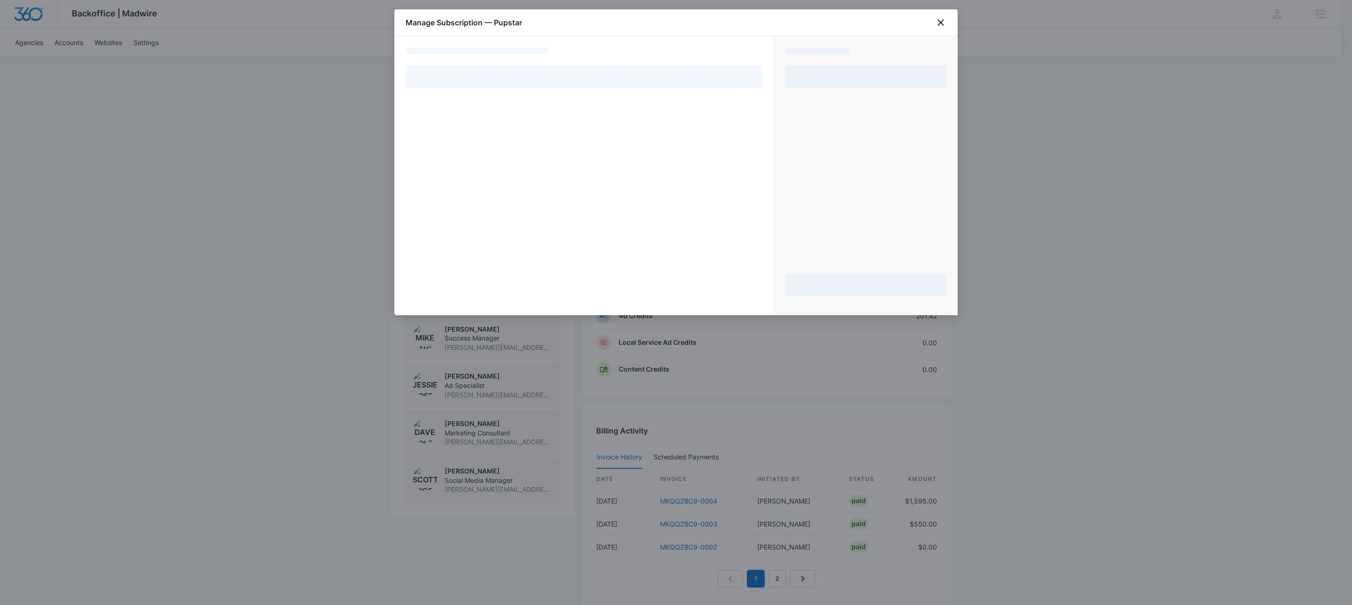
select select "pm_1Rv2VVA4n8RTgNjU4dztqrGX"
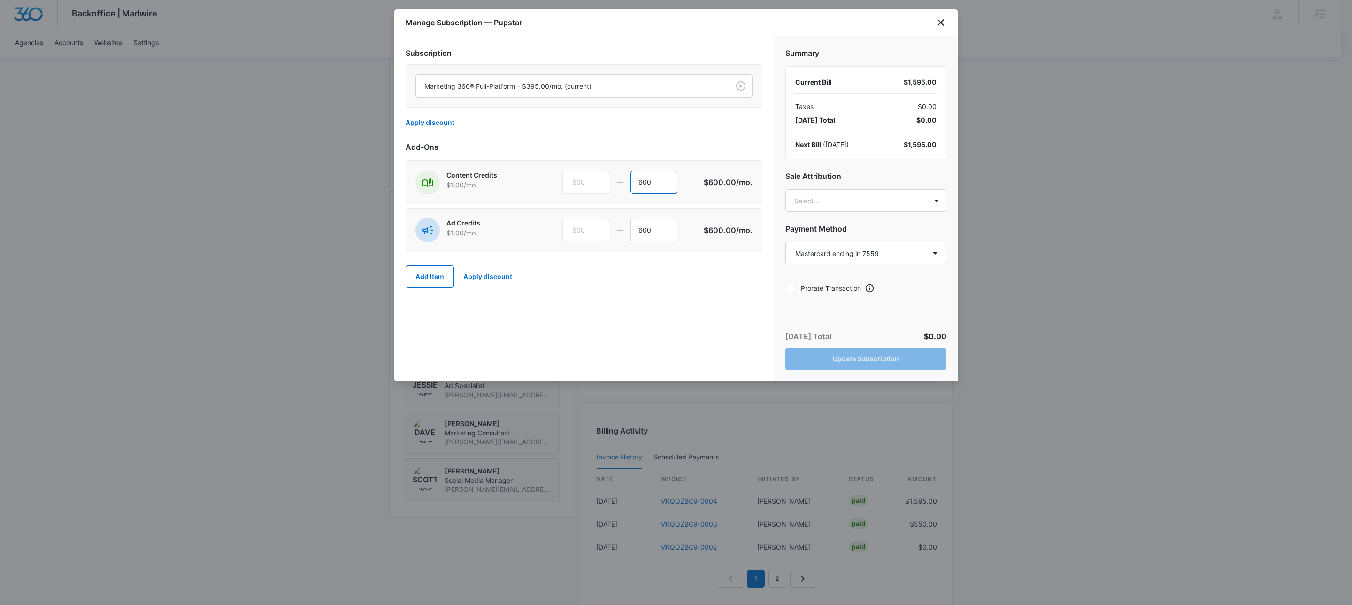
click at [656, 184] on input "600" at bounding box center [654, 182] width 47 height 23
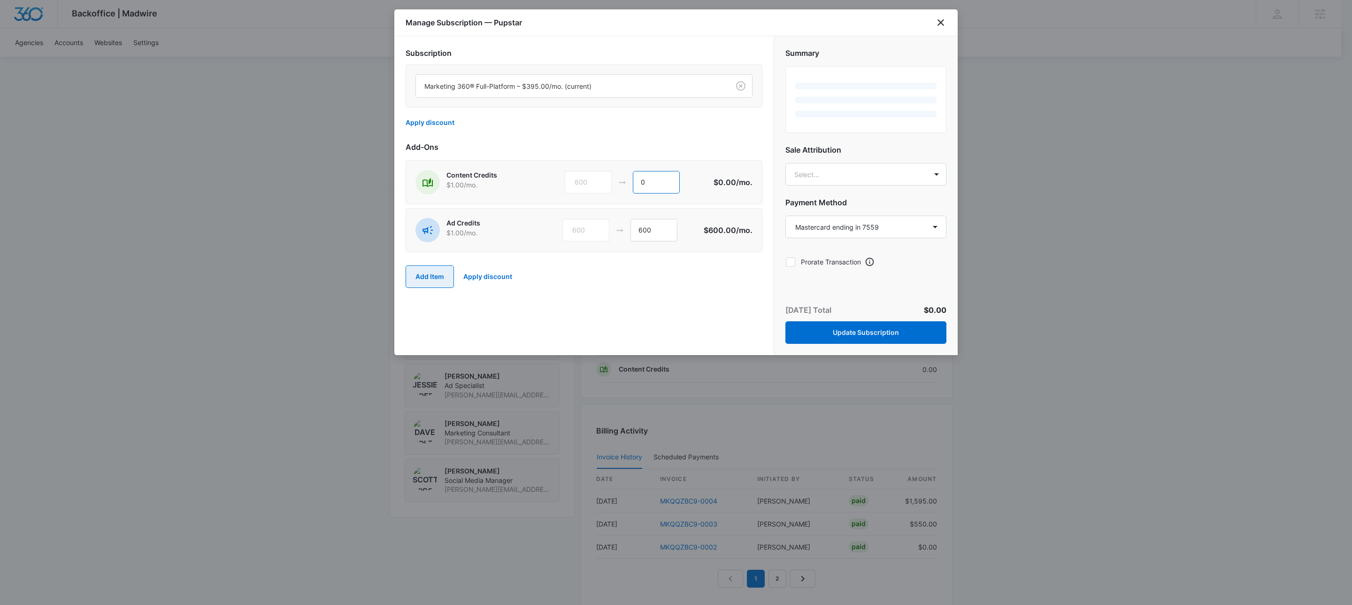
type input "0"
click at [432, 280] on button "Add Item" at bounding box center [430, 276] width 48 height 23
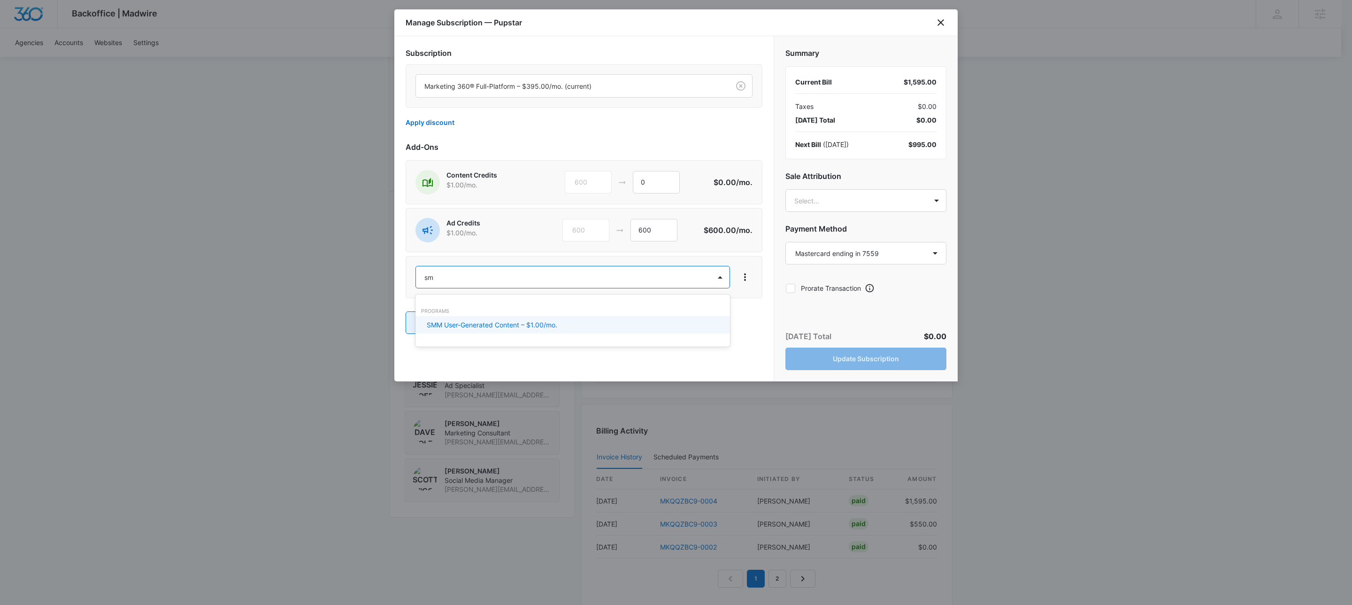
type input "smm"
click at [479, 321] on p "SMM User-Generated Content – $1.00/mo." at bounding box center [492, 325] width 131 height 10
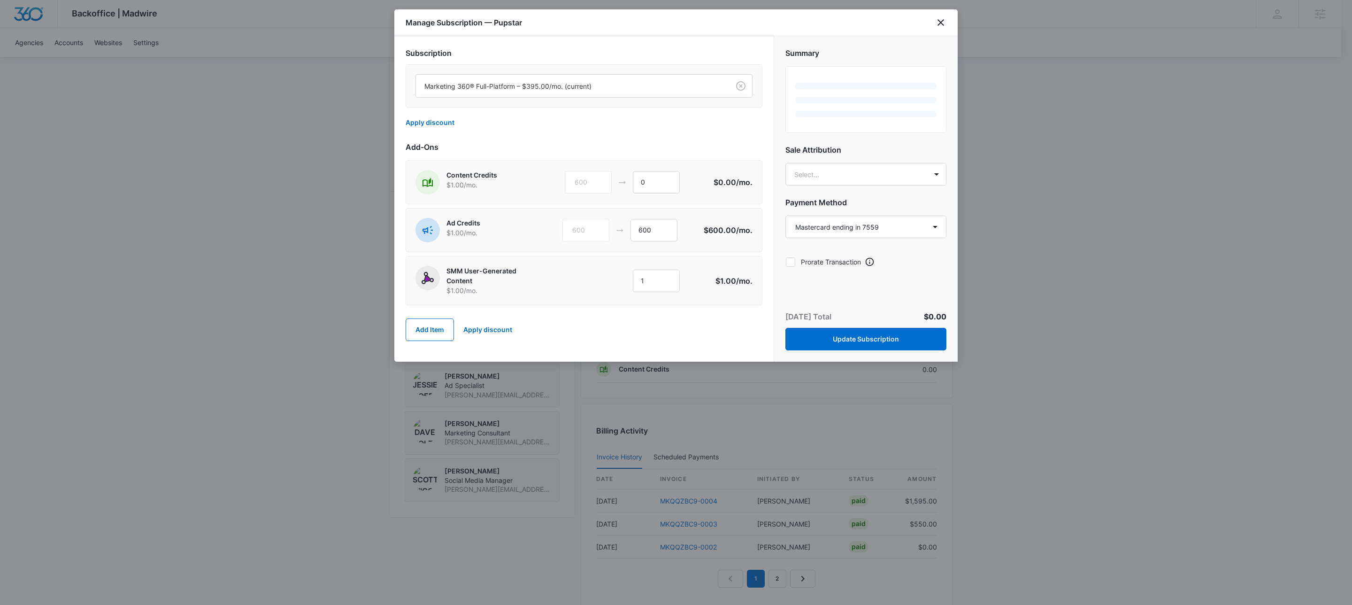
drag, startPoint x: 686, startPoint y: 280, endPoint x: 676, endPoint y: 280, distance: 9.9
click at [684, 280] on div "1 1" at bounding box center [637, 281] width 144 height 23
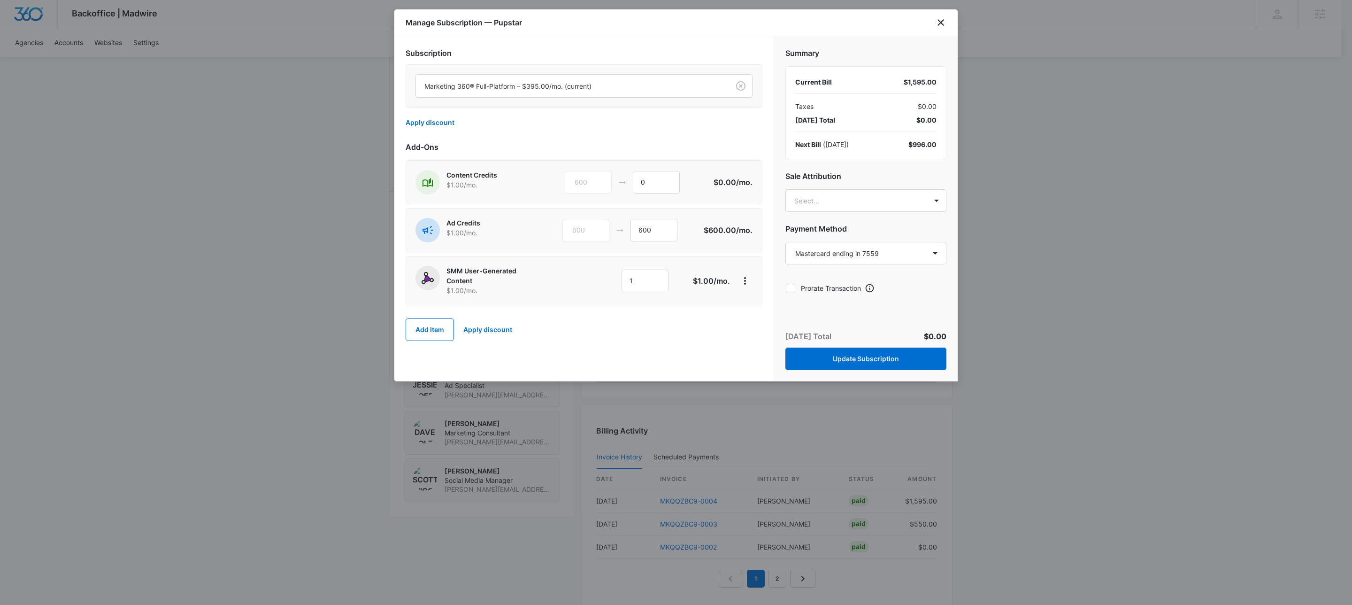
click at [668, 280] on div "1" at bounding box center [645, 281] width 47 height 23
drag, startPoint x: 668, startPoint y: 280, endPoint x: 659, endPoint y: 279, distance: 8.9
click at [668, 280] on div "1" at bounding box center [645, 281] width 47 height 23
click at [658, 280] on input "1" at bounding box center [645, 281] width 47 height 23
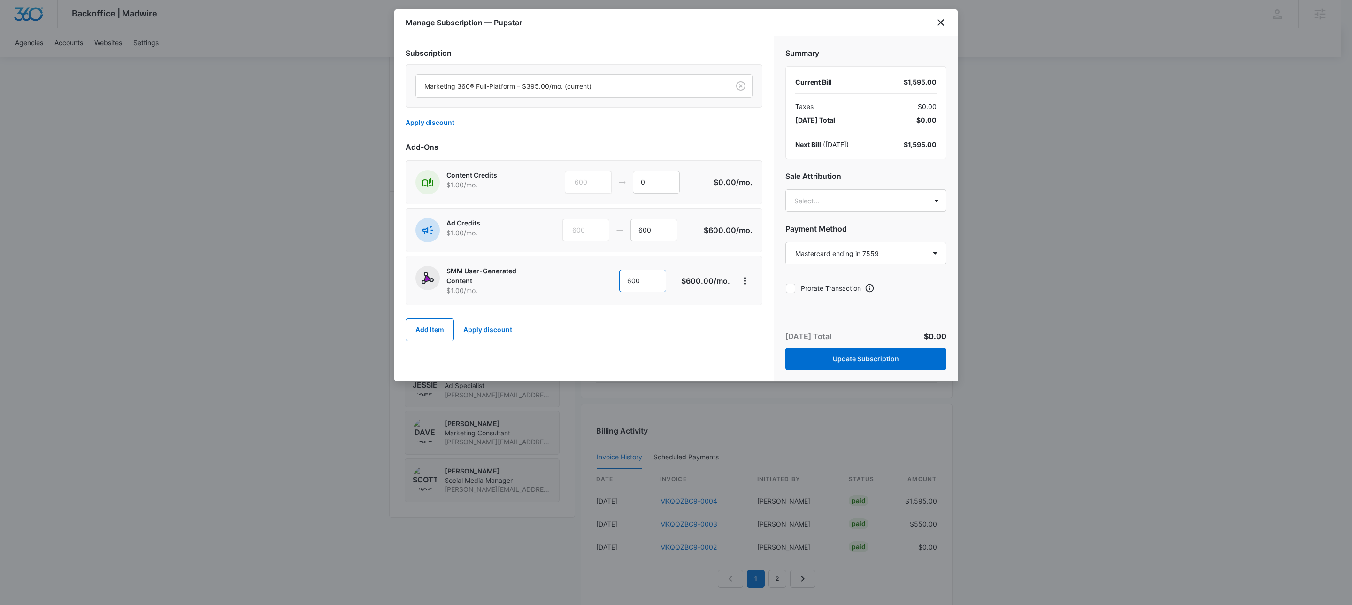
type input "600"
click at [892, 363] on button "Update Subscription" at bounding box center [866, 359] width 161 height 23
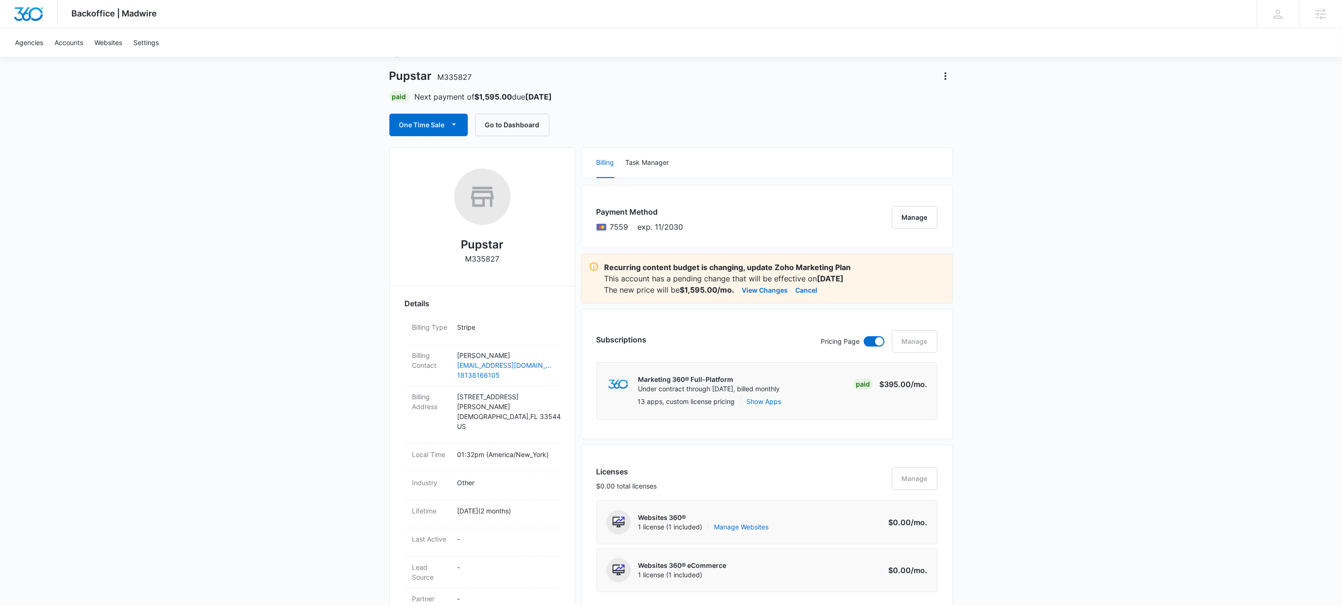
scroll to position [0, 0]
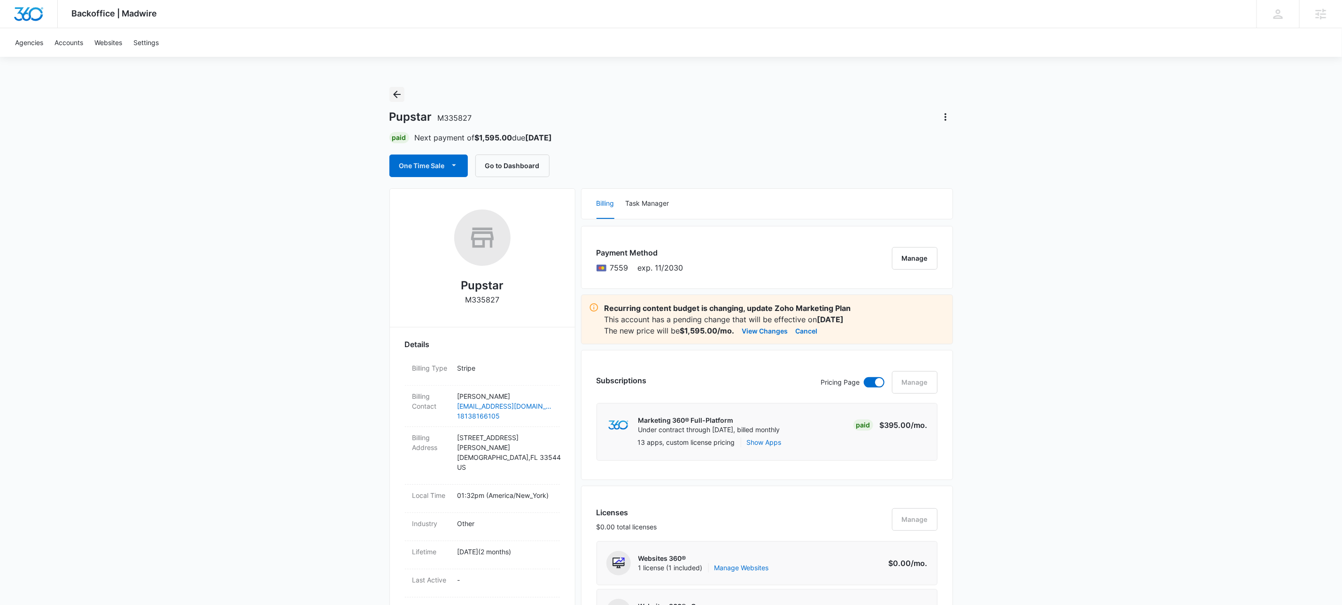
drag, startPoint x: 406, startPoint y: 100, endPoint x: 394, endPoint y: 94, distance: 14.1
click at [406, 100] on div "Pupstar M335827 Paid Next payment of $1,595.00 due Oct 11 One Time Sale Go to D…" at bounding box center [671, 132] width 564 height 90
click at [393, 94] on icon "Back" at bounding box center [396, 94] width 11 height 11
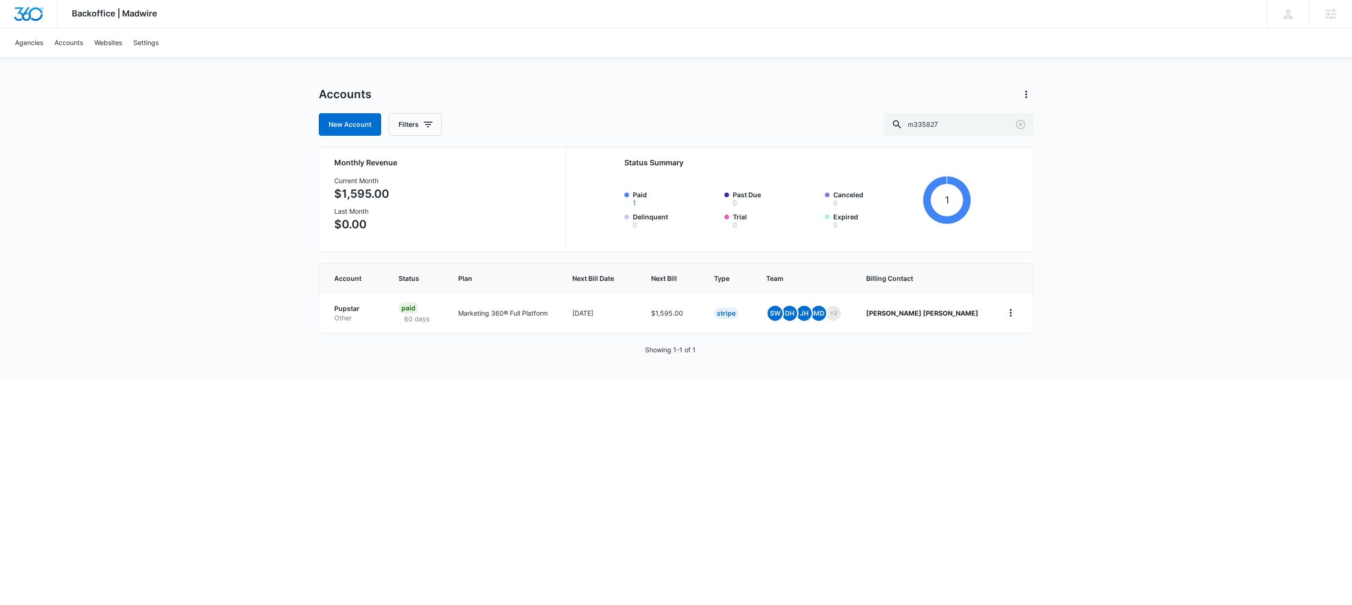
click at [981, 105] on div "Accounts New Account Filters m335827" at bounding box center [676, 111] width 715 height 49
click at [985, 129] on input "m335827" at bounding box center [959, 124] width 150 height 23
type input "m37691"
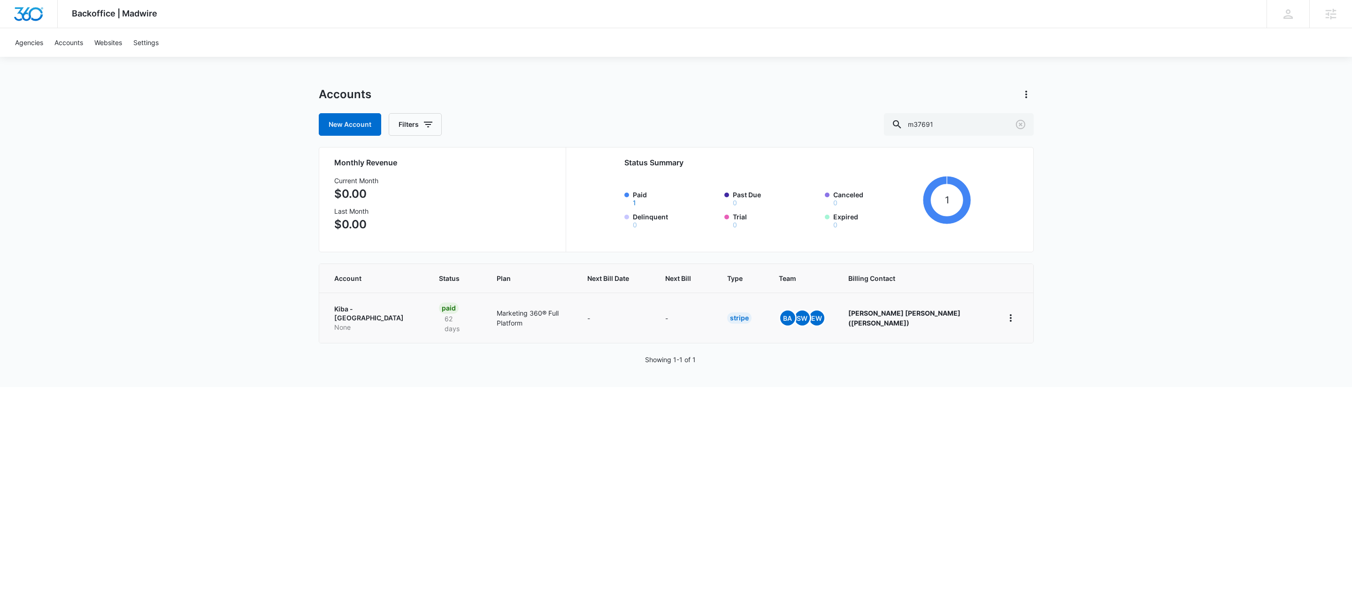
click at [340, 313] on p "Kiba - Atlanta" at bounding box center [375, 313] width 82 height 18
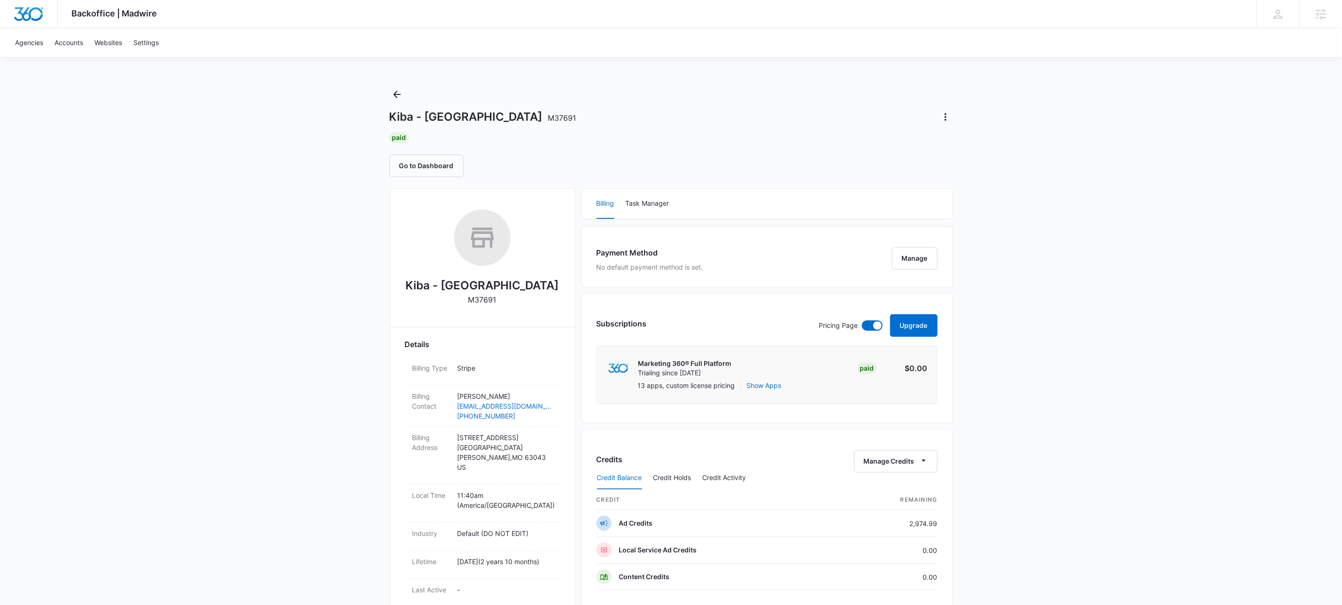
scroll to position [27, 0]
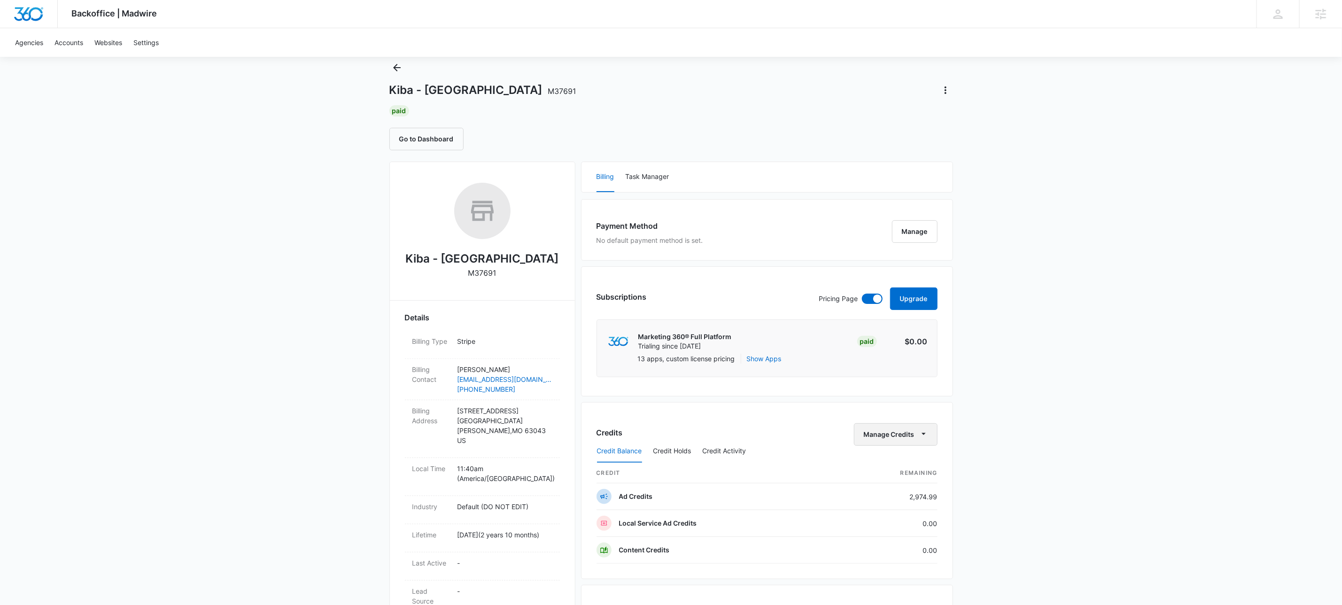
click at [922, 438] on icon "button" at bounding box center [924, 434] width 10 height 10
click at [903, 493] on div "Transfer Credits" at bounding box center [909, 495] width 88 height 7
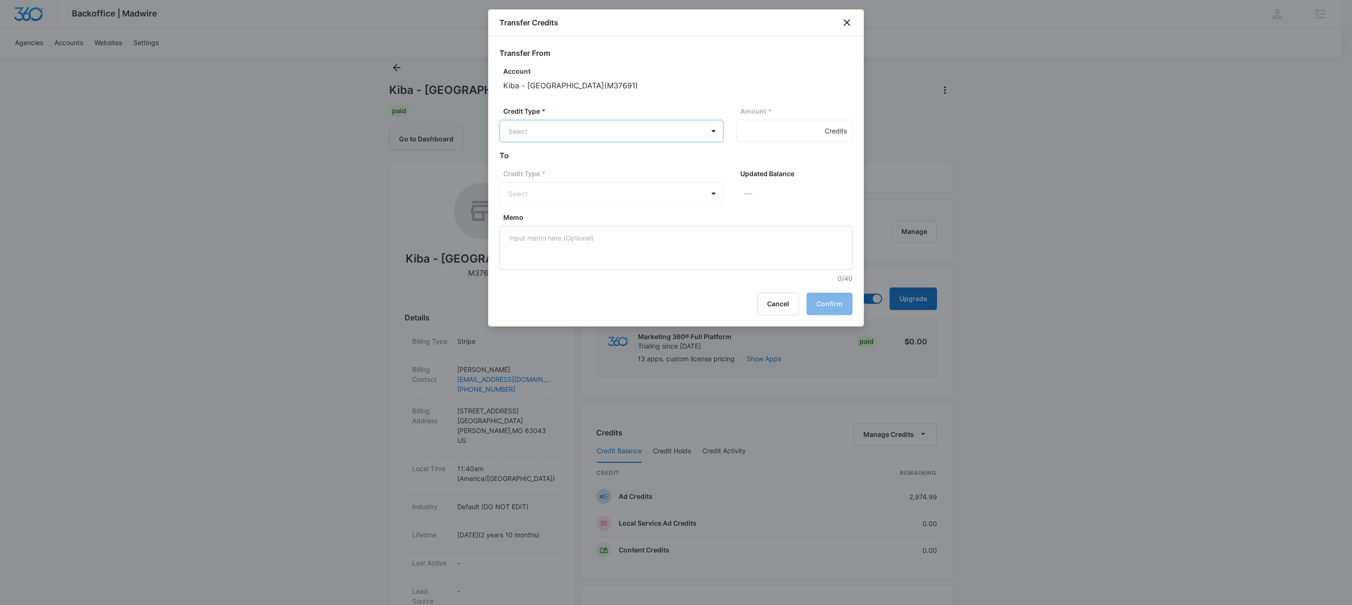
click at [598, 128] on body "Backoffice | Madwire Apps Settings KW Kait Weagraff kaitlyn.weagraff@madwire.co…" at bounding box center [676, 465] width 1352 height 985
click at [560, 159] on div "Ad Credits (2974.99 Credits)" at bounding box center [611, 166] width 200 height 15
click at [758, 124] on input "Amount *" at bounding box center [795, 131] width 116 height 23
type input "1500"
click at [603, 182] on div "Credit Type * Select" at bounding box center [612, 188] width 224 height 36
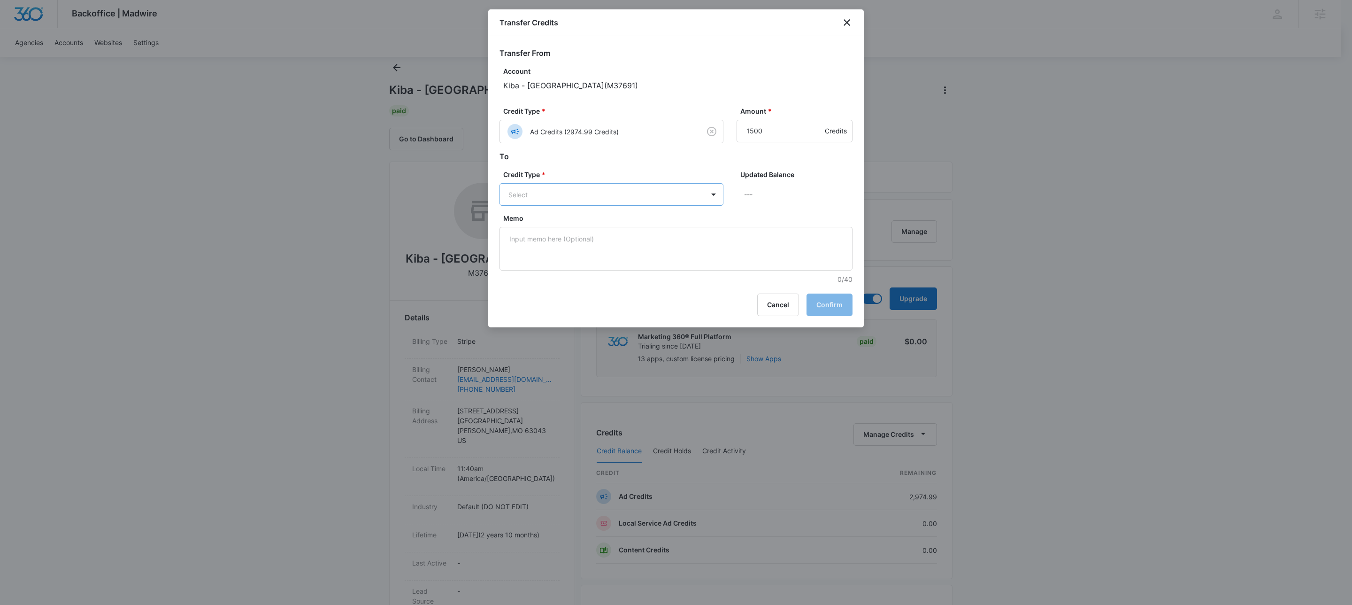
click at [594, 197] on body "Backoffice | Madwire Apps Settings KW Kait Weagraff kaitlyn.weagraff@madwire.co…" at bounding box center [676, 465] width 1352 height 985
click at [603, 171] on div at bounding box center [676, 302] width 1352 height 605
click at [777, 307] on button "Cancel" at bounding box center [778, 304] width 42 height 23
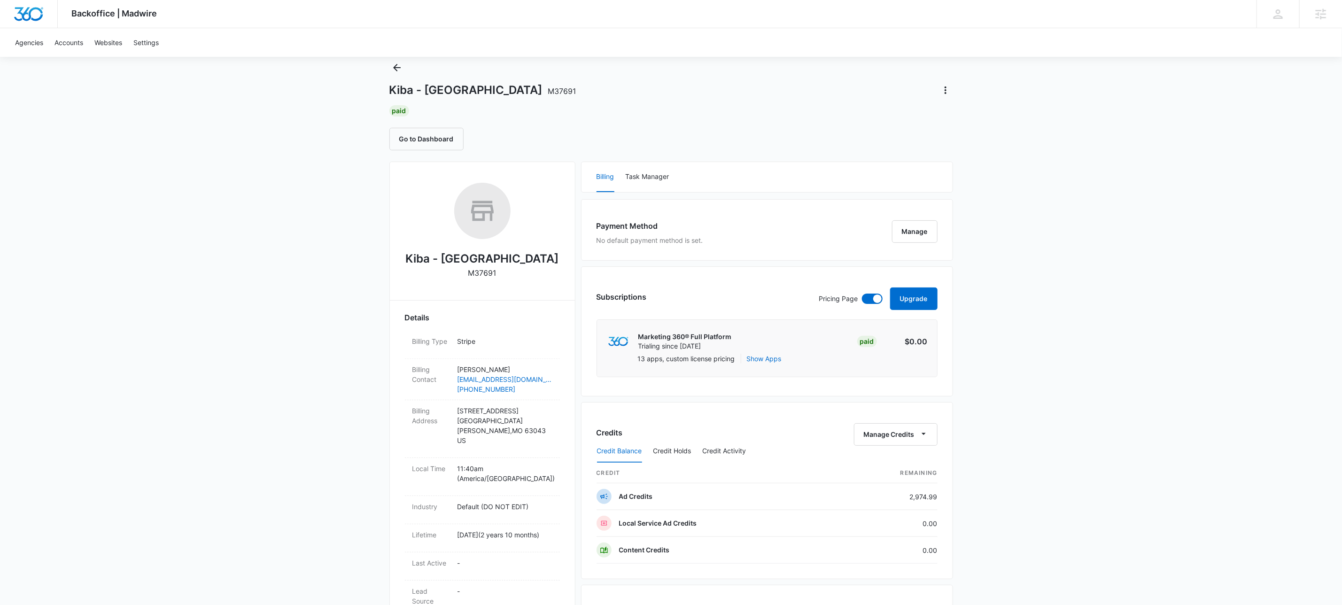
click at [880, 443] on div "Credit Balance Credit Holds Credit Activity" at bounding box center [766, 451] width 341 height 23
click at [889, 439] on button "Manage Credits" at bounding box center [896, 434] width 84 height 23
click at [911, 508] on div "Transfer To Another Account" at bounding box center [909, 509] width 88 height 7
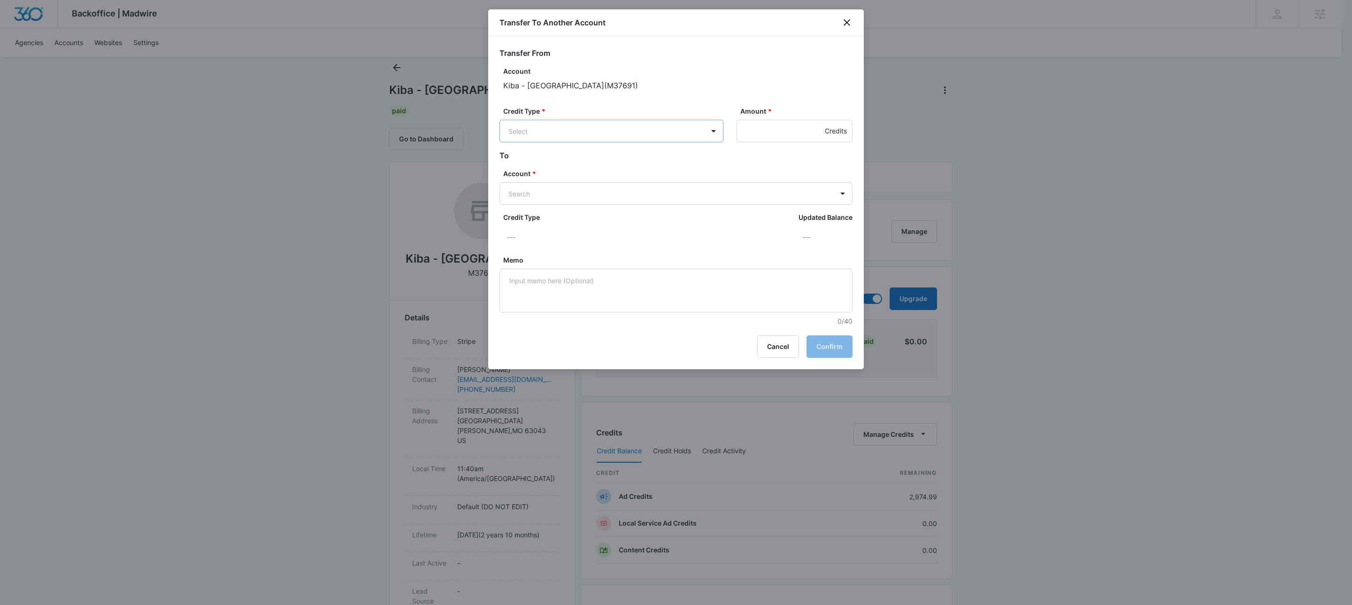
click at [588, 131] on body "Backoffice | Madwire Apps Settings KW Kait Weagraff kaitlyn.weagraff@madwire.co…" at bounding box center [676, 465] width 1352 height 985
drag, startPoint x: 571, startPoint y: 170, endPoint x: 633, endPoint y: 153, distance: 64.4
click at [573, 169] on p "Ad Credits (2974.99 Credits)" at bounding box center [577, 167] width 89 height 10
click at [738, 139] on input "Amount *" at bounding box center [795, 131] width 116 height 23
type input "1500"
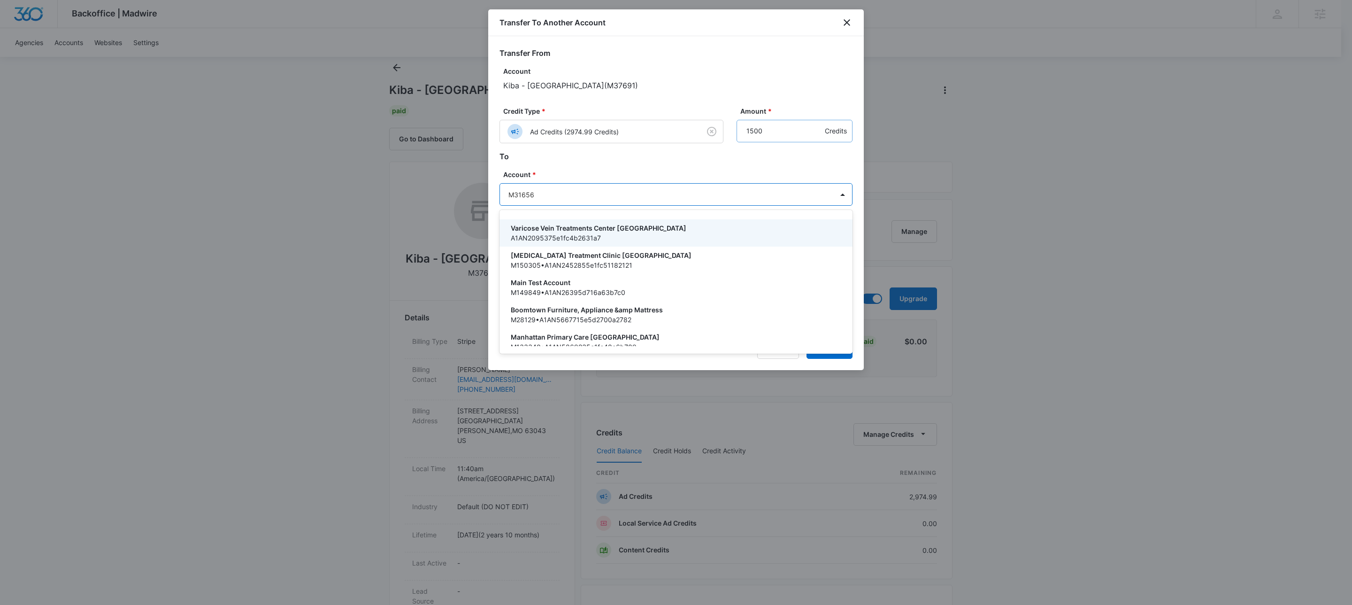
type input "M316569"
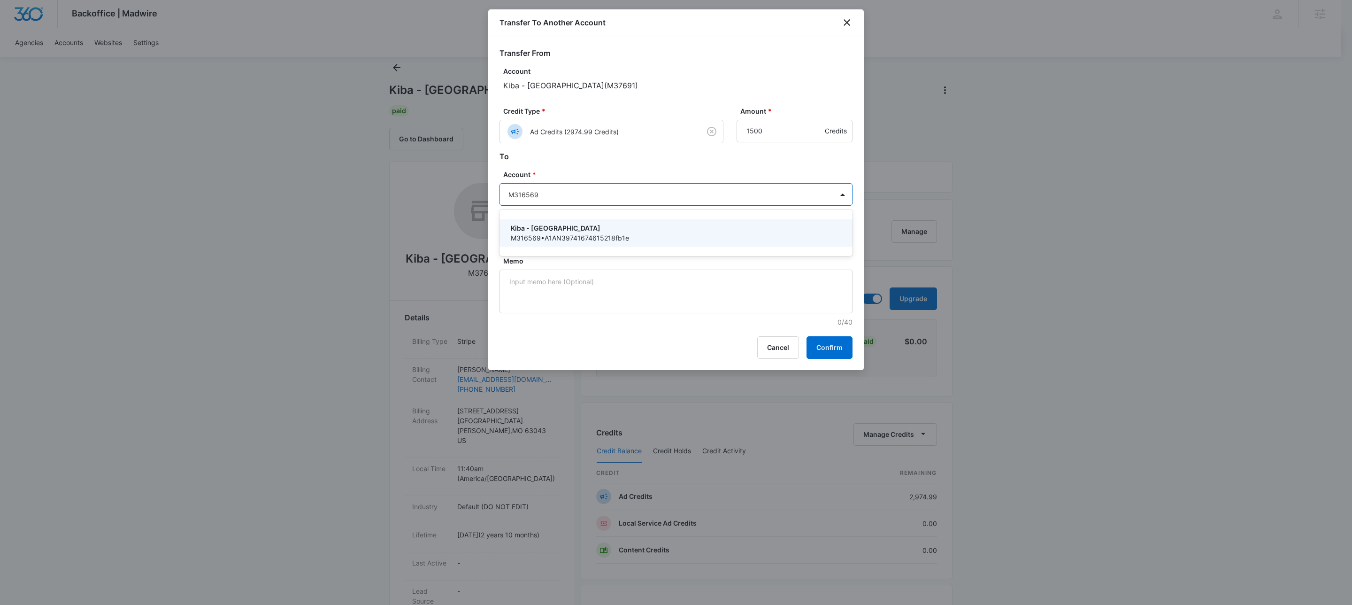
click at [557, 229] on p "Kiba - Fremont" at bounding box center [675, 228] width 329 height 10
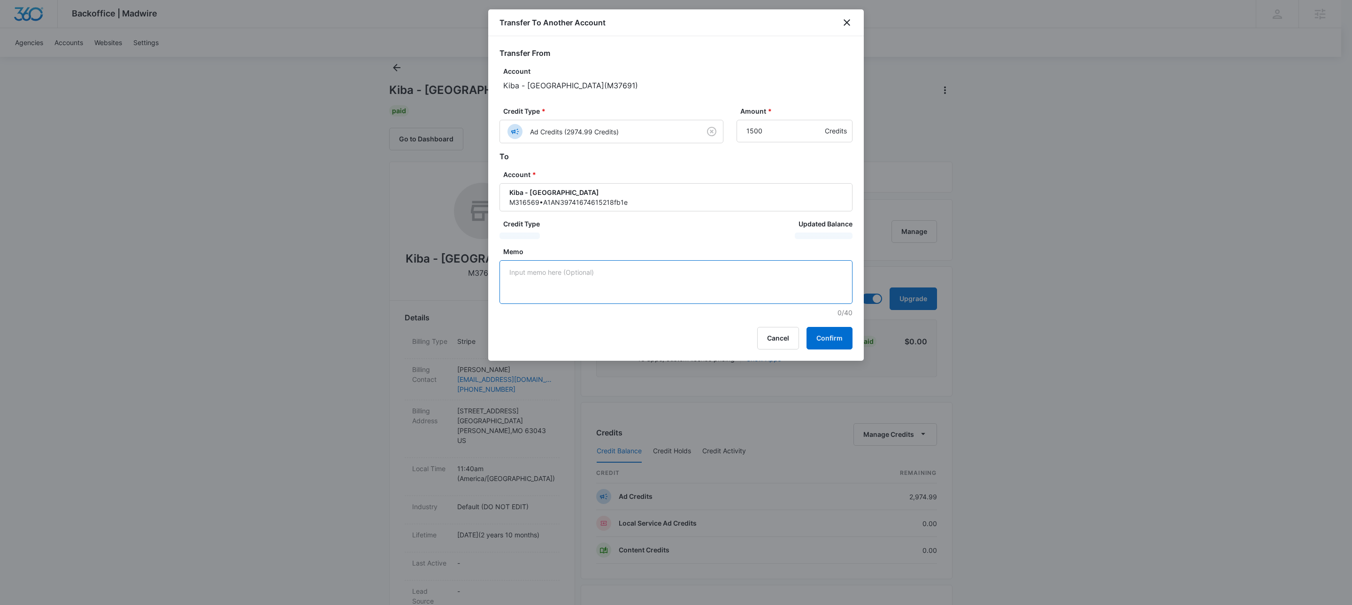
click at [610, 297] on textarea "Memo" at bounding box center [676, 282] width 353 height 44
click at [640, 339] on div "Cancel Confirm" at bounding box center [676, 338] width 353 height 23
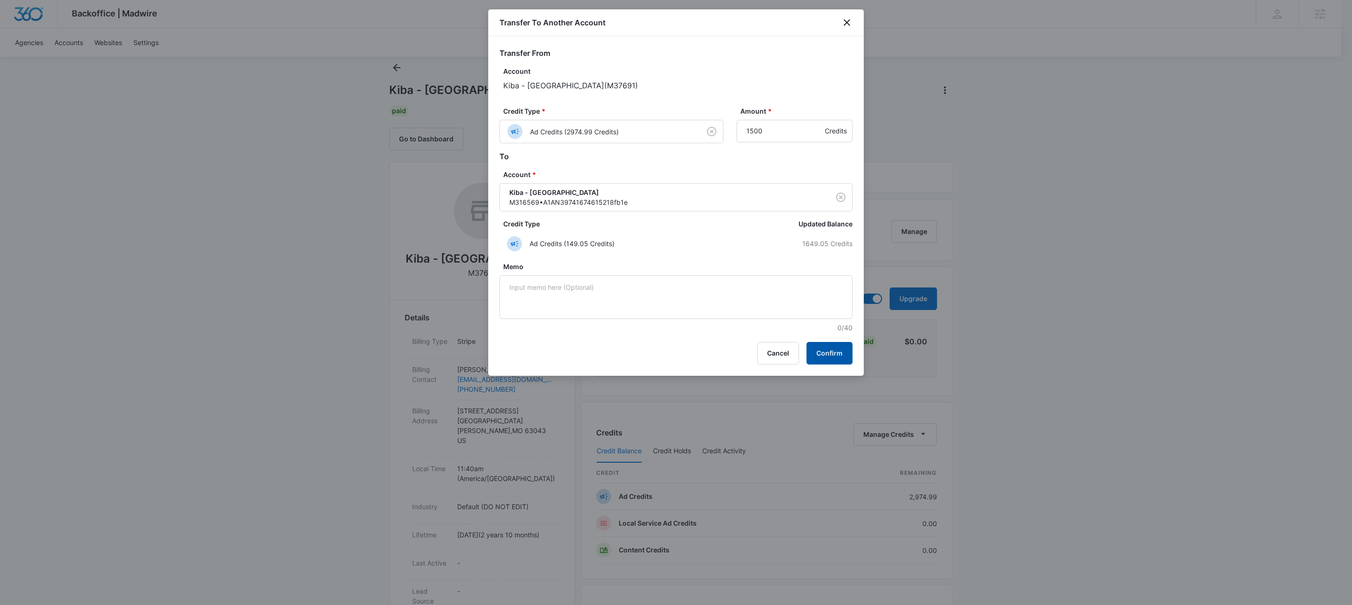
click at [828, 355] on button "Confirm" at bounding box center [830, 353] width 46 height 23
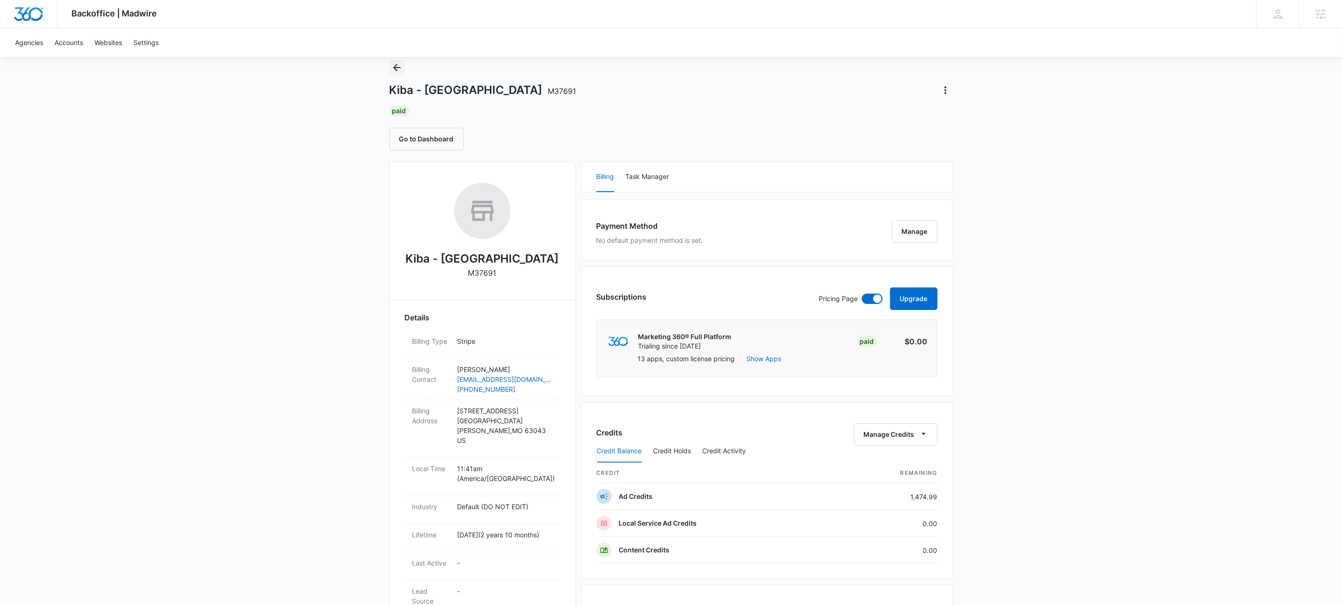
click at [396, 66] on icon "Back" at bounding box center [396, 67] width 11 height 11
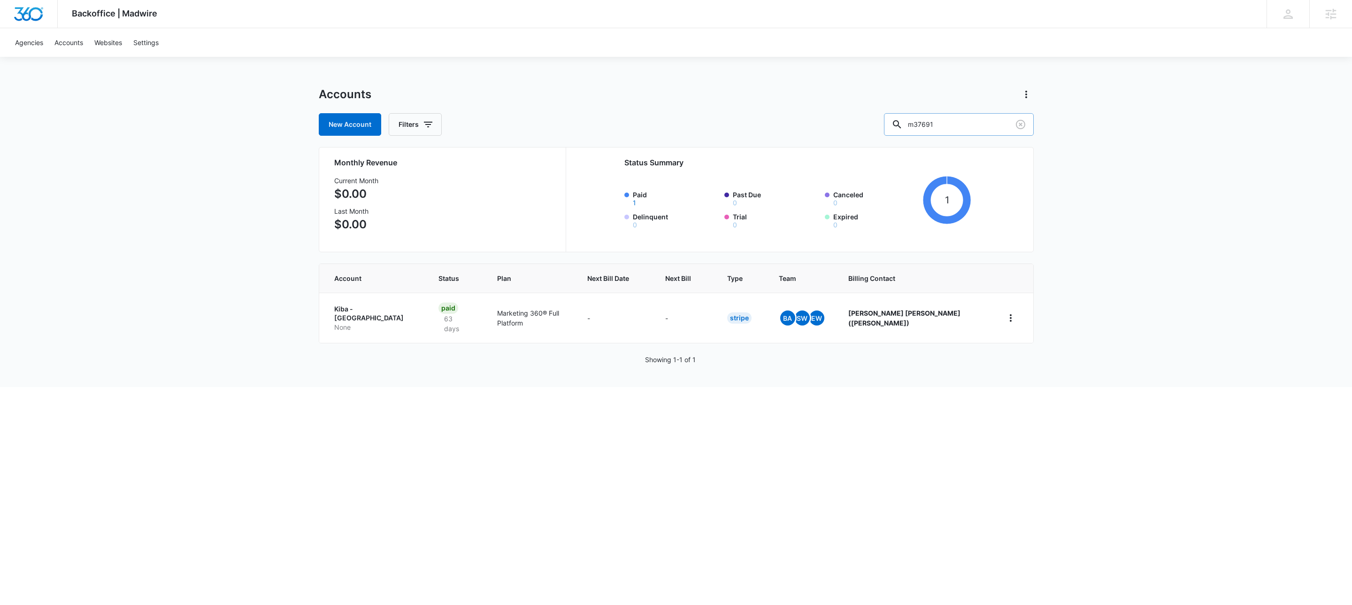
click at [997, 130] on input "m37691" at bounding box center [959, 124] width 150 height 23
type input "m334162"
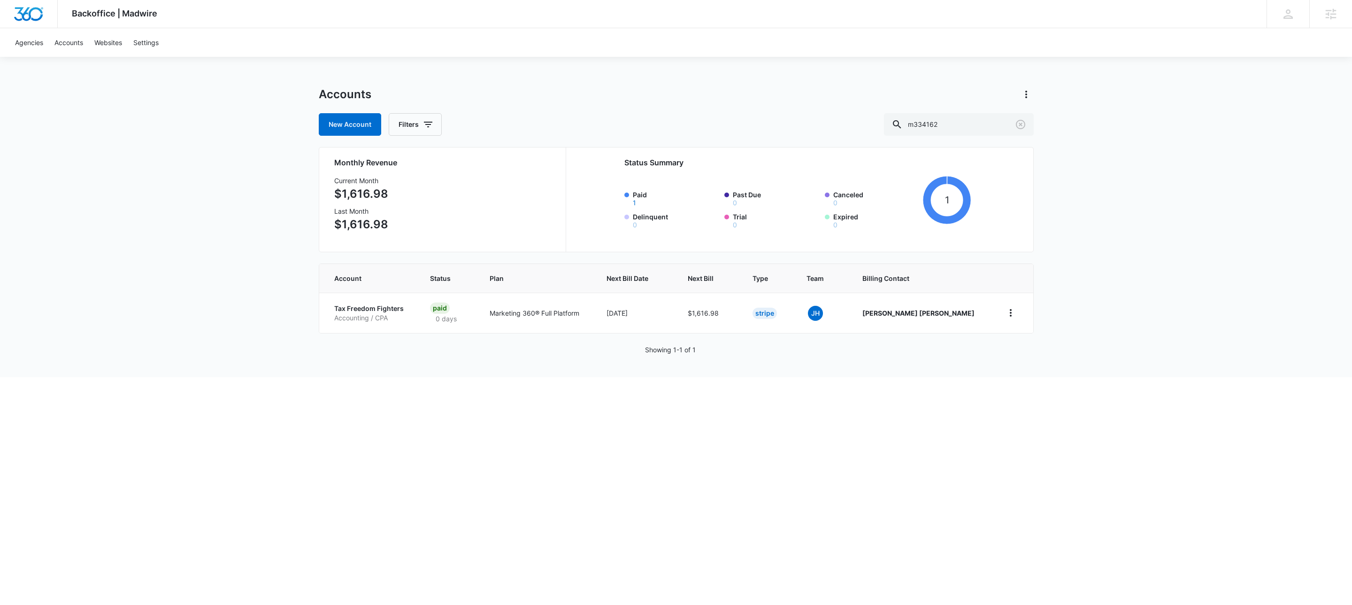
click at [374, 316] on p "Accounting / CPA" at bounding box center [371, 317] width 74 height 9
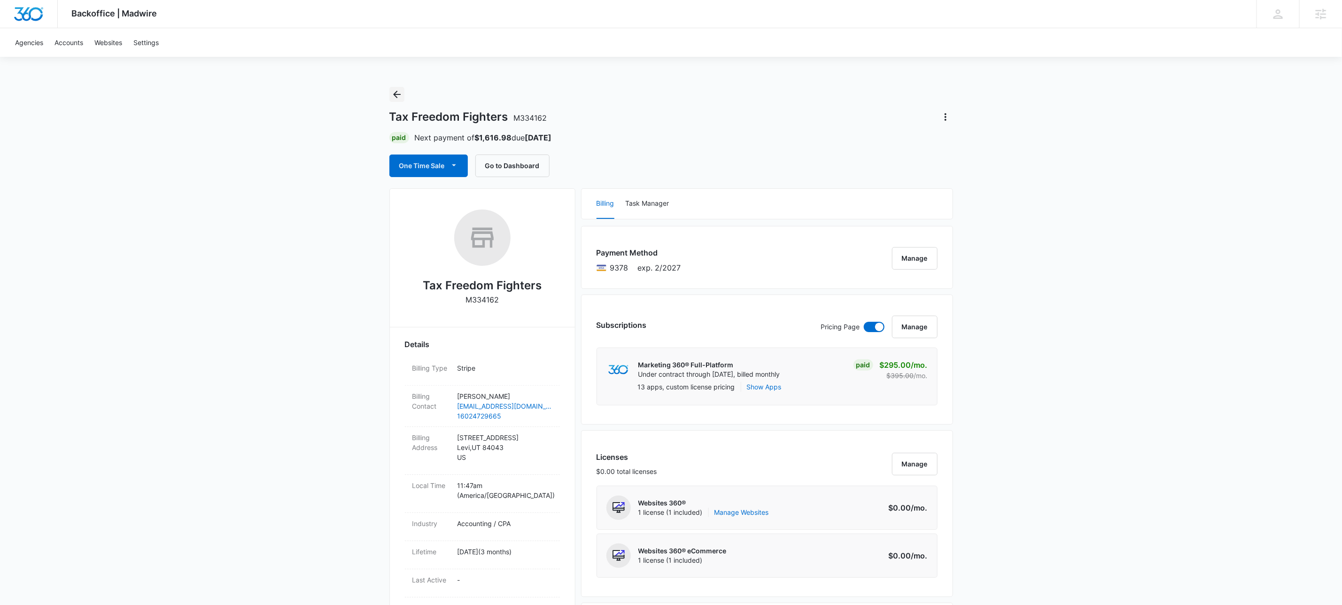
click at [401, 93] on icon "Back" at bounding box center [396, 94] width 11 height 11
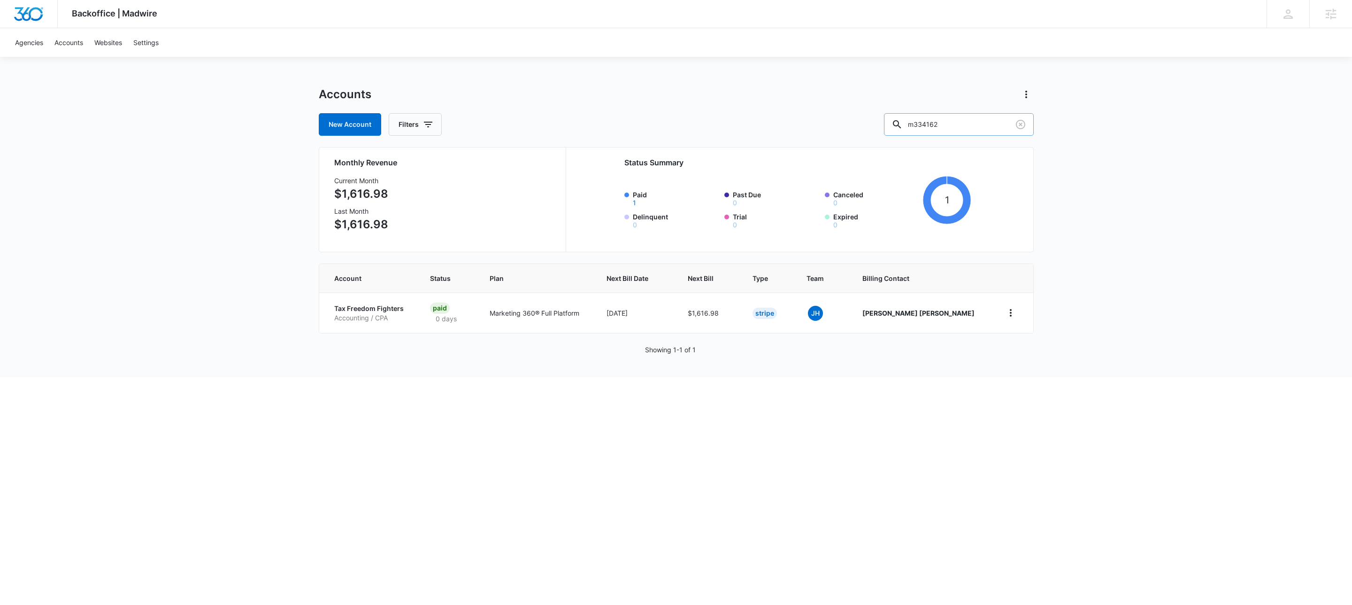
click at [1012, 111] on div "Accounts New Account Filters m334162" at bounding box center [676, 111] width 715 height 49
click at [992, 131] on input "m334162" at bounding box center [959, 124] width 150 height 23
drag, startPoint x: 992, startPoint y: 131, endPoint x: 999, endPoint y: 122, distance: 11.4
click at [993, 131] on input "m334162" at bounding box center [959, 124] width 150 height 23
paste input "M17153"
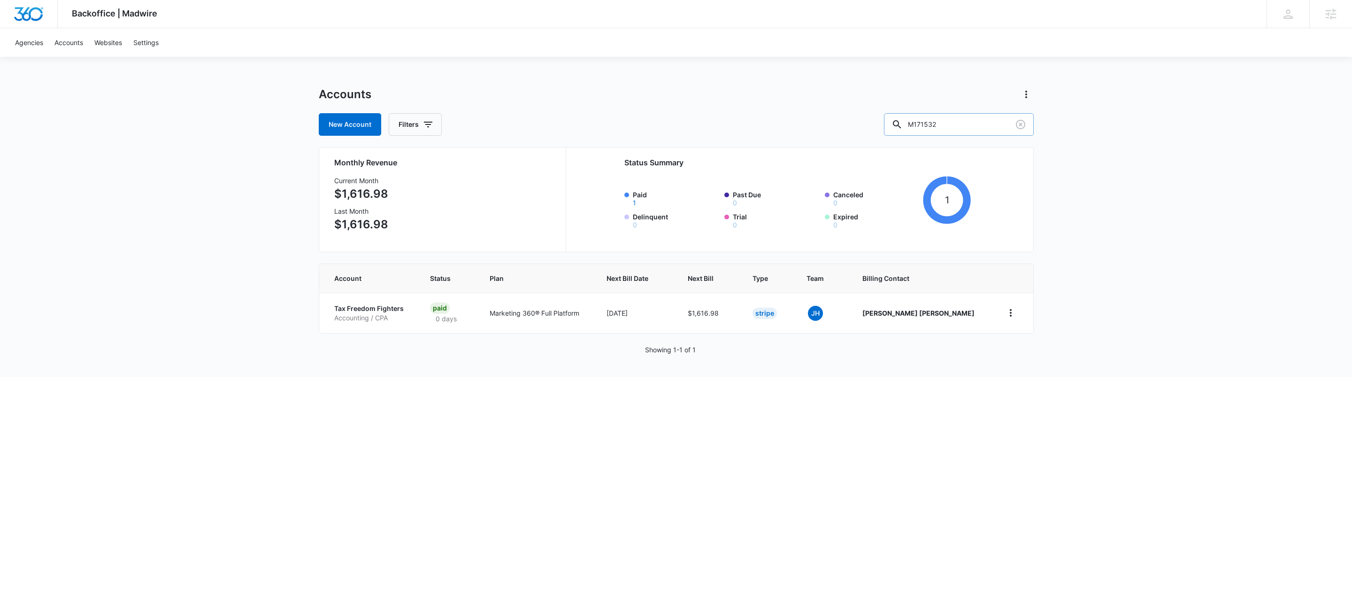
type input "M171532"
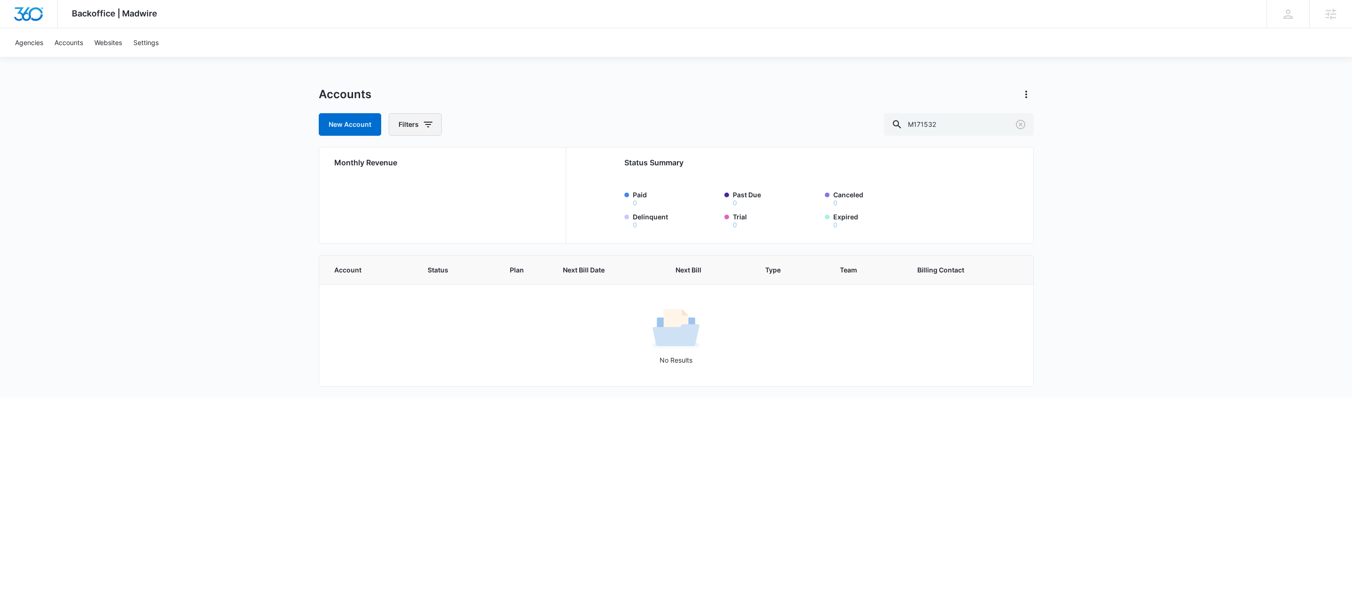
click at [426, 124] on icon "button" at bounding box center [428, 124] width 11 height 11
click at [503, 162] on icon "Show Agency filters" at bounding box center [500, 158] width 11 height 11
click at [451, 195] on div "Search All Agencies" at bounding box center [454, 190] width 131 height 44
click at [451, 192] on label "Search All Agencies" at bounding box center [455, 190] width 108 height 10
click at [401, 190] on input "Search All Agencies" at bounding box center [401, 190] width 0 height 0
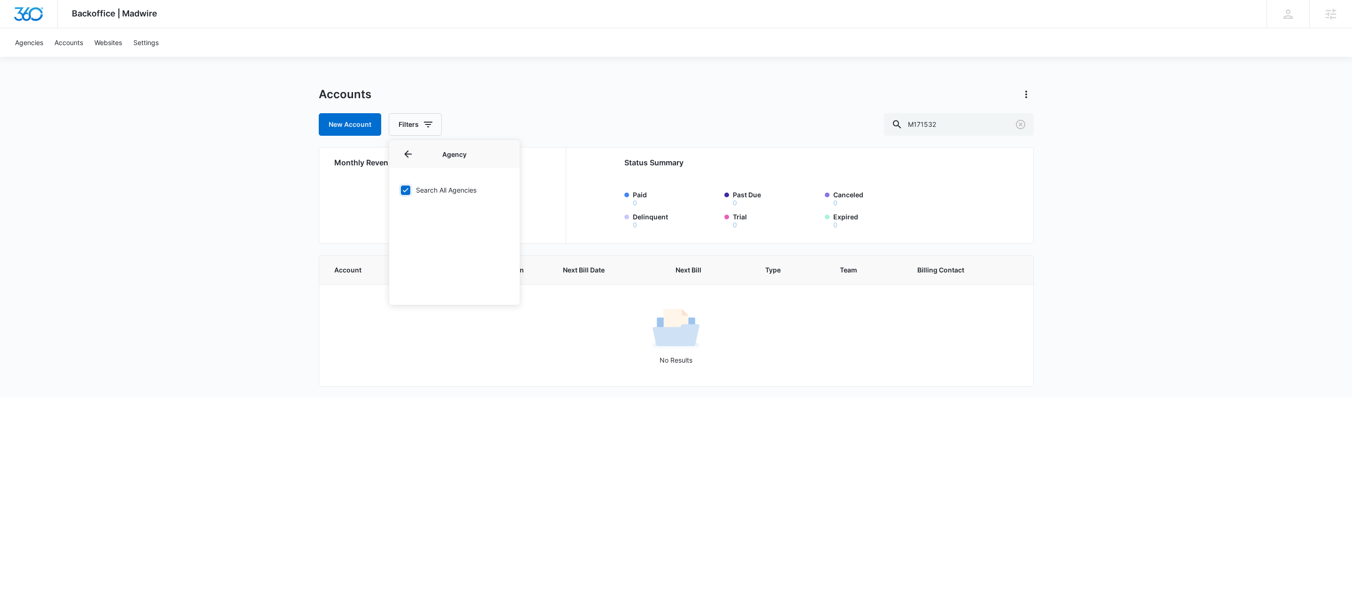
checkbox input "true"
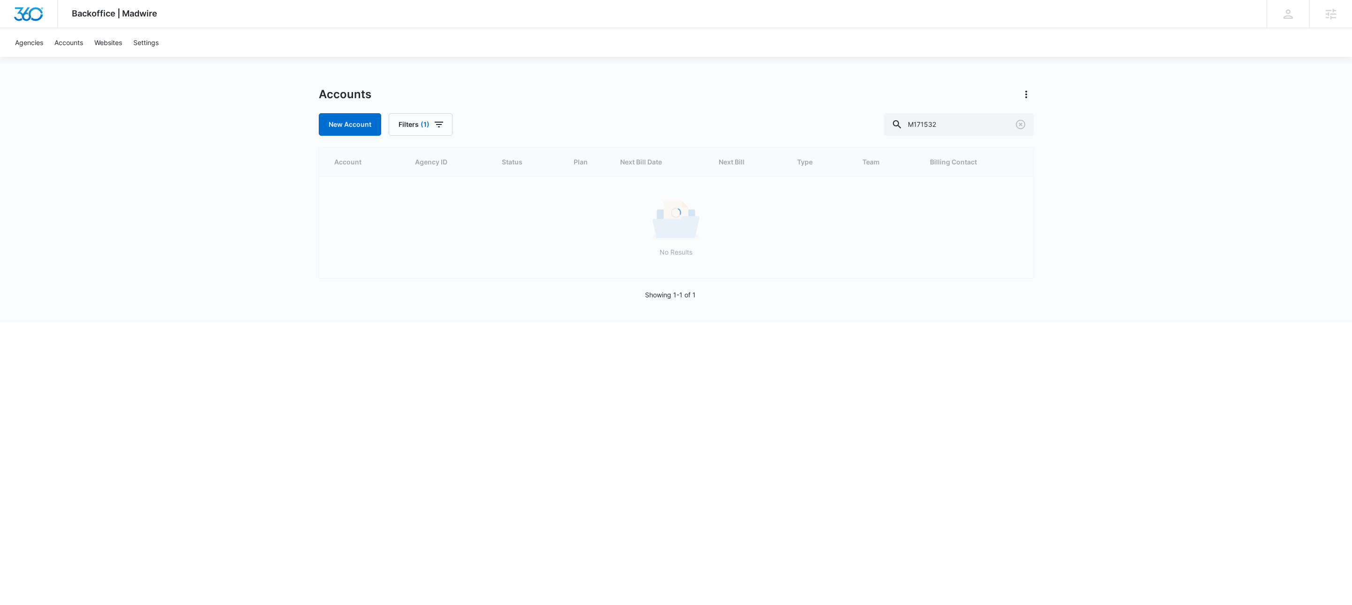
click at [546, 101] on div "Accounts" at bounding box center [676, 94] width 715 height 15
click at [459, 324] on html "Backoffice | Madwire Apps Settings KW Kait Weagraff kaitlyn.weagraff@madwire.co…" at bounding box center [676, 302] width 1352 height 605
click at [988, 120] on input "M171532" at bounding box center [959, 124] width 150 height 23
click at [988, 121] on input "M171532" at bounding box center [959, 124] width 150 height 23
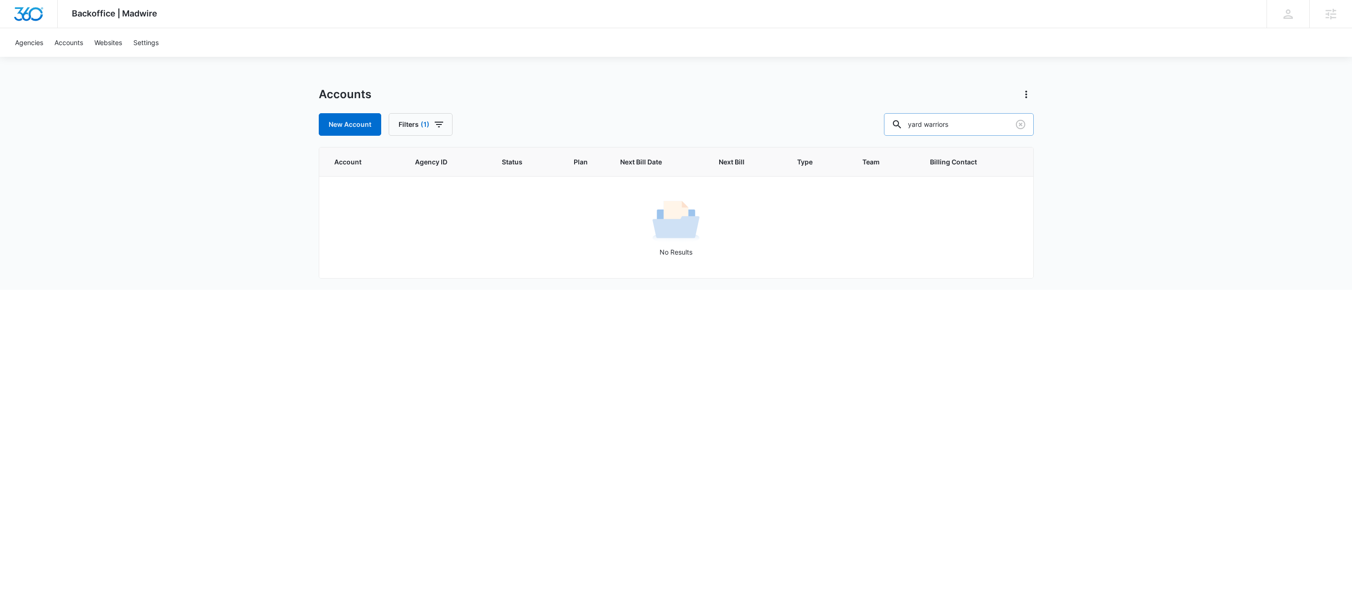
type input "yard warriors"
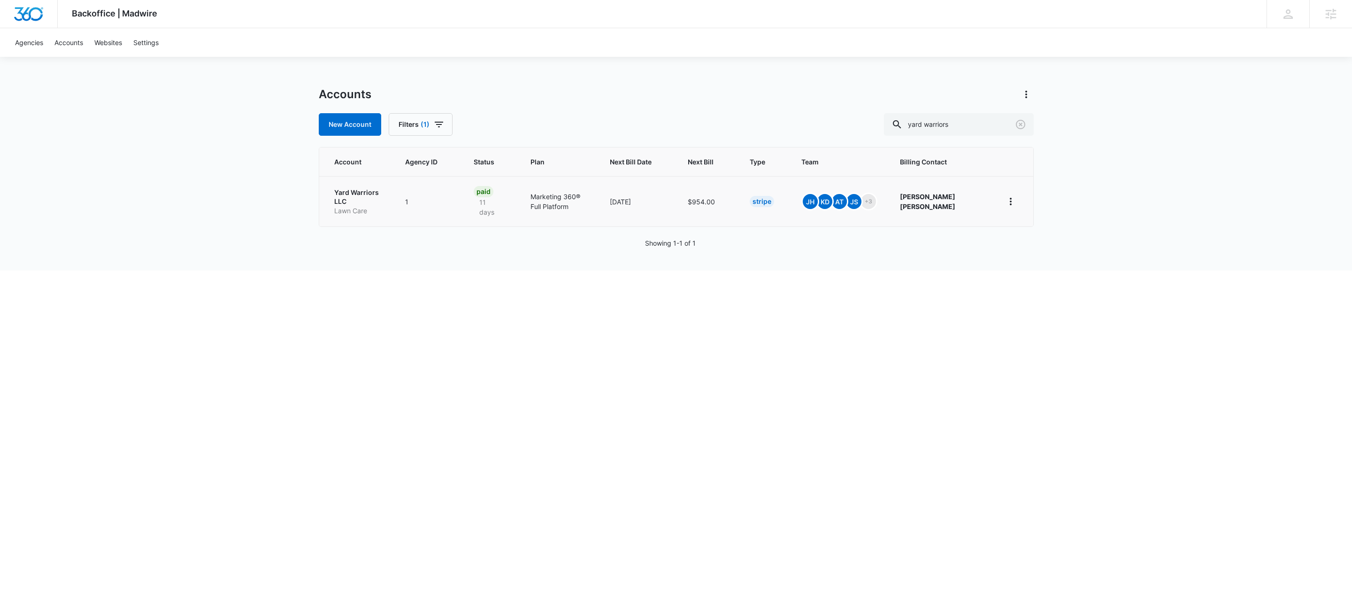
click at [369, 201] on p "Yard Warriors LLC" at bounding box center [358, 197] width 48 height 18
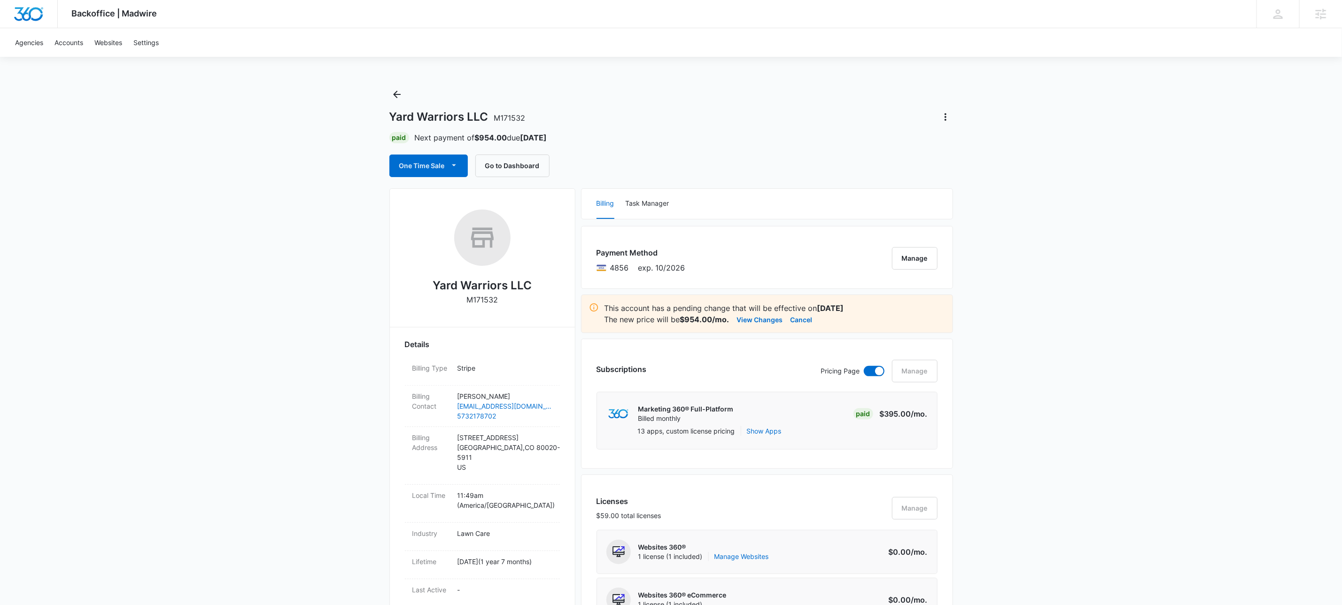
scroll to position [3, 0]
click at [397, 96] on icon "Back" at bounding box center [396, 91] width 11 height 11
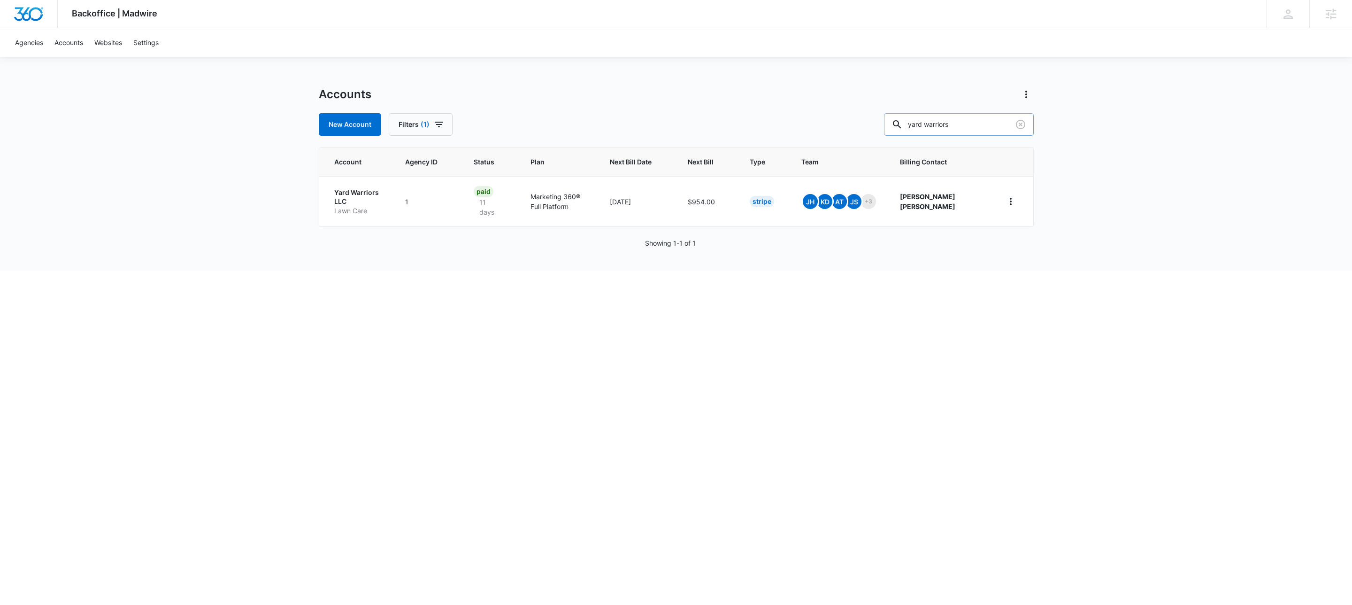
click at [1007, 121] on input "yard warriors" at bounding box center [959, 124] width 150 height 23
paste input "M178472"
type input "M178472"
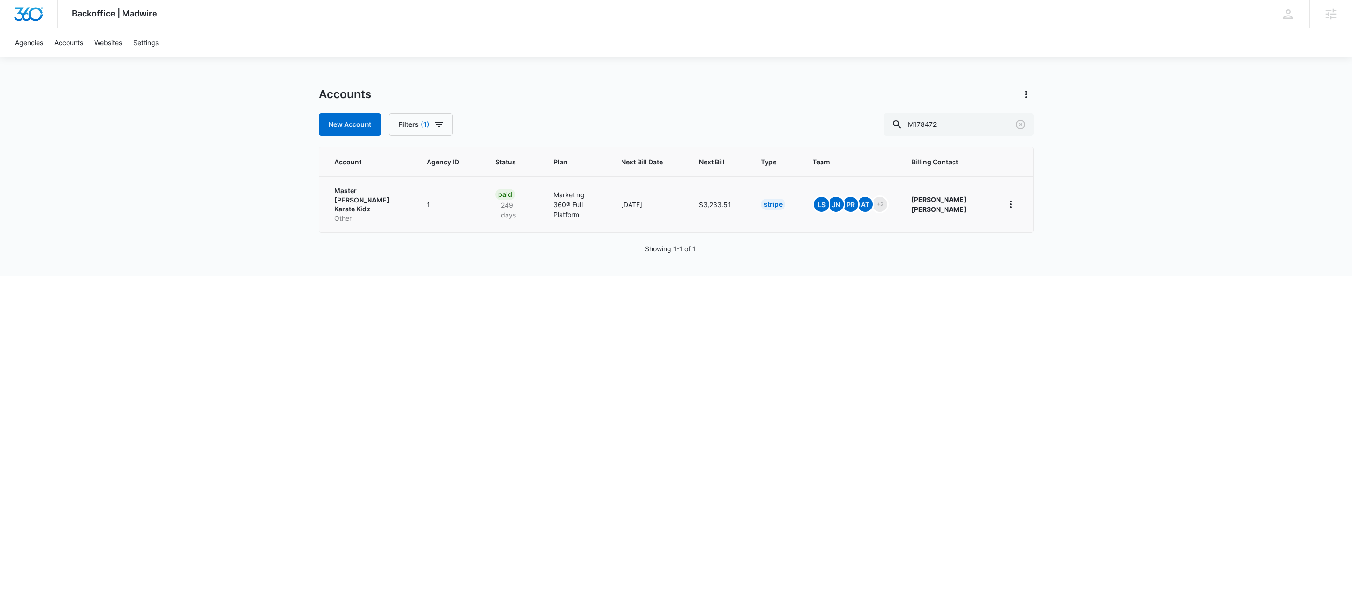
click at [375, 187] on p "Master Booe's Karate Kidz" at bounding box center [369, 200] width 70 height 28
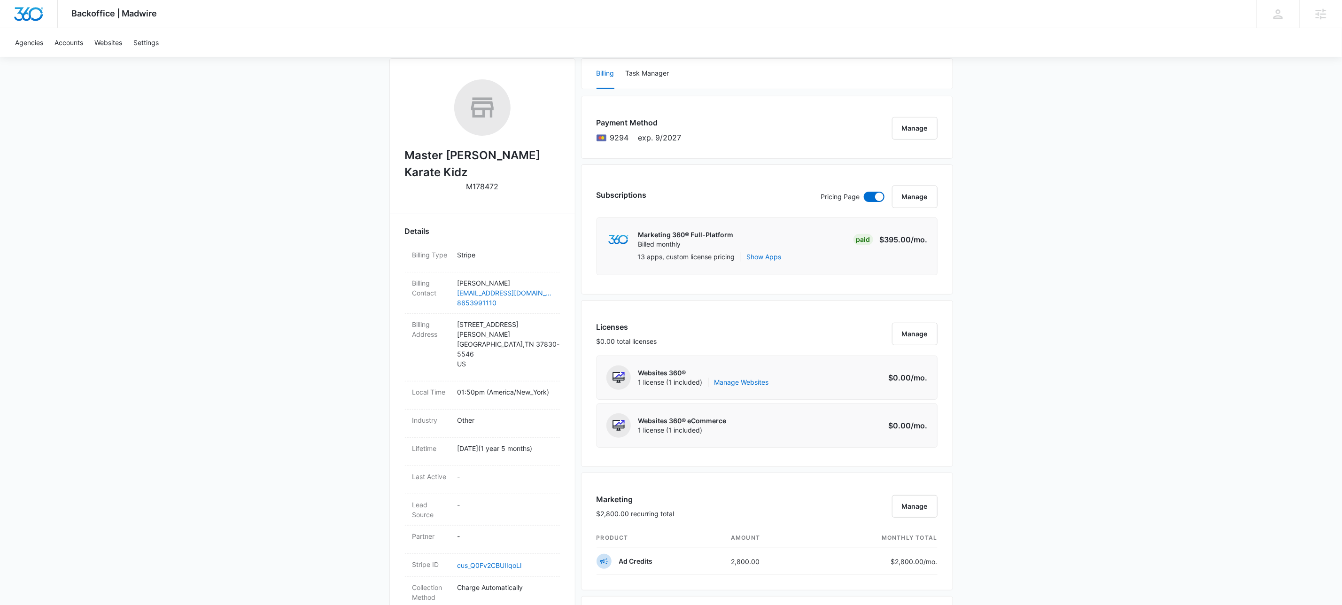
scroll to position [455, 0]
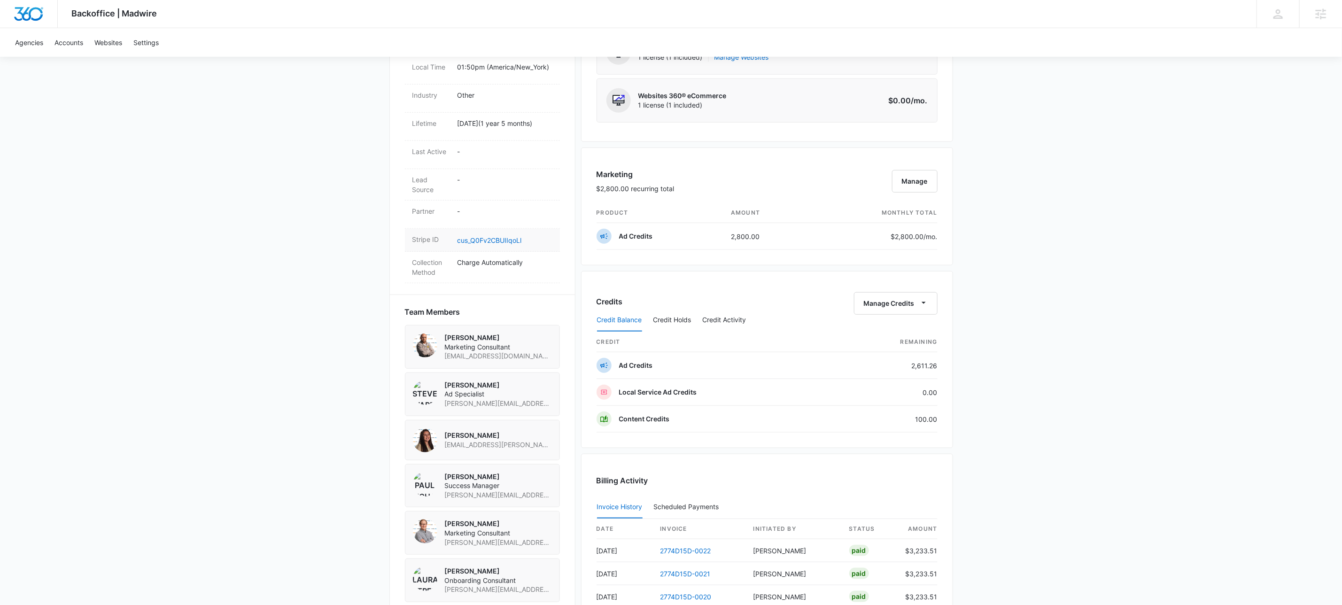
click at [502, 229] on div "Stripe ID cus_Q0Fv2CBUIIqoLl" at bounding box center [482, 240] width 155 height 23
click at [504, 236] on link "cus_Q0Fv2CBUIIqoLl" at bounding box center [489, 240] width 64 height 8
